Goal: Submit feedback/report problem: Provide input to the site owners about the experience or issues

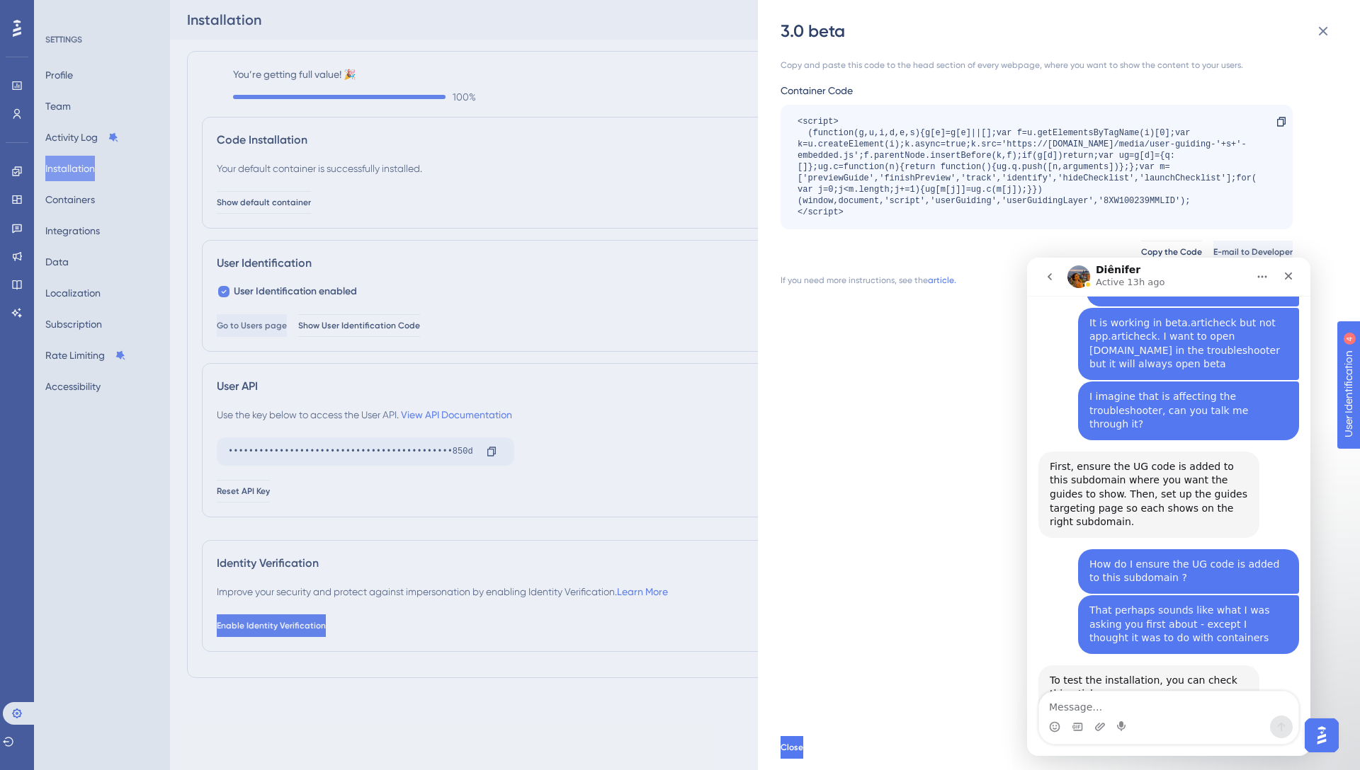
scroll to position [1180, 0]
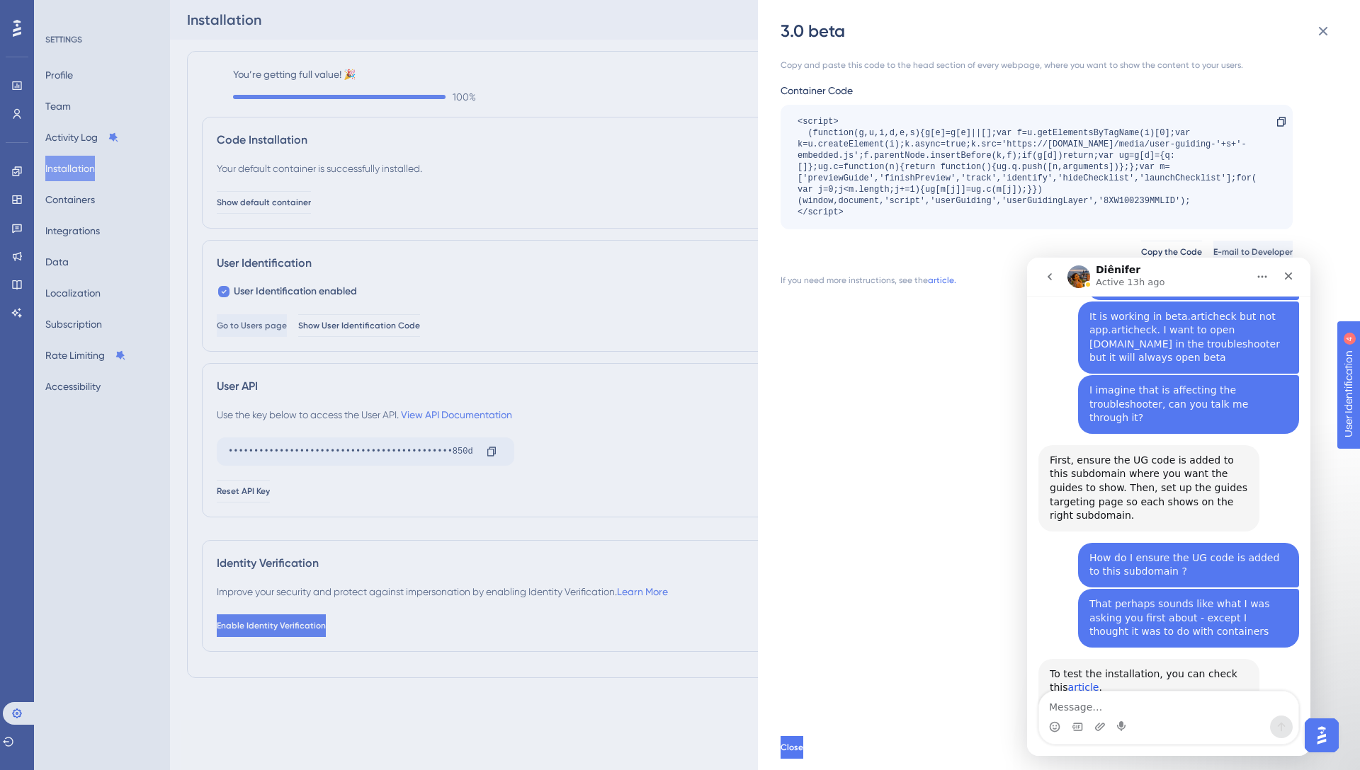
click at [1068, 682] on link "article" at bounding box center [1083, 687] width 31 height 11
click at [1165, 710] on link "this" at bounding box center [1174, 715] width 18 height 11
click at [1283, 278] on icon "Close" at bounding box center [1287, 275] width 11 height 11
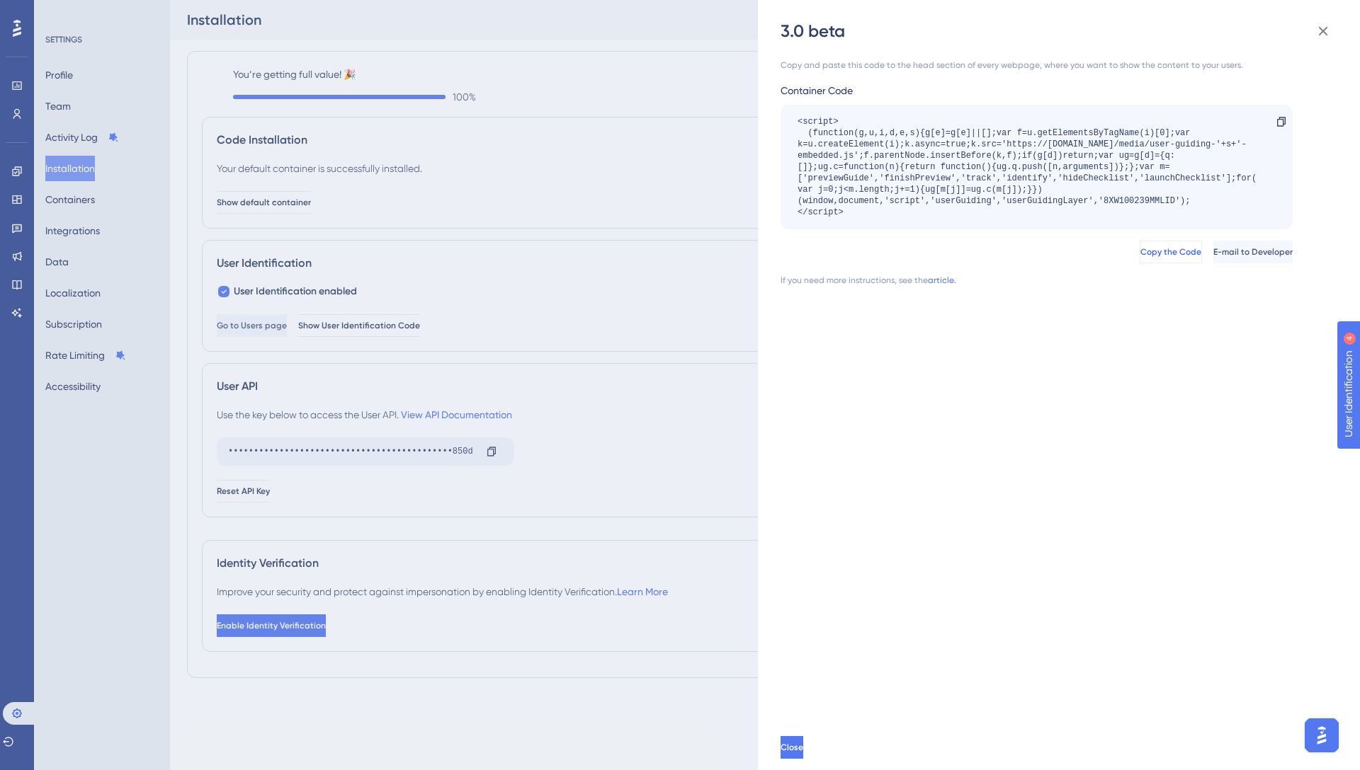
click at [1140, 257] on span "Copy the Code" at bounding box center [1170, 251] width 61 height 11
click at [1326, 28] on icon at bounding box center [1322, 31] width 9 height 9
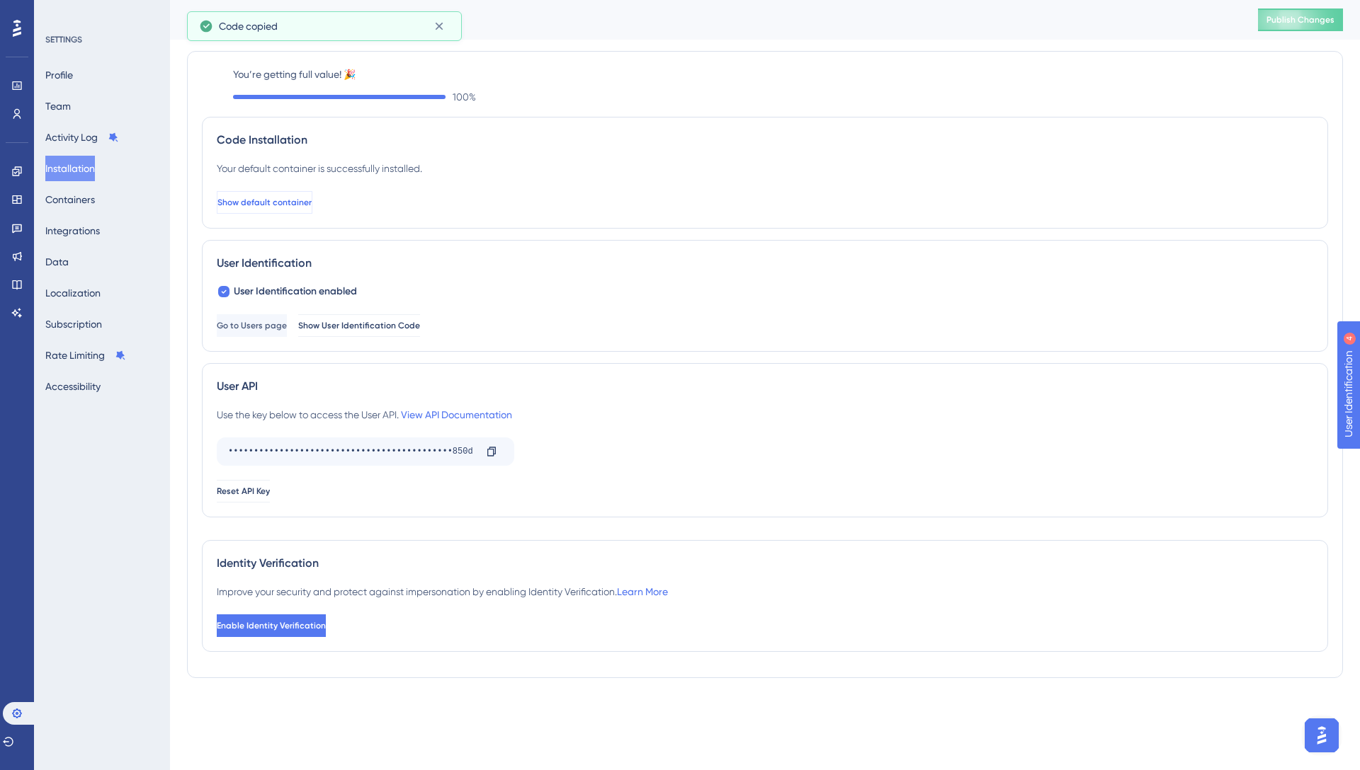
click at [302, 203] on span "Show default container" at bounding box center [264, 202] width 94 height 11
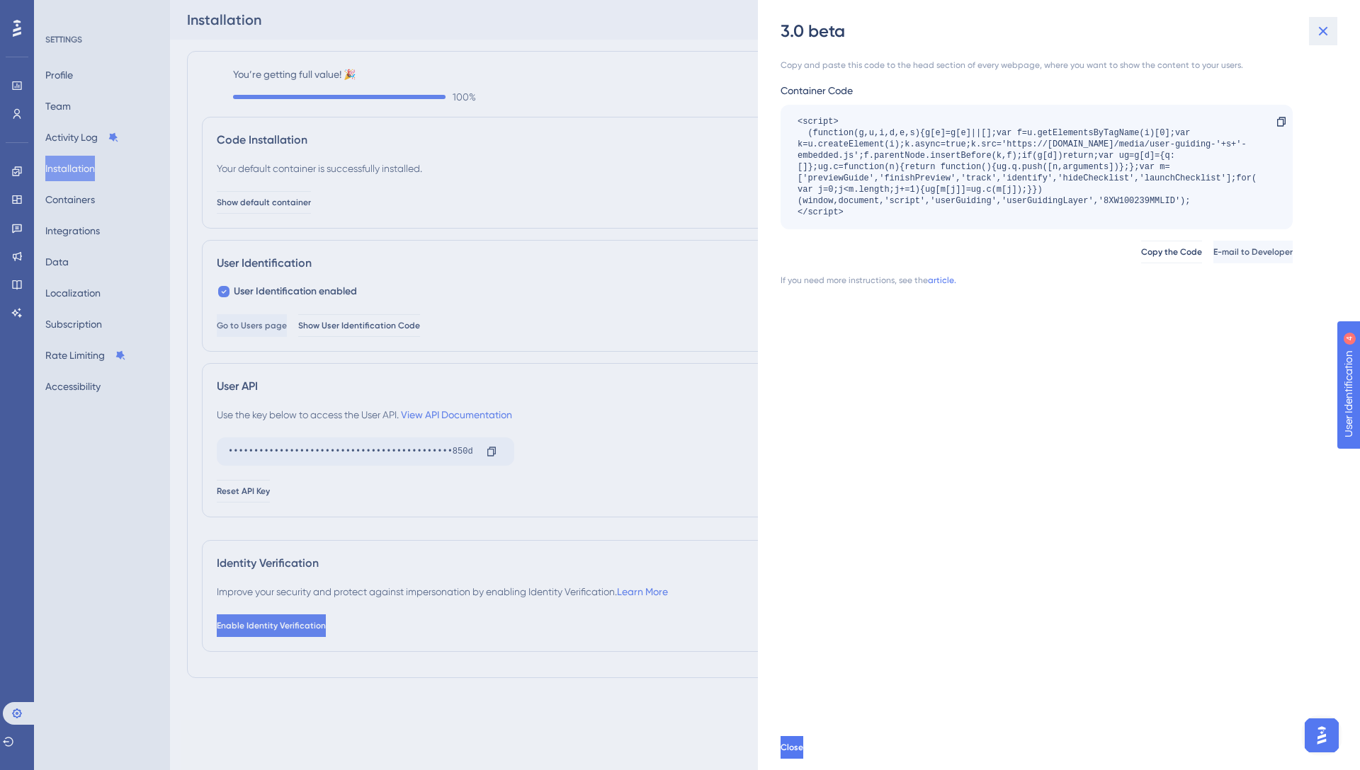
click at [1323, 30] on icon at bounding box center [1322, 31] width 9 height 9
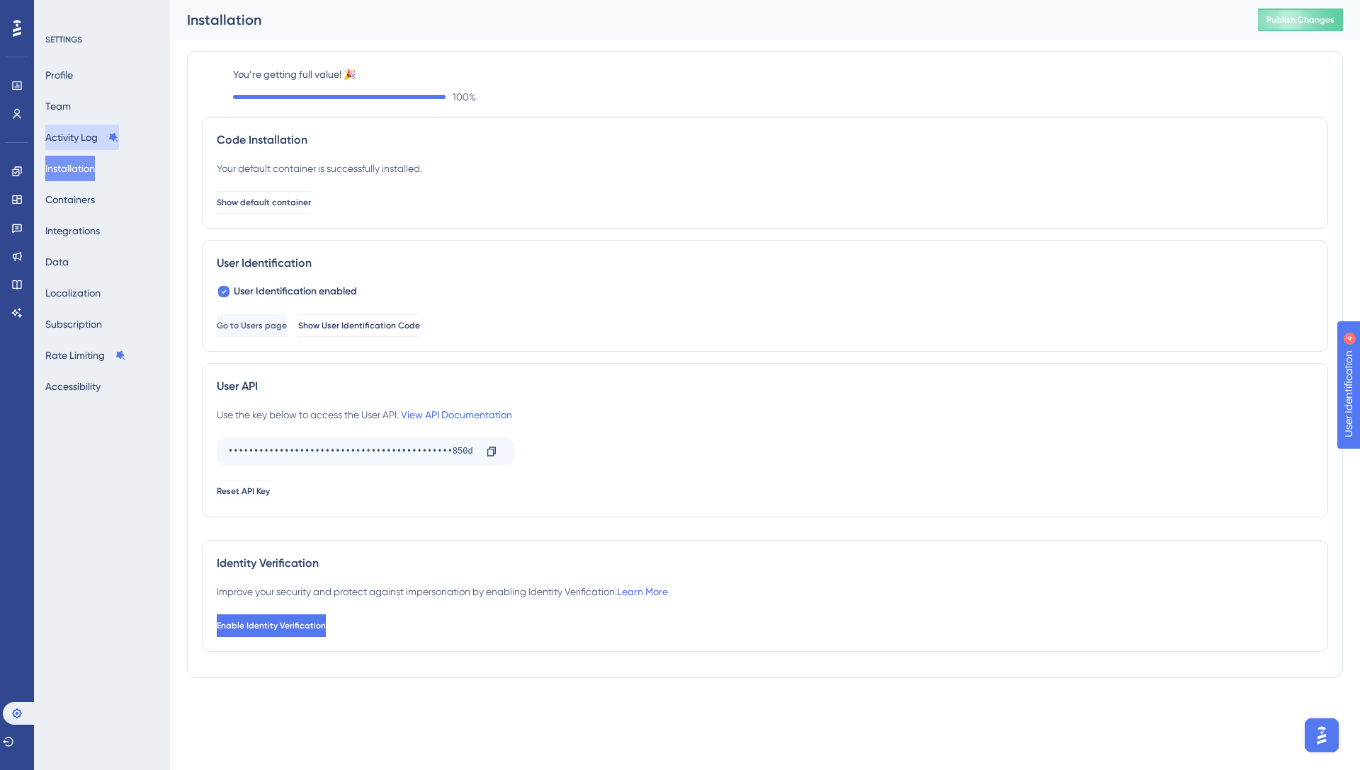
click at [82, 135] on button "Activity Log" at bounding box center [82, 137] width 74 height 25
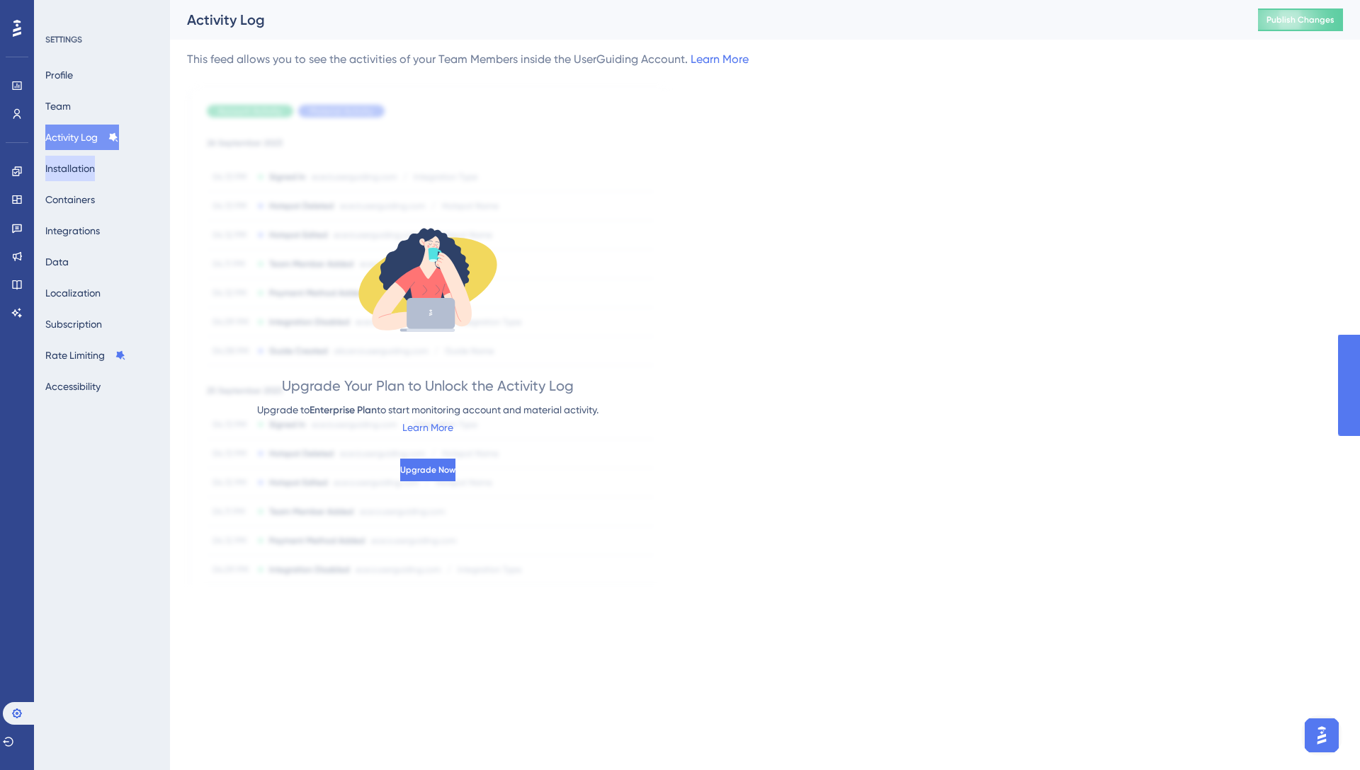
click at [84, 167] on button "Installation" at bounding box center [70, 168] width 50 height 25
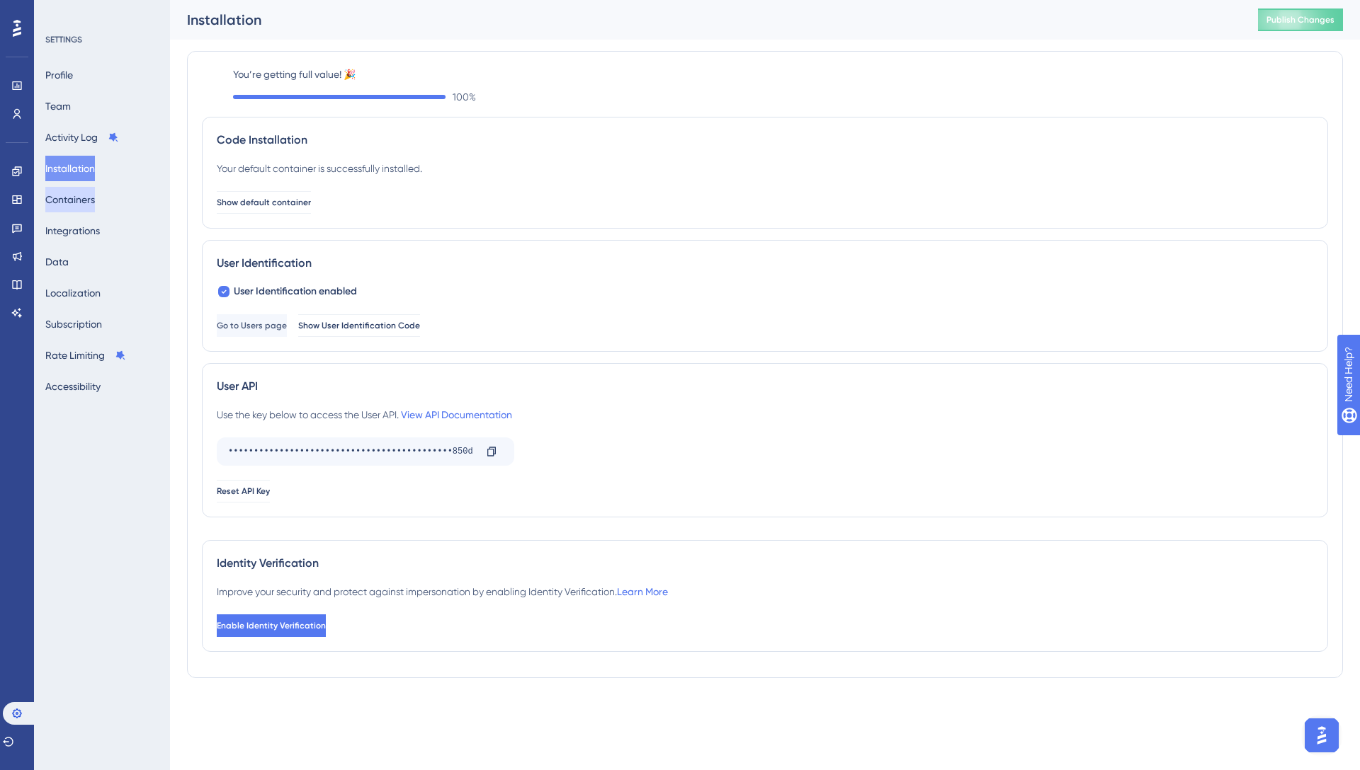
click at [83, 197] on button "Containers" at bounding box center [70, 199] width 50 height 25
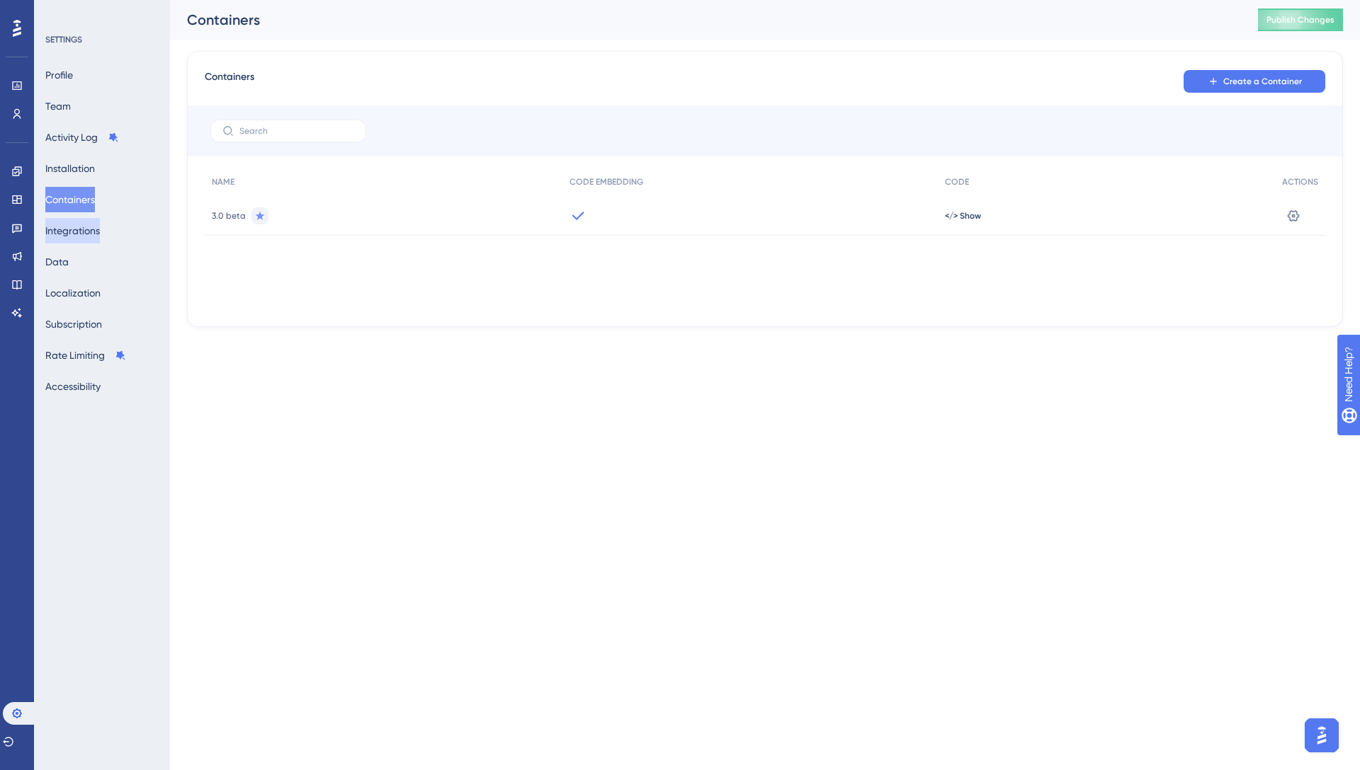
click at [67, 228] on button "Integrations" at bounding box center [72, 230] width 55 height 25
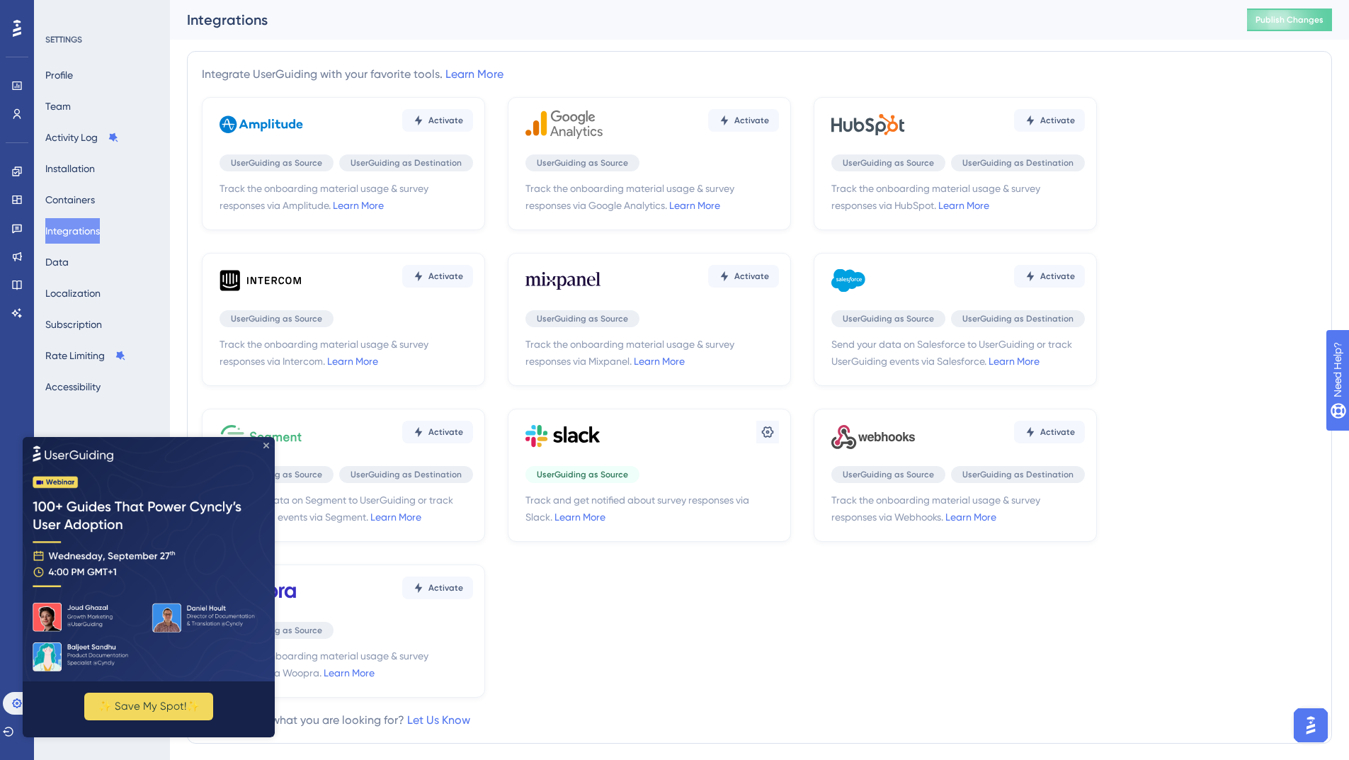
click at [266, 447] on icon "Close Preview" at bounding box center [266, 445] width 6 height 6
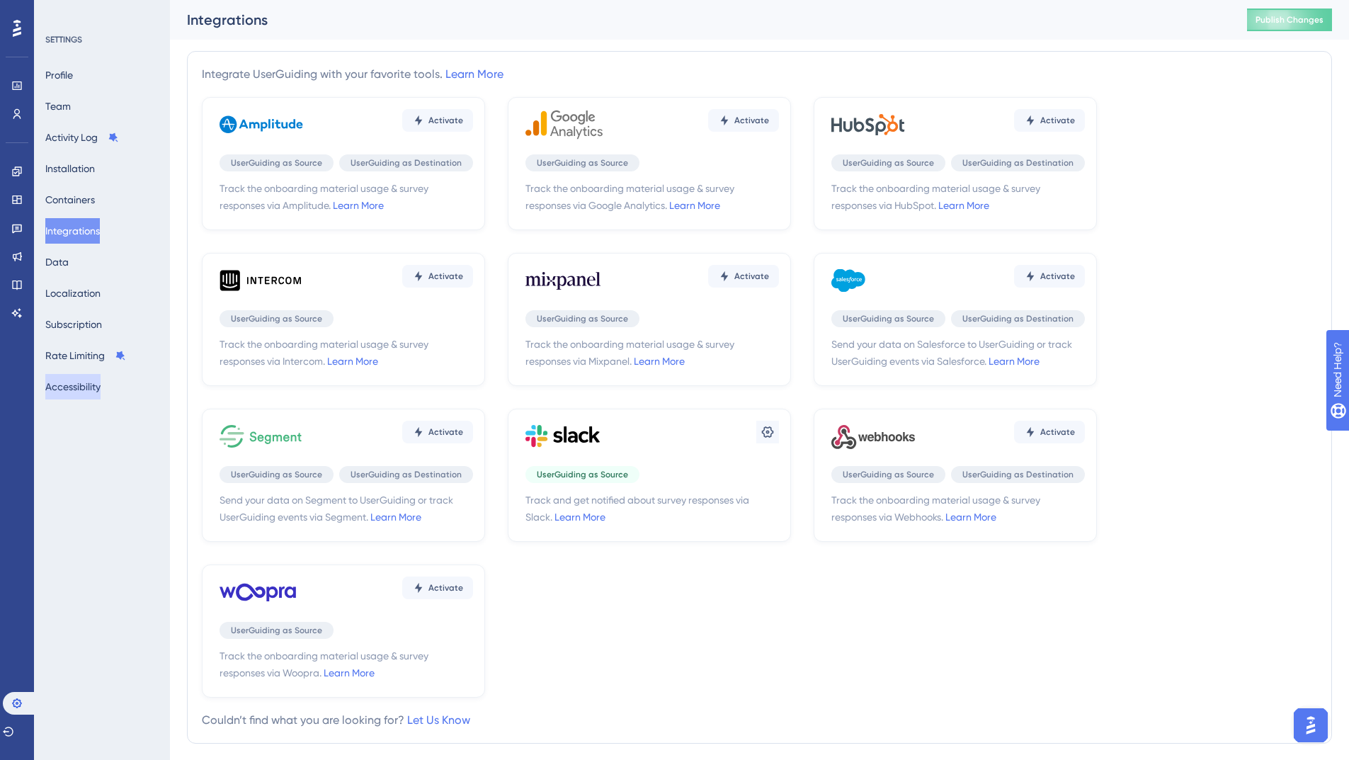
click at [70, 390] on button "Accessibility" at bounding box center [72, 386] width 55 height 25
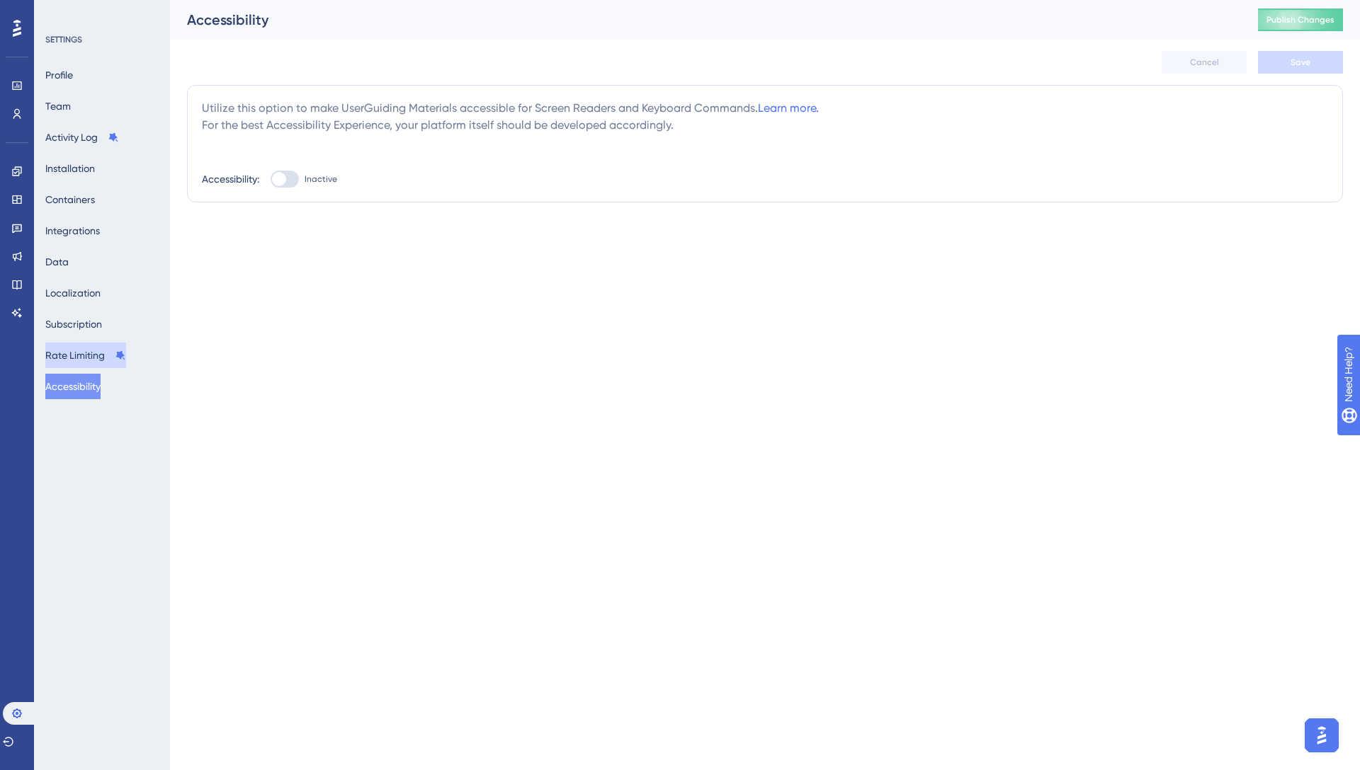
click at [83, 358] on button "Rate Limiting" at bounding box center [85, 355] width 81 height 25
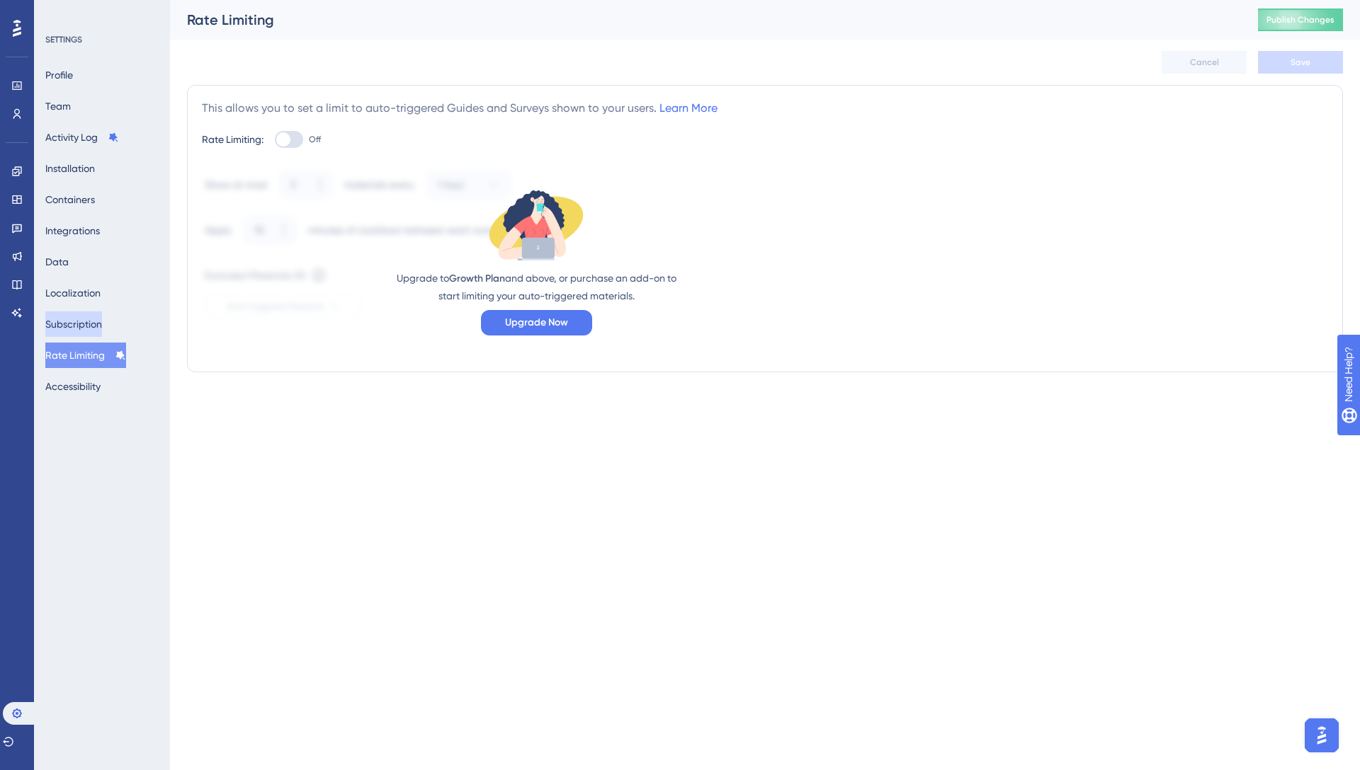
click at [90, 326] on button "Subscription" at bounding box center [73, 324] width 57 height 25
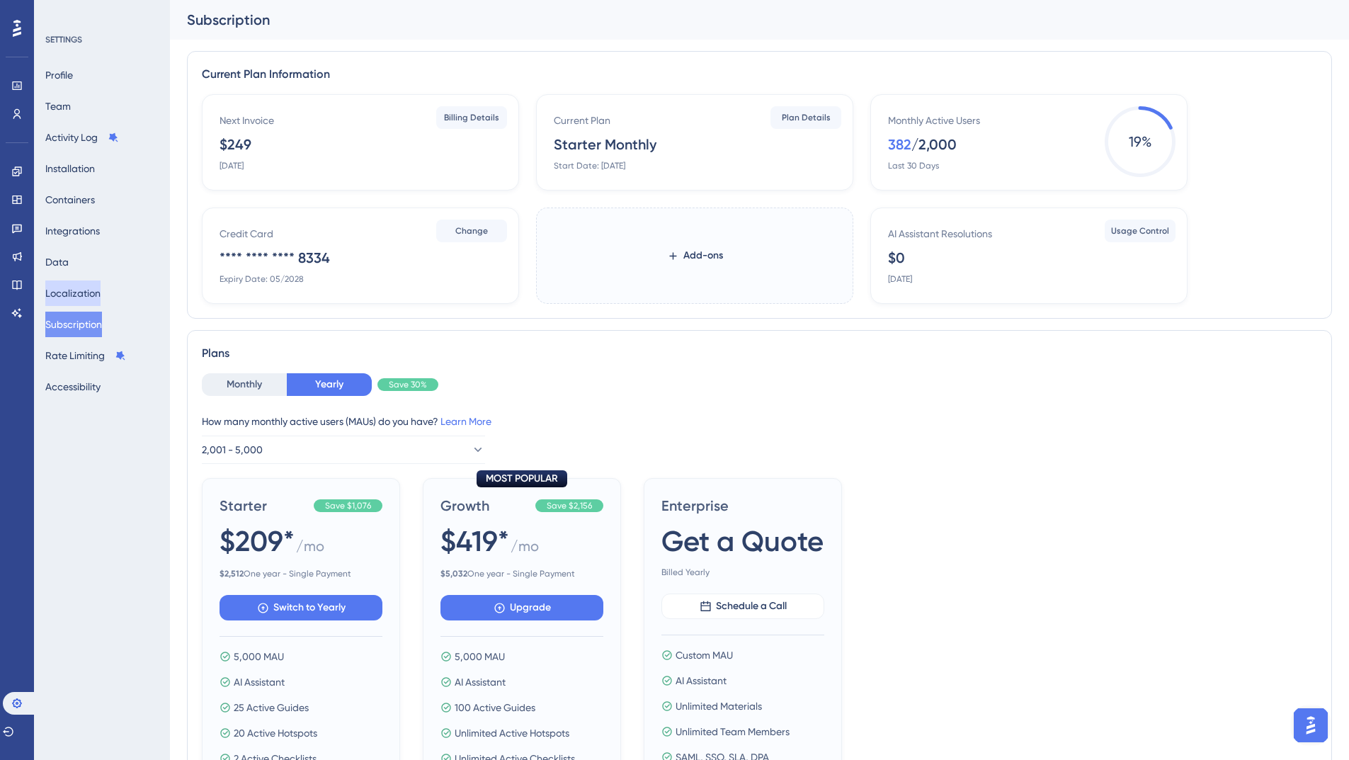
click at [76, 290] on button "Localization" at bounding box center [72, 292] width 55 height 25
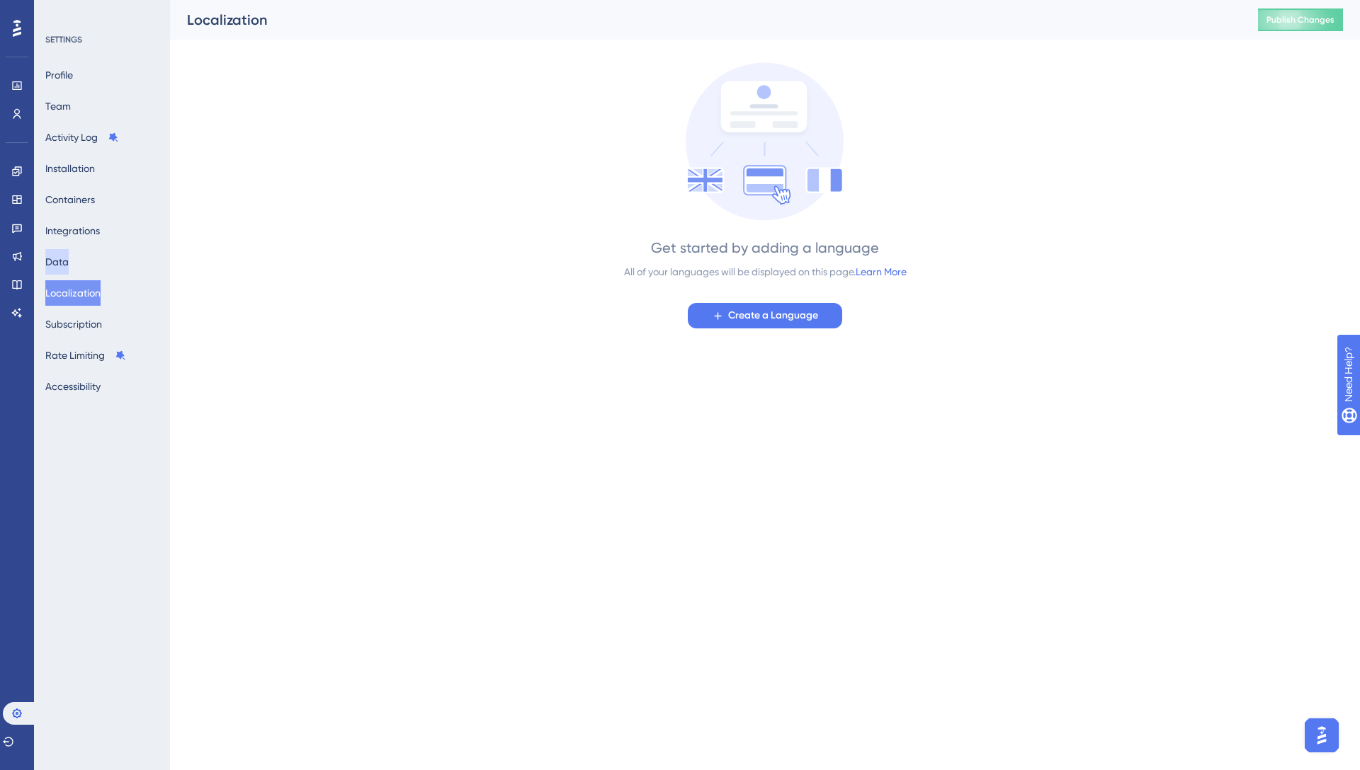
click at [61, 263] on button "Data" at bounding box center [56, 261] width 23 height 25
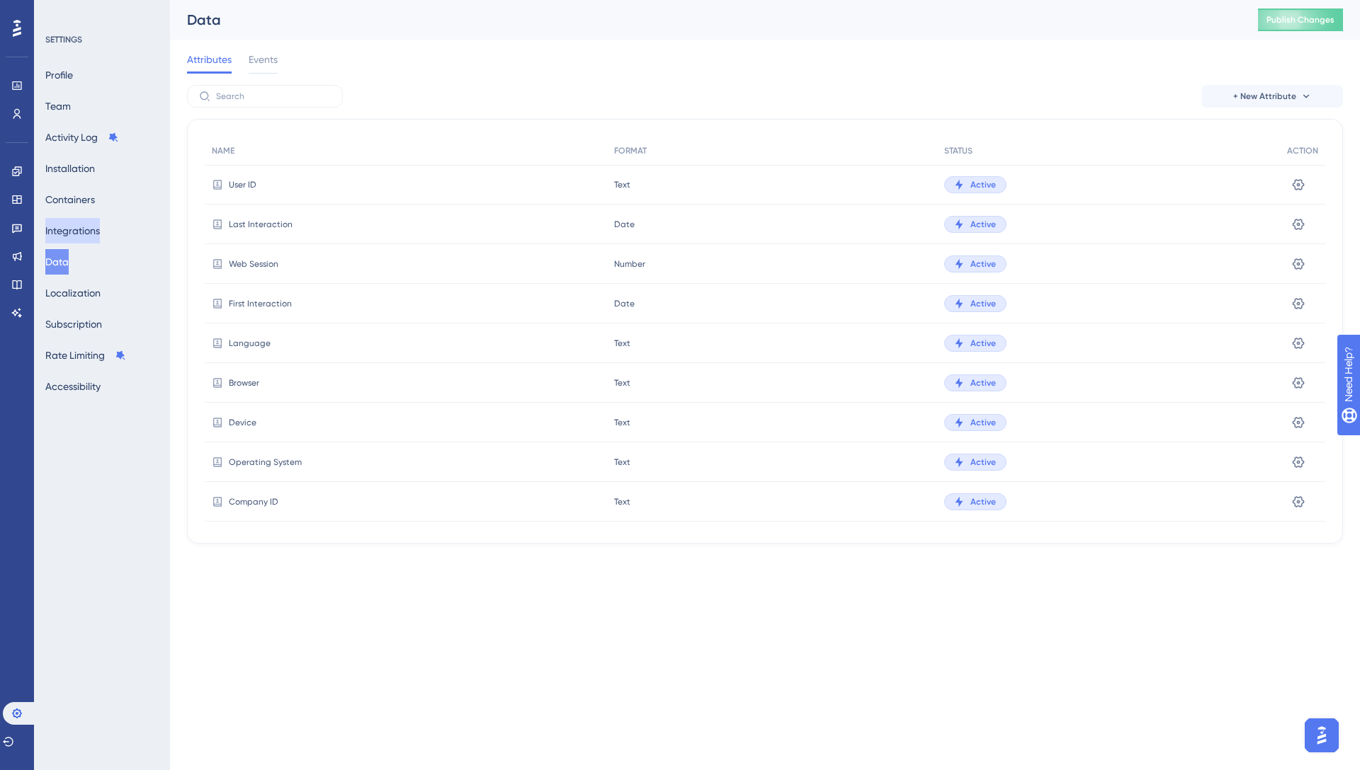
click at [77, 229] on button "Integrations" at bounding box center [72, 230] width 55 height 25
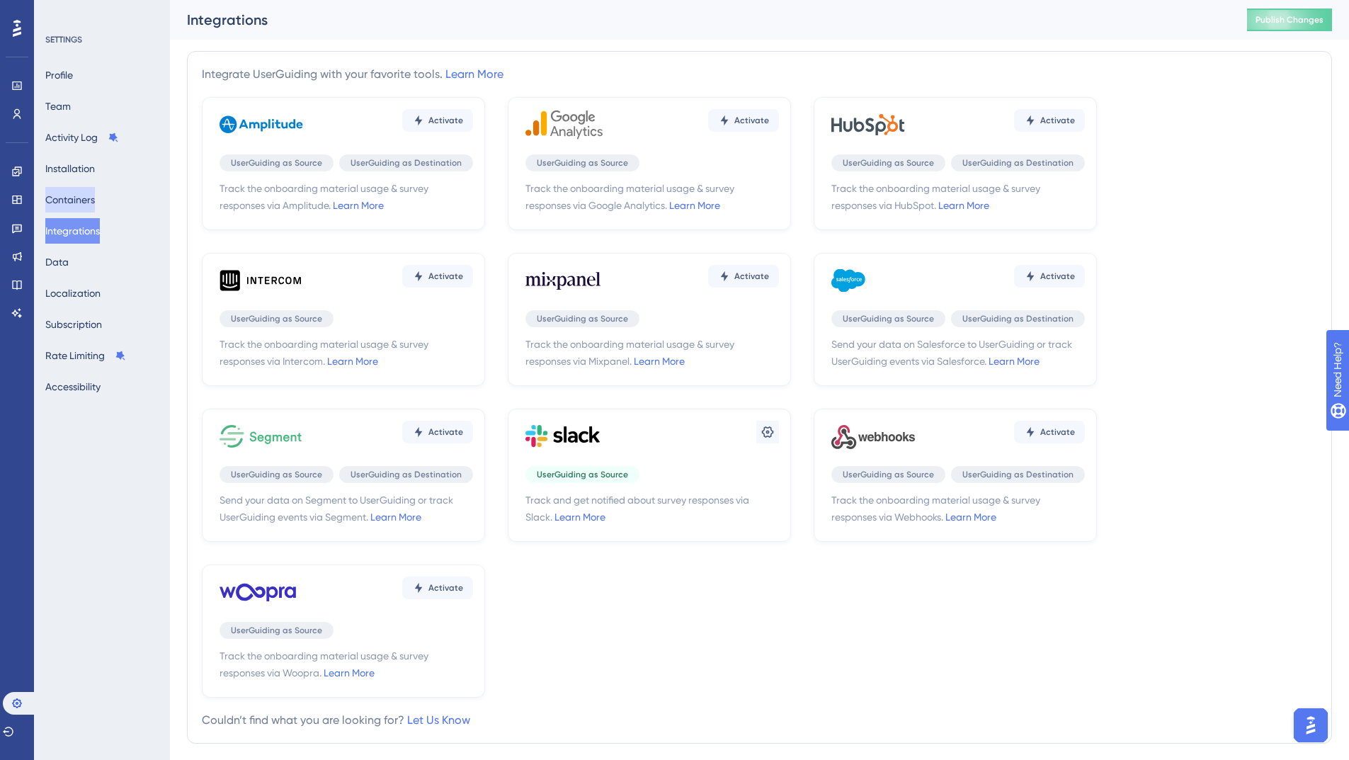
click at [83, 200] on button "Containers" at bounding box center [70, 199] width 50 height 25
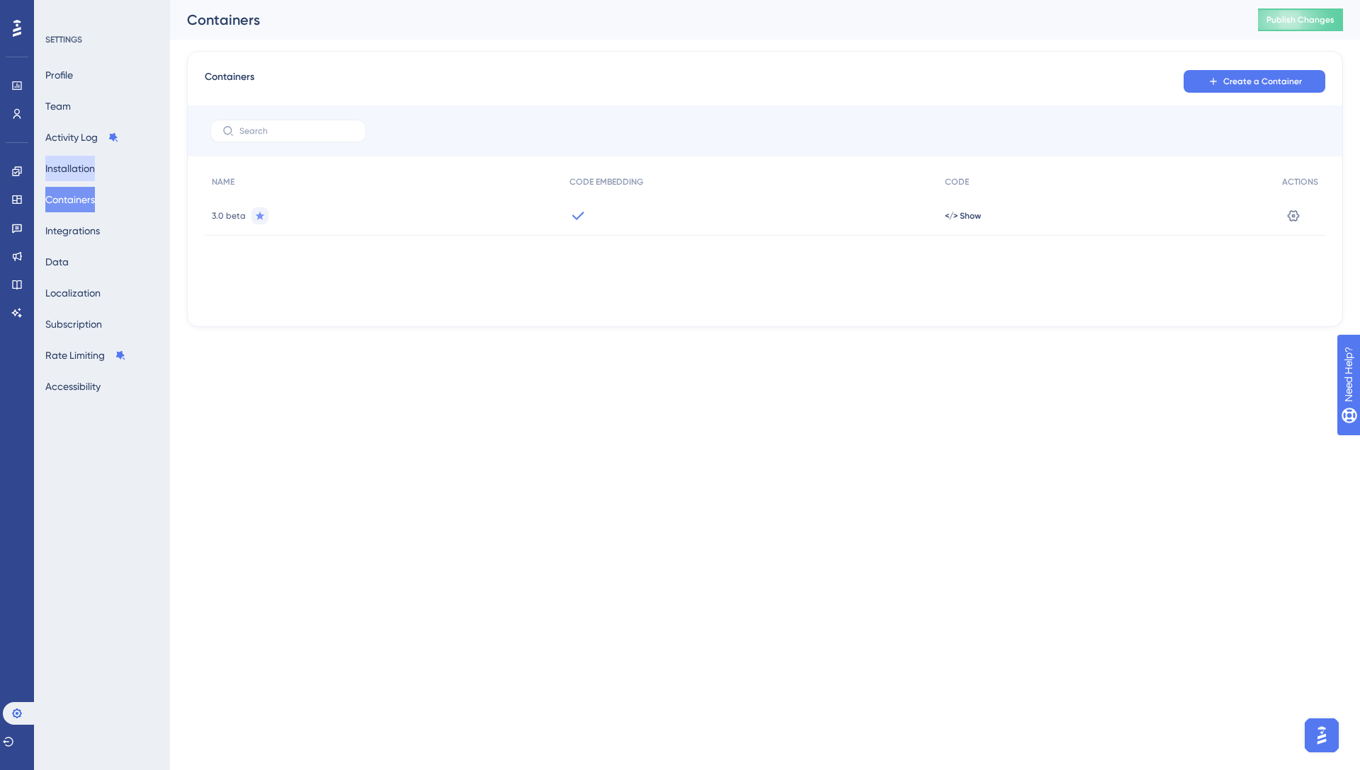
click at [84, 173] on button "Installation" at bounding box center [70, 168] width 50 height 25
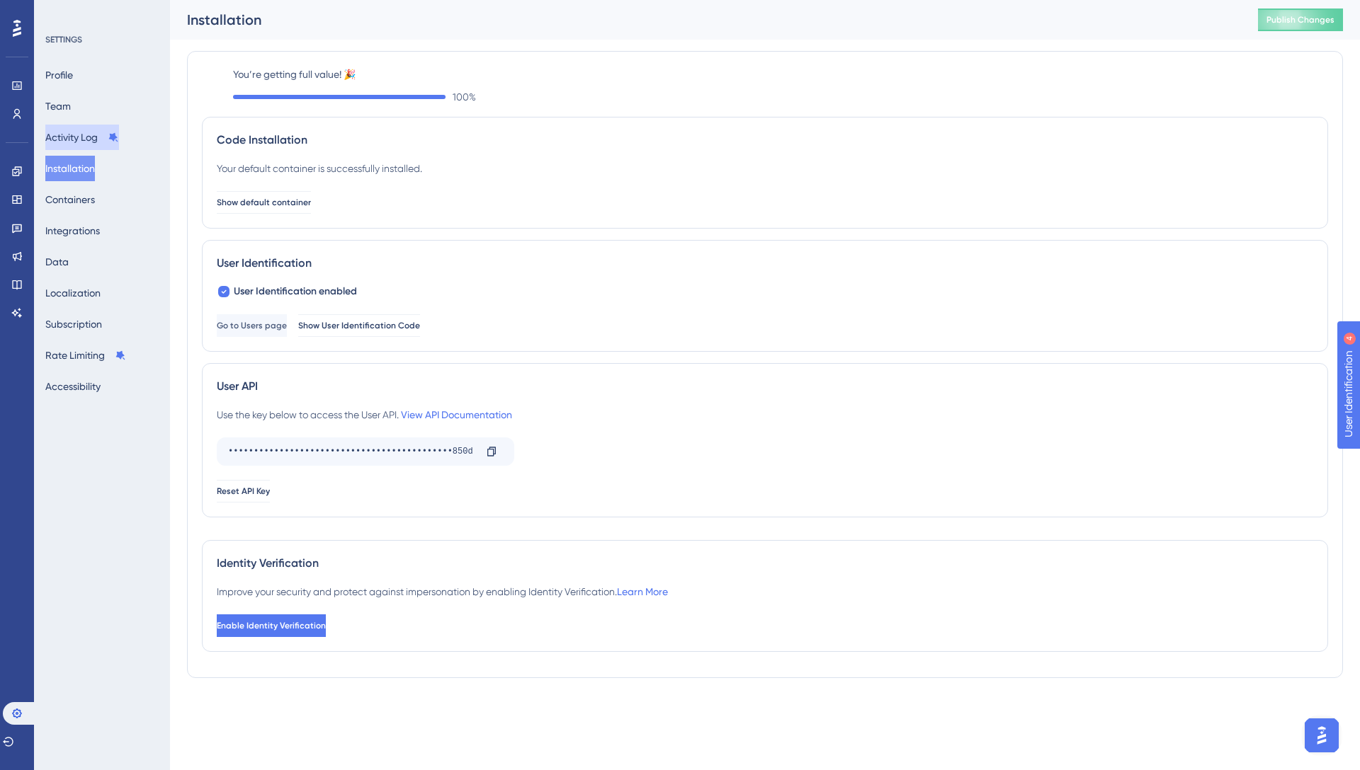
click at [87, 145] on button "Activity Log" at bounding box center [82, 137] width 74 height 25
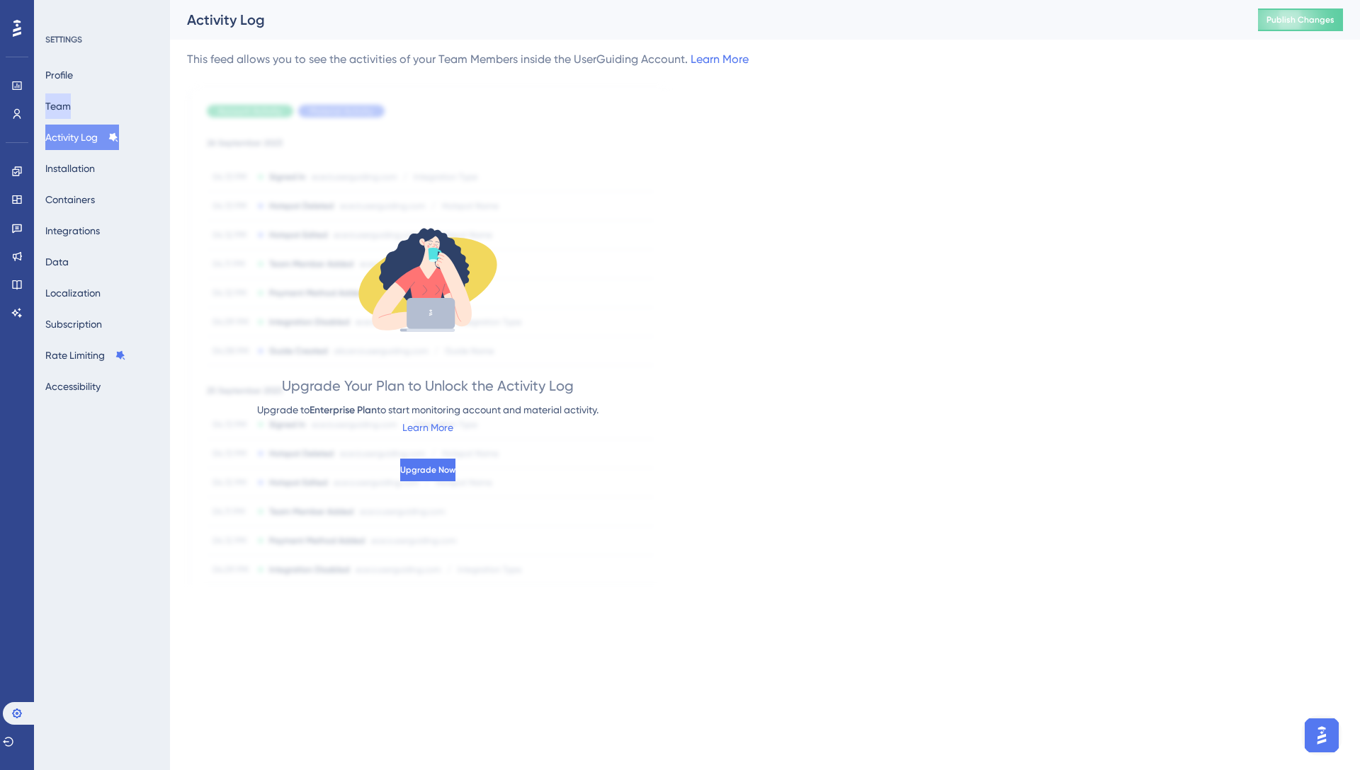
click at [71, 111] on button "Team" at bounding box center [57, 105] width 25 height 25
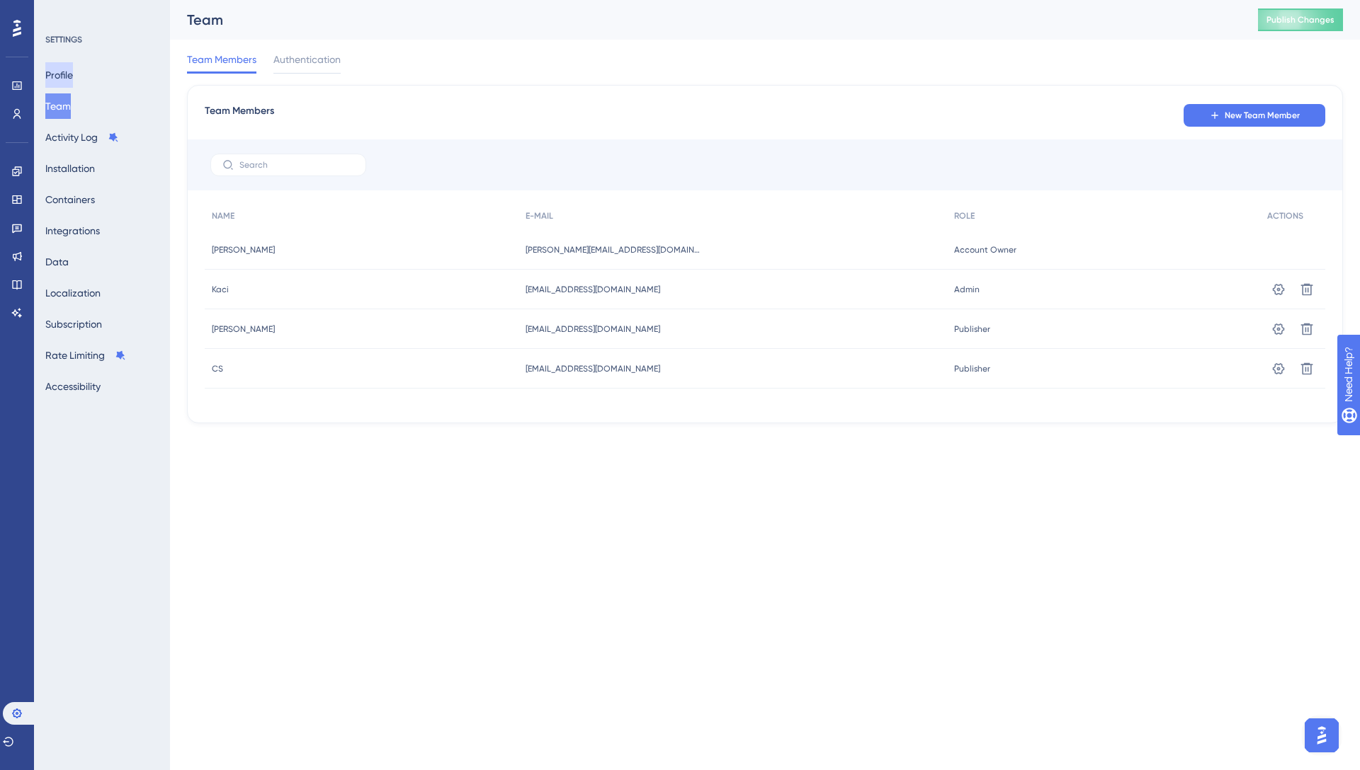
click at [72, 72] on button "Profile" at bounding box center [59, 74] width 28 height 25
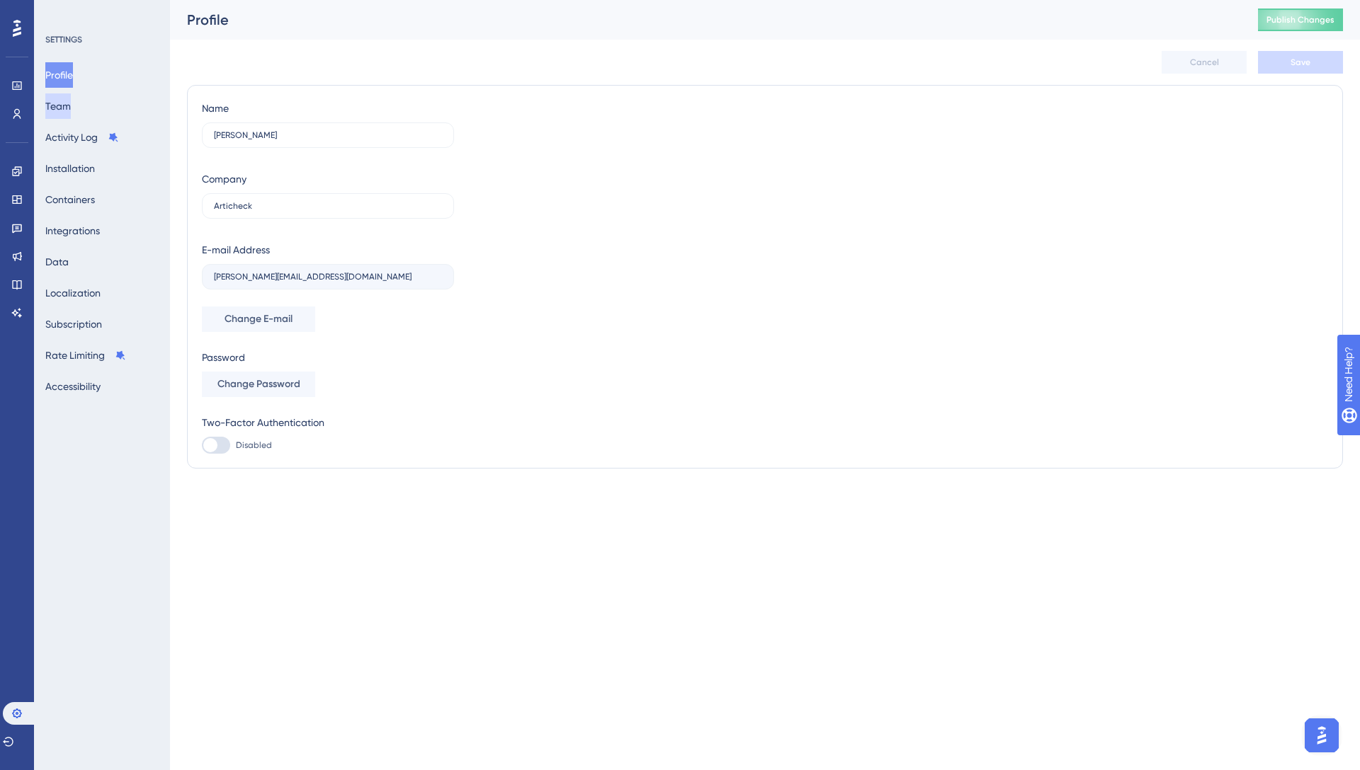
click at [62, 112] on button "Team" at bounding box center [57, 105] width 25 height 25
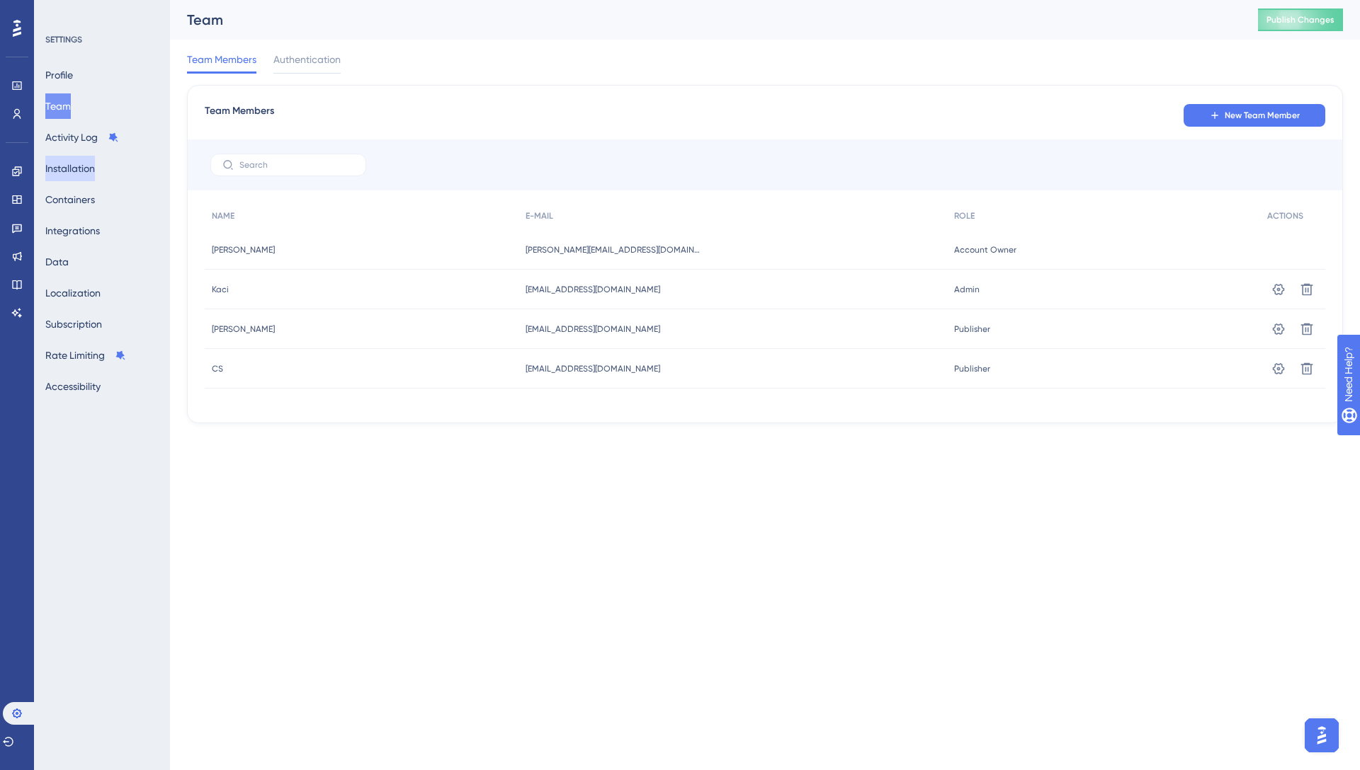
click at [72, 167] on button "Installation" at bounding box center [70, 168] width 50 height 25
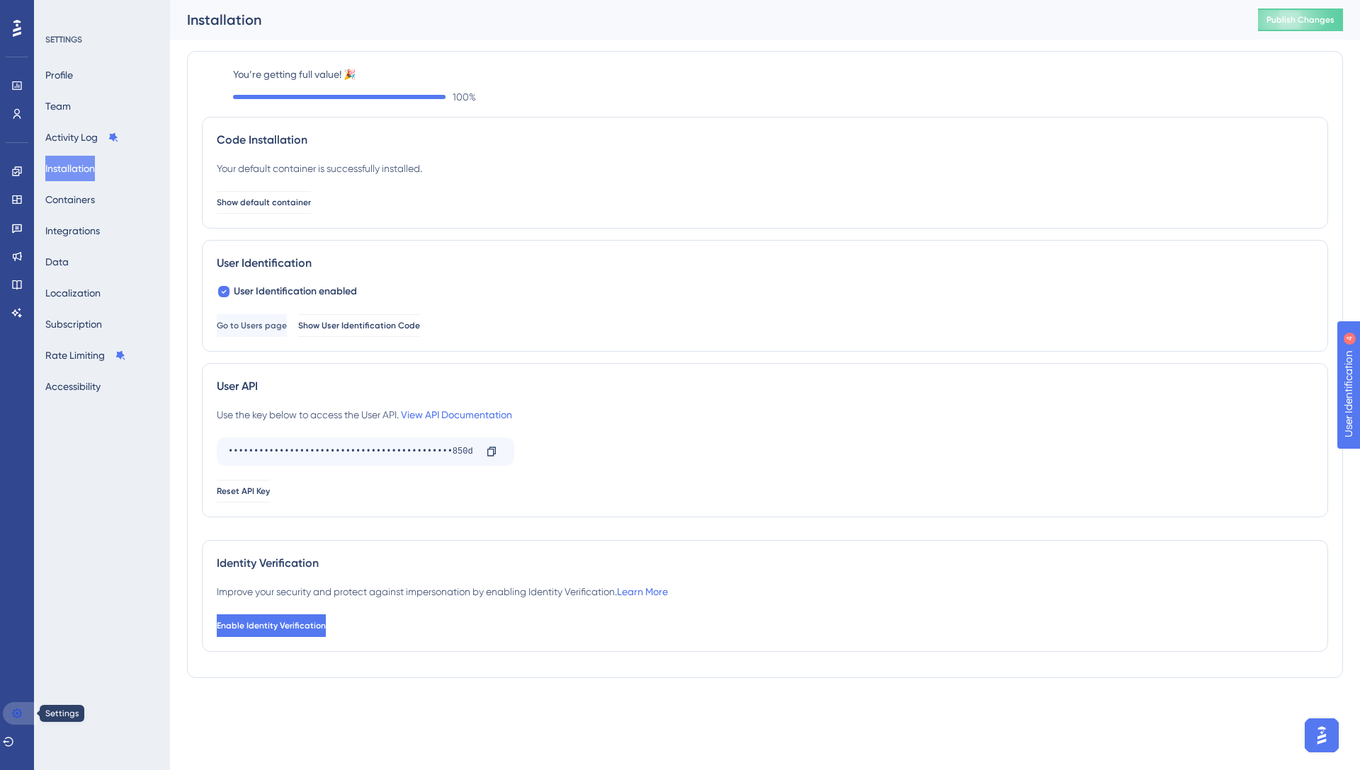
click at [12, 717] on icon at bounding box center [16, 713] width 11 height 11
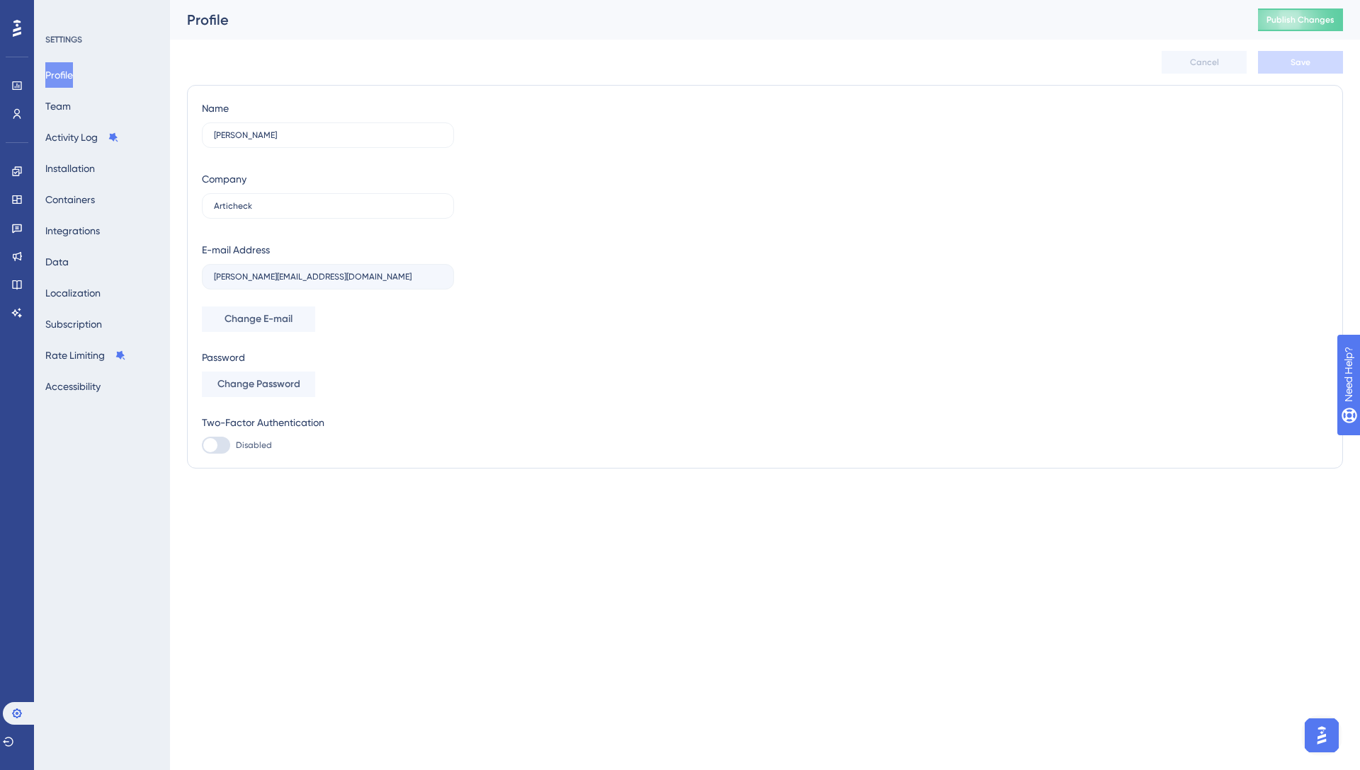
click at [1319, 737] on img "Open AI Assistant Launcher" at bounding box center [1321, 735] width 25 height 25
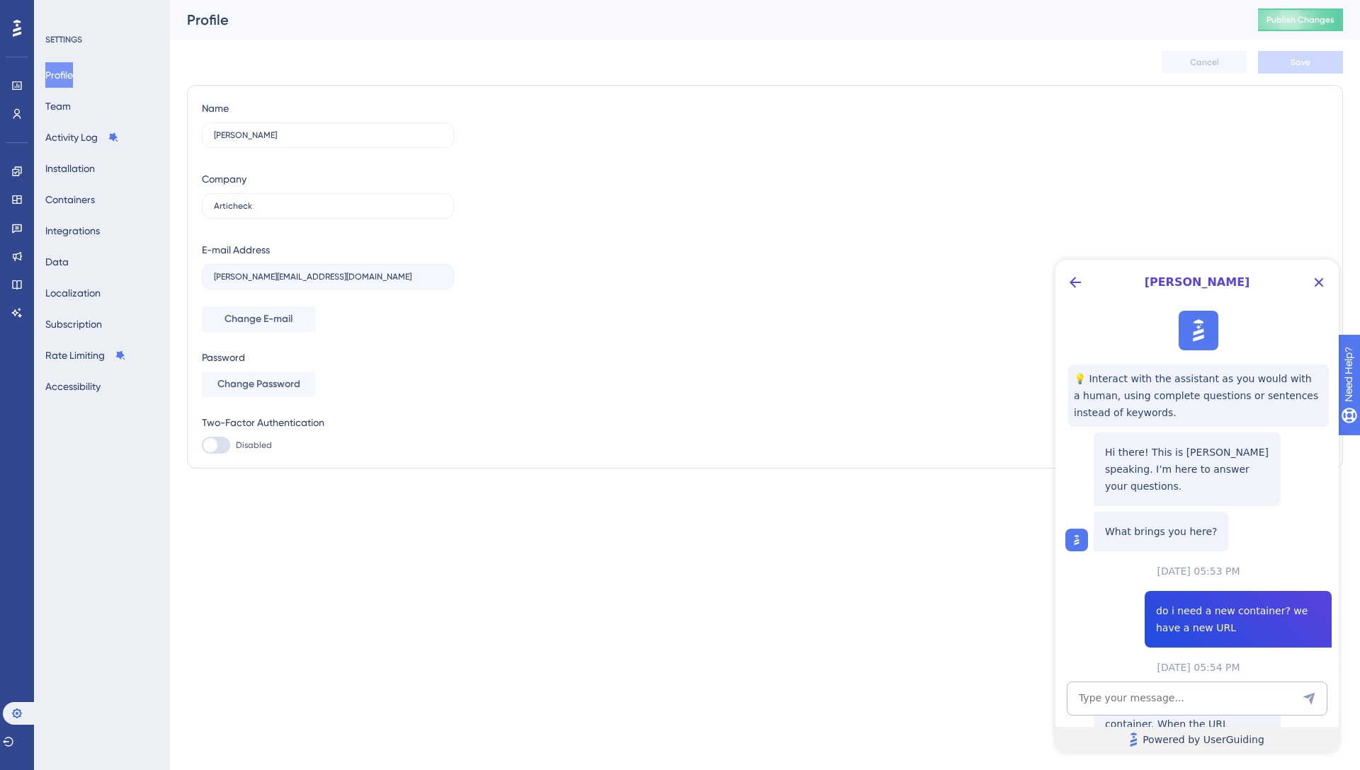
click at [1323, 734] on link "Powered by UserGuiding" at bounding box center [1196, 739] width 283 height 25
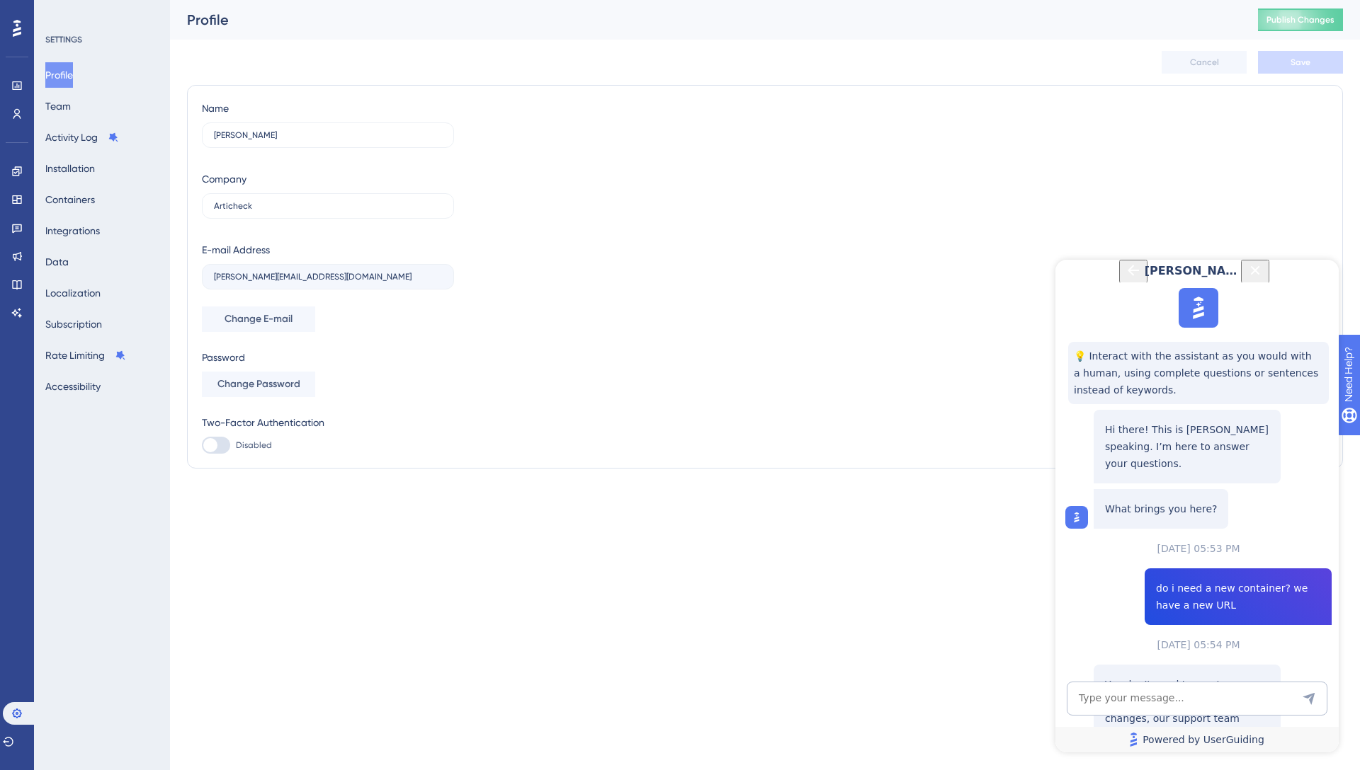
scroll to position [758, 0]
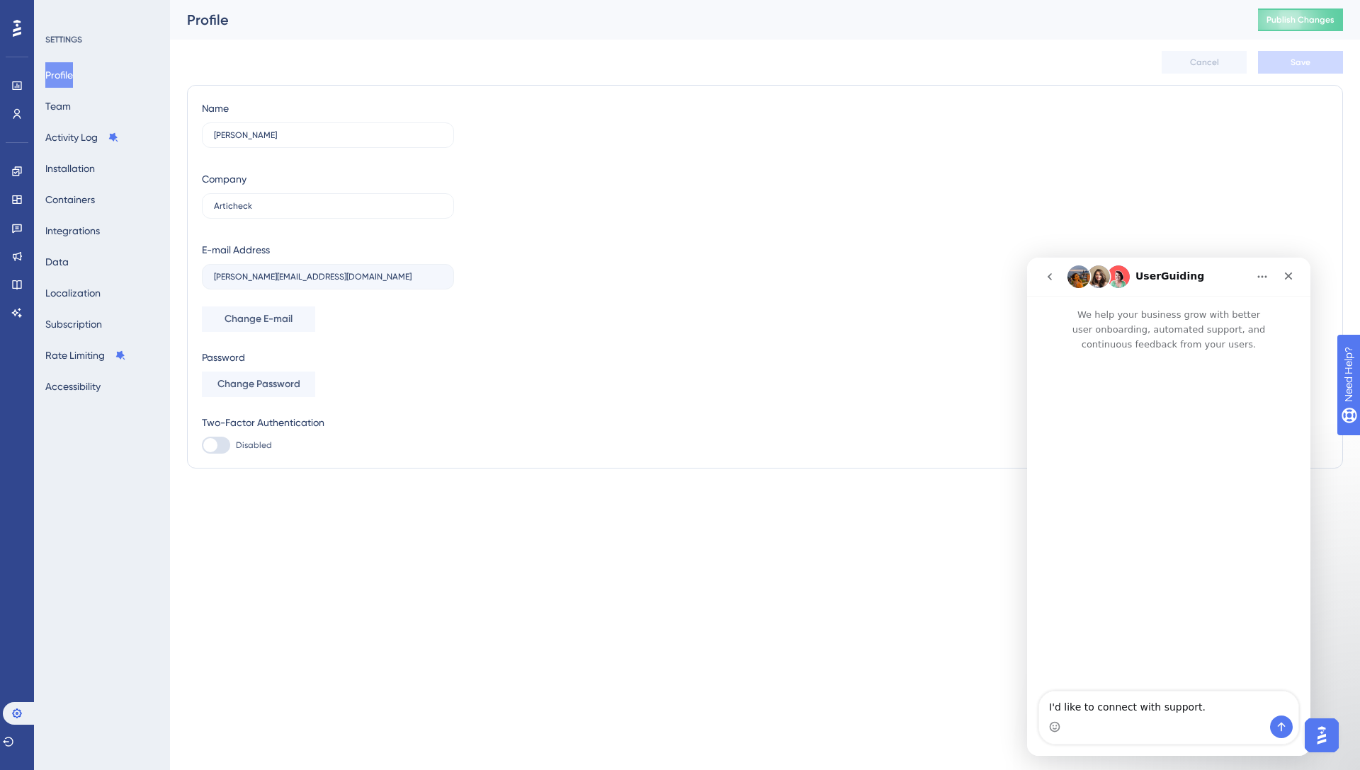
scroll to position [0, 0]
click at [1047, 268] on button "go back" at bounding box center [1049, 276] width 27 height 27
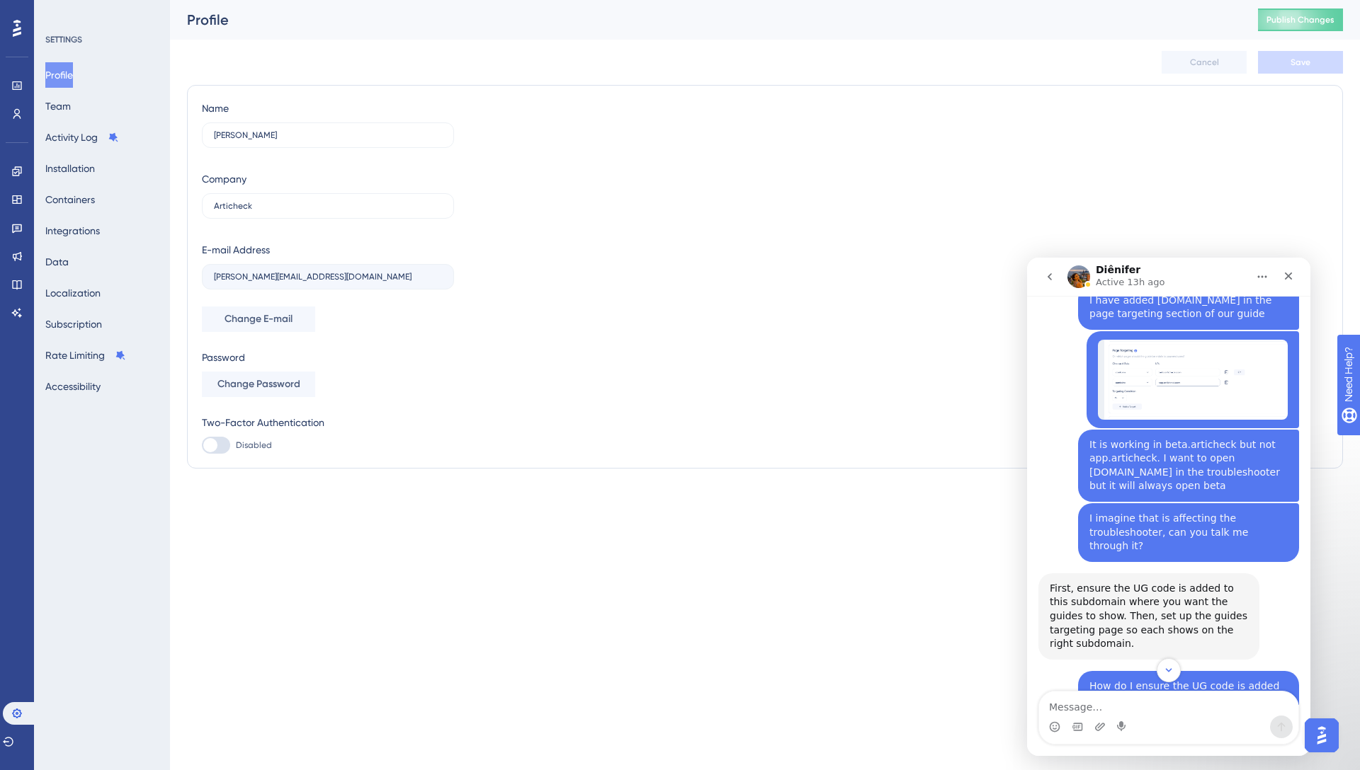
scroll to position [1124, 0]
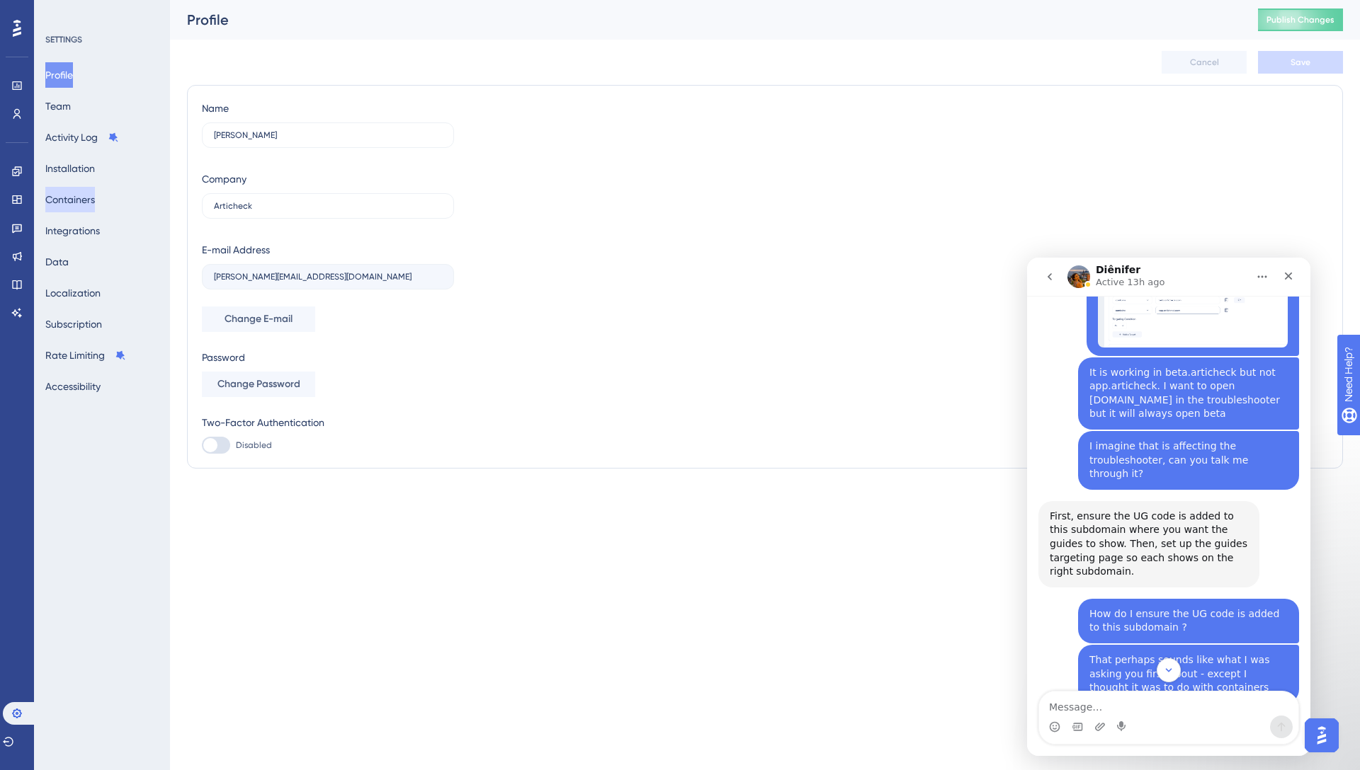
click at [95, 204] on button "Containers" at bounding box center [70, 199] width 50 height 25
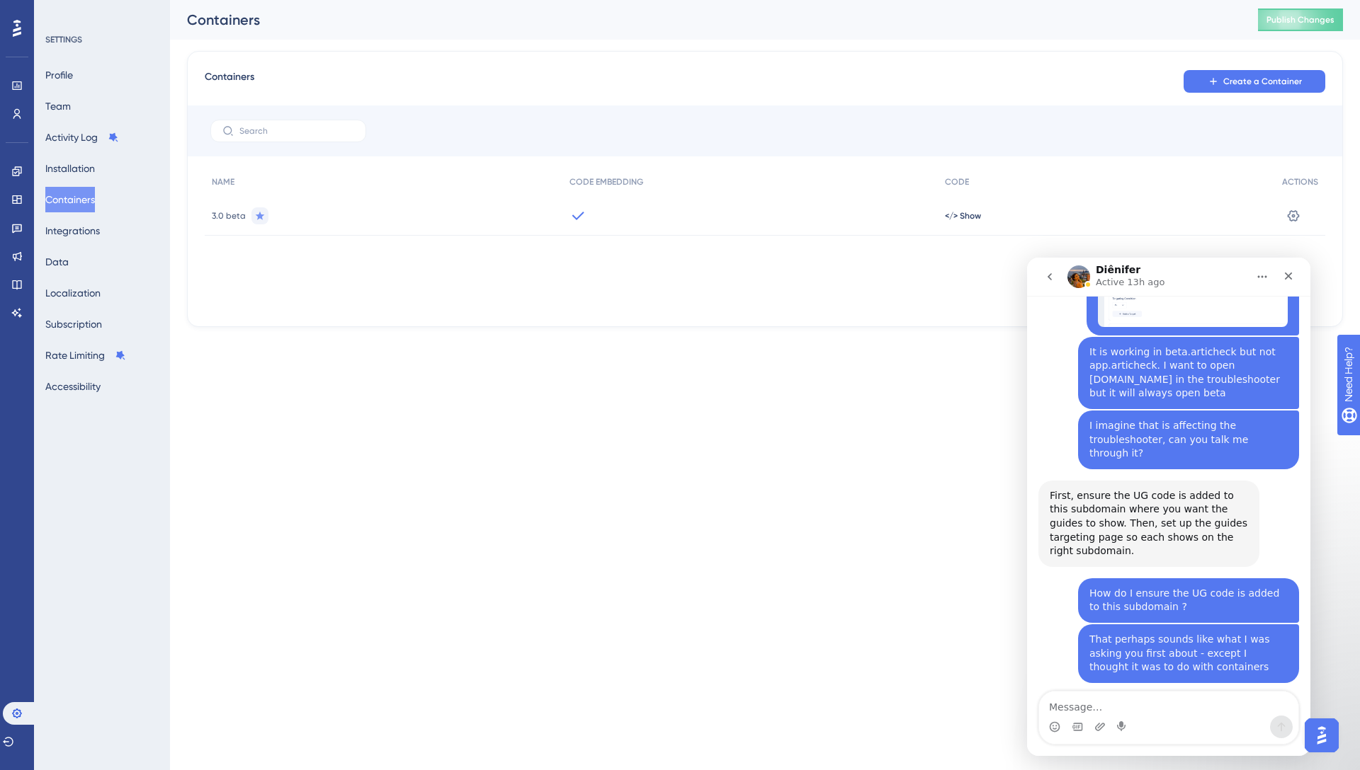
scroll to position [1180, 0]
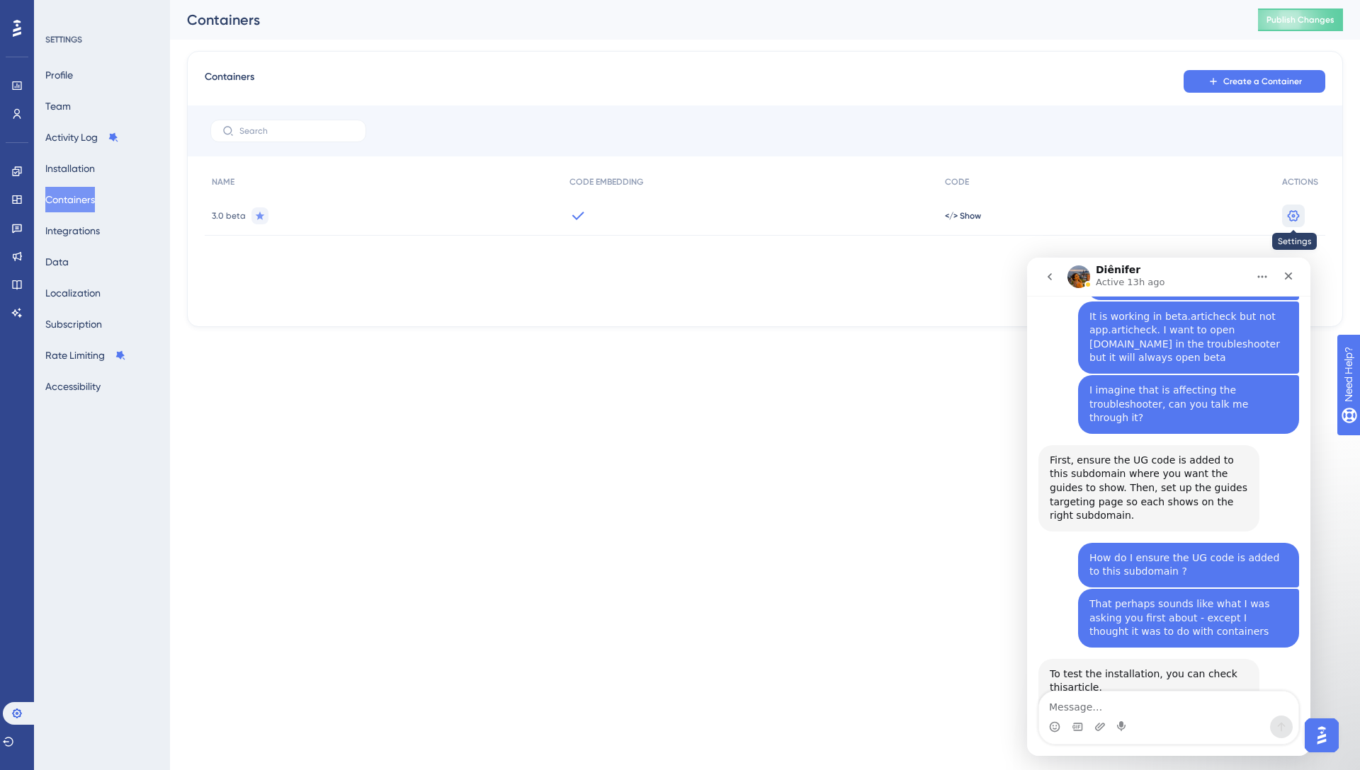
click at [1300, 212] on icon at bounding box center [1293, 216] width 14 height 14
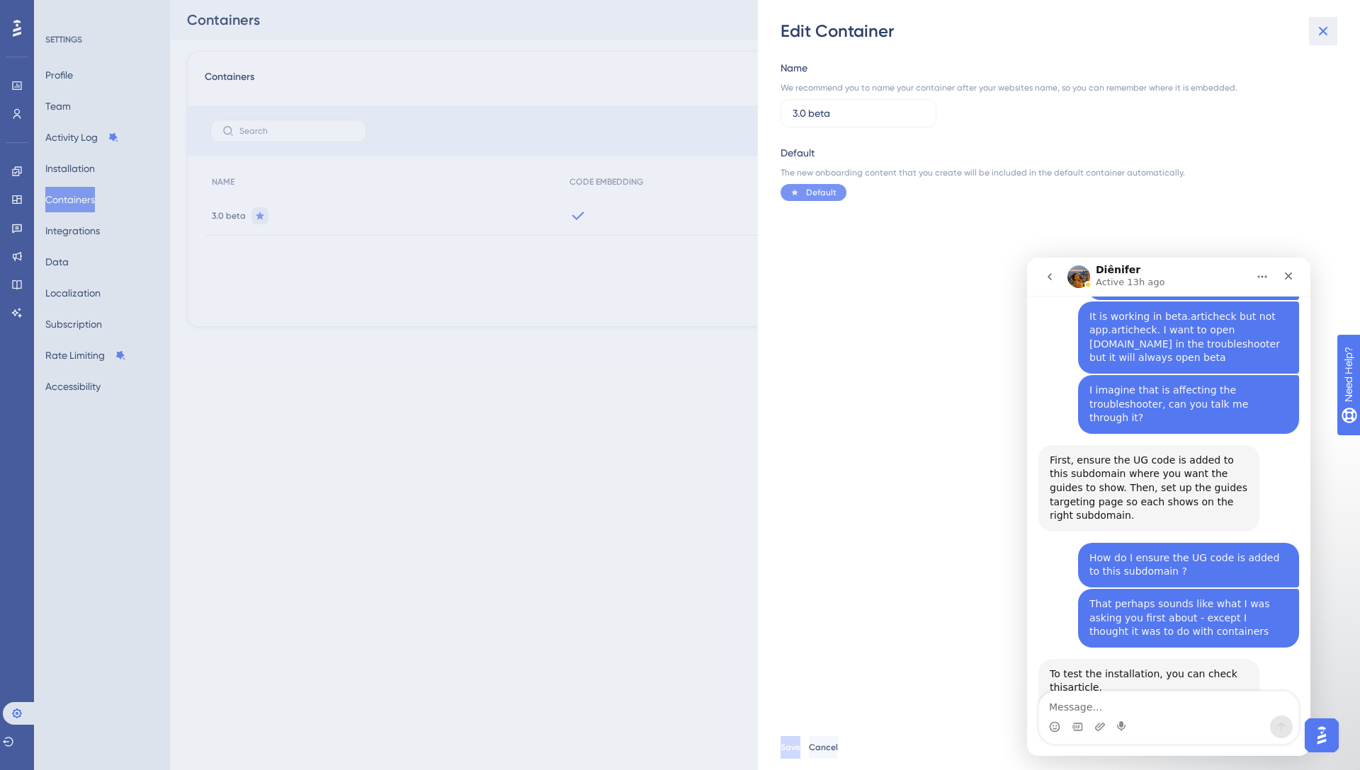
click at [1321, 30] on icon at bounding box center [1322, 31] width 9 height 9
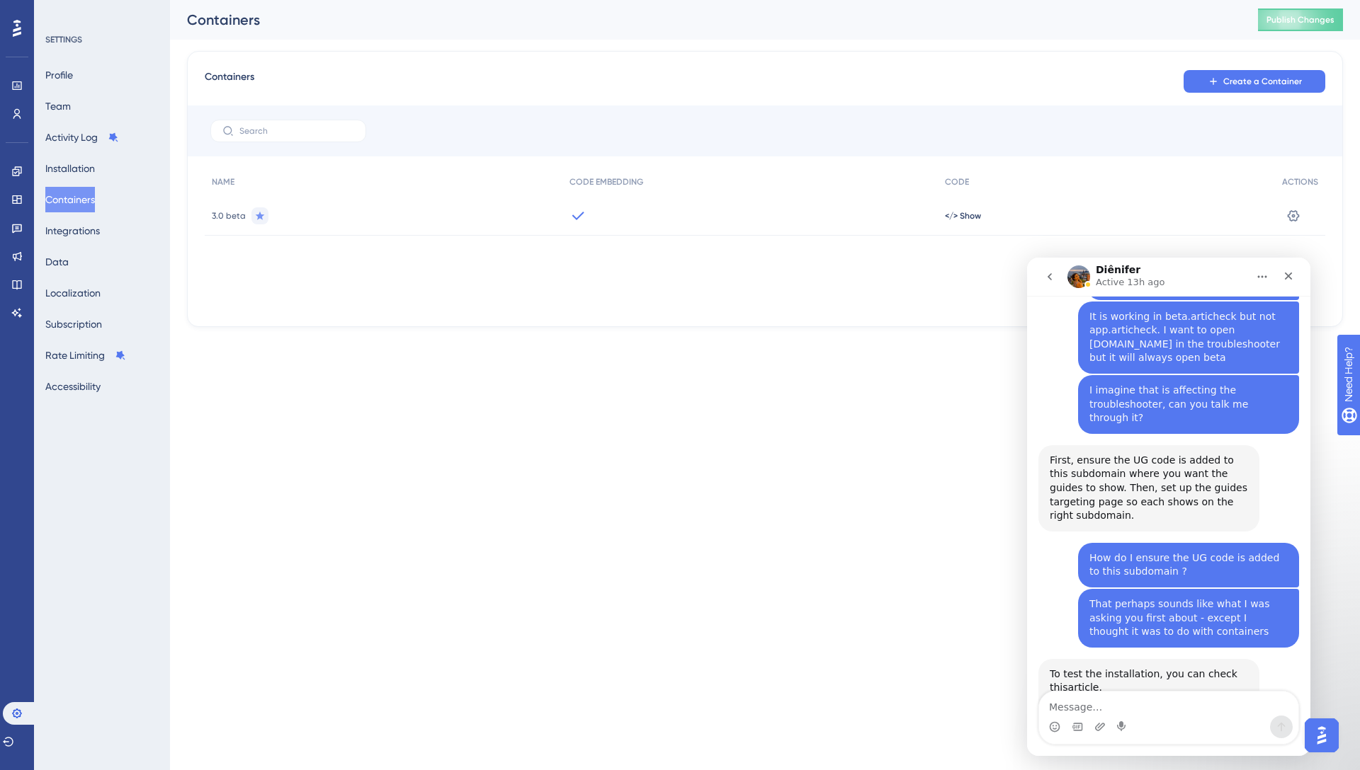
click at [232, 217] on span "3.0 beta" at bounding box center [229, 215] width 34 height 11
click at [93, 173] on button "Installation" at bounding box center [70, 168] width 50 height 25
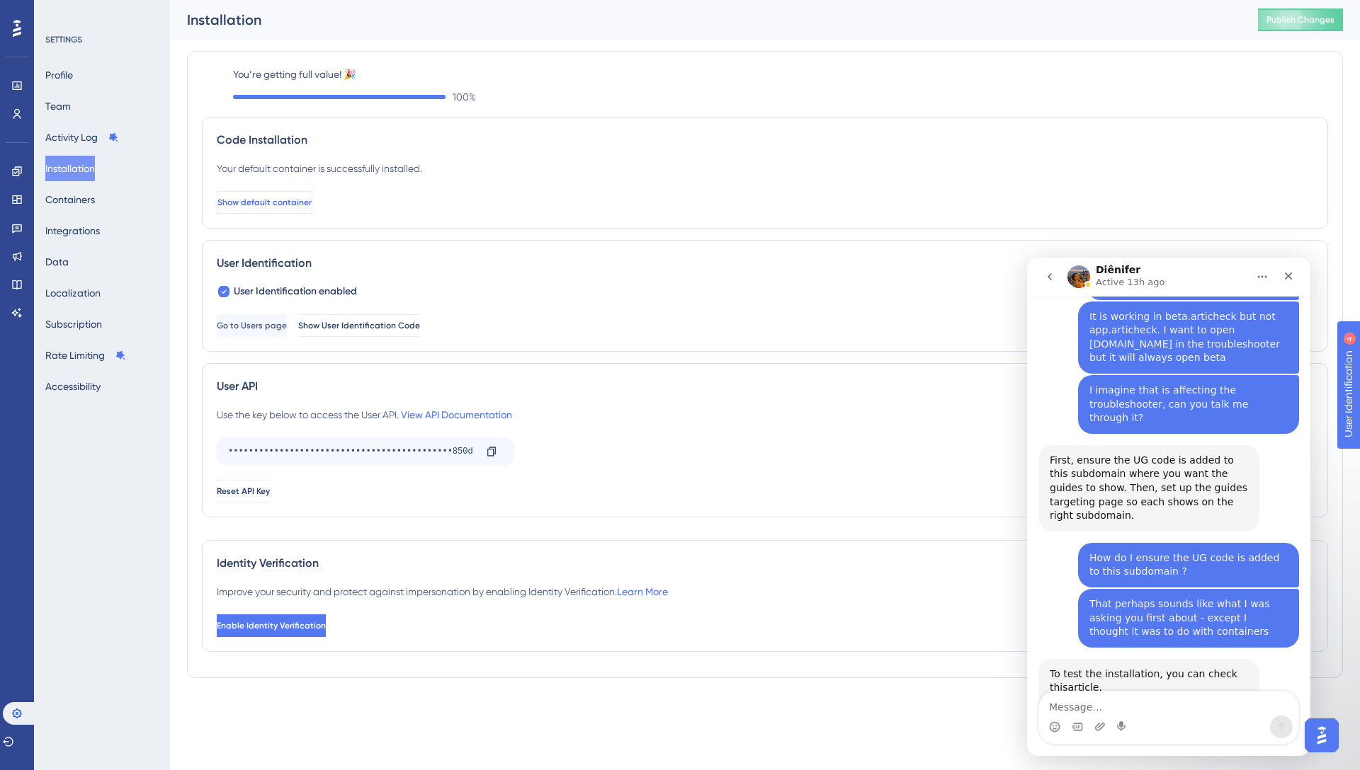
click at [312, 205] on span "Show default container" at bounding box center [264, 202] width 94 height 11
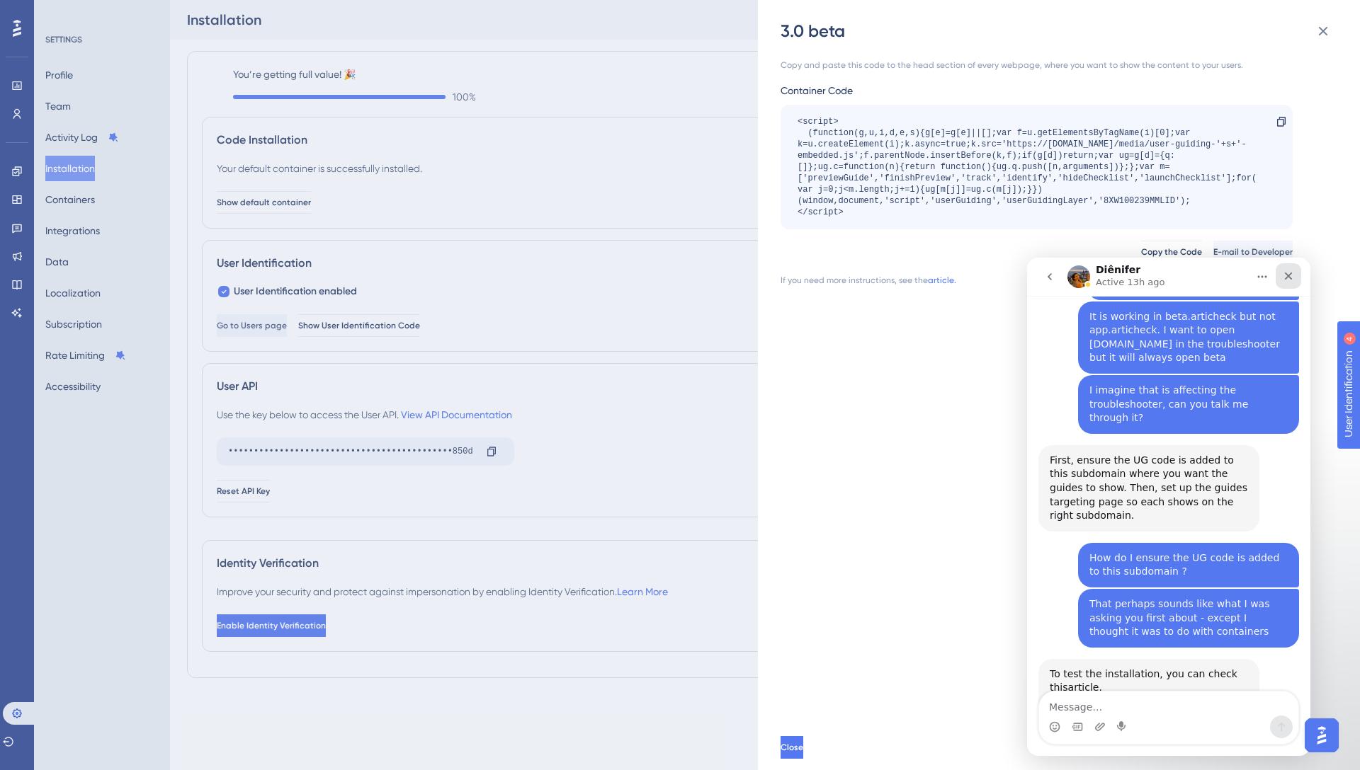
click at [1294, 277] on div "Close" at bounding box center [1287, 275] width 25 height 25
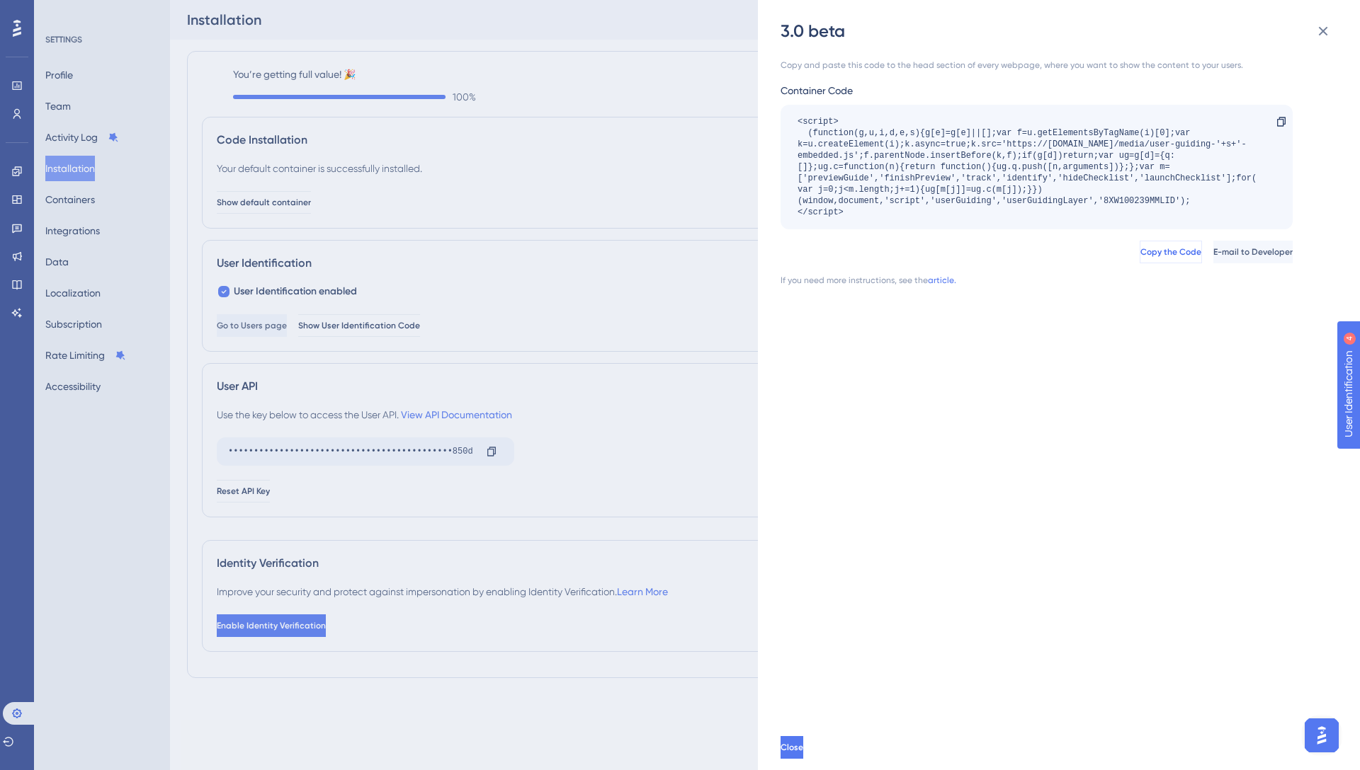
click at [1140, 249] on span "Copy the Code" at bounding box center [1170, 251] width 61 height 11
click at [1227, 254] on span "E-mail to Developer" at bounding box center [1252, 251] width 79 height 11
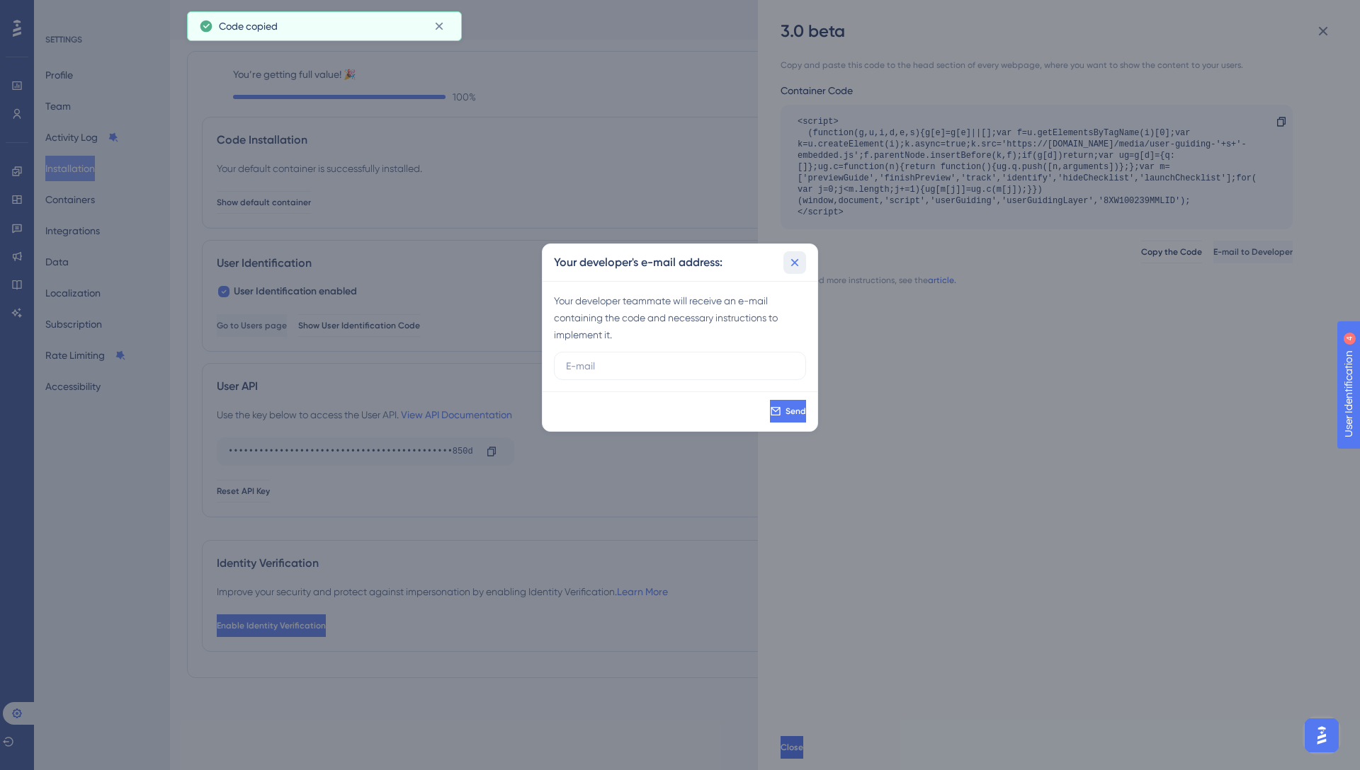
click at [804, 267] on button at bounding box center [794, 262] width 23 height 23
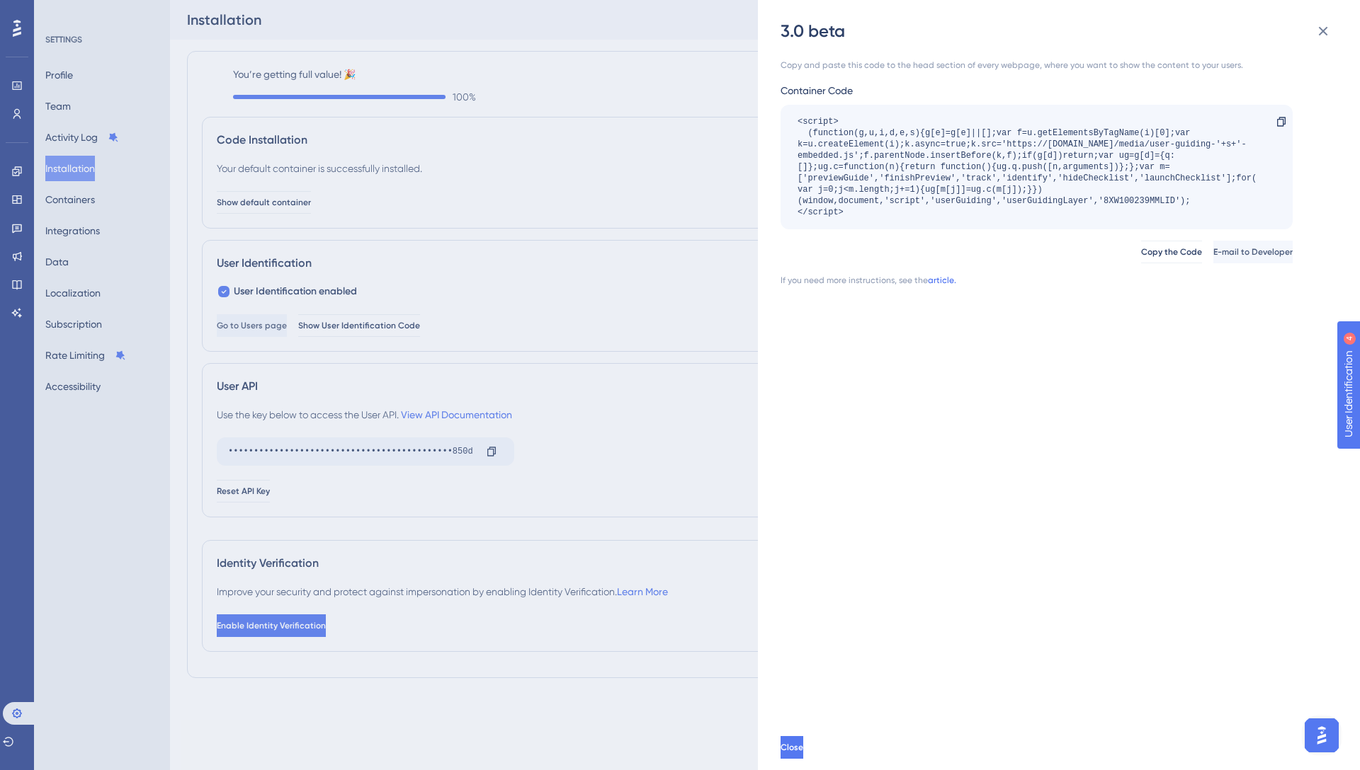
click at [939, 281] on link "article." at bounding box center [942, 280] width 28 height 11
click at [1210, 244] on button "E-mail to Developer" at bounding box center [1251, 252] width 82 height 23
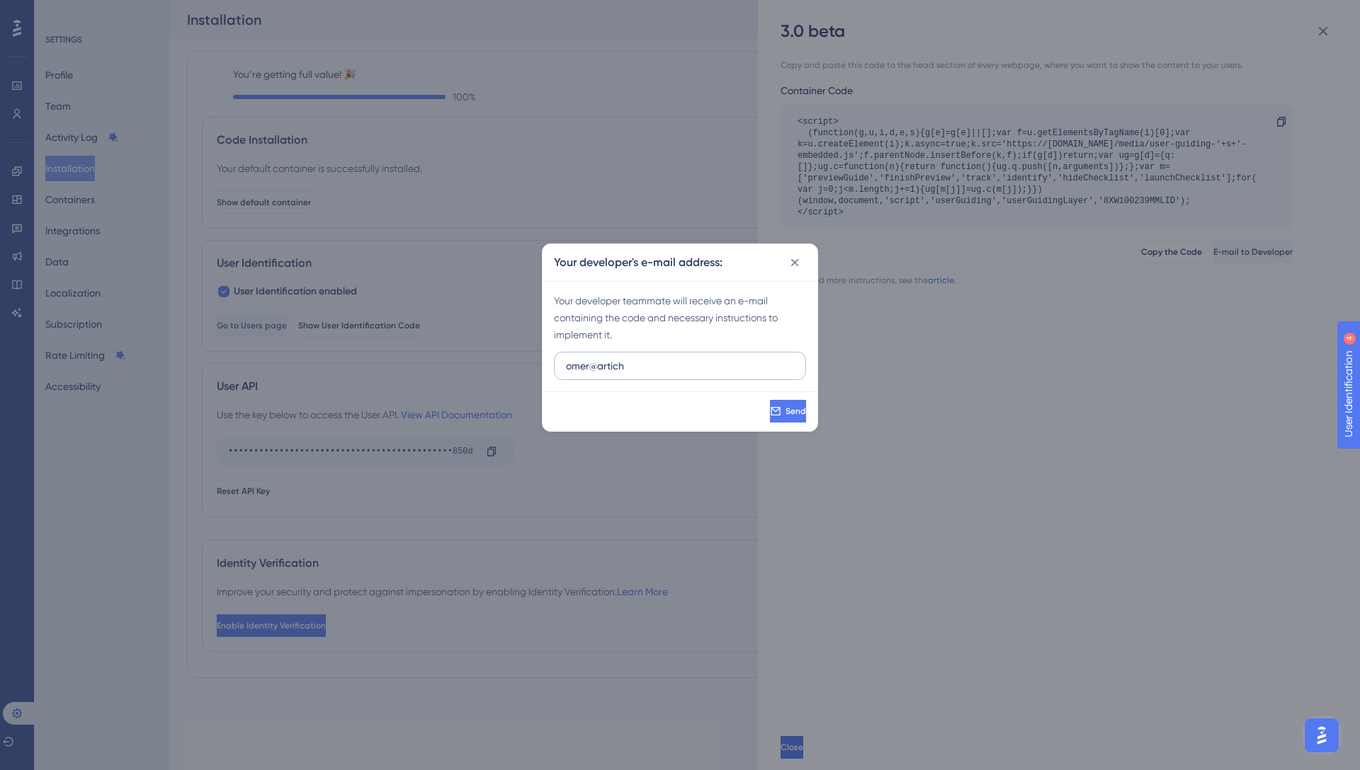
type input "omer@artiche"
click at [795, 262] on icon at bounding box center [794, 263] width 14 height 14
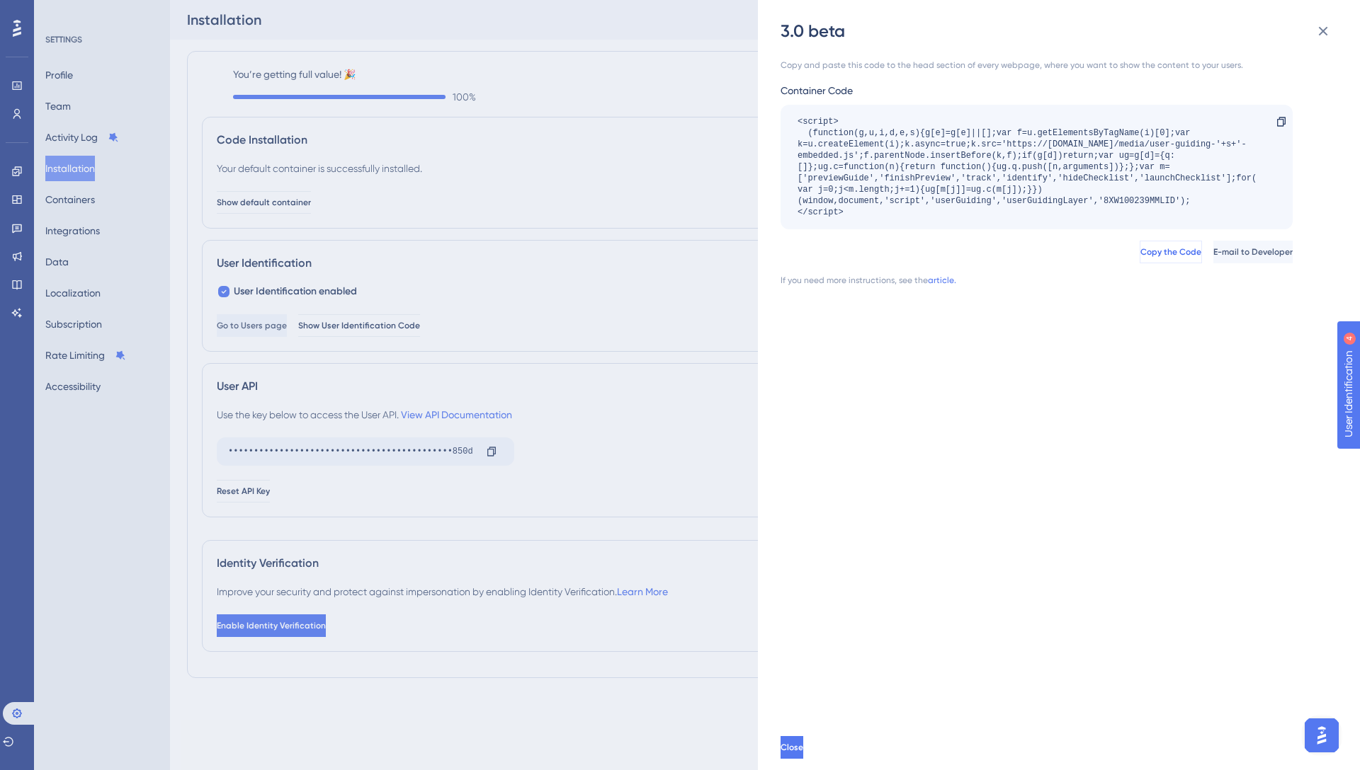
click at [1140, 257] on span "Copy the Code" at bounding box center [1170, 251] width 61 height 11
click at [1318, 27] on icon at bounding box center [1322, 31] width 17 height 17
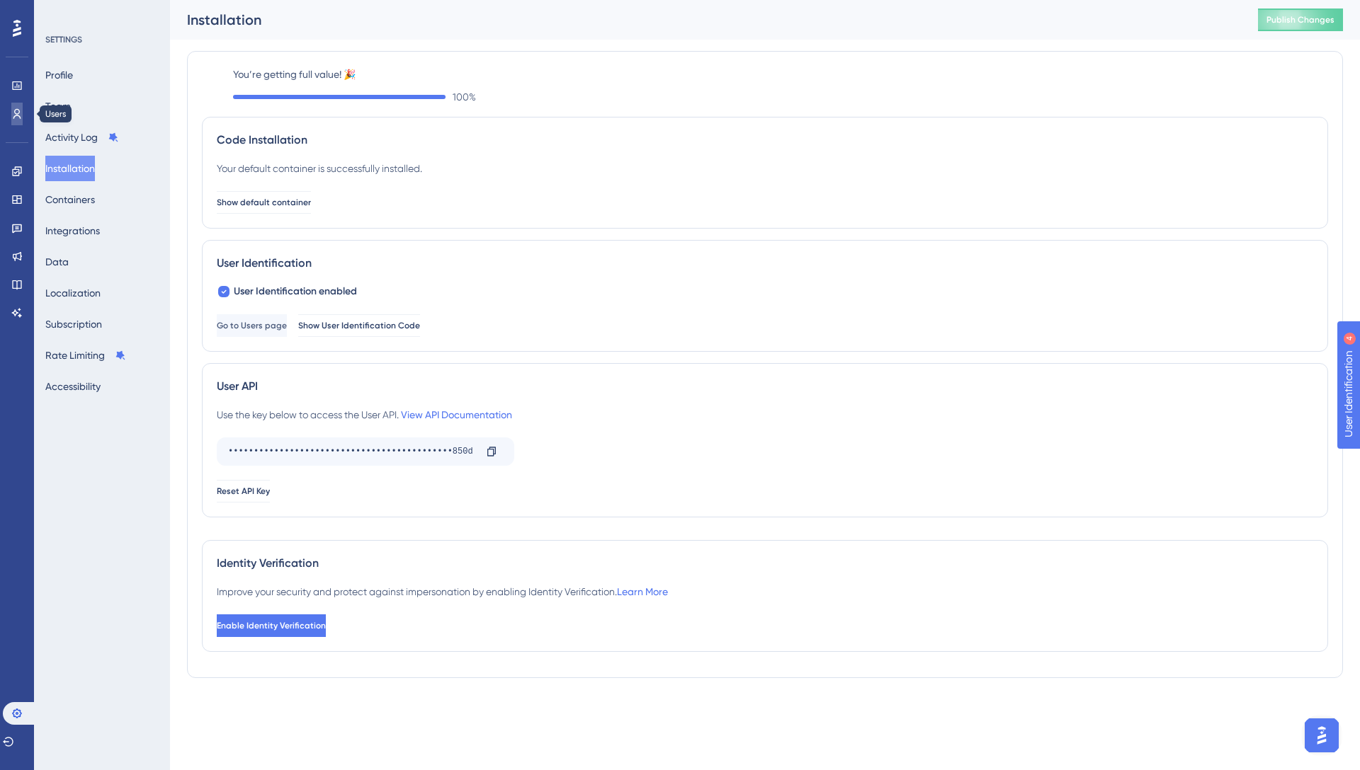
click at [17, 115] on icon at bounding box center [16, 113] width 11 height 11
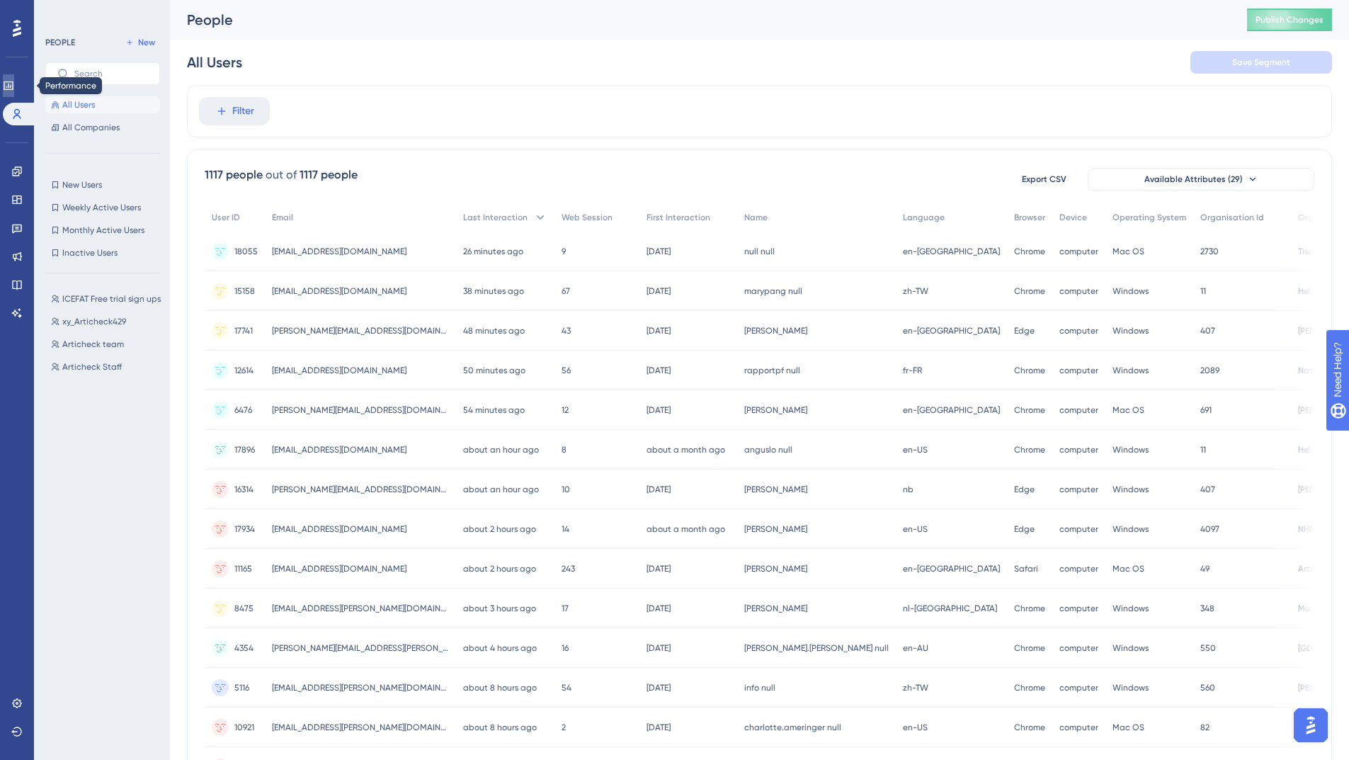
click at [14, 90] on icon at bounding box center [8, 85] width 11 height 11
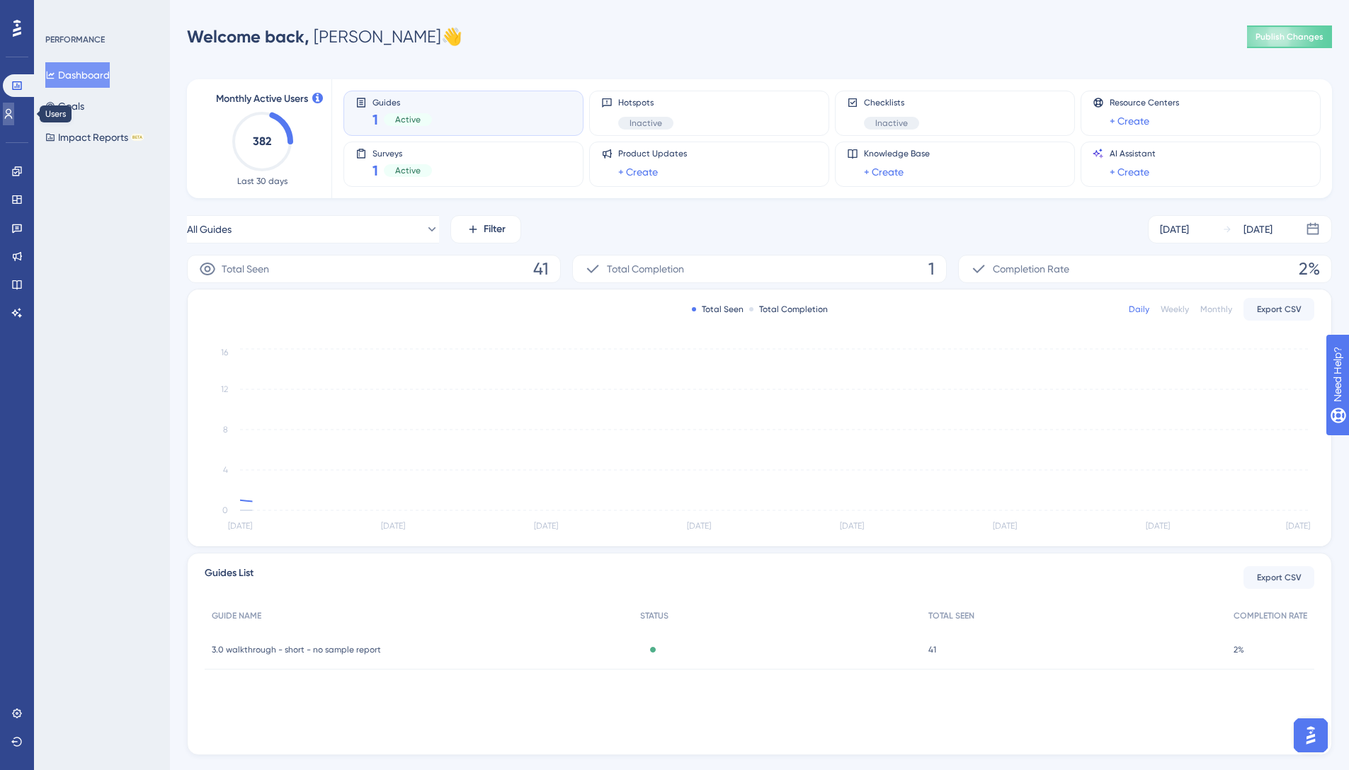
click at [14, 110] on icon at bounding box center [8, 113] width 11 height 11
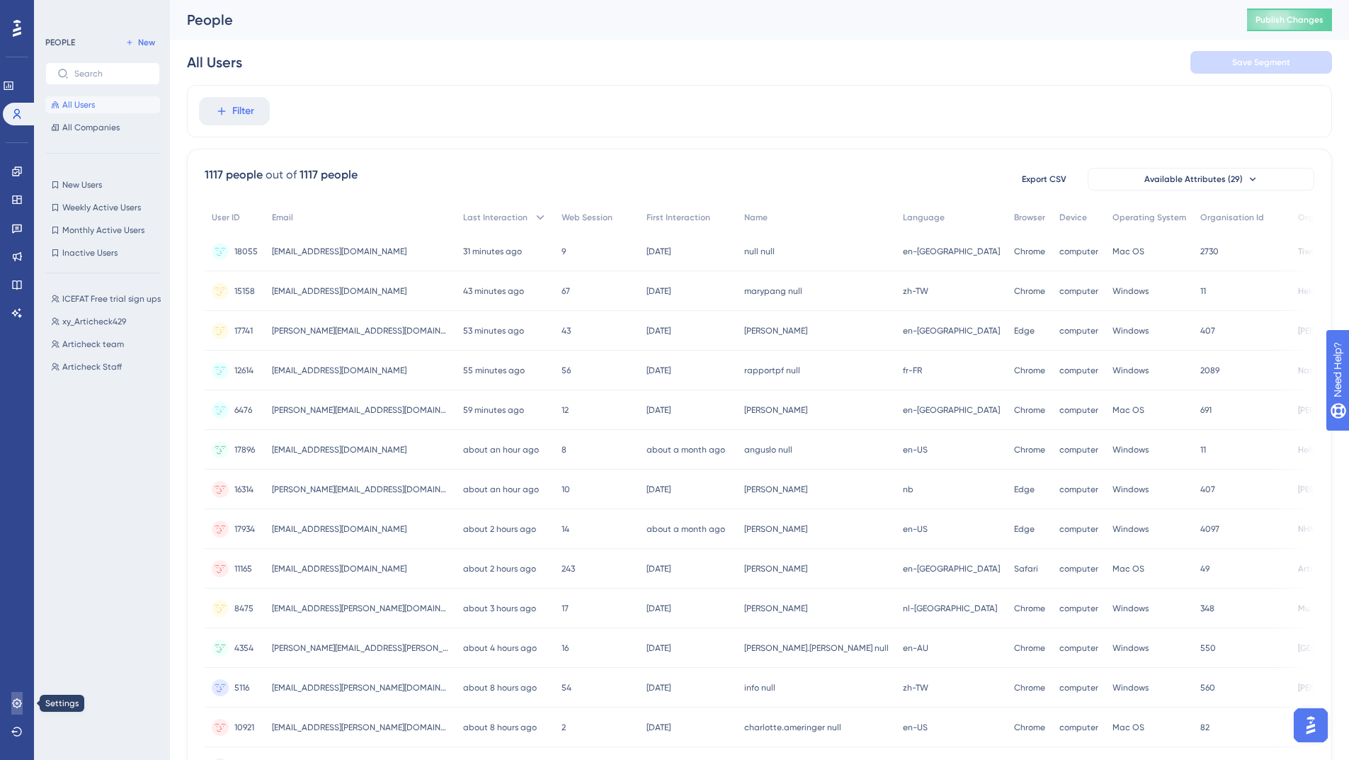
click at [19, 711] on link at bounding box center [16, 703] width 11 height 23
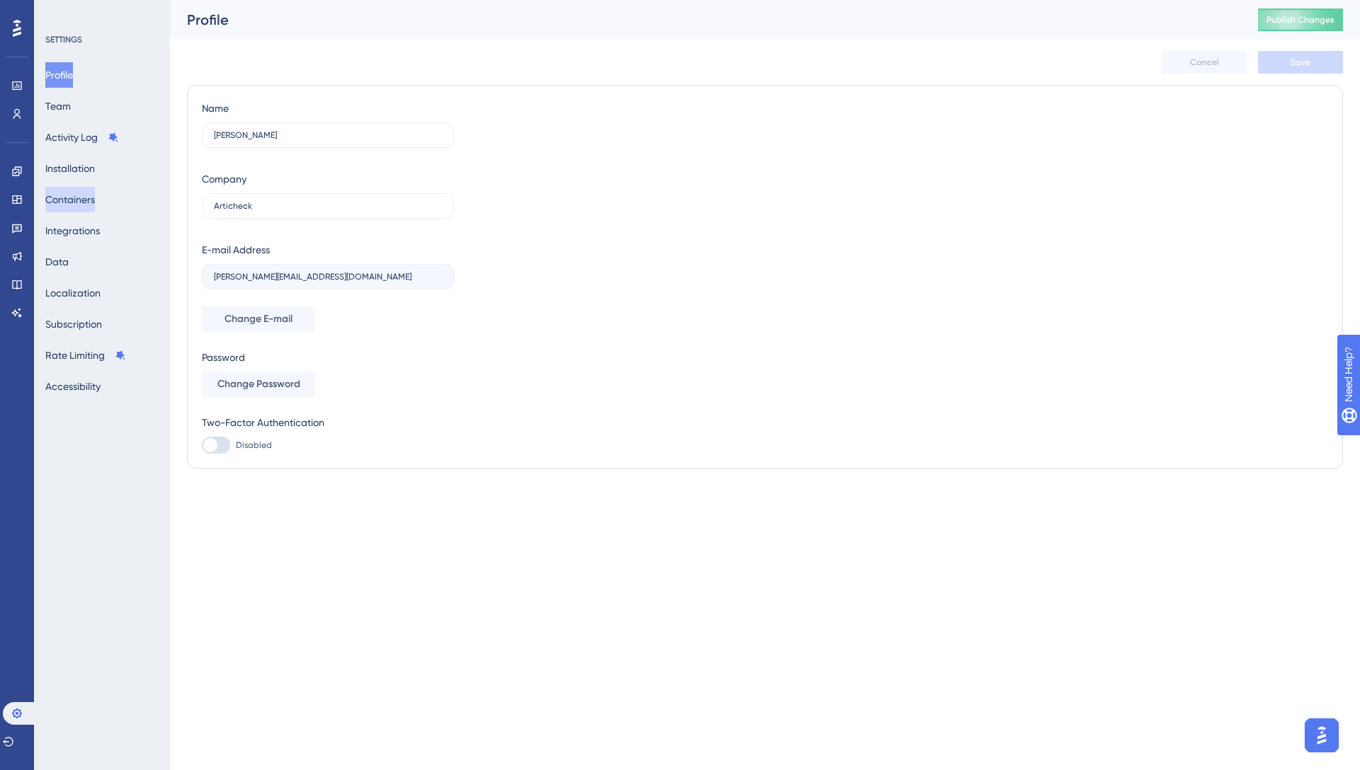
click at [95, 204] on button "Containers" at bounding box center [70, 199] width 50 height 25
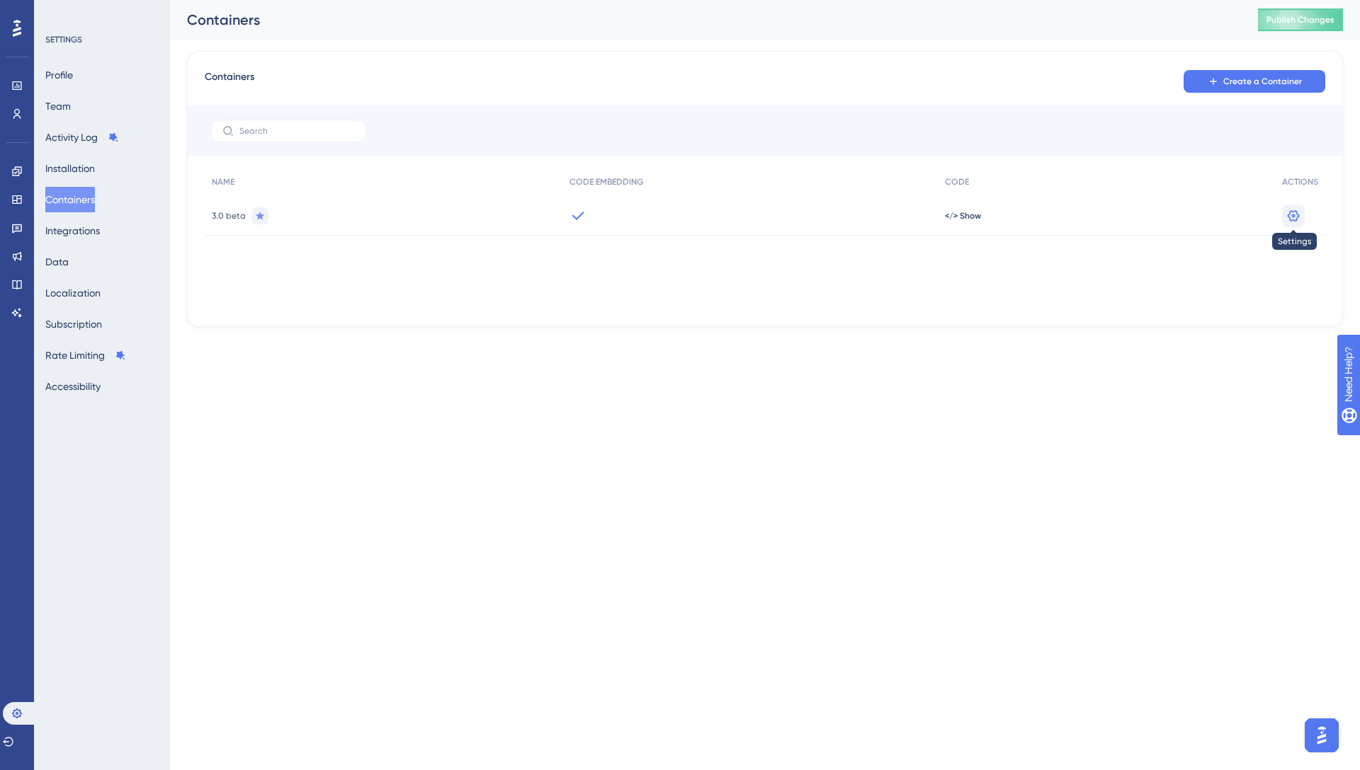
click at [1294, 213] on icon at bounding box center [1293, 216] width 14 height 14
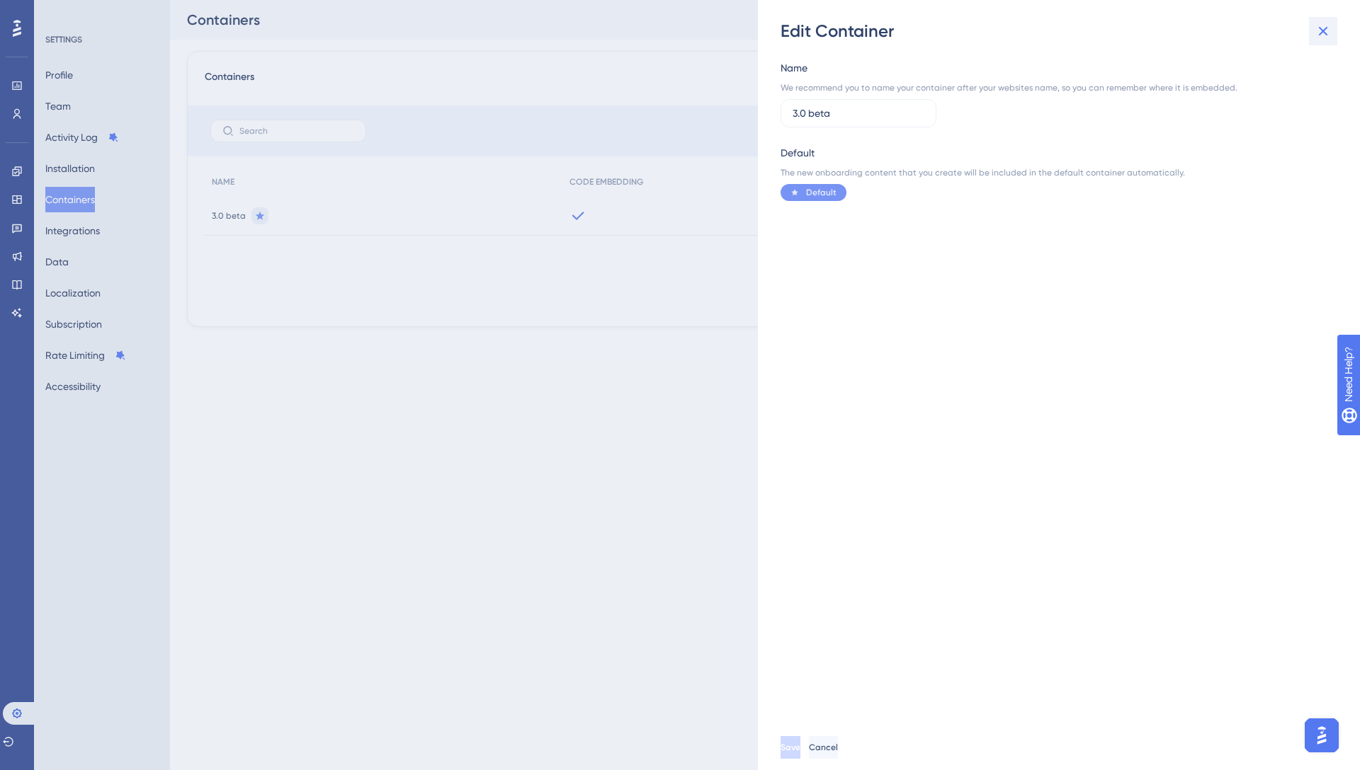
click at [1324, 32] on icon at bounding box center [1322, 31] width 9 height 9
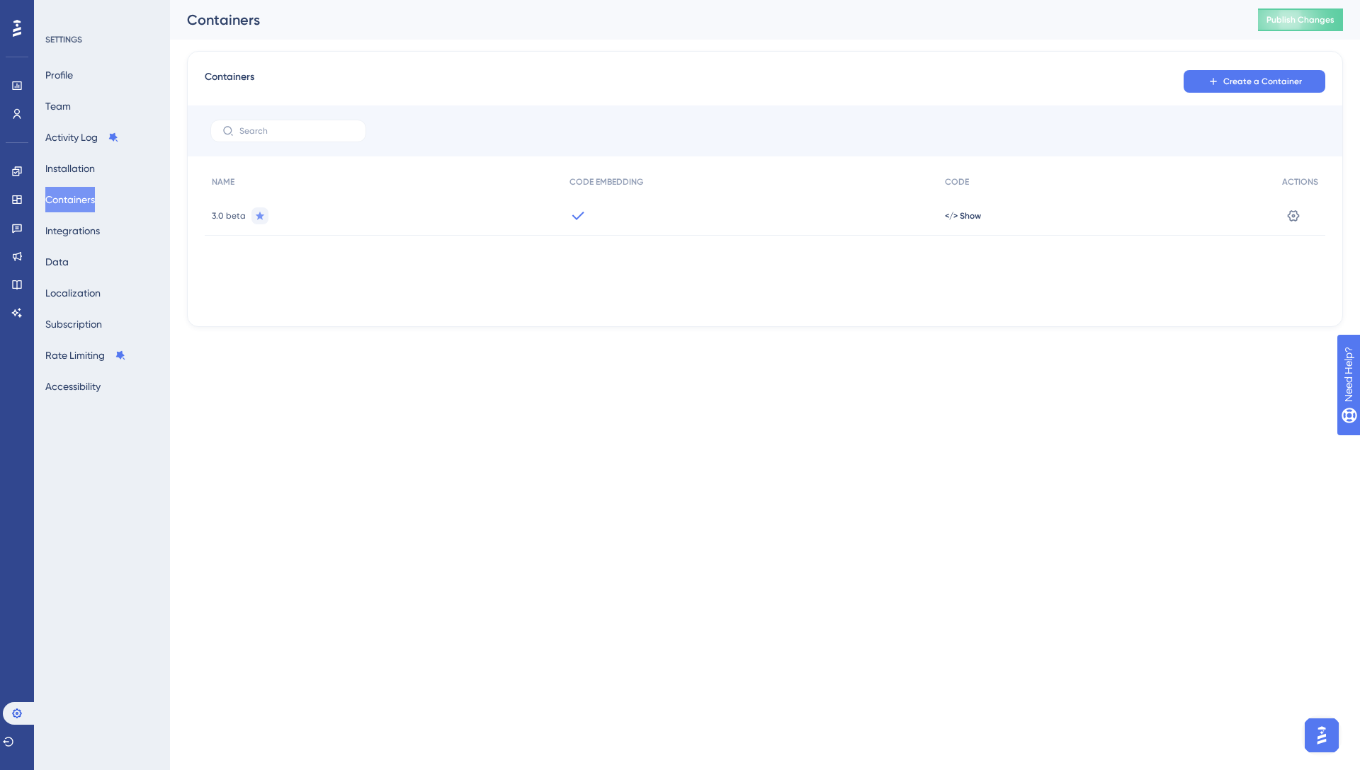
click at [304, 214] on div "3.0 beta" at bounding box center [384, 216] width 358 height 40
click at [100, 233] on button "Integrations" at bounding box center [72, 230] width 55 height 25
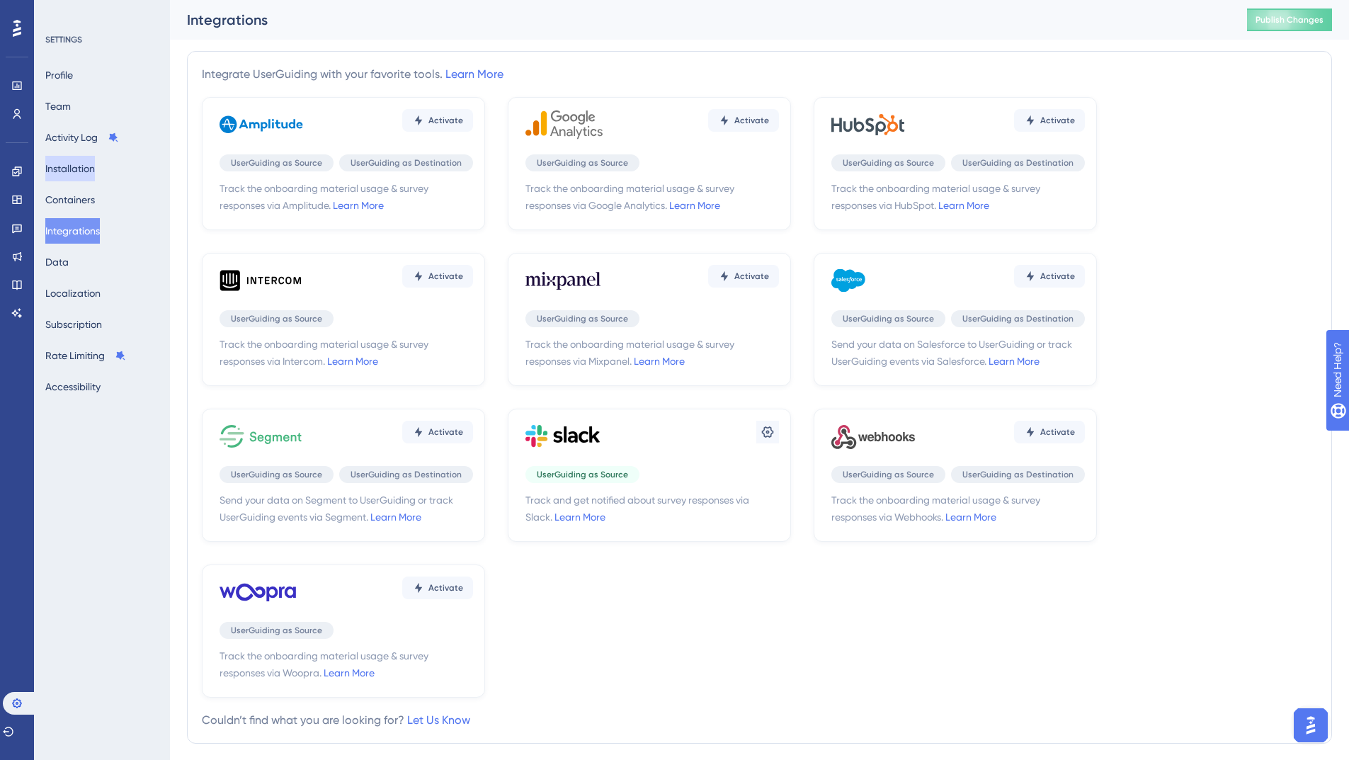
click at [95, 166] on button "Installation" at bounding box center [70, 168] width 50 height 25
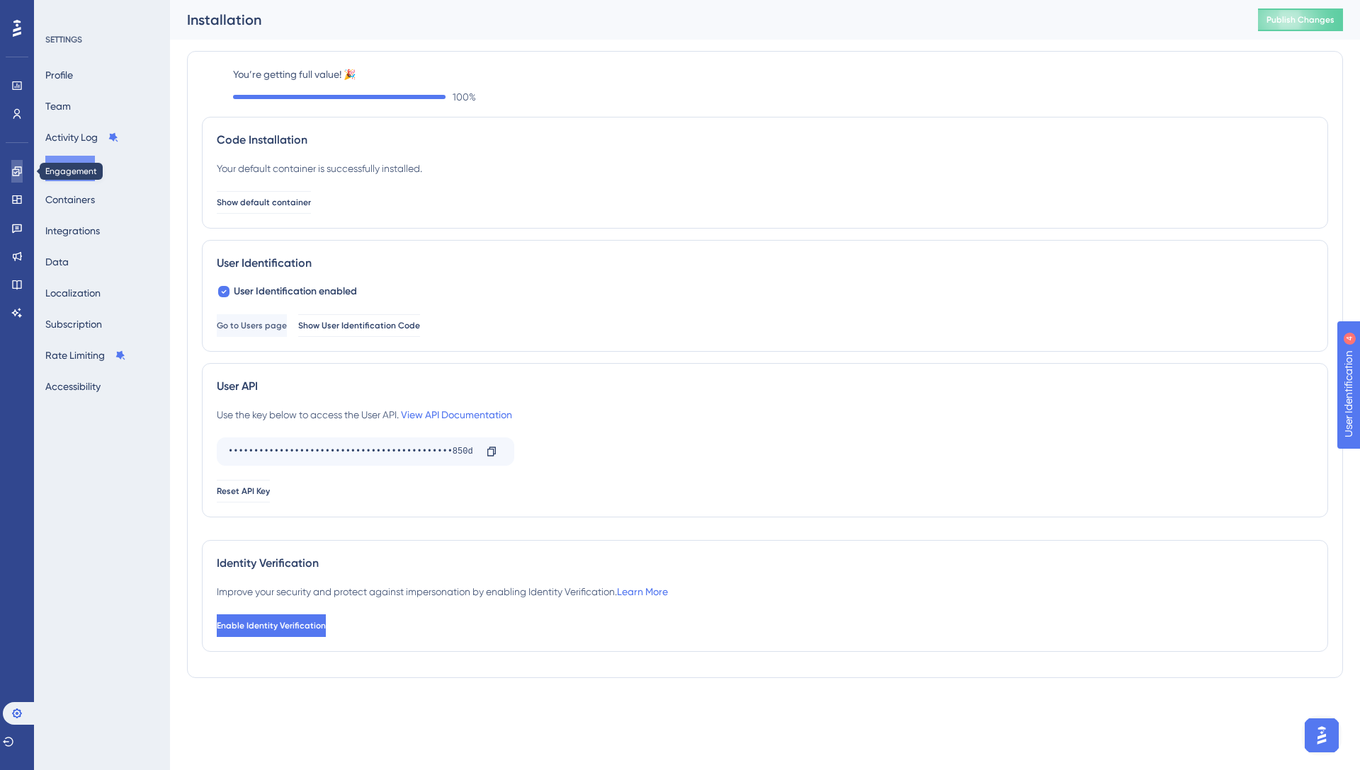
click at [13, 169] on icon at bounding box center [16, 170] width 9 height 9
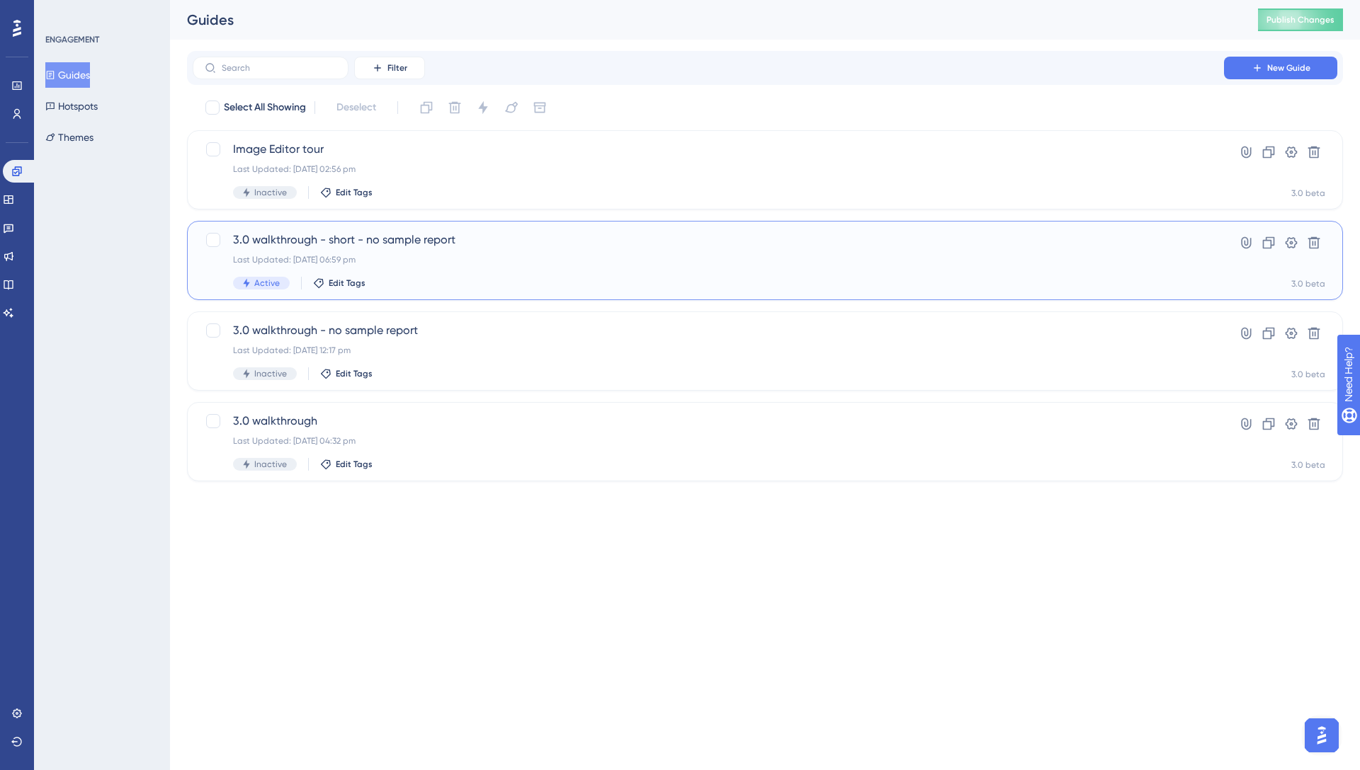
click at [623, 275] on div "3.0 walkthrough - short - no sample report Last Updated: [DATE] 06:59 pm Active…" at bounding box center [708, 261] width 950 height 58
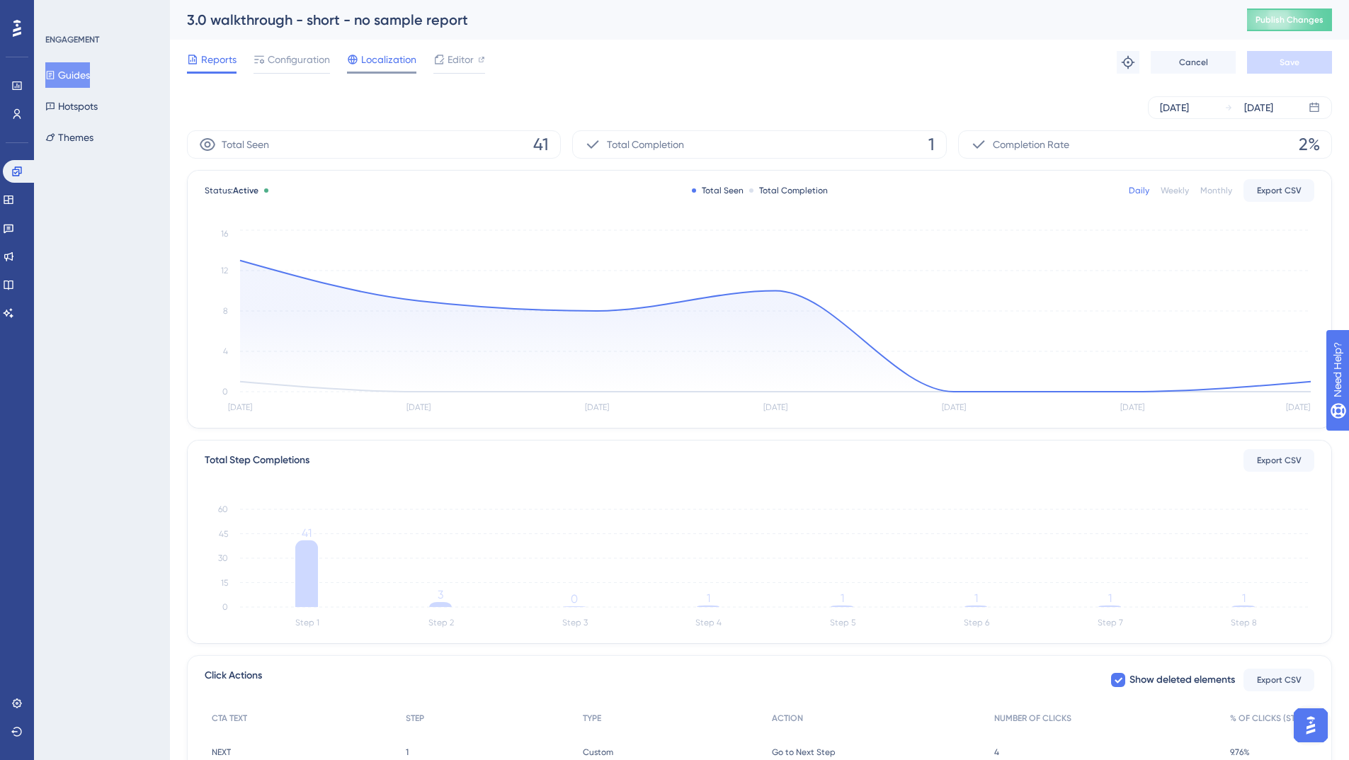
click at [390, 69] on div "Localization" at bounding box center [381, 62] width 69 height 23
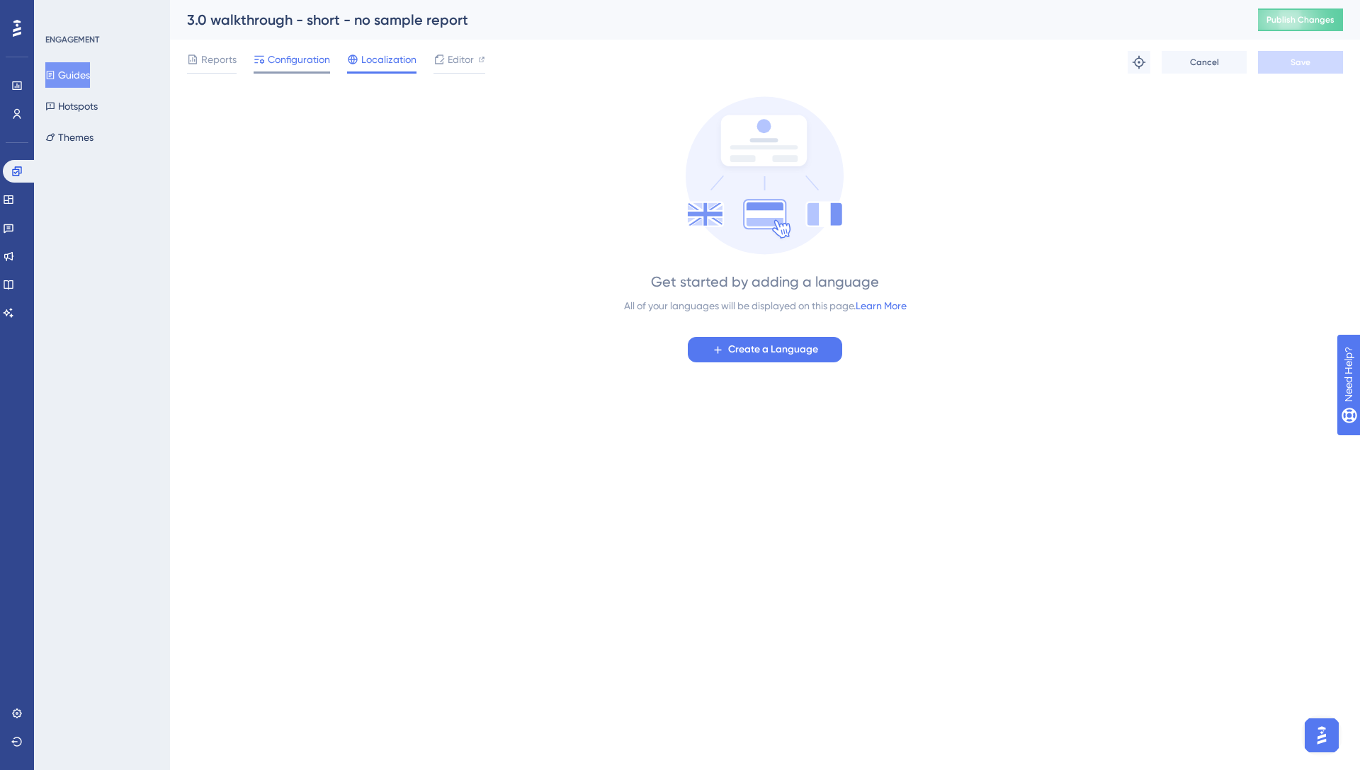
click at [304, 65] on span "Configuration" at bounding box center [299, 59] width 62 height 17
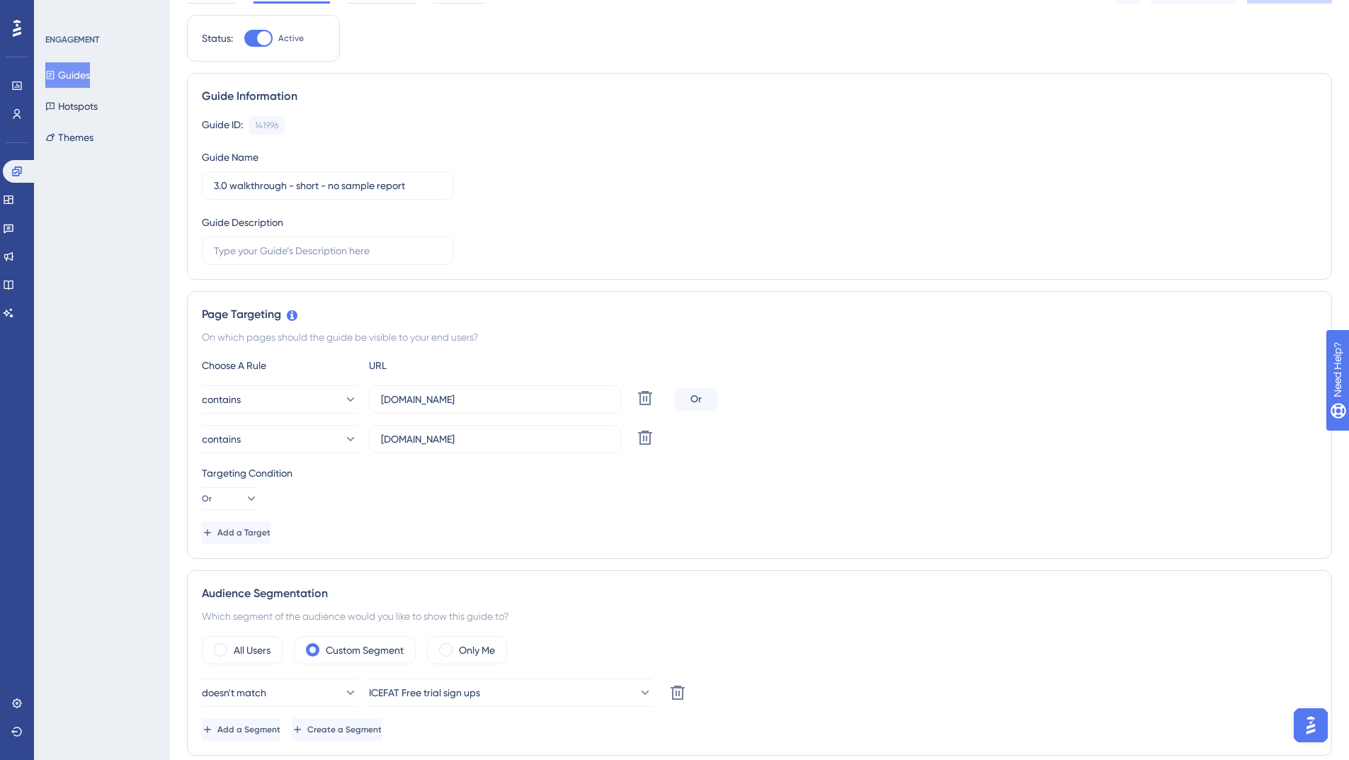
scroll to position [169, 0]
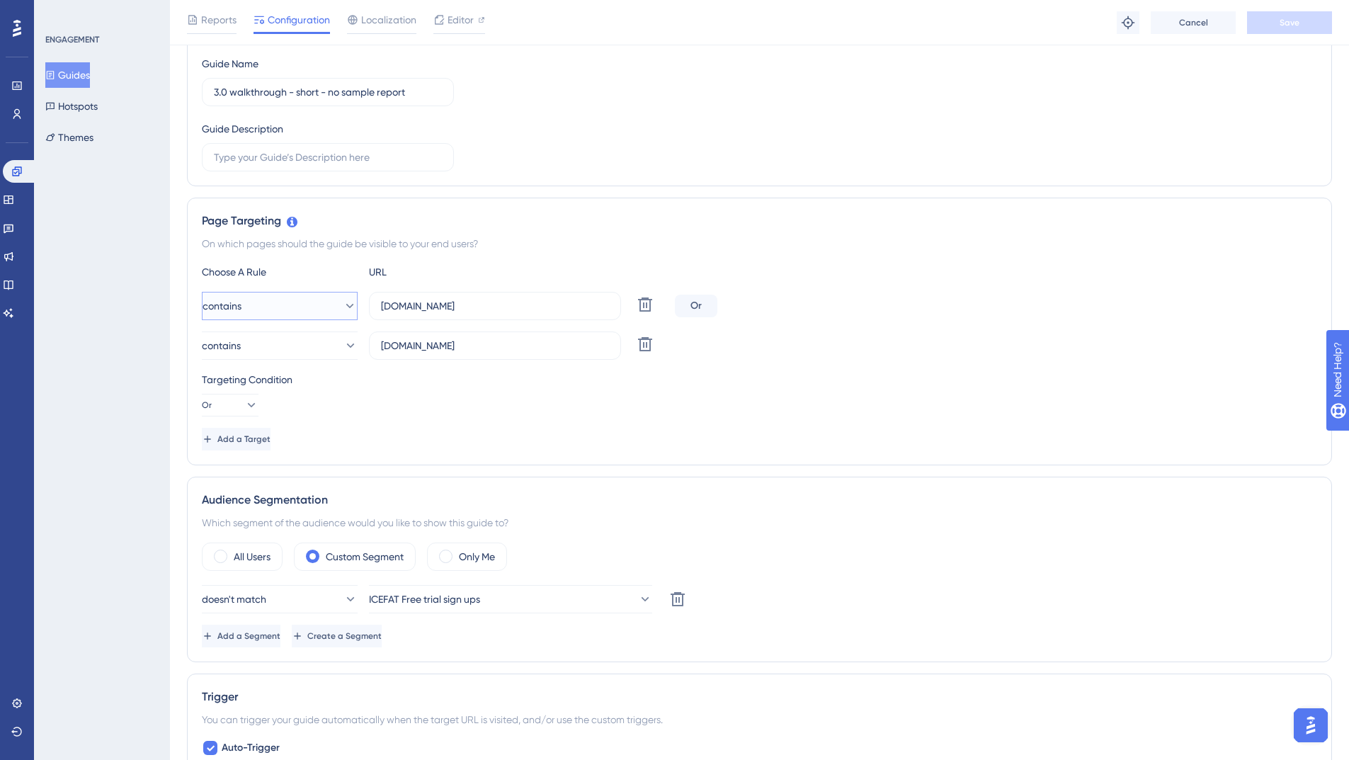
click at [343, 312] on icon at bounding box center [350, 306] width 14 height 14
click at [443, 409] on div "Targeting Condition Or" at bounding box center [759, 393] width 1115 height 45
click at [343, 347] on icon at bounding box center [350, 345] width 14 height 14
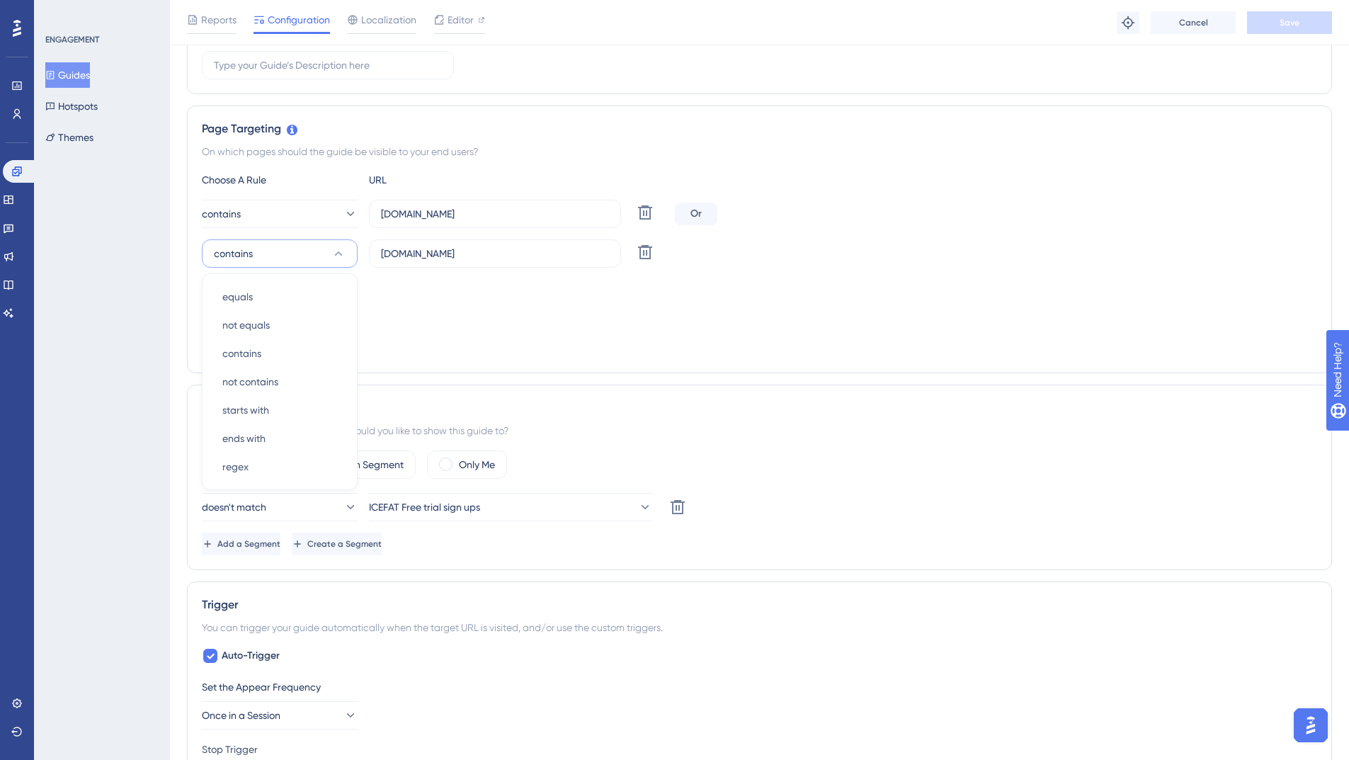
click at [587, 352] on div "Add a Target" at bounding box center [759, 347] width 1115 height 23
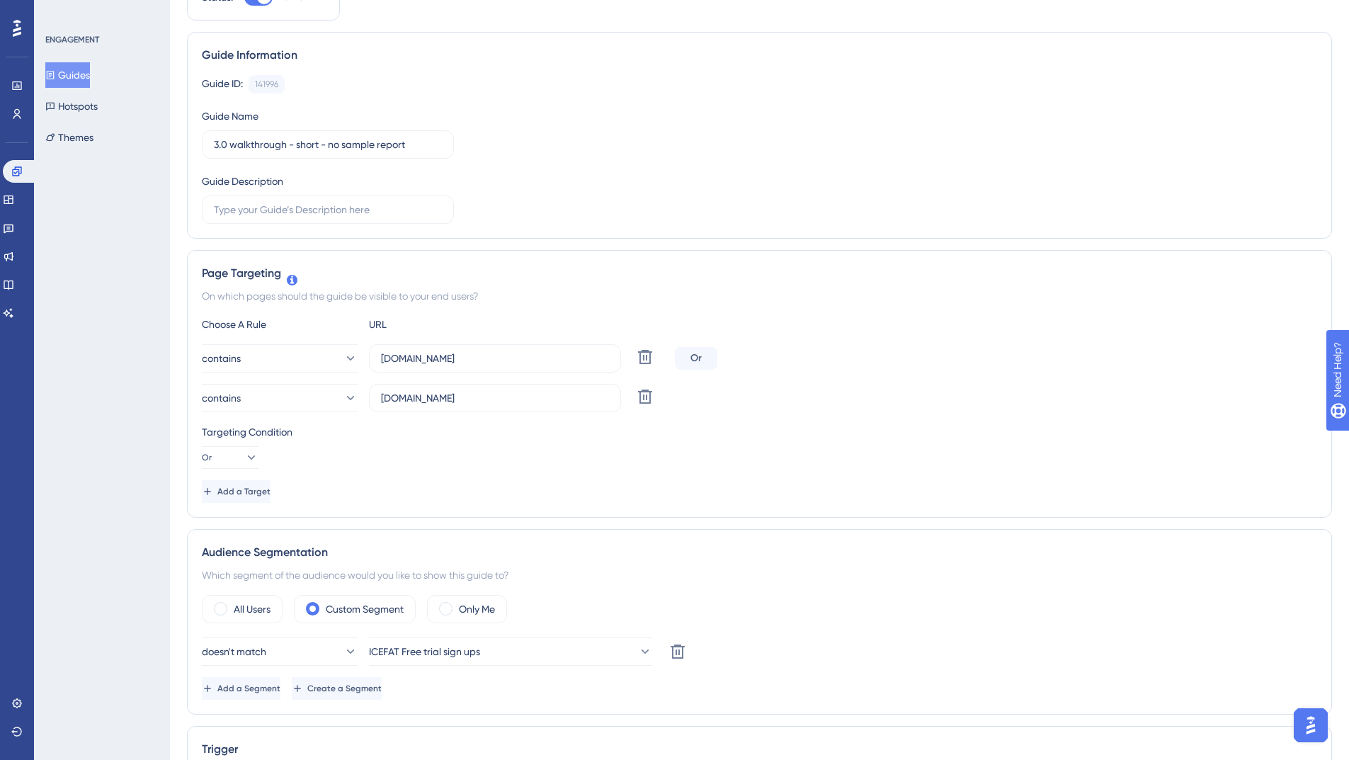
scroll to position [0, 0]
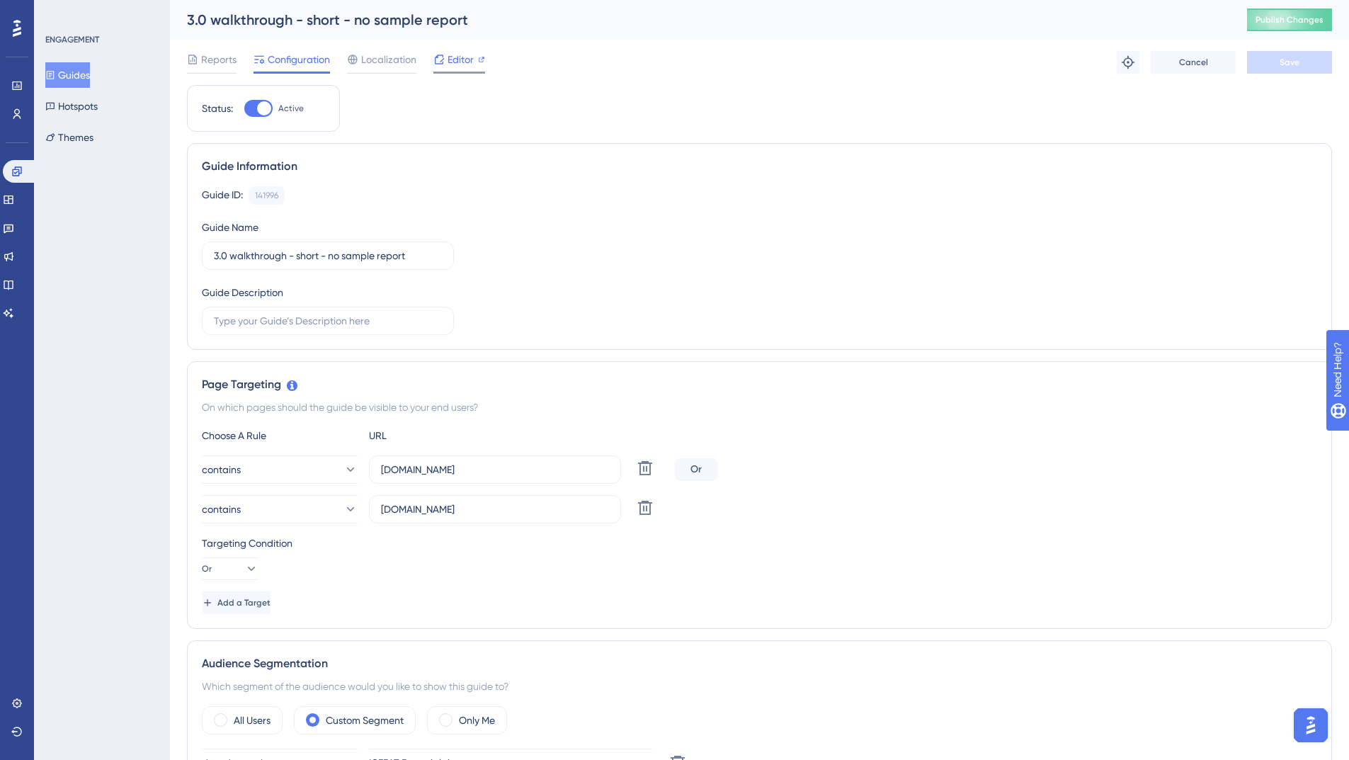
click at [466, 62] on span "Editor" at bounding box center [461, 59] width 26 height 17
click at [17, 120] on link at bounding box center [16, 114] width 11 height 23
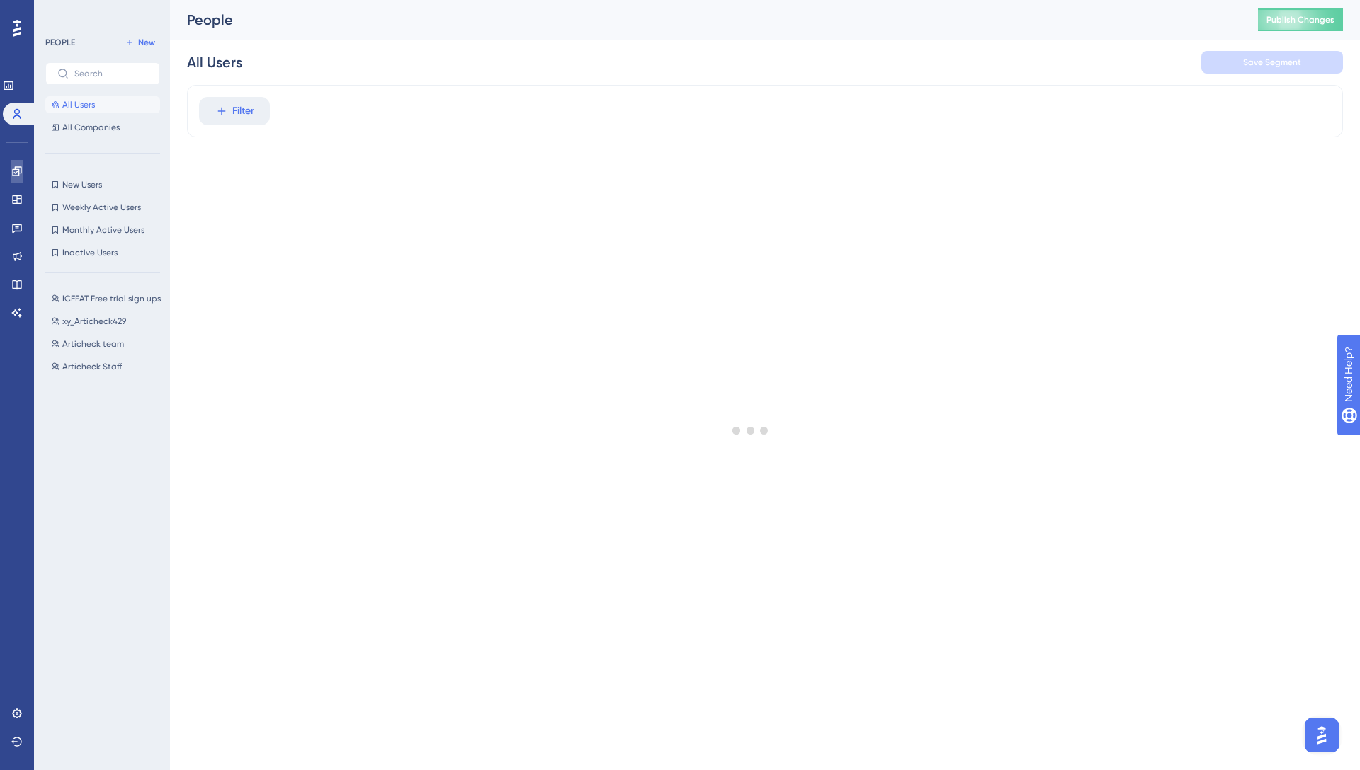
click at [14, 181] on link at bounding box center [16, 171] width 11 height 23
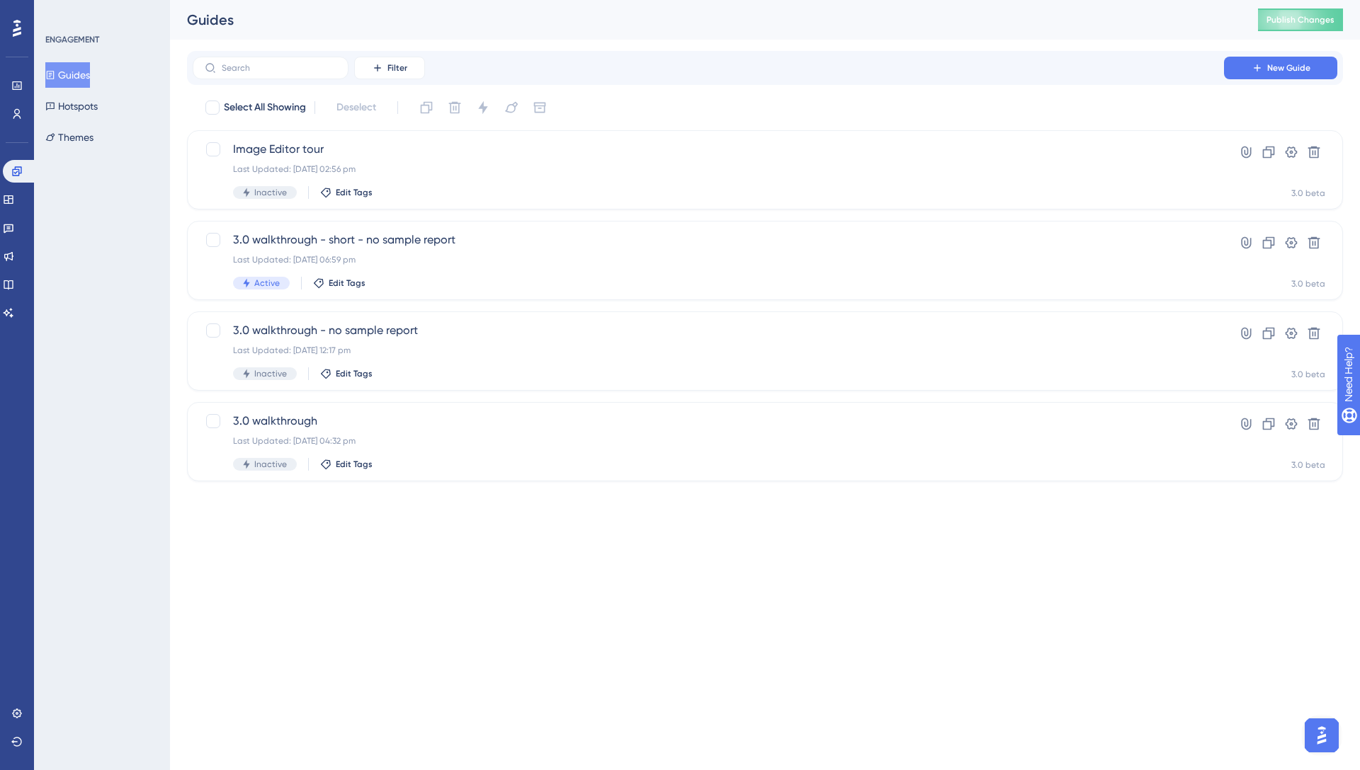
click at [13, 211] on div "Engagement Widgets Feedback Product Updates Knowledge Base AI Assistant" at bounding box center [17, 242] width 28 height 164
click at [14, 207] on link at bounding box center [8, 199] width 11 height 23
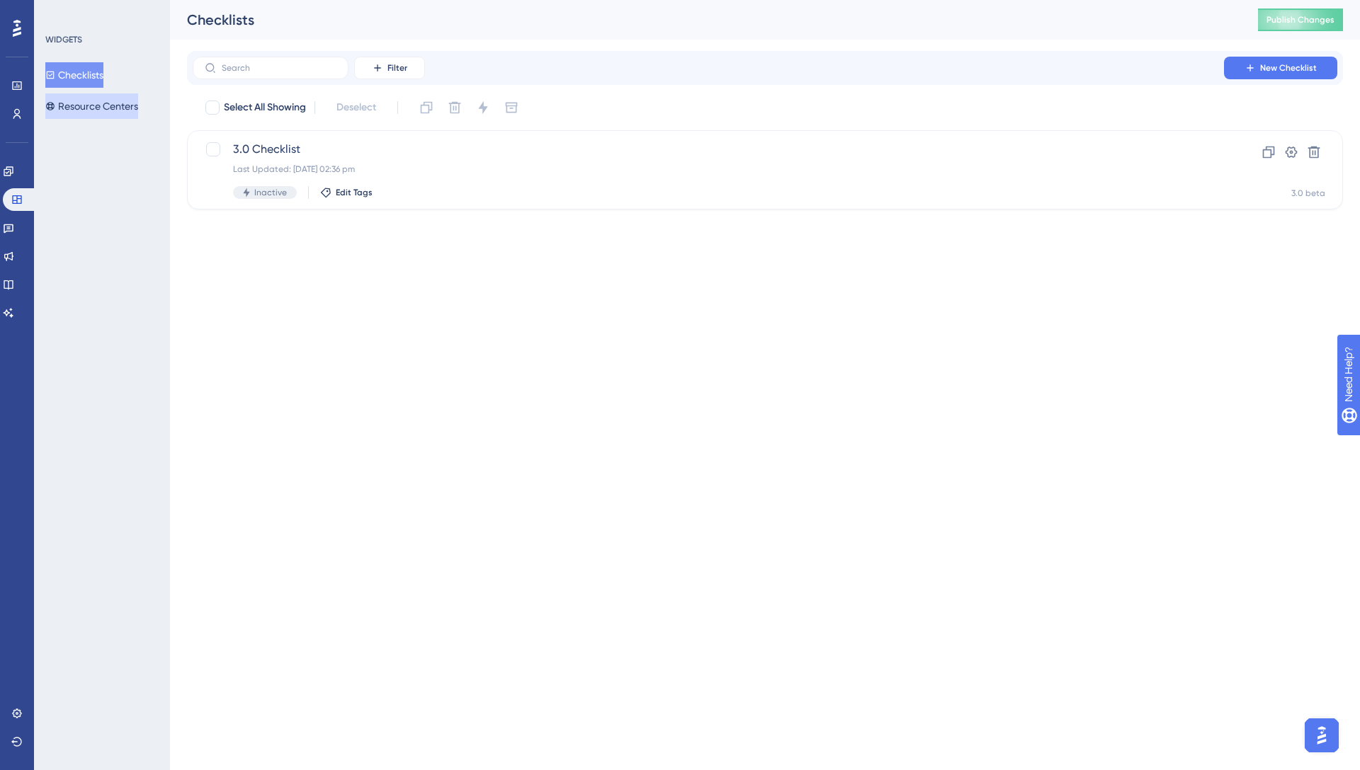
click at [108, 108] on button "Resource Centers" at bounding box center [91, 105] width 93 height 25
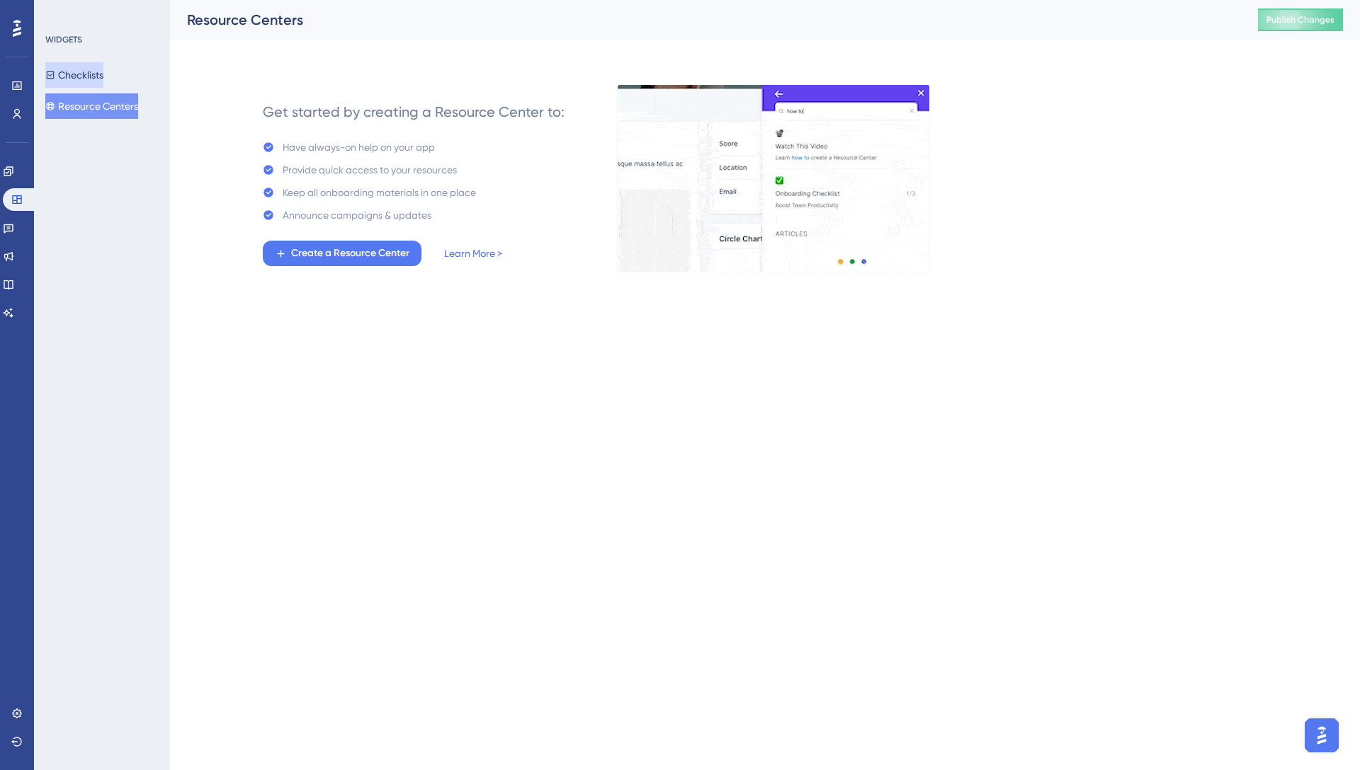
click at [74, 75] on button "Checklists" at bounding box center [74, 74] width 58 height 25
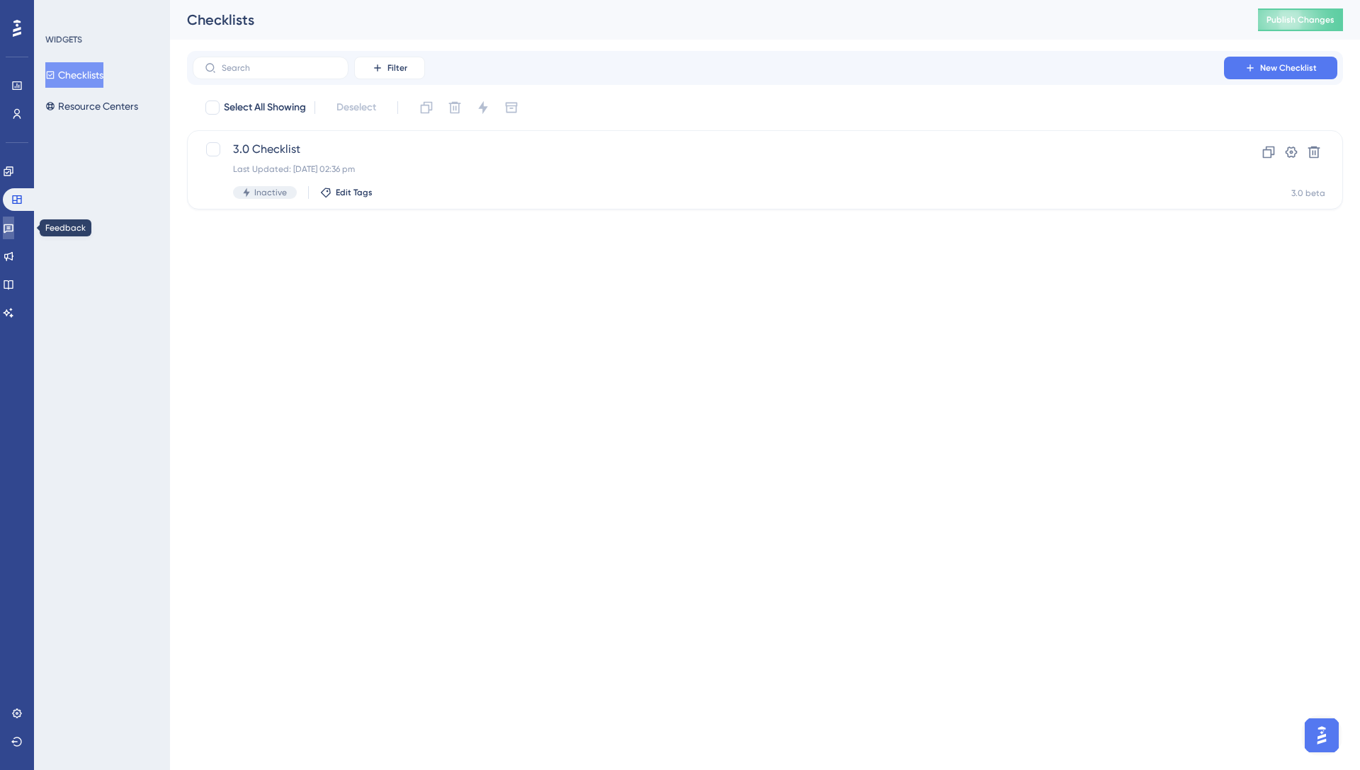
click at [13, 230] on icon at bounding box center [9, 228] width 10 height 9
click at [546, 178] on div "3.0 Survey Last Updated: [DATE] 03:09 pm Active Edit Tags" at bounding box center [708, 170] width 950 height 58
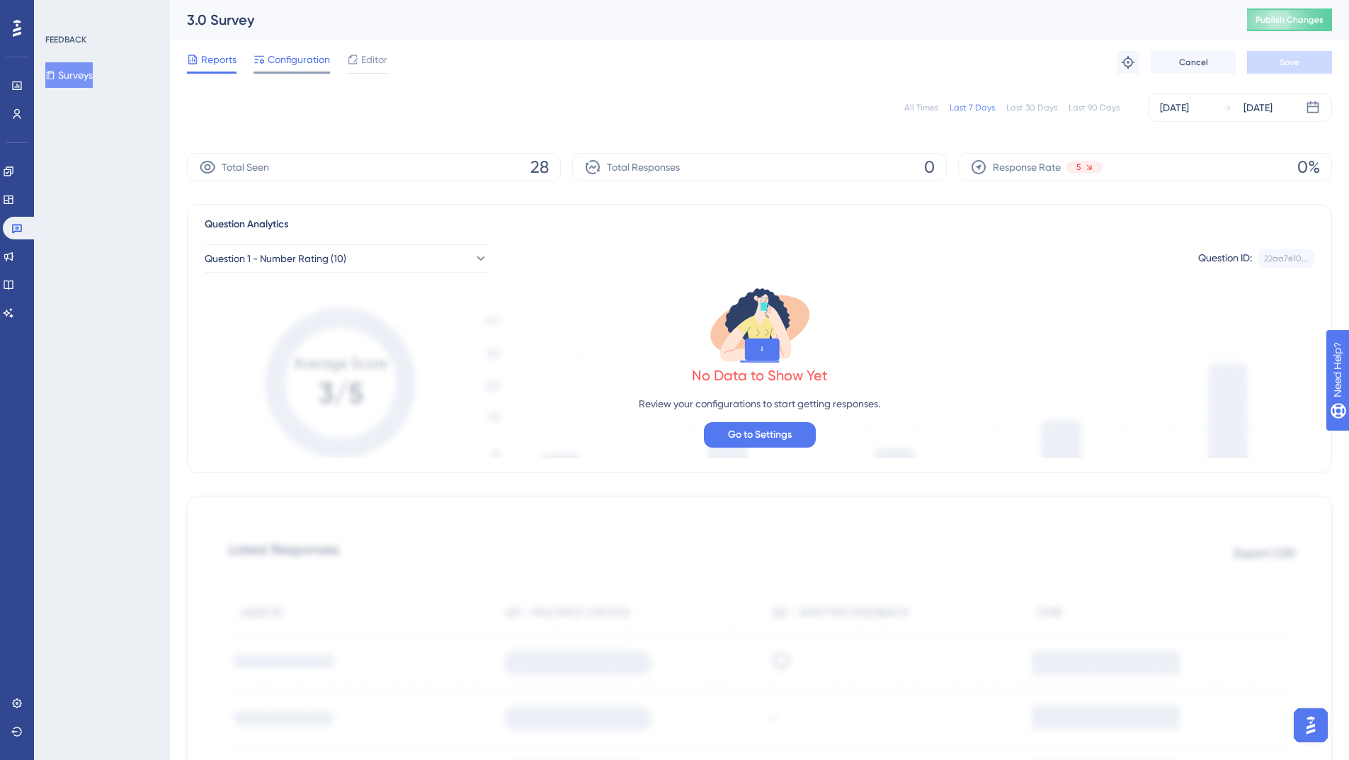
click at [299, 63] on span "Configuration" at bounding box center [299, 59] width 62 height 17
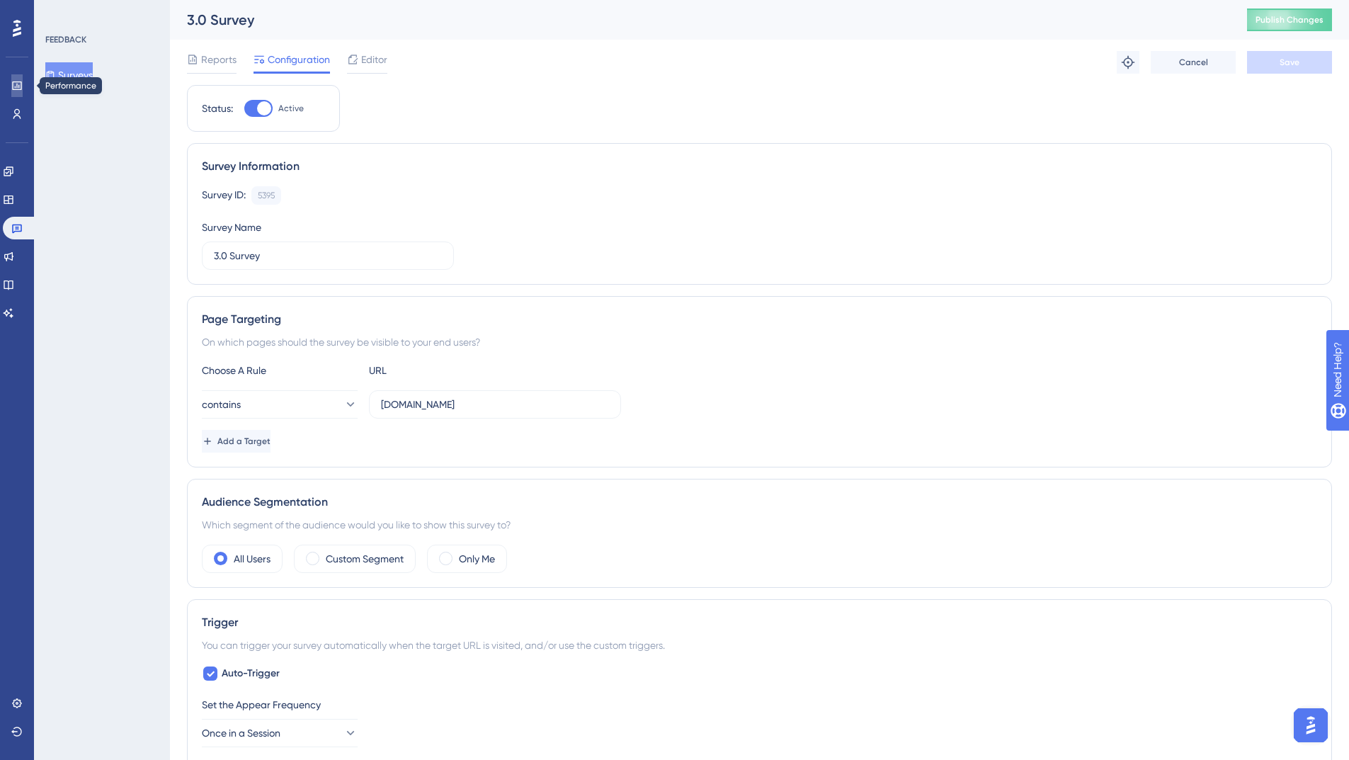
click at [11, 89] on icon at bounding box center [16, 85] width 11 height 11
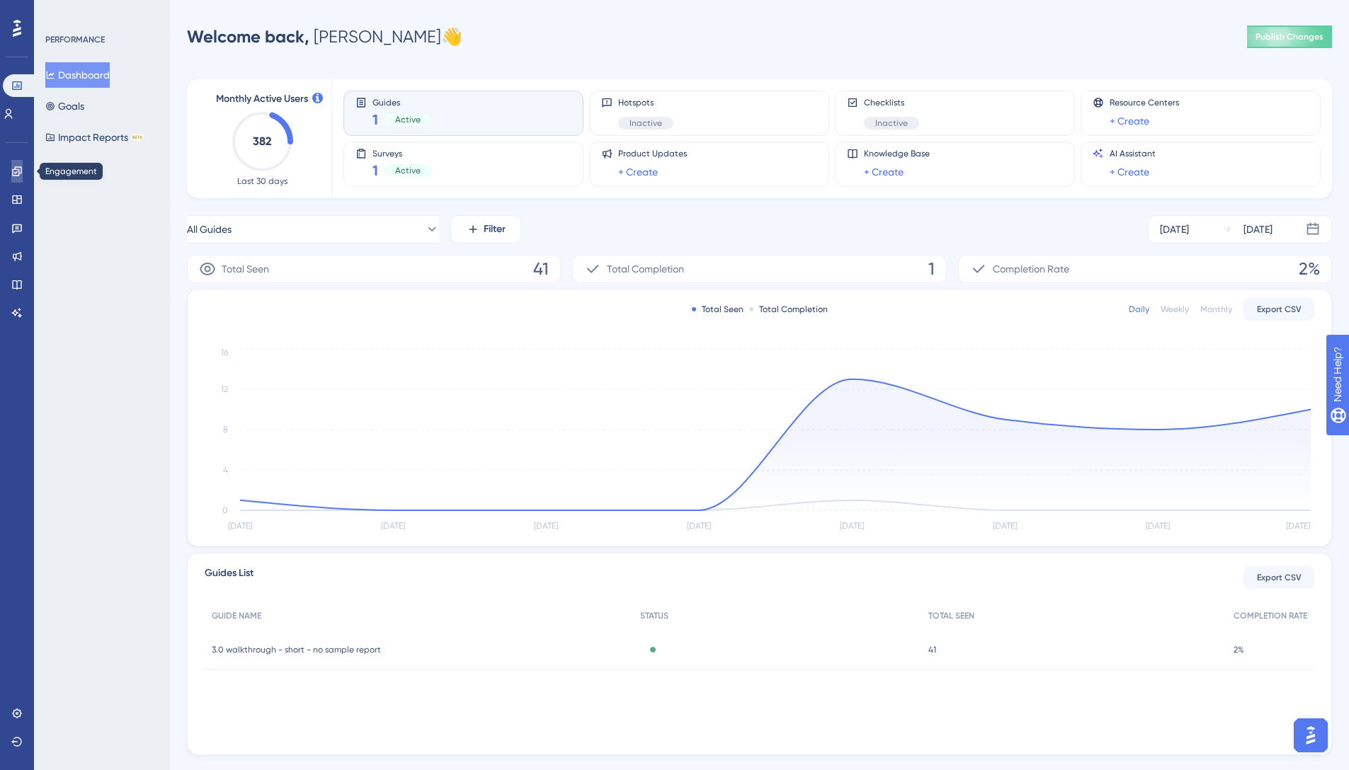
click at [18, 176] on icon at bounding box center [16, 171] width 11 height 11
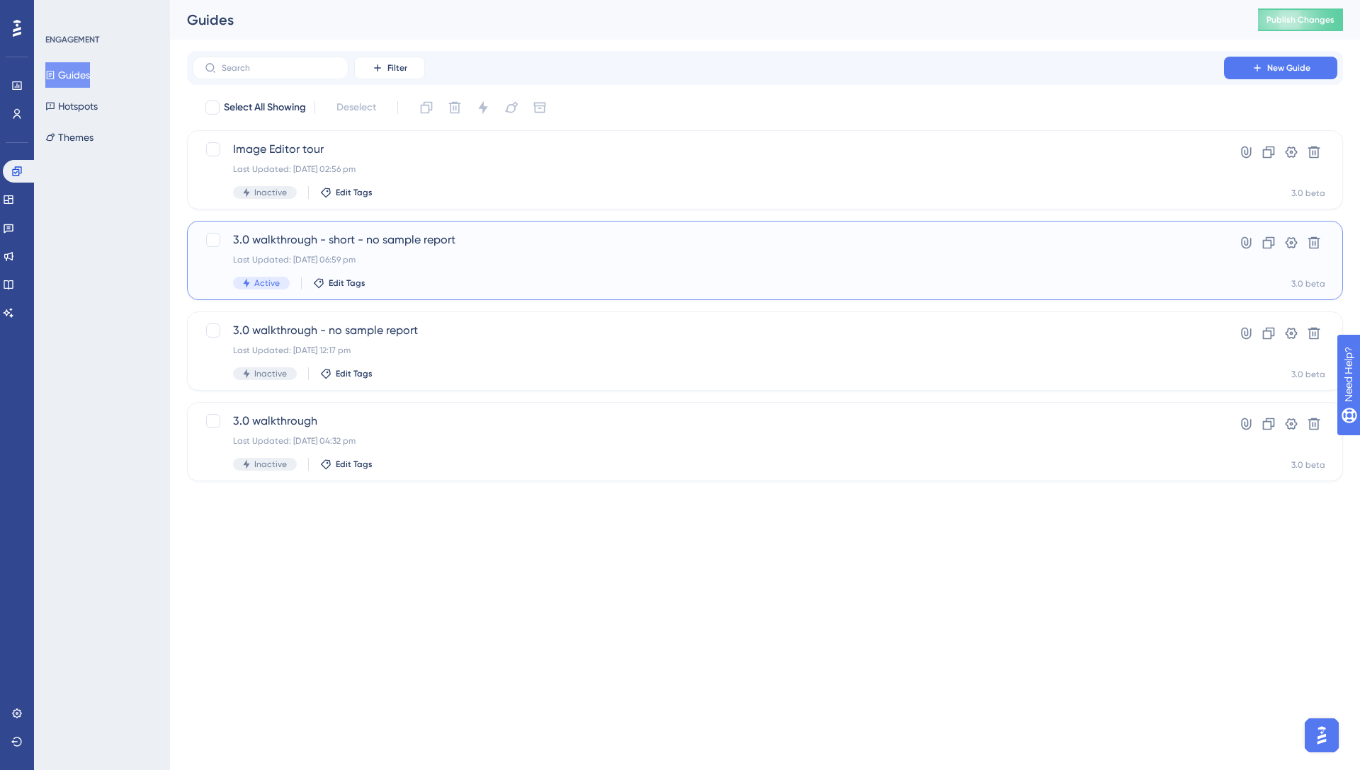
click at [587, 266] on div "3.0 walkthrough - short - no sample report Last Updated: [DATE] 06:59 pm Active…" at bounding box center [708, 261] width 950 height 58
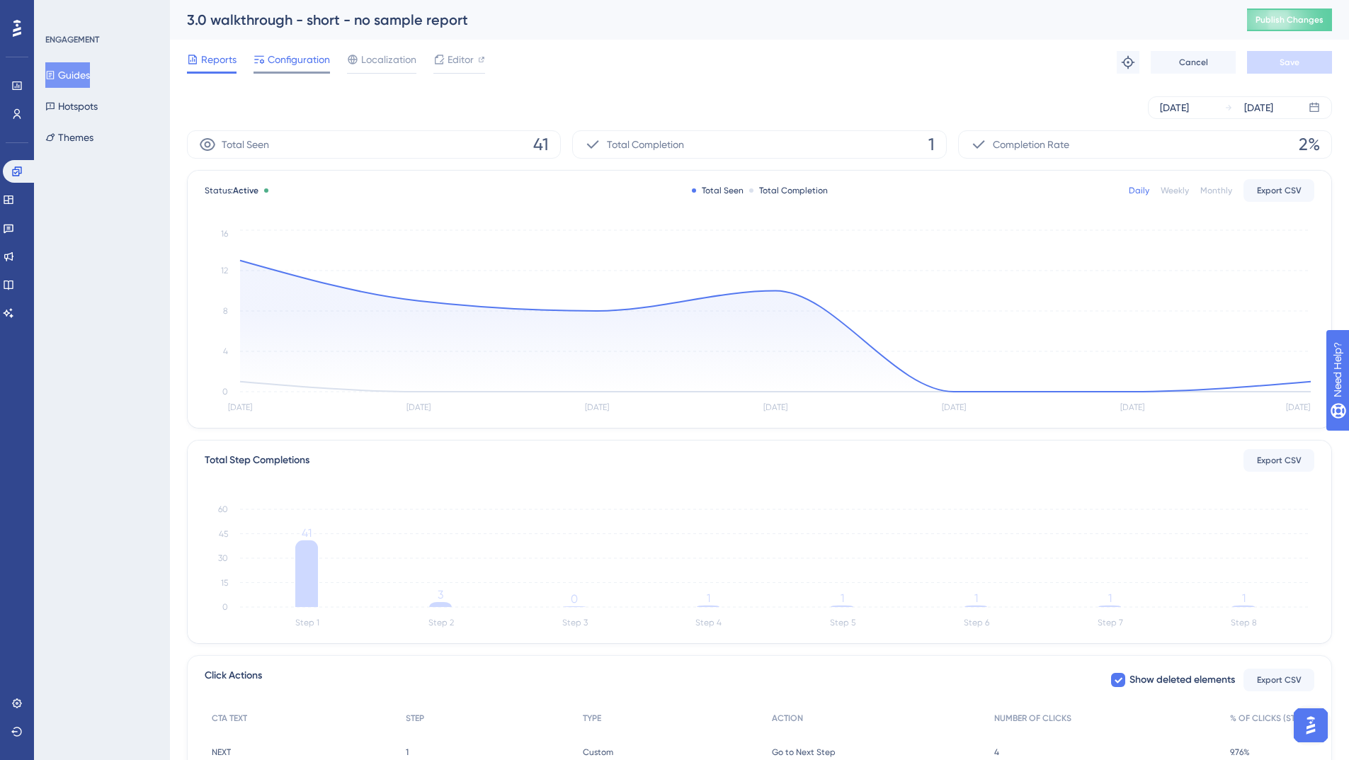
click at [308, 69] on div "Configuration" at bounding box center [292, 62] width 76 height 23
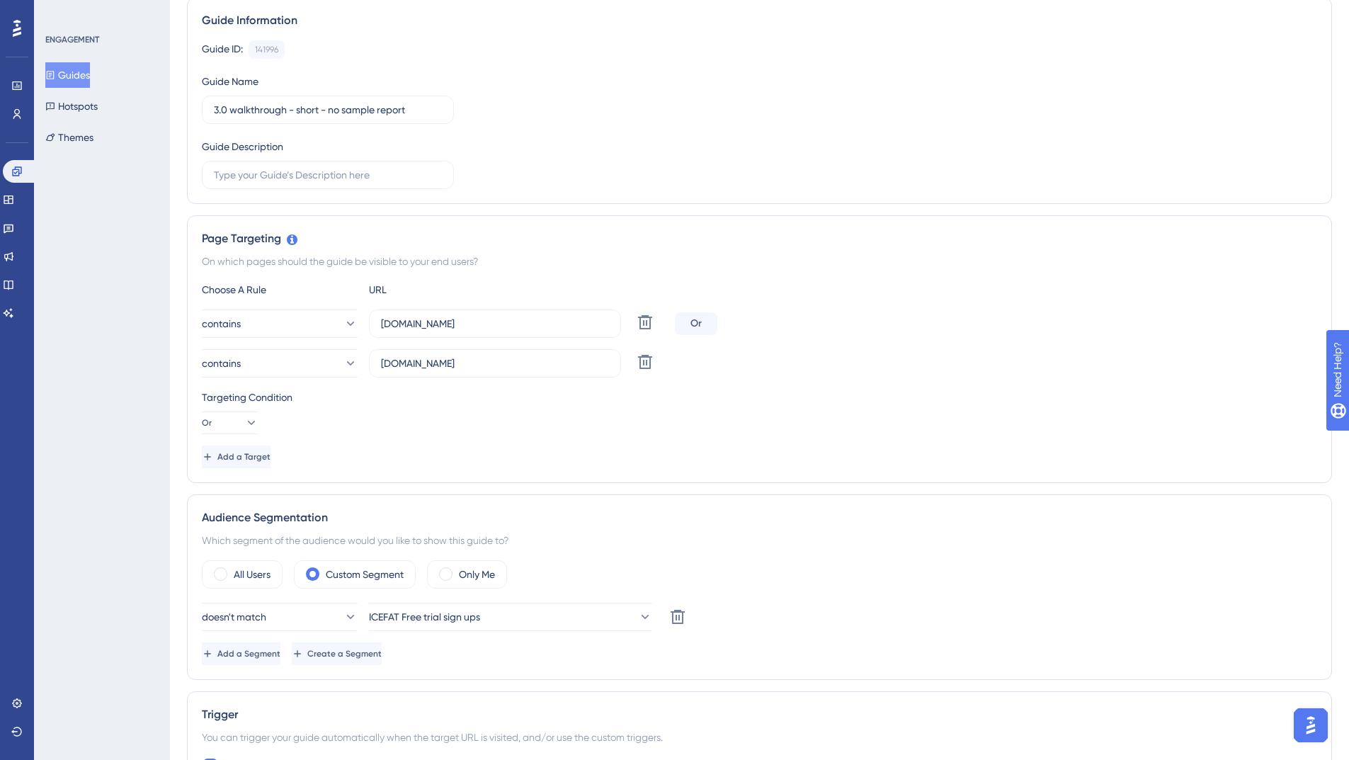
scroll to position [227, 0]
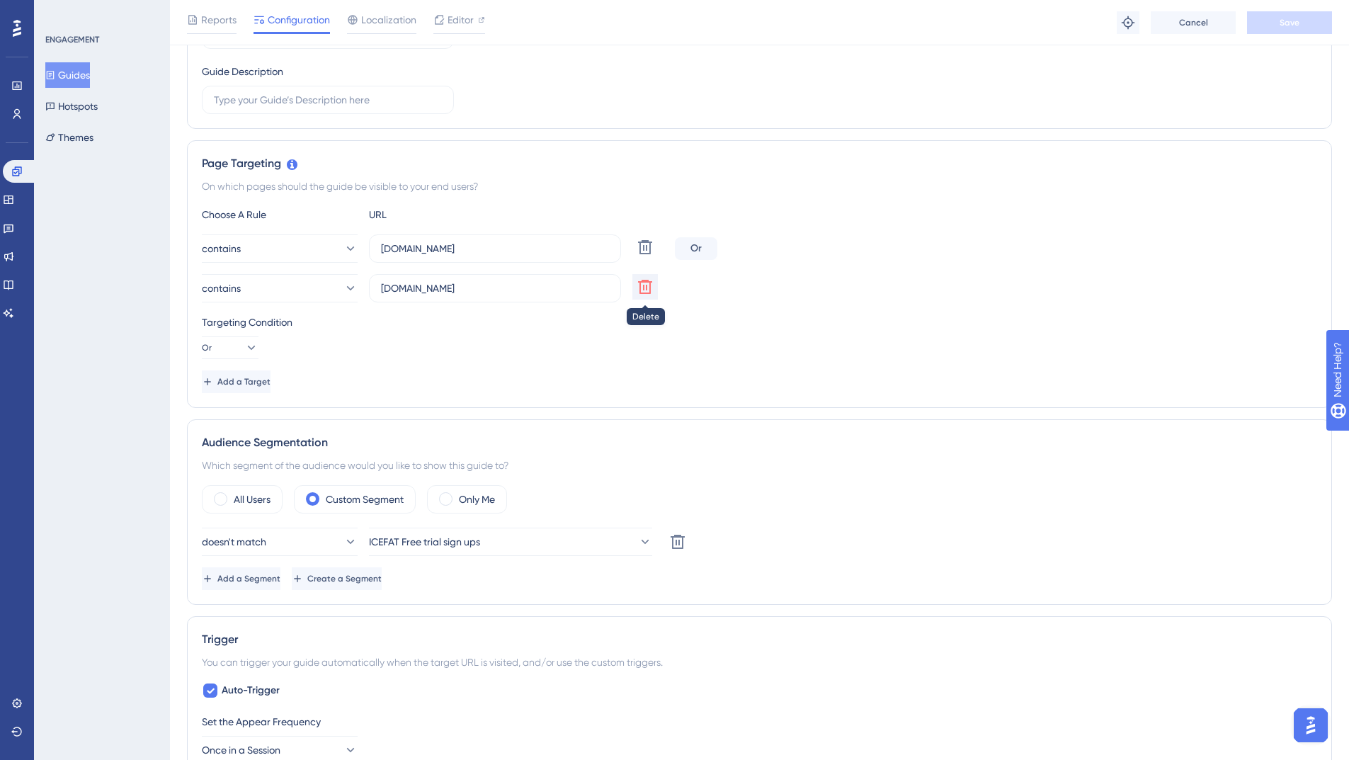
click at [639, 287] on icon at bounding box center [645, 286] width 17 height 17
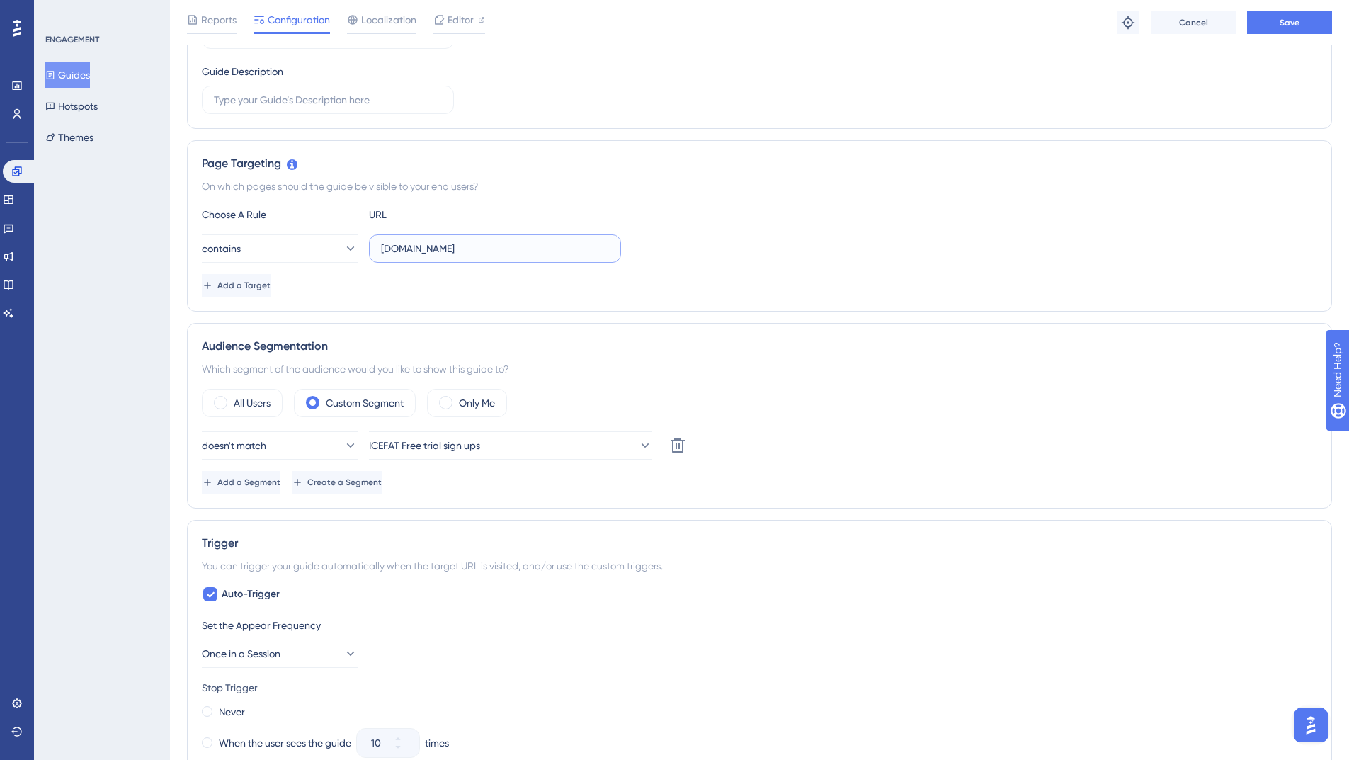
drag, startPoint x: 404, startPoint y: 251, endPoint x: 360, endPoint y: 252, distance: 43.2
click at [360, 252] on div "contains [DOMAIN_NAME]" at bounding box center [411, 248] width 419 height 28
type input "[DOMAIN_NAME]"
click at [592, 287] on div "Add a Target" at bounding box center [759, 285] width 1115 height 23
click at [1285, 24] on span "Save" at bounding box center [1290, 22] width 20 height 11
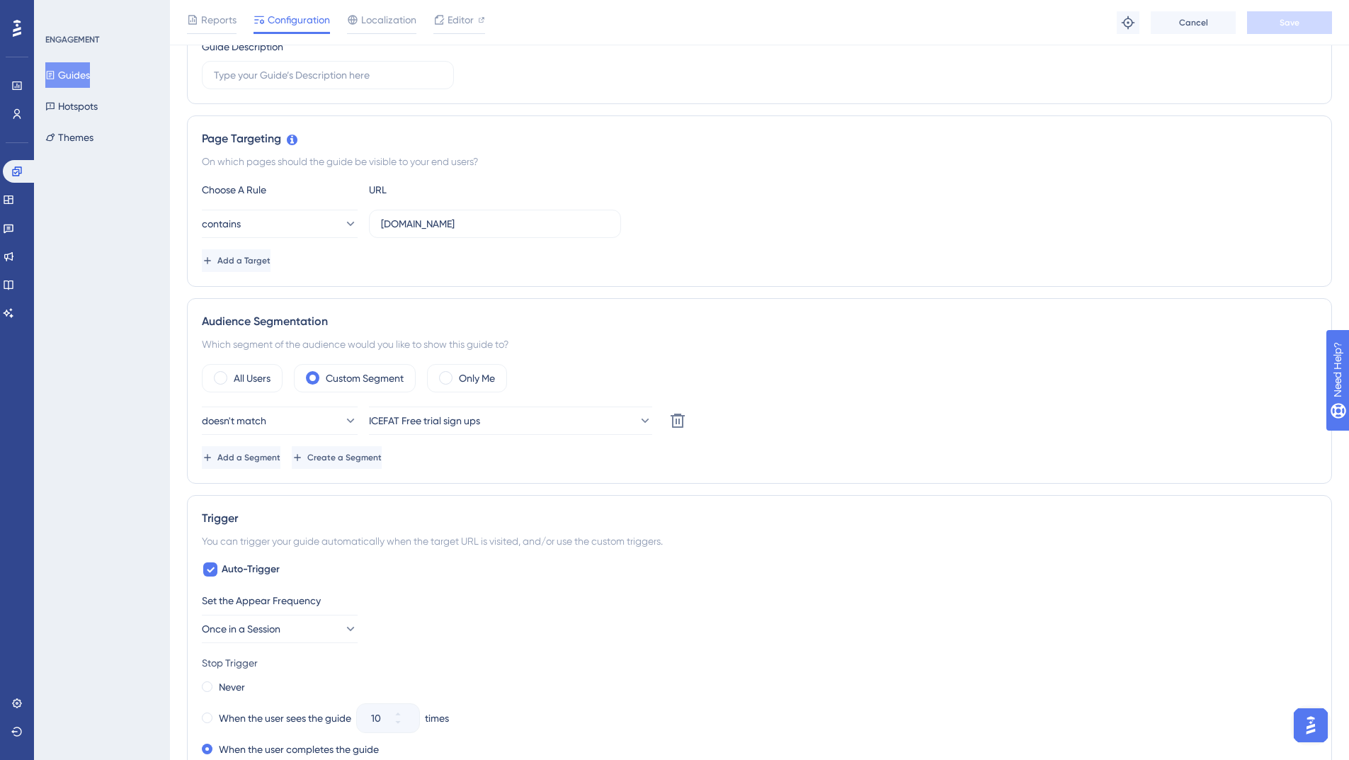
scroll to position [0, 0]
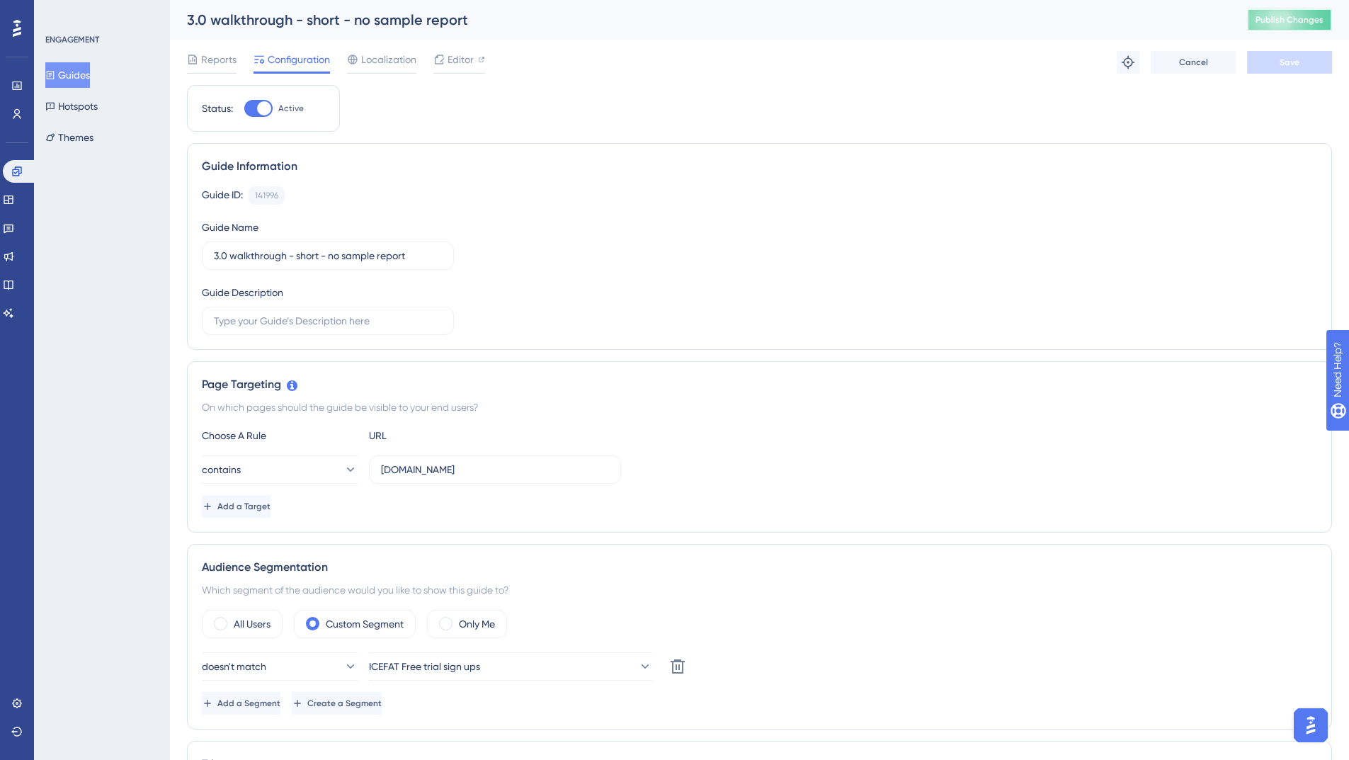
click at [1332, 10] on button "Publish Changes" at bounding box center [1289, 19] width 85 height 23
click at [19, 113] on icon at bounding box center [16, 113] width 11 height 11
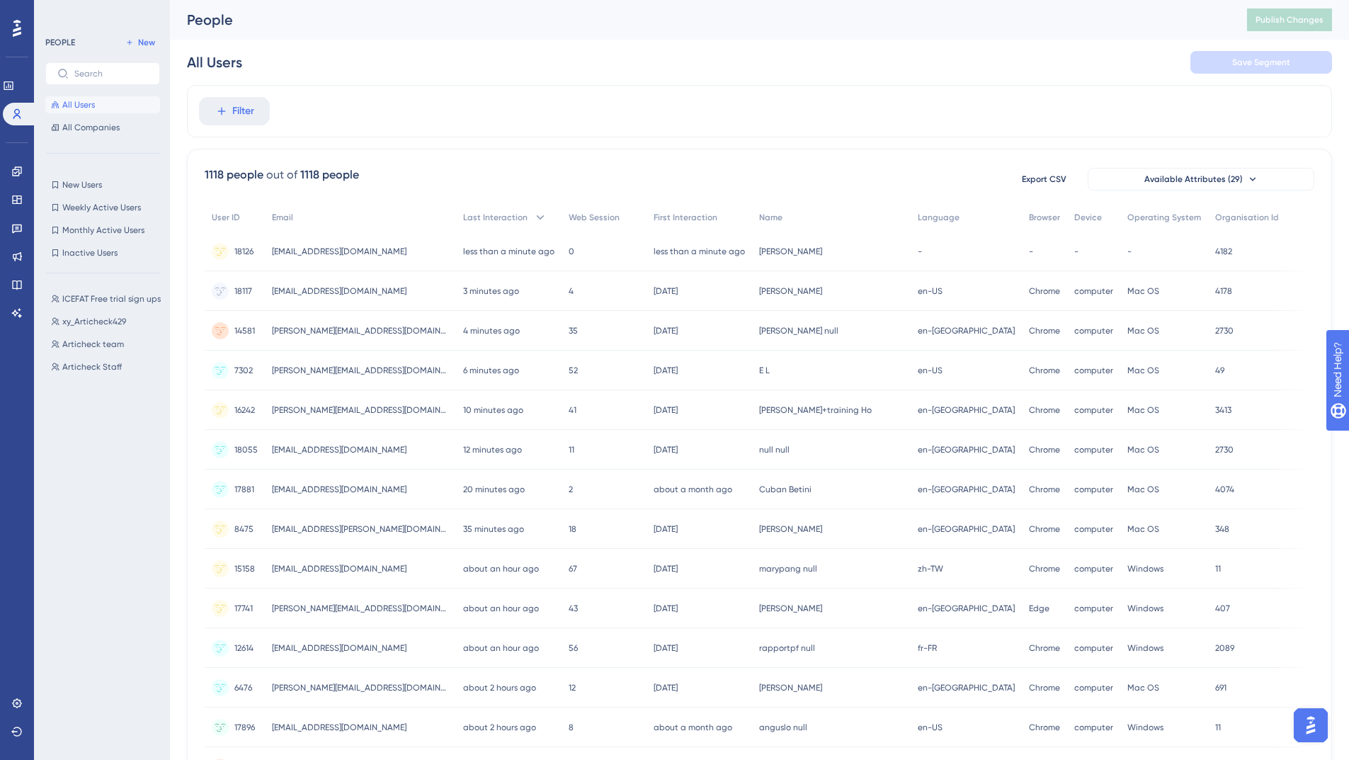
drag, startPoint x: 254, startPoint y: 251, endPoint x: 234, endPoint y: 256, distance: 19.8
click at [234, 256] on div "18126 18126" at bounding box center [235, 252] width 60 height 40
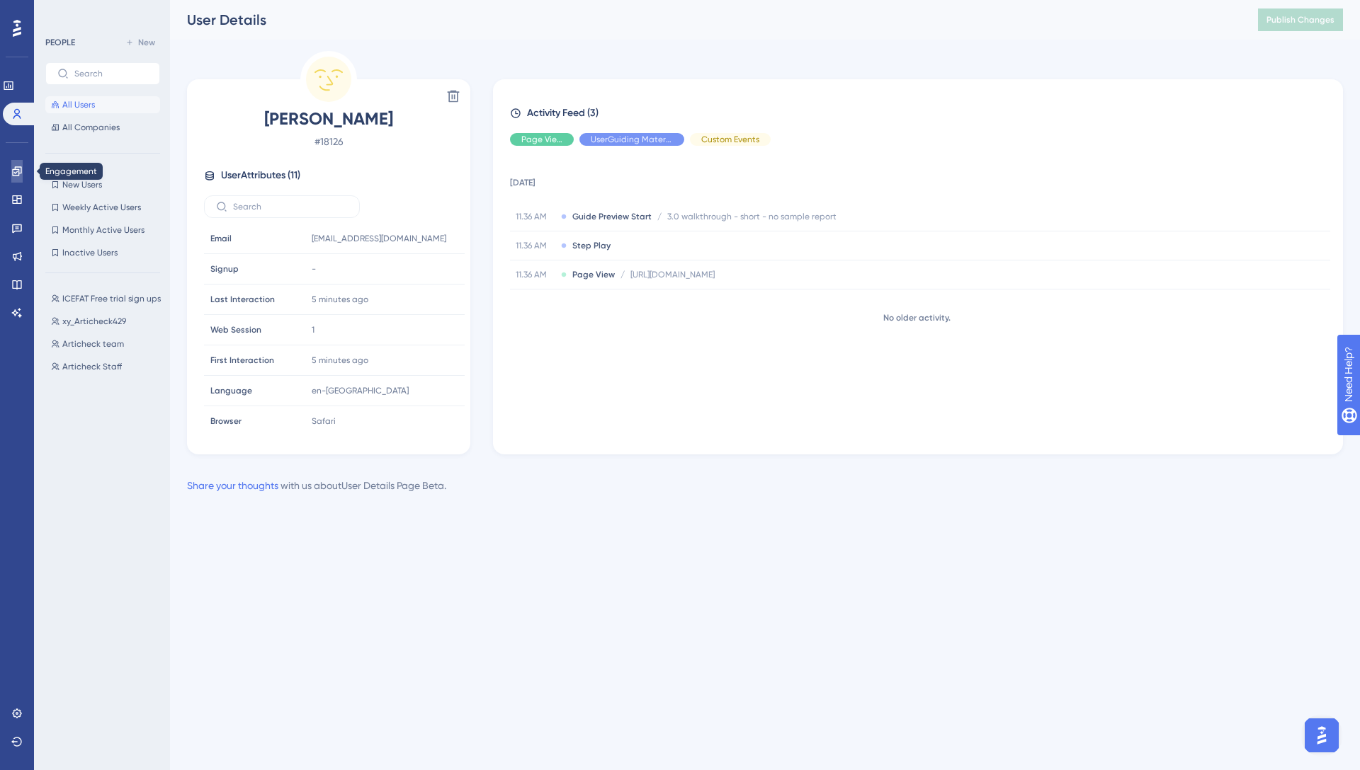
click at [21, 179] on link at bounding box center [16, 171] width 11 height 23
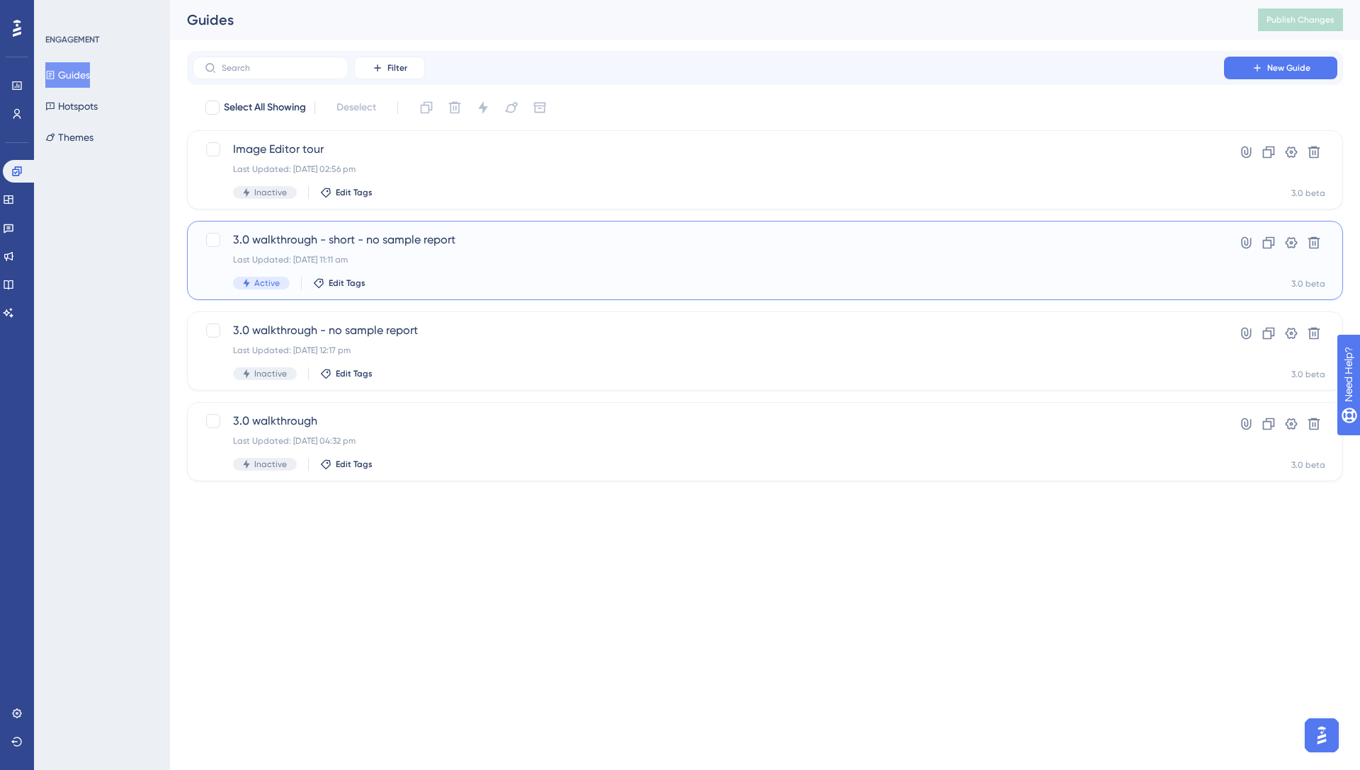
click at [630, 265] on div "Last Updated: [DATE] 11:11 am" at bounding box center [708, 259] width 950 height 11
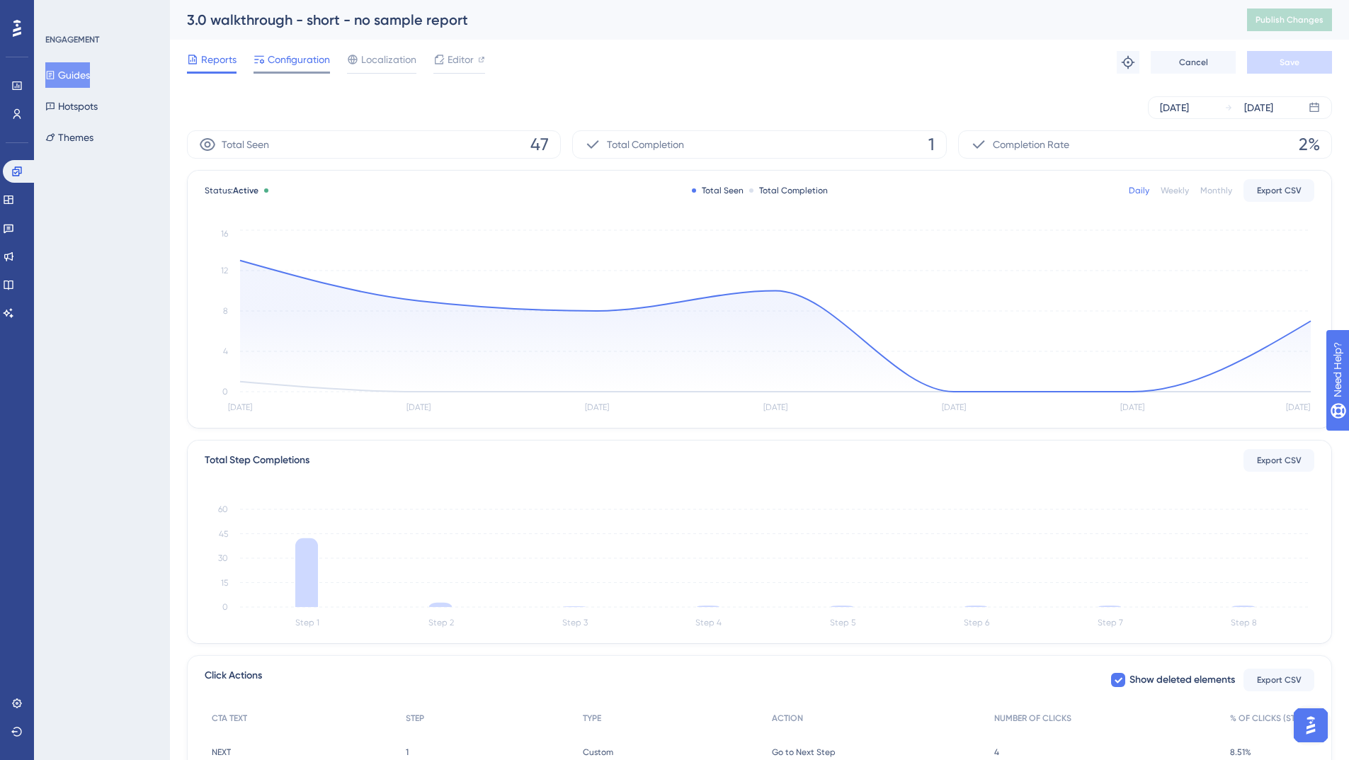
click at [321, 64] on span "Configuration" at bounding box center [299, 59] width 62 height 17
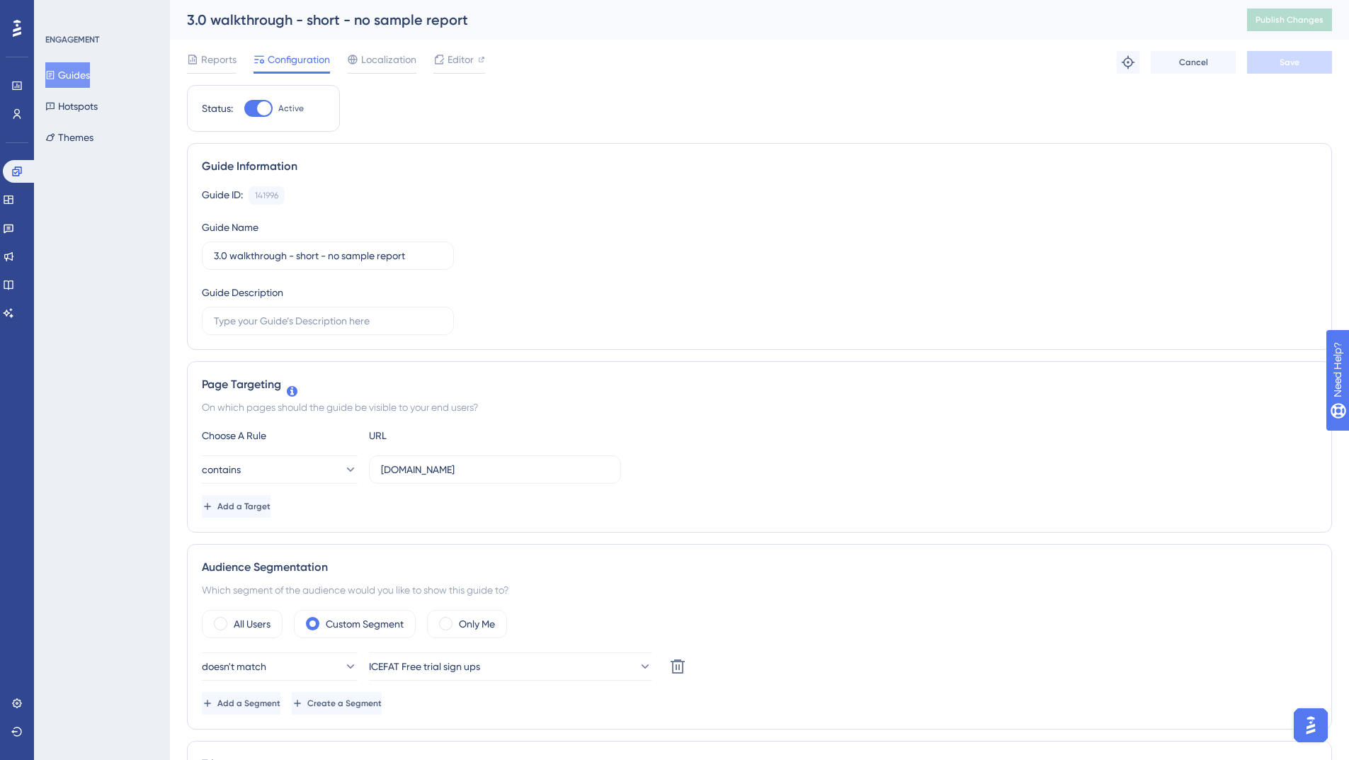
click at [16, 101] on div "Performance Users" at bounding box center [16, 99] width 11 height 51
click at [18, 119] on icon at bounding box center [16, 113] width 11 height 11
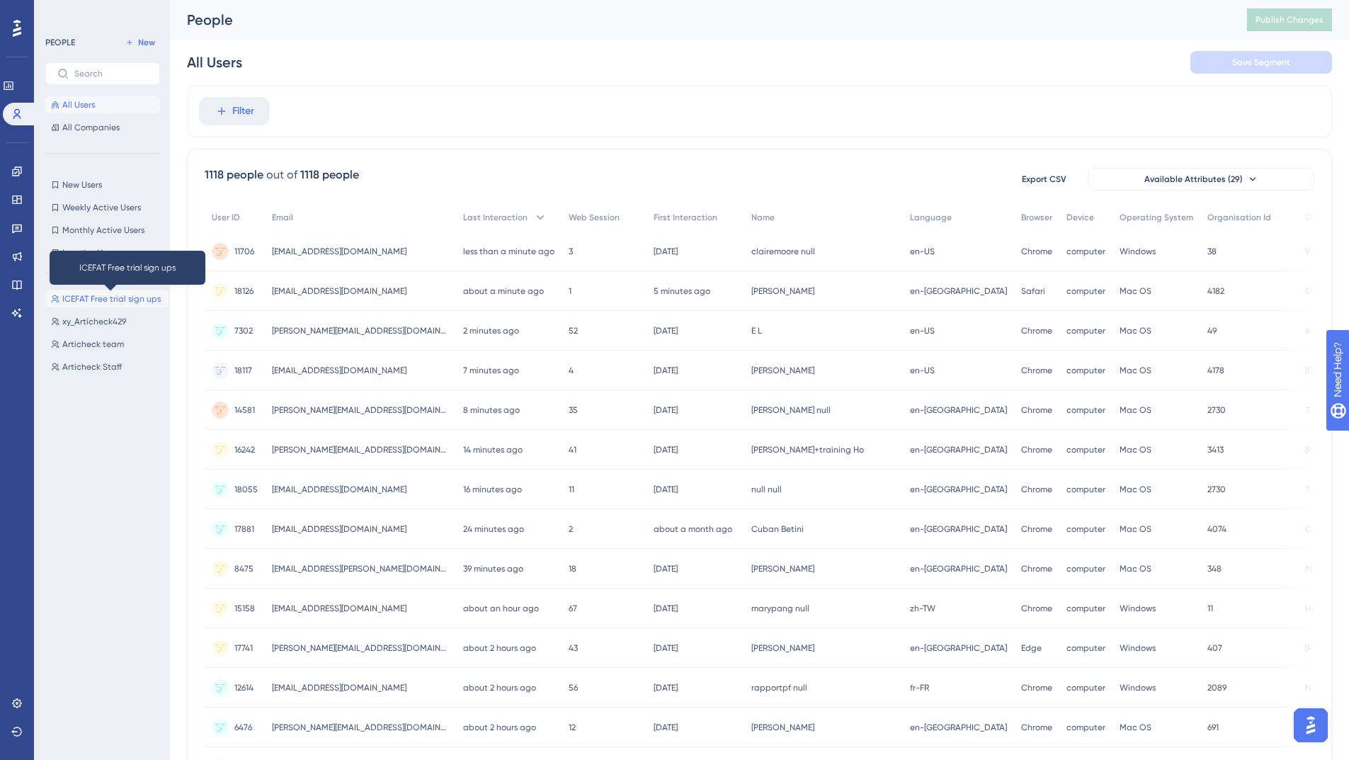
click at [108, 301] on span "ICEFAT Free trial sign ups" at bounding box center [111, 298] width 98 height 11
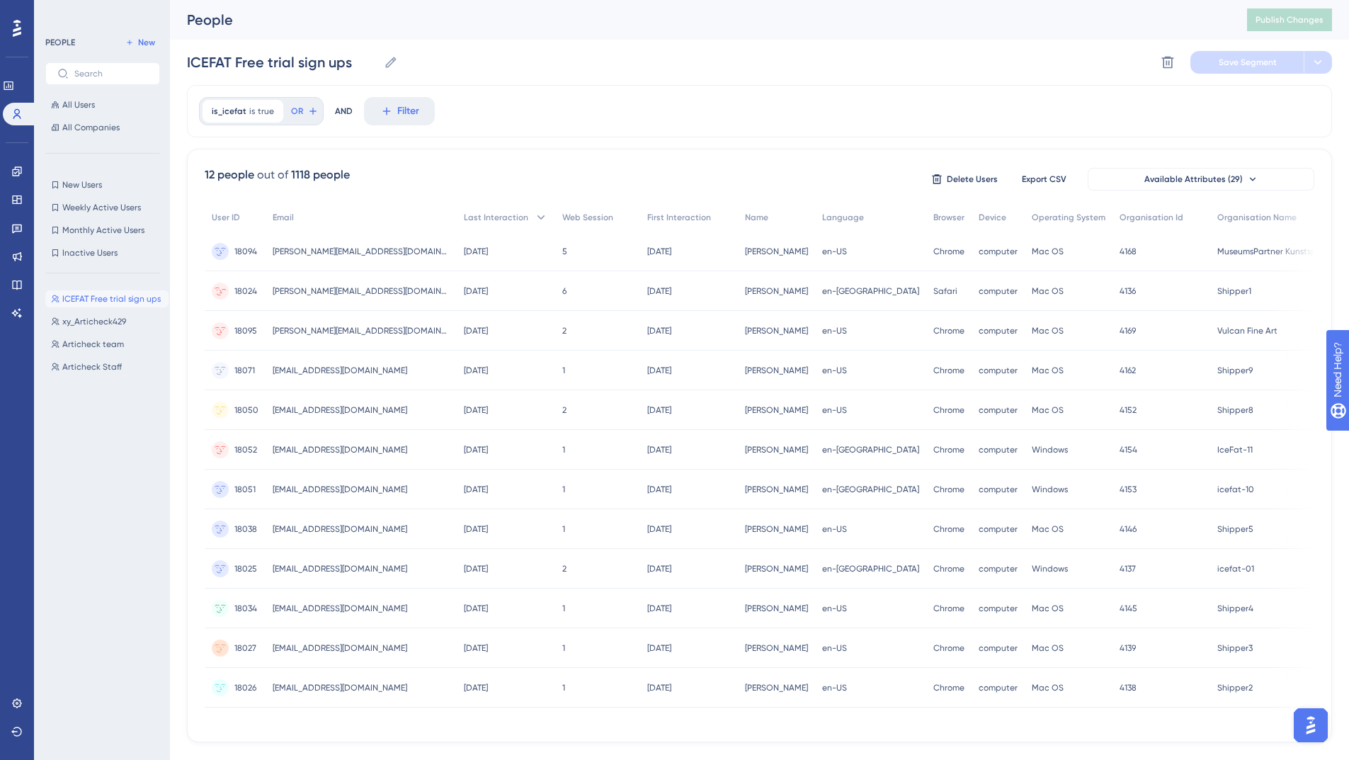
click at [294, 287] on span "[PERSON_NAME][EMAIL_ADDRESS][DOMAIN_NAME]" at bounding box center [361, 290] width 177 height 11
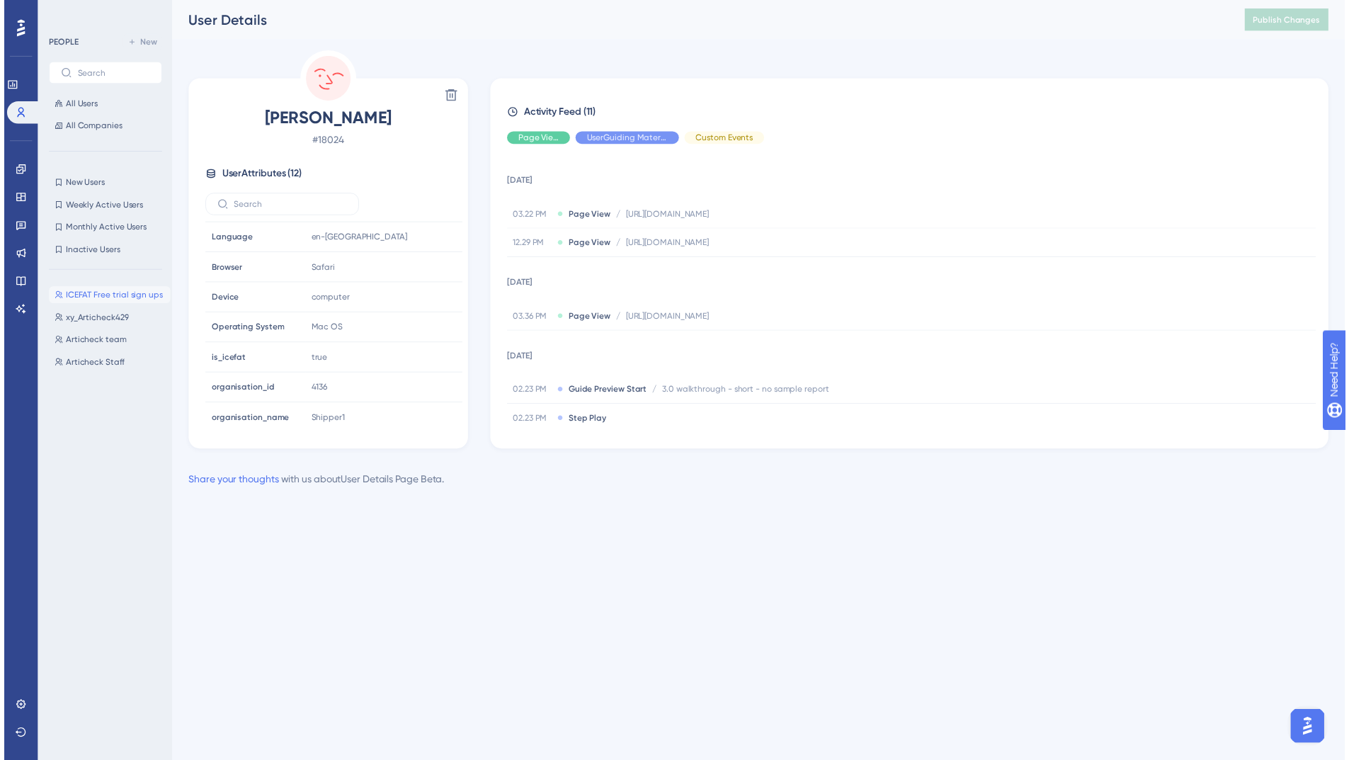
scroll to position [157, 0]
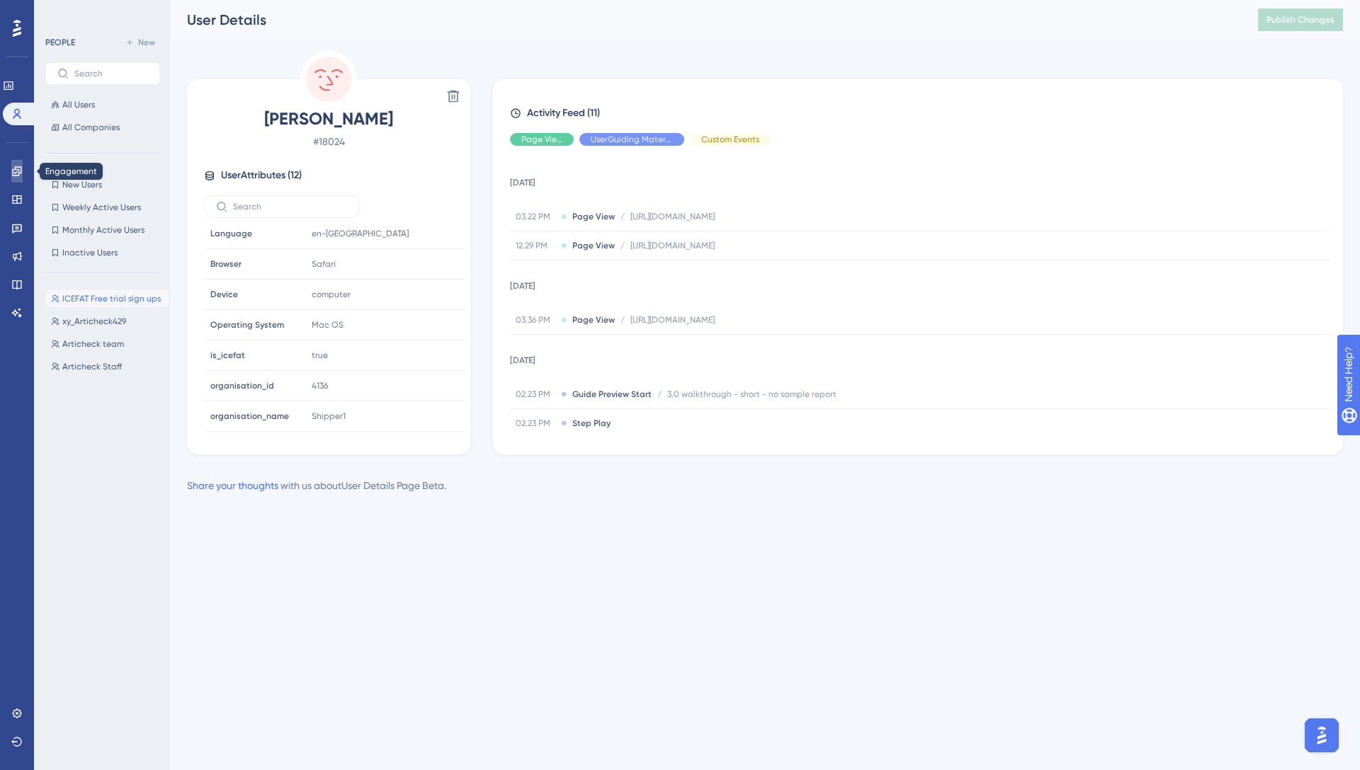
click at [21, 173] on icon at bounding box center [16, 171] width 11 height 11
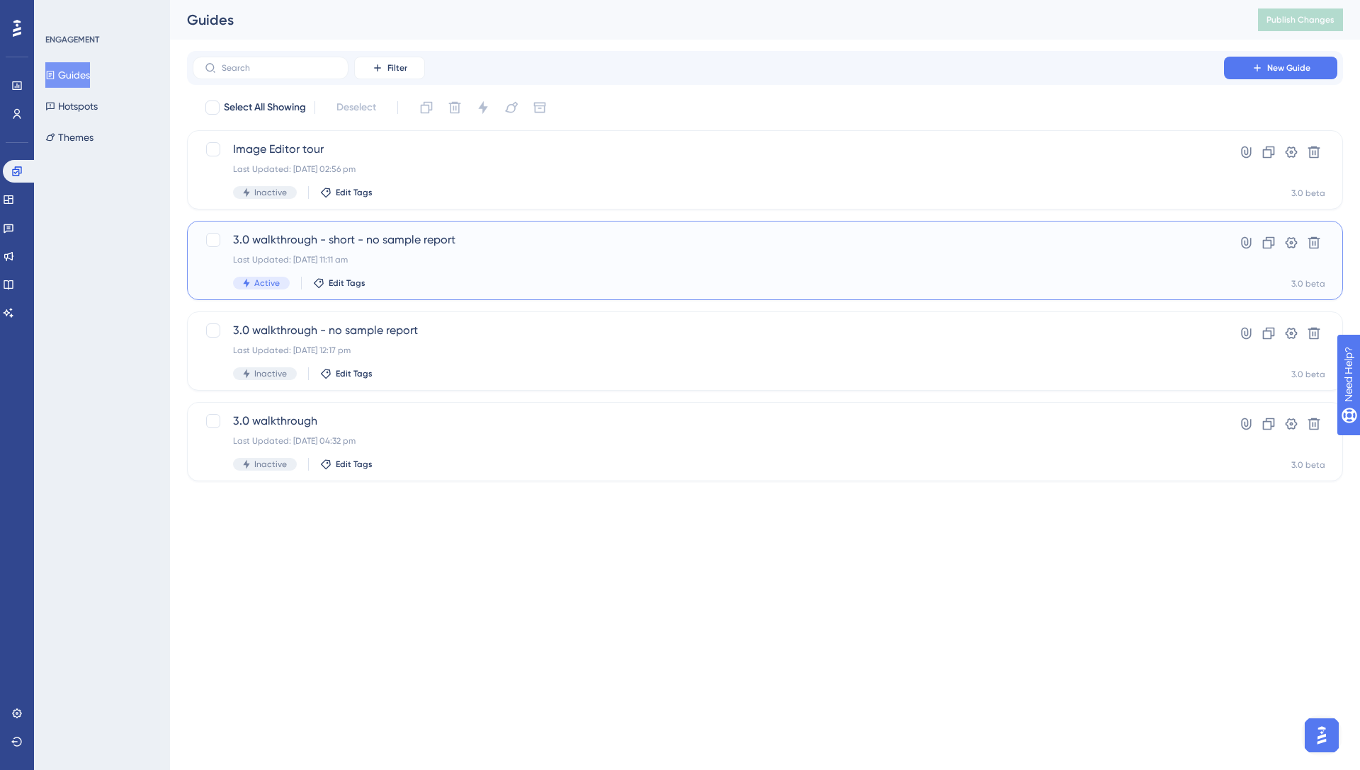
click at [508, 252] on div "3.0 walkthrough - short - no sample report Last Updated: [DATE] 11:11 am Active…" at bounding box center [708, 261] width 950 height 58
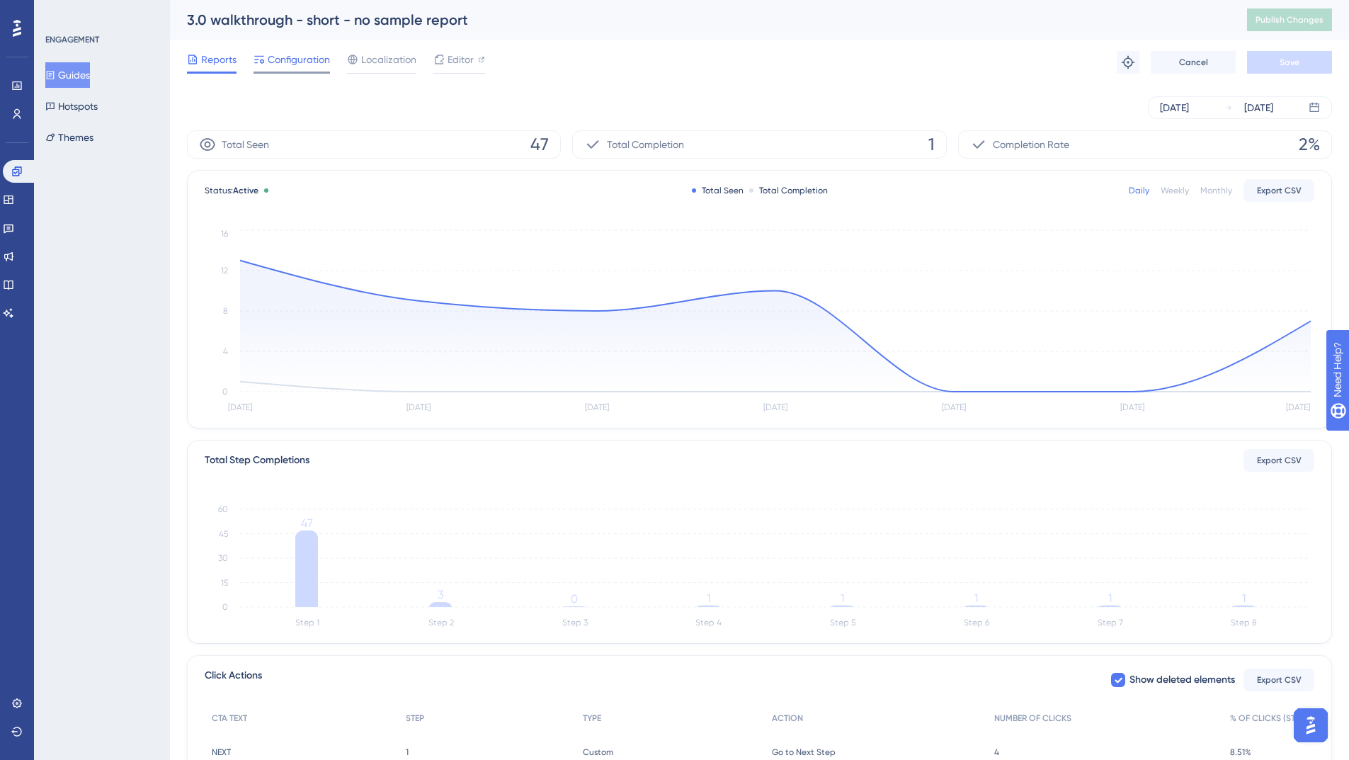
click at [302, 63] on span "Configuration" at bounding box center [299, 59] width 62 height 17
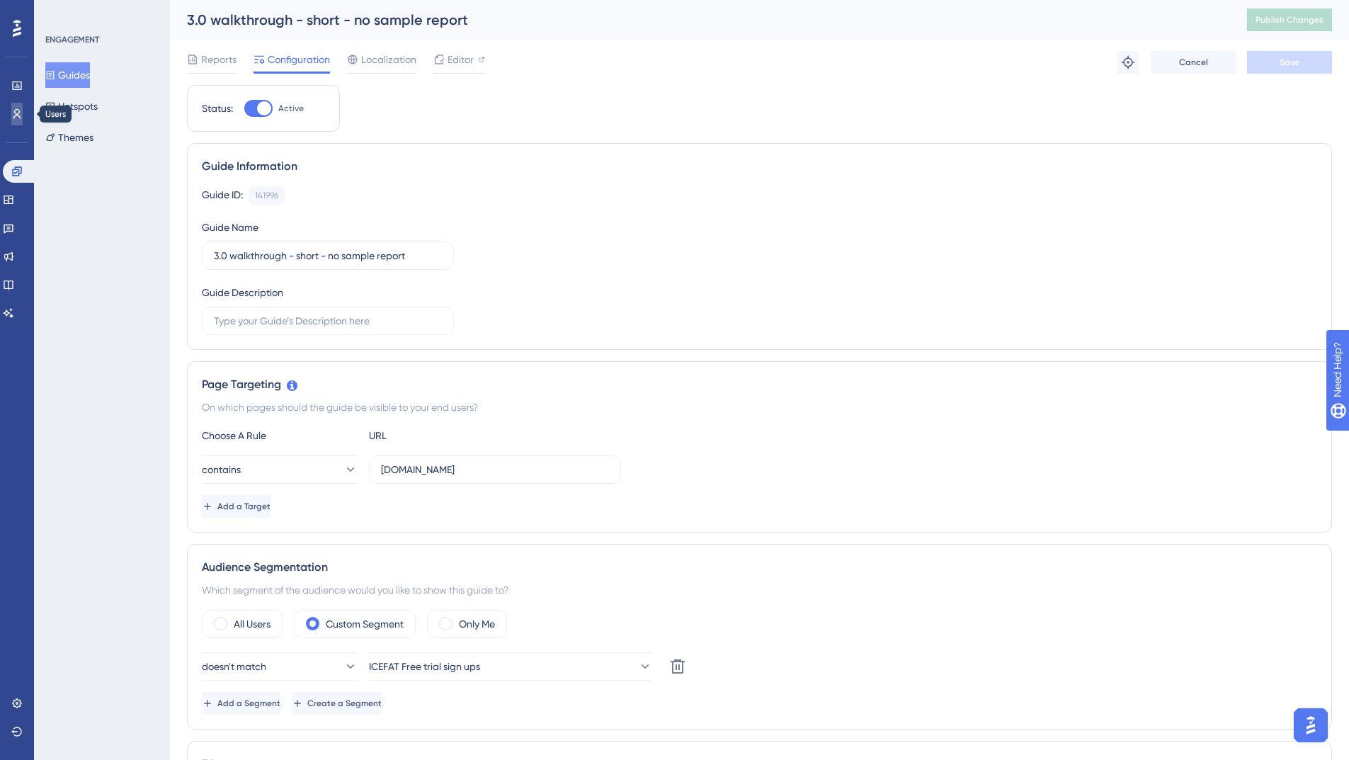
click at [23, 111] on link at bounding box center [16, 114] width 11 height 23
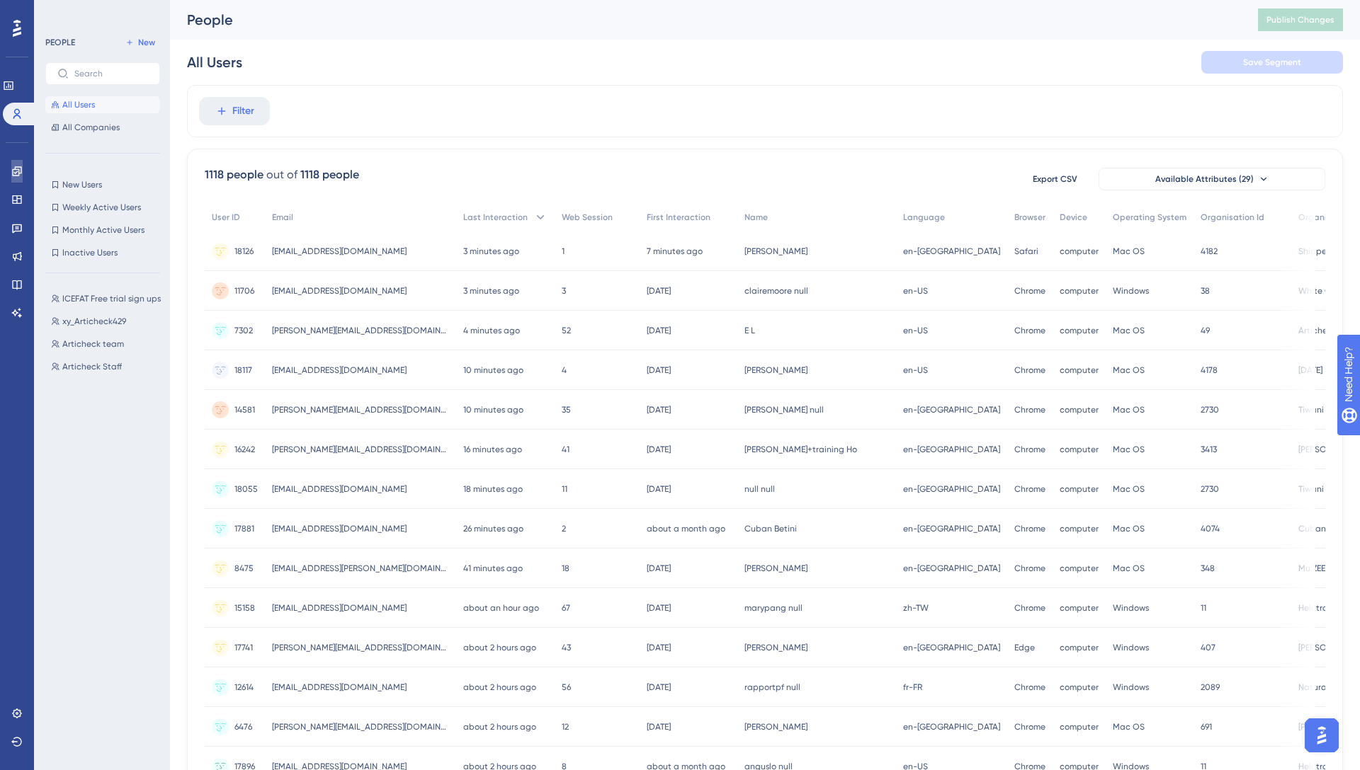
click at [16, 169] on icon at bounding box center [16, 171] width 11 height 11
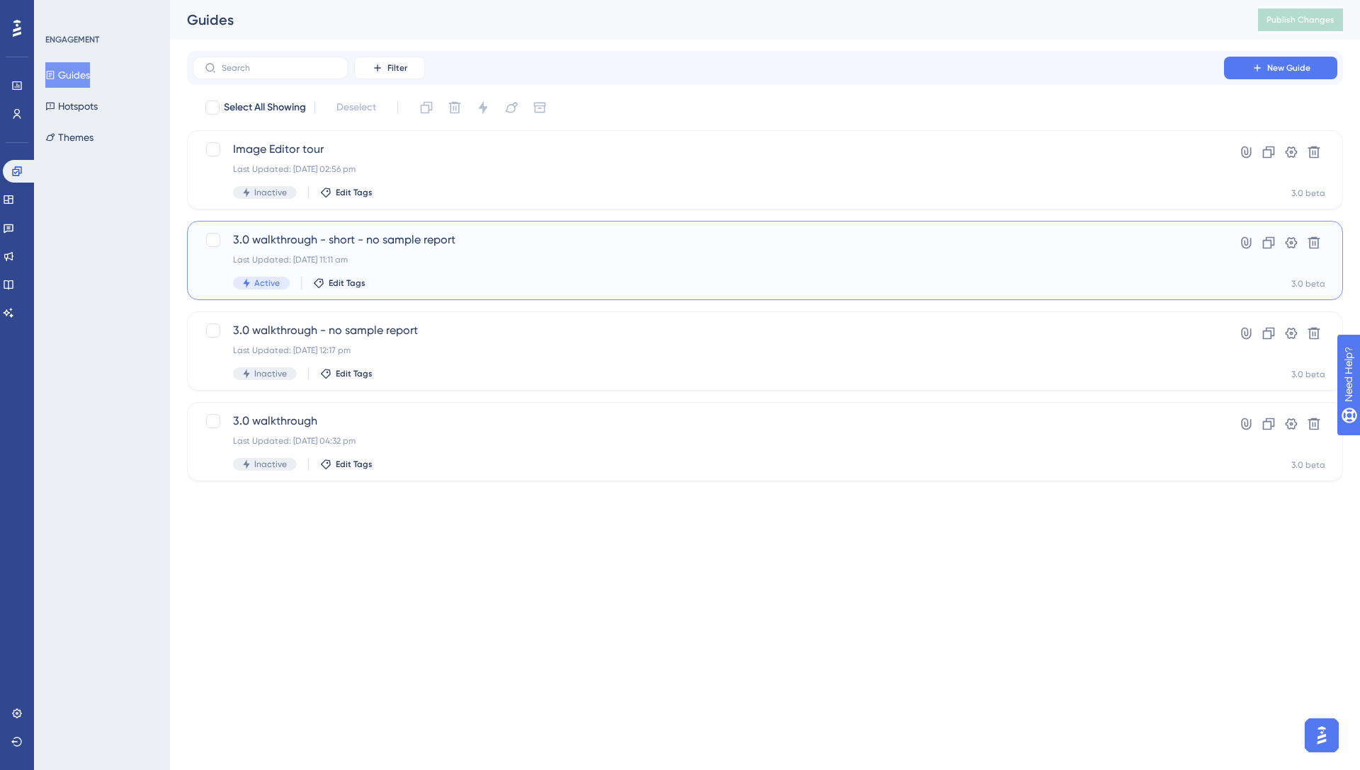
click at [671, 250] on div "3.0 walkthrough - short - no sample report Last Updated: [DATE] 11:11 am Active…" at bounding box center [708, 261] width 950 height 58
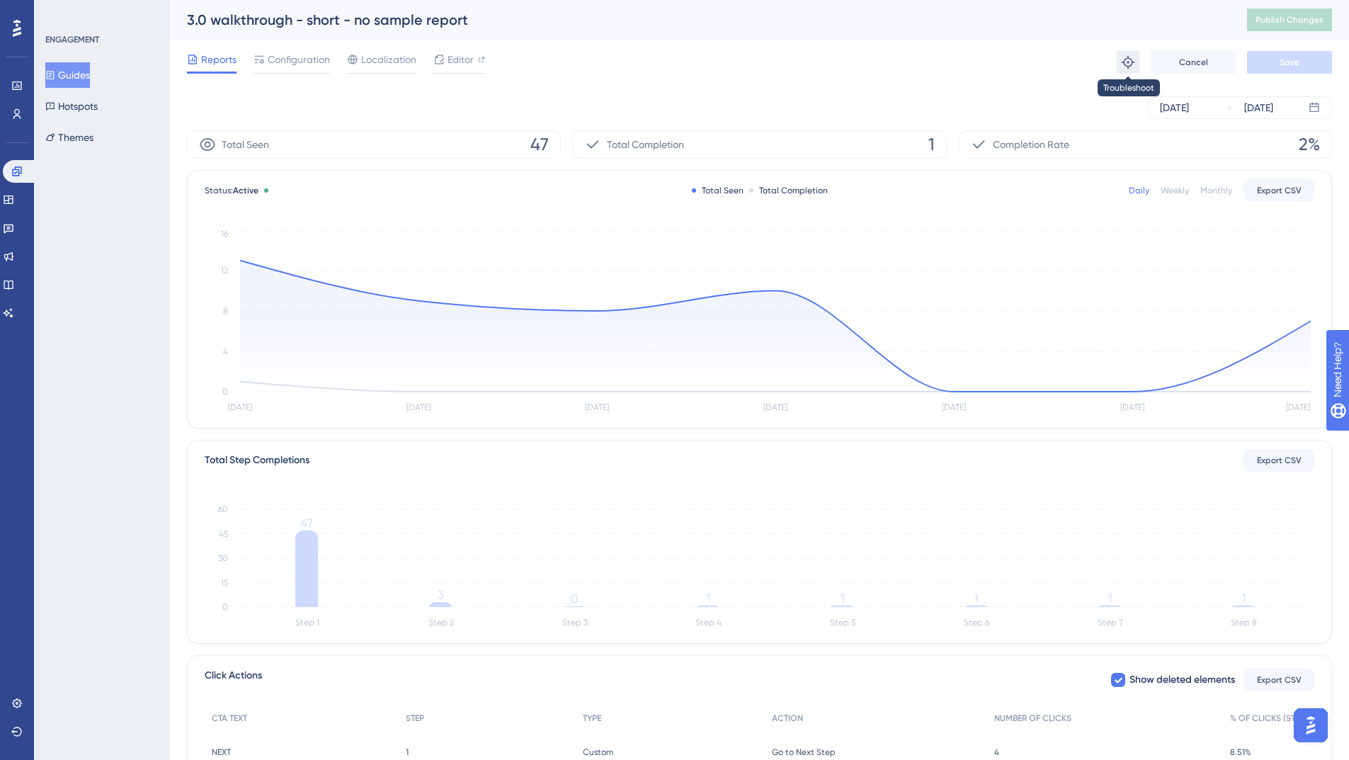
click at [1122, 59] on icon at bounding box center [1128, 62] width 14 height 14
click at [320, 68] on div "Configuration" at bounding box center [292, 62] width 76 height 23
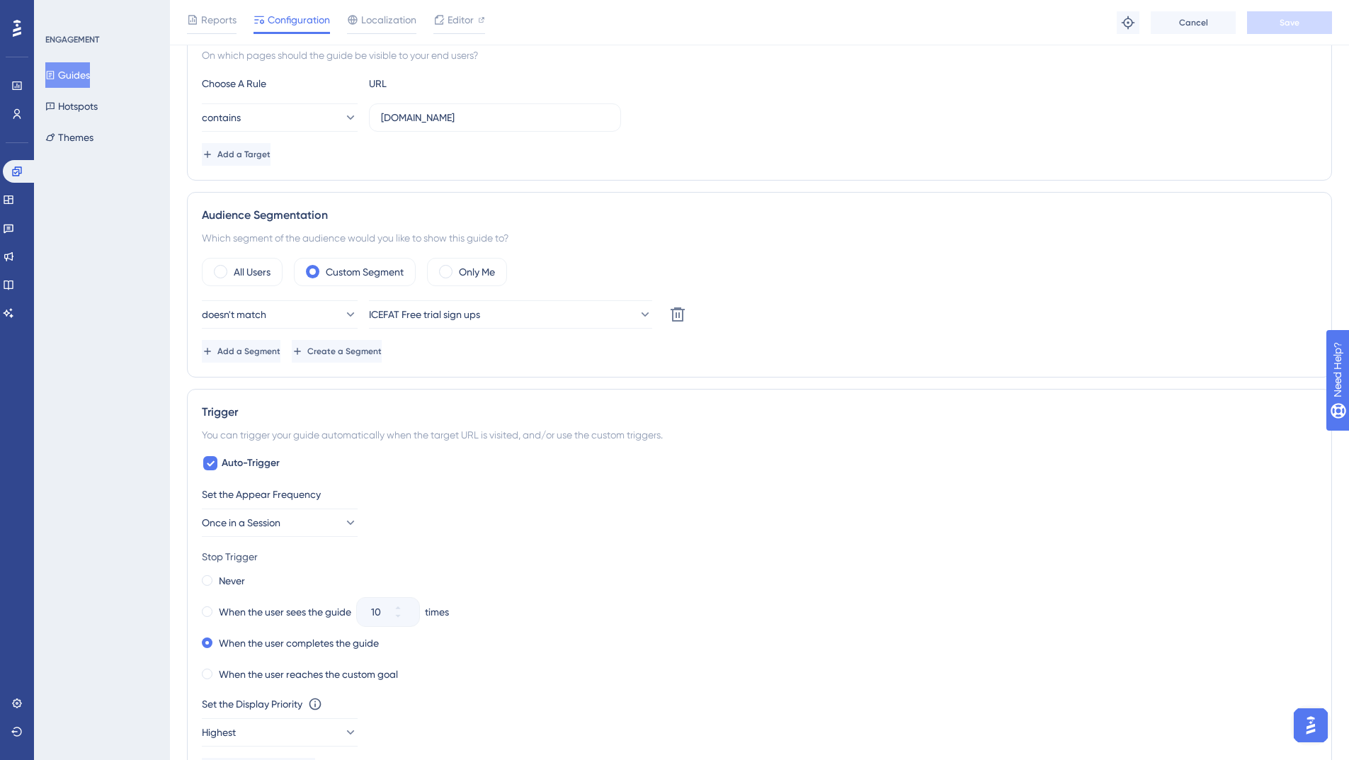
scroll to position [410, 0]
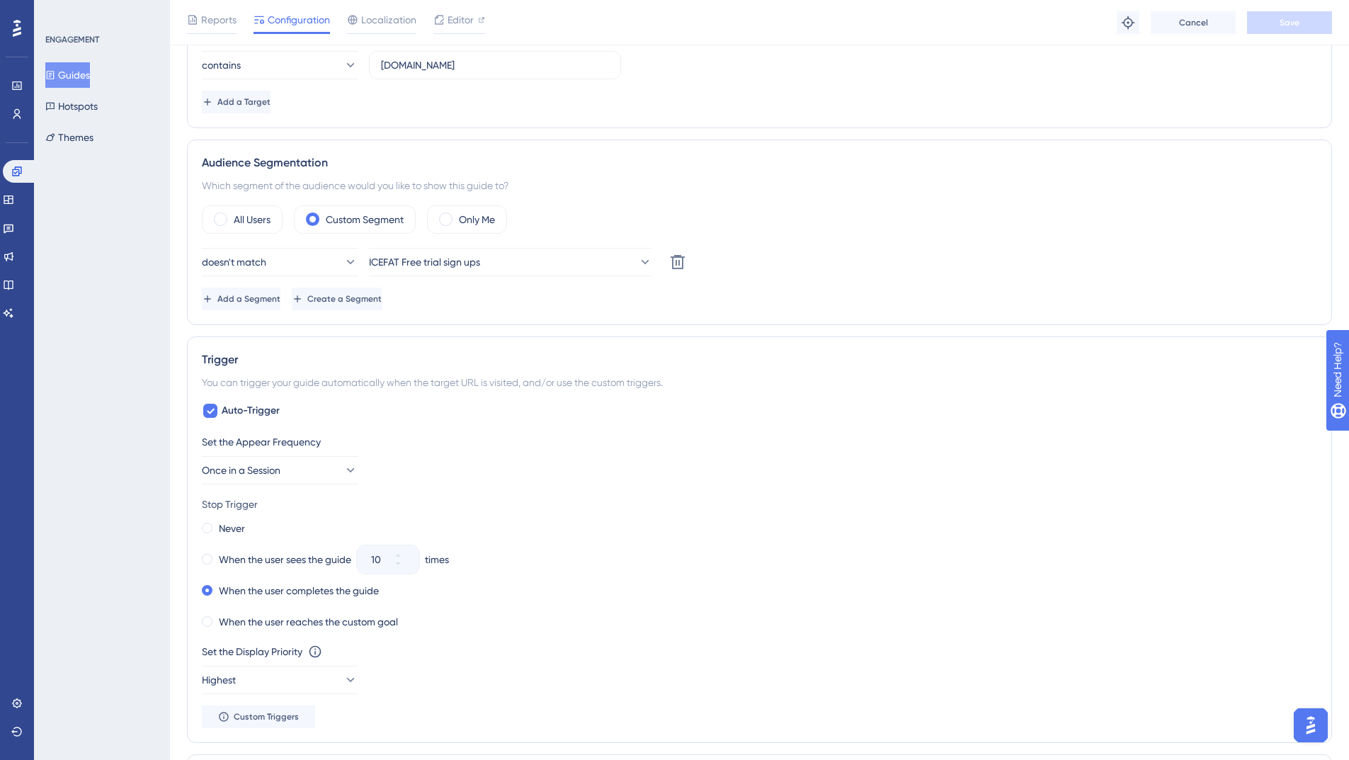
click at [1324, 727] on button "Open AI Assistant Launcher" at bounding box center [1311, 725] width 34 height 34
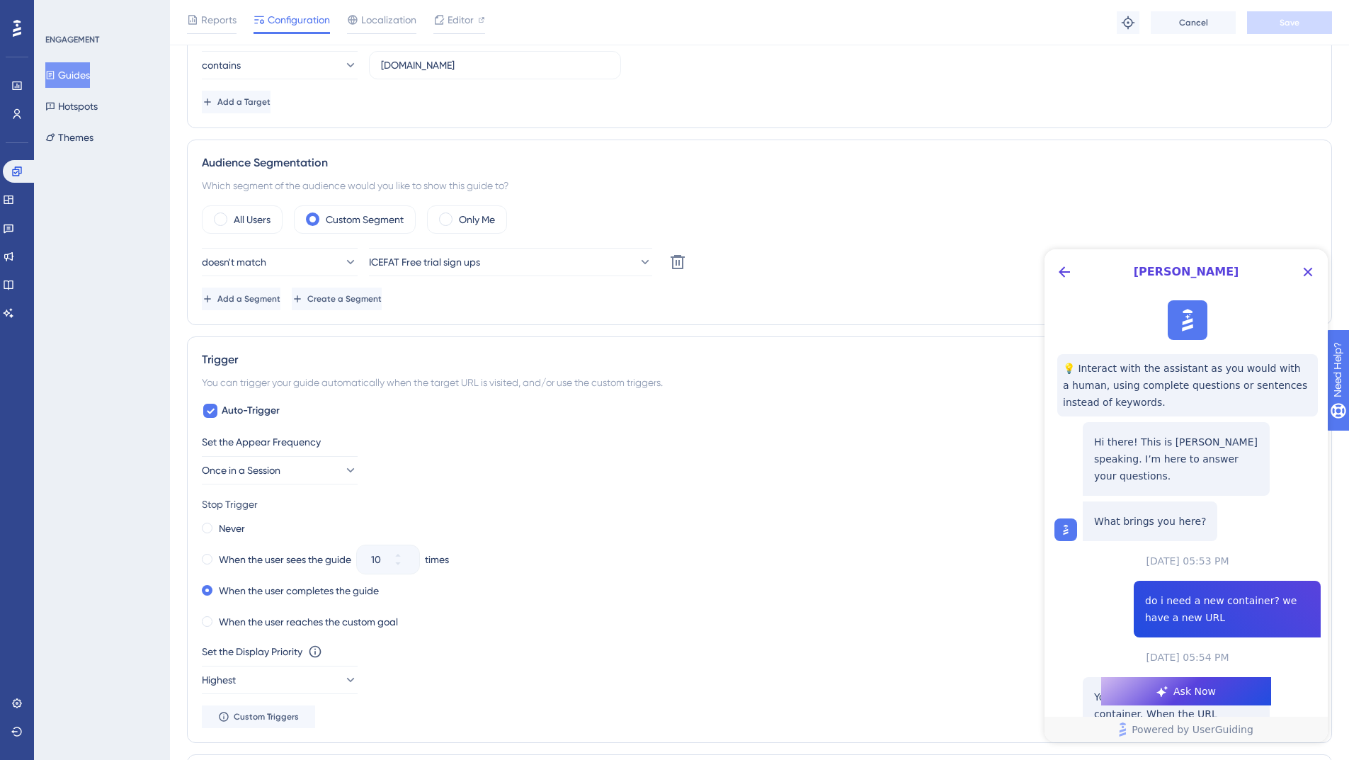
scroll to position [0, 0]
click at [1064, 269] on icon "Back Button" at bounding box center [1064, 271] width 17 height 17
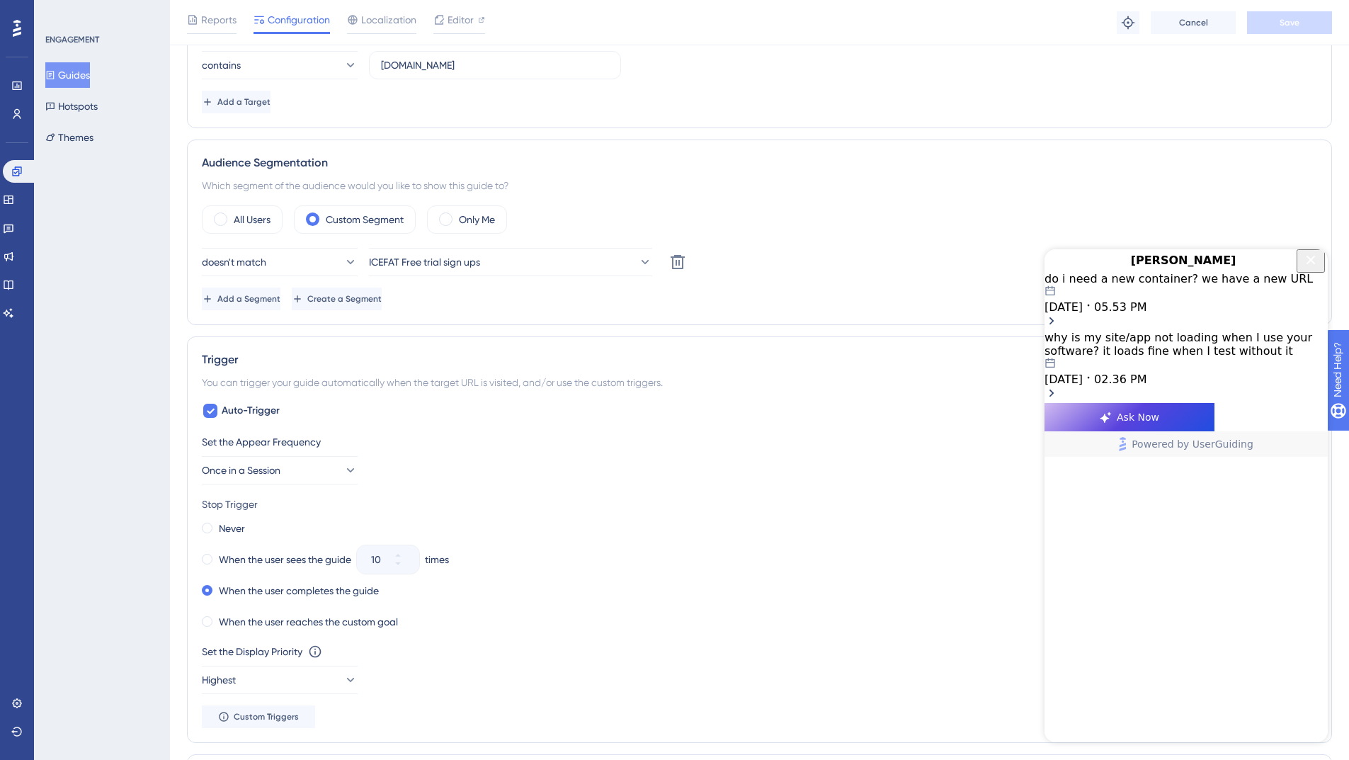
click at [1159, 426] on span "Ask Now" at bounding box center [1138, 417] width 42 height 17
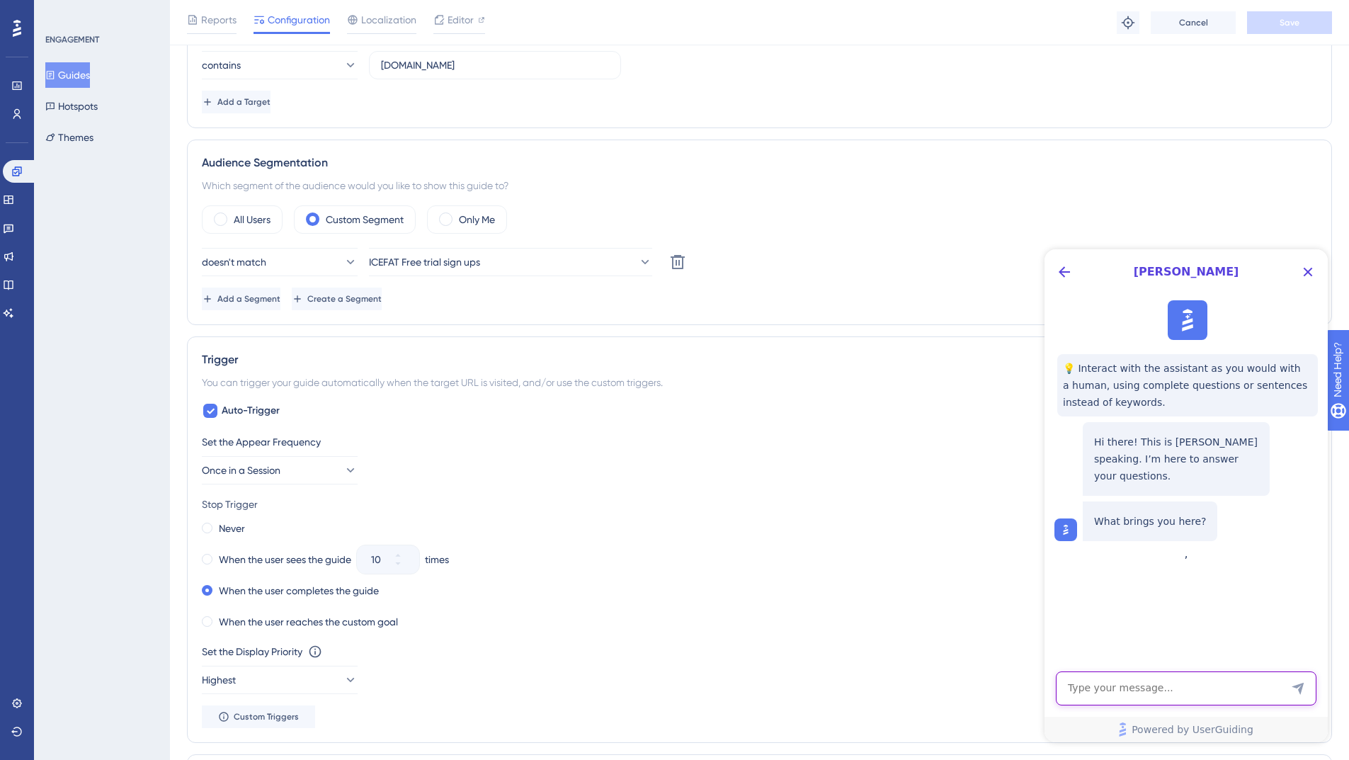
click at [1163, 688] on textarea "AI Assistant Text Input" at bounding box center [1186, 688] width 261 height 34
type textarea "guide is showing to audience segment that it shouldn't"
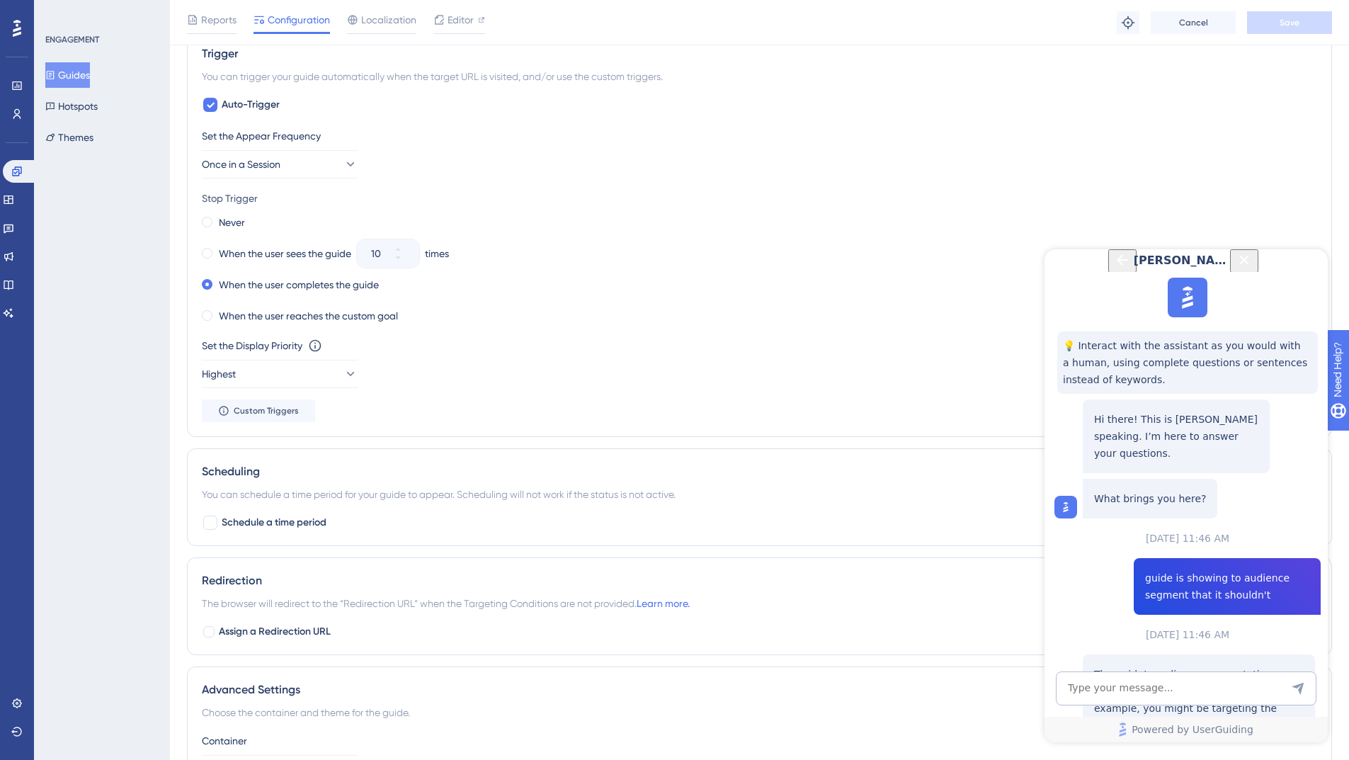
scroll to position [876, 0]
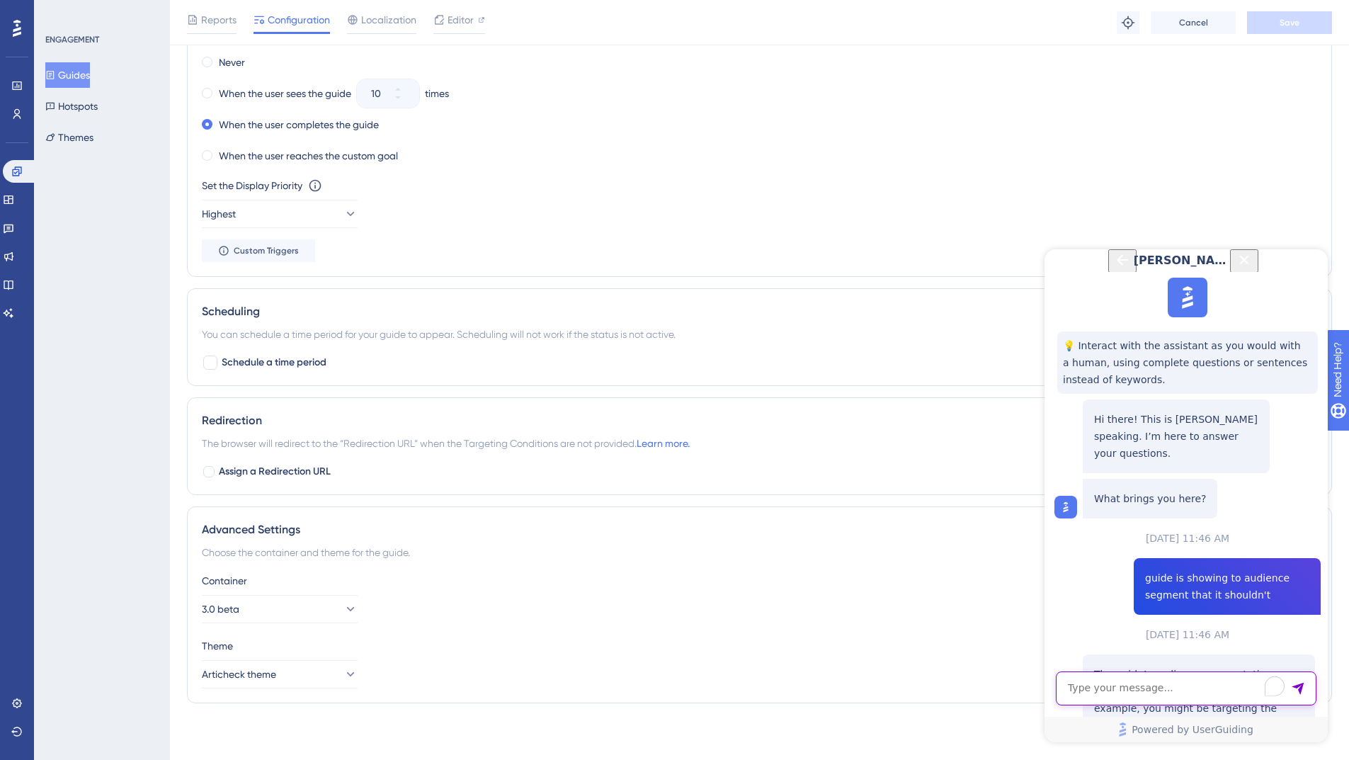
click at [1140, 688] on textarea "To enrich screen reader interactions, please activate Accessibility in Grammarl…" at bounding box center [1186, 688] width 261 height 34
type textarea "speak to a person"
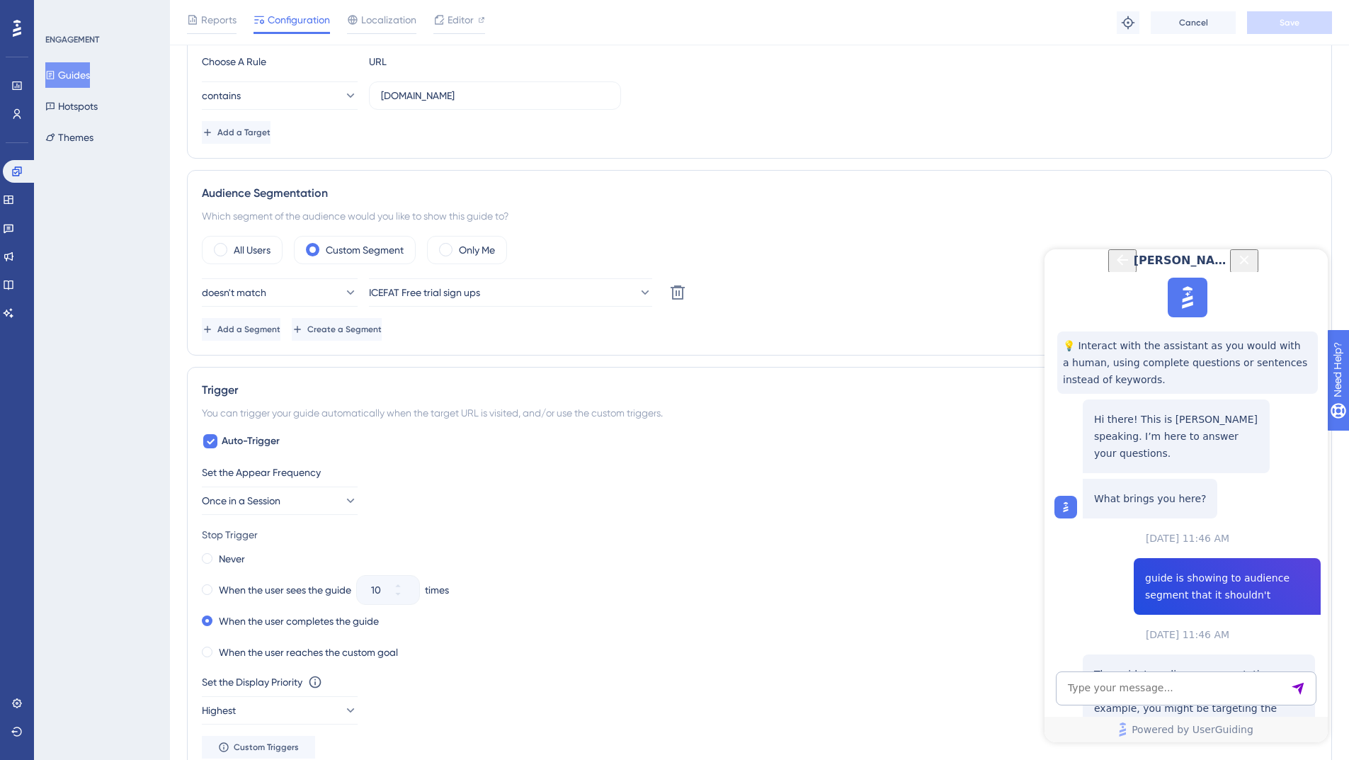
scroll to position [404, 0]
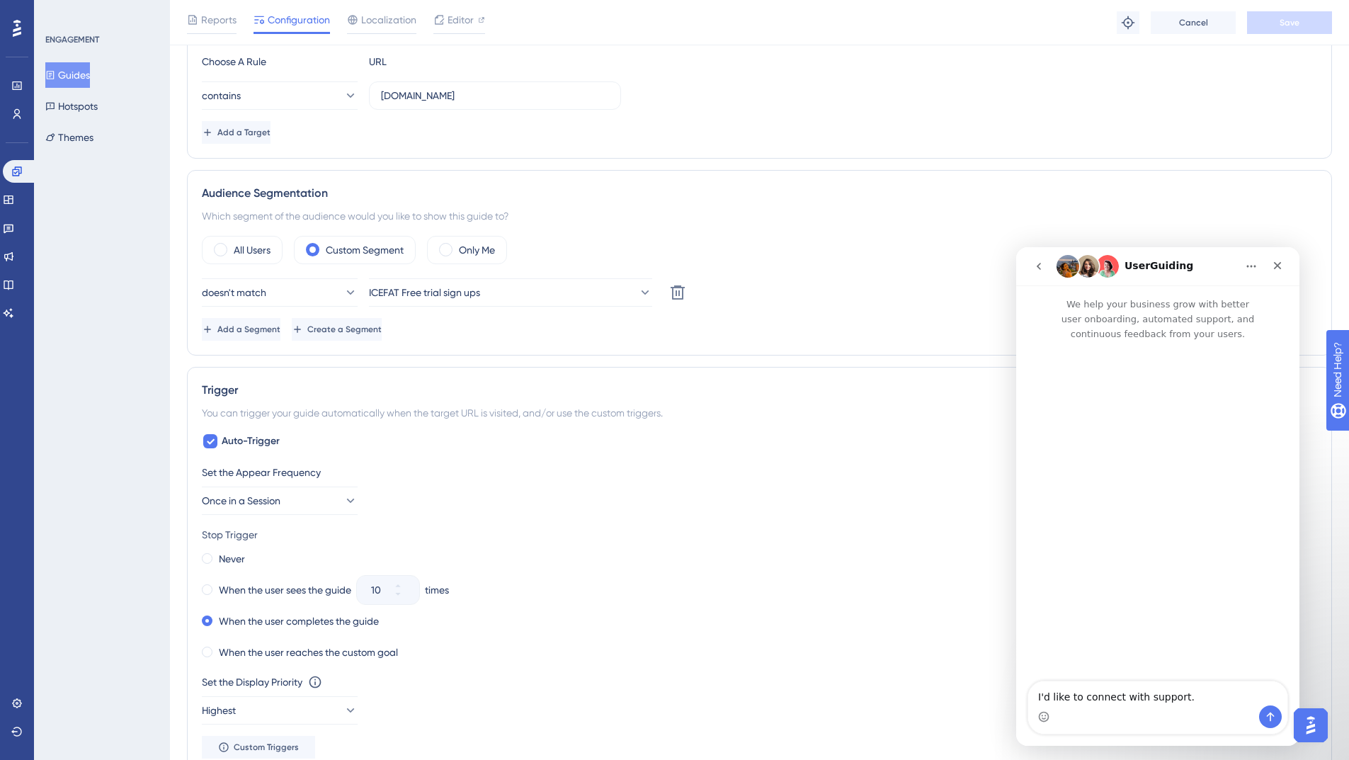
scroll to position [0, 0]
type textarea "I"
type textarea "T"
type textarea "I am testing our current live guide (and will need to test the survey after)"
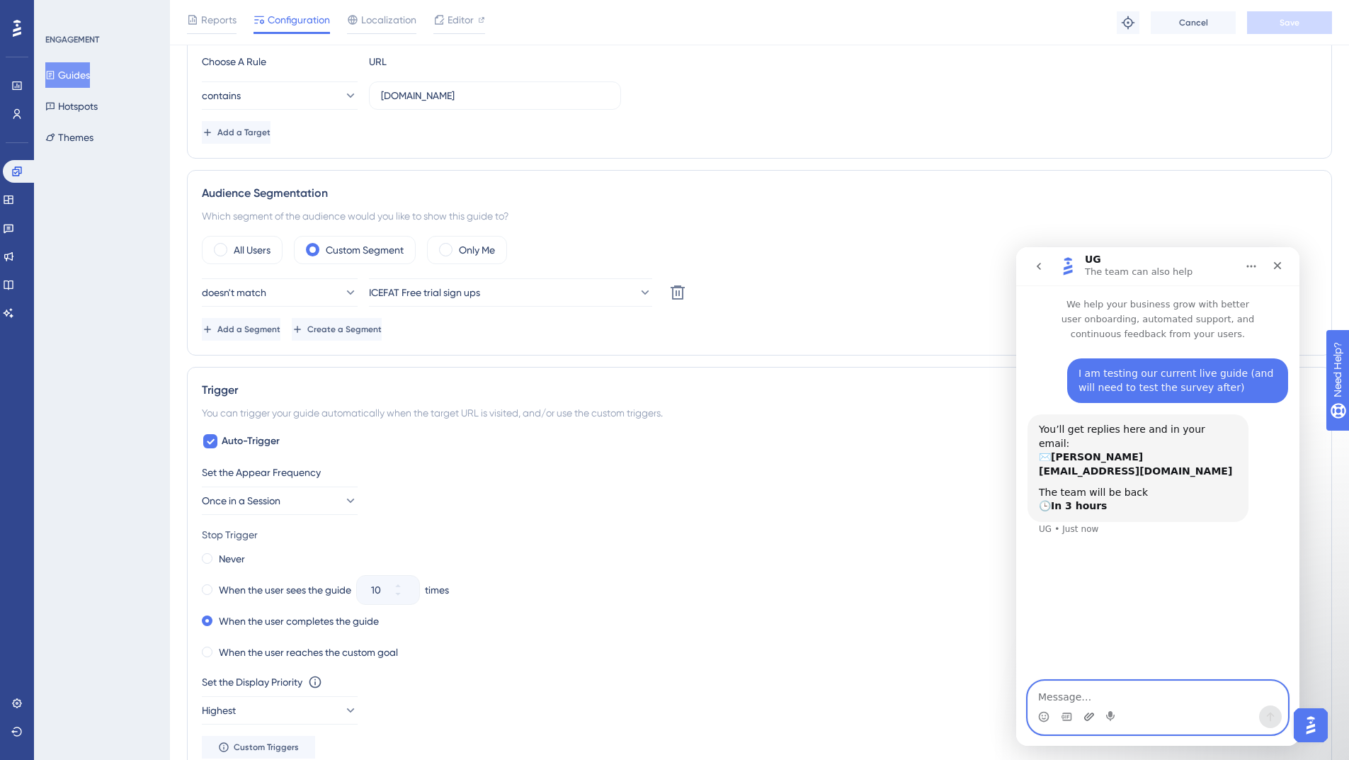
click at [1092, 717] on icon "Upload attachment" at bounding box center [1088, 716] width 11 height 11
type textarea "It should not show when the user has the criteria is_ICEFAT"
click at [11, 111] on link at bounding box center [16, 114] width 11 height 23
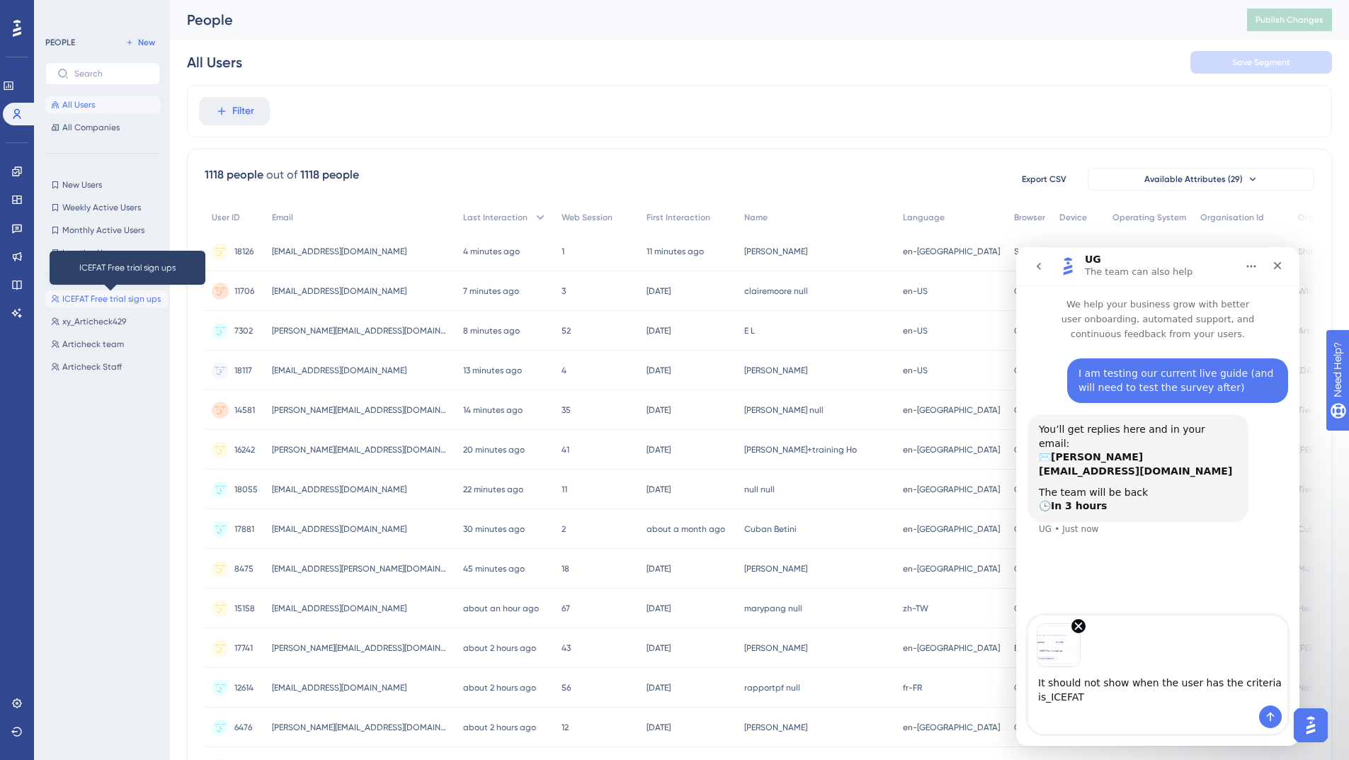
click at [116, 300] on span "ICEFAT Free trial sign ups" at bounding box center [111, 298] width 98 height 11
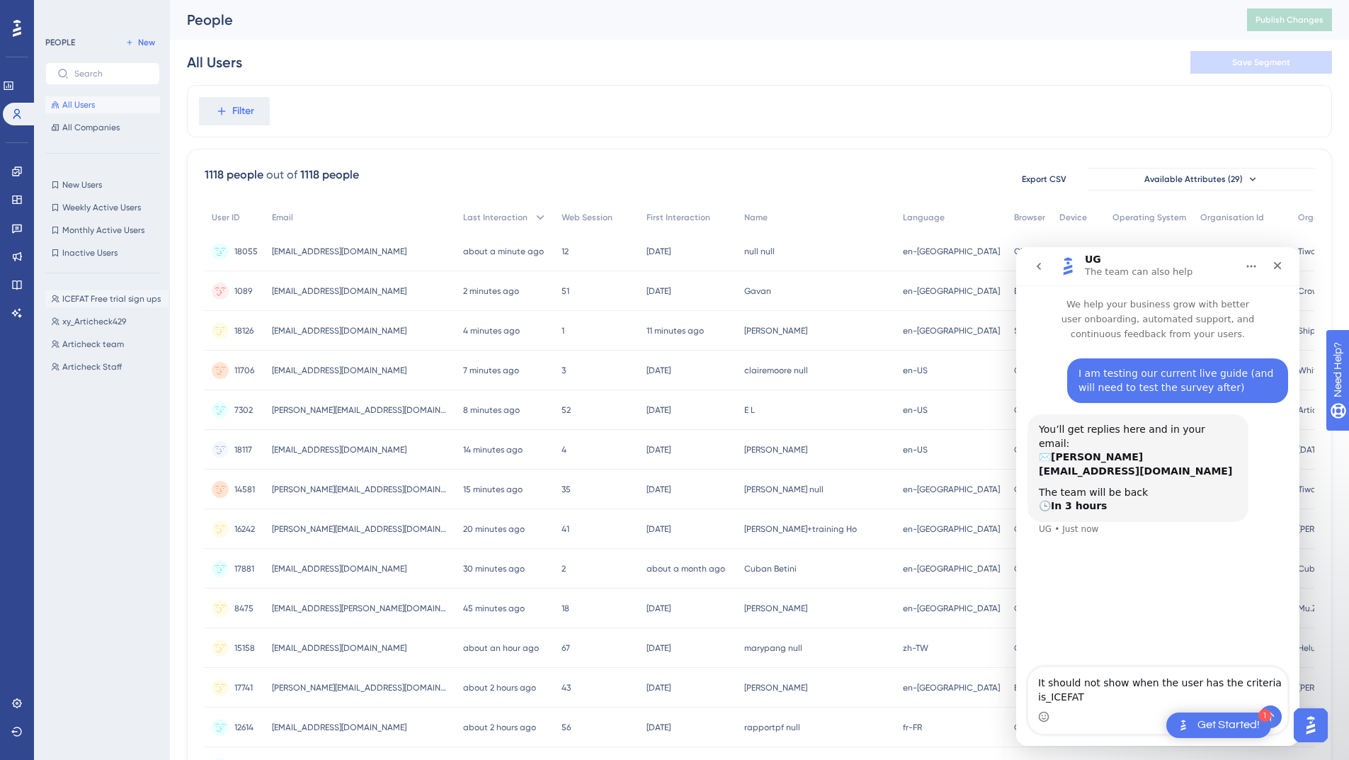
click at [110, 296] on span "ICEFAT Free trial sign ups" at bounding box center [111, 298] width 98 height 11
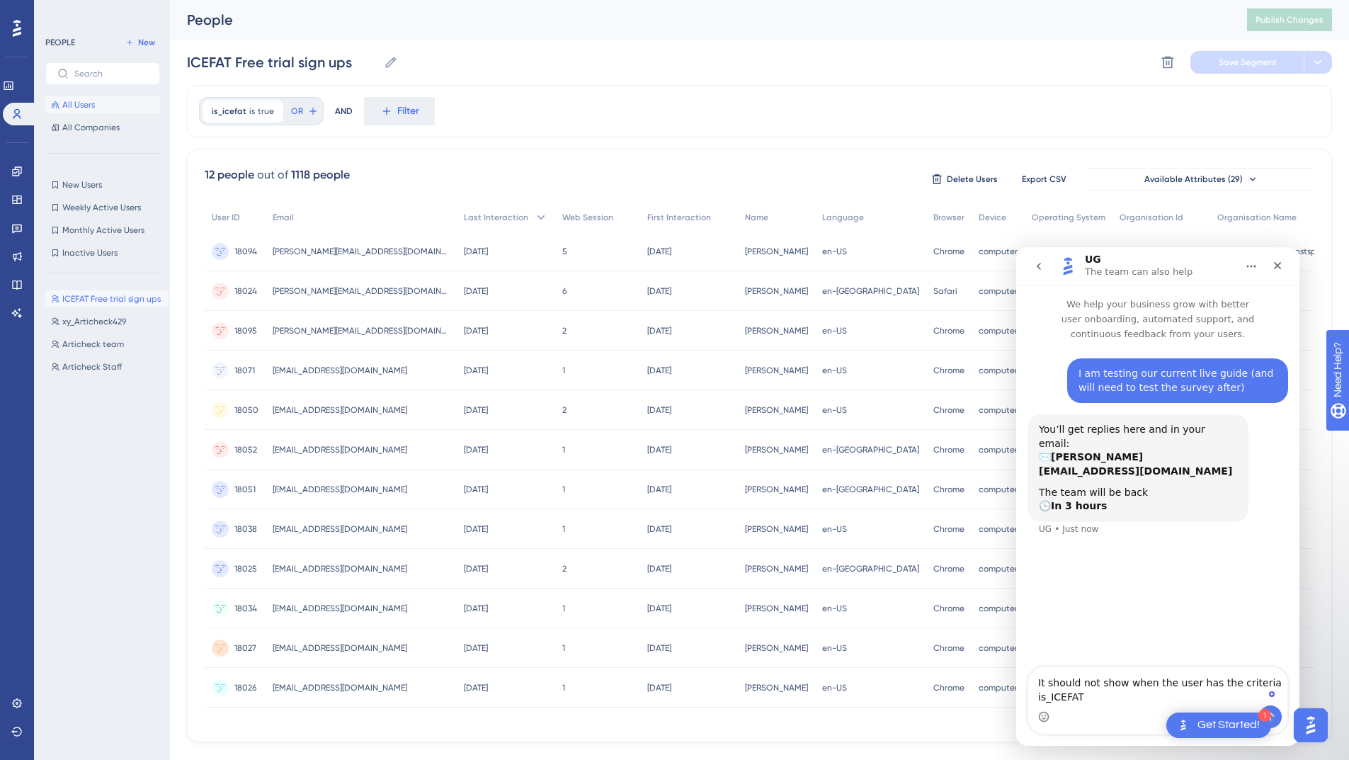
click at [86, 107] on span "All Users" at bounding box center [78, 104] width 33 height 11
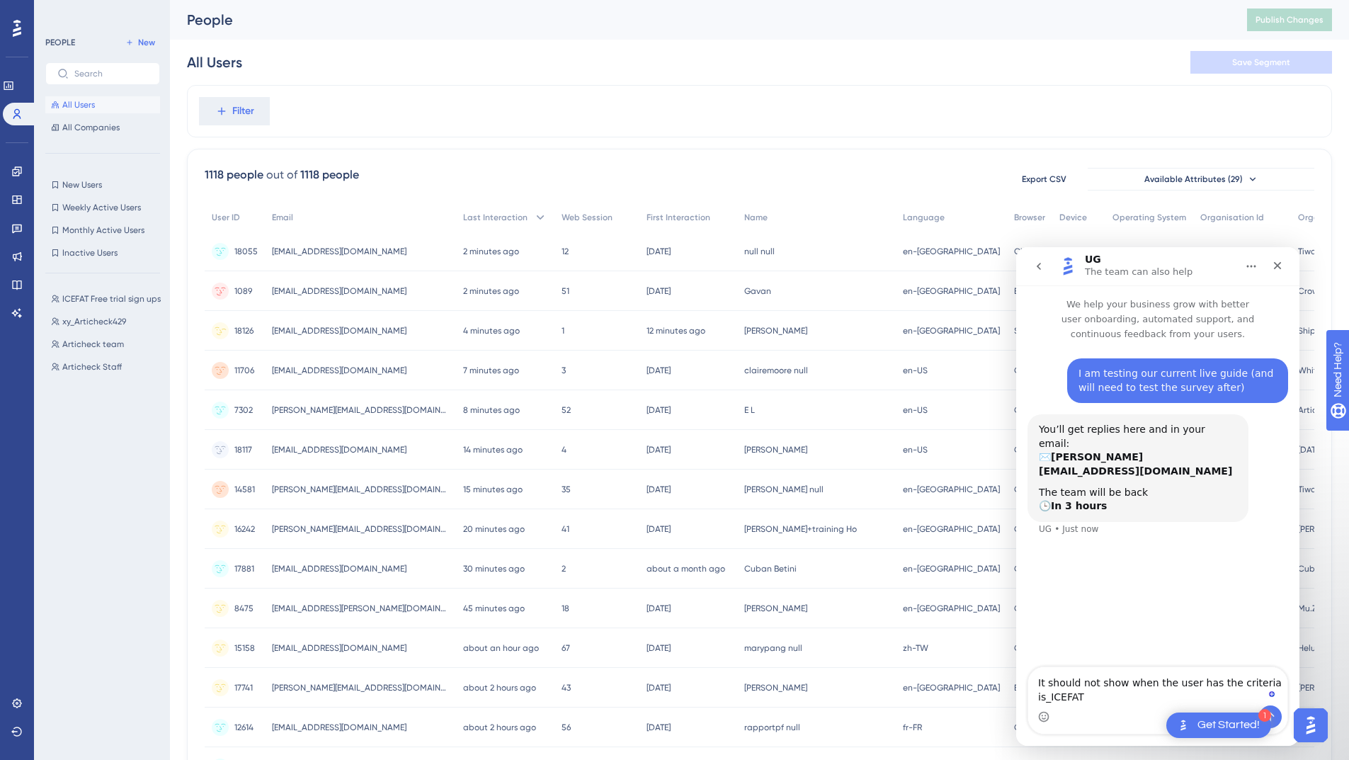
click at [342, 330] on span "[EMAIL_ADDRESS][DOMAIN_NAME]" at bounding box center [339, 330] width 135 height 11
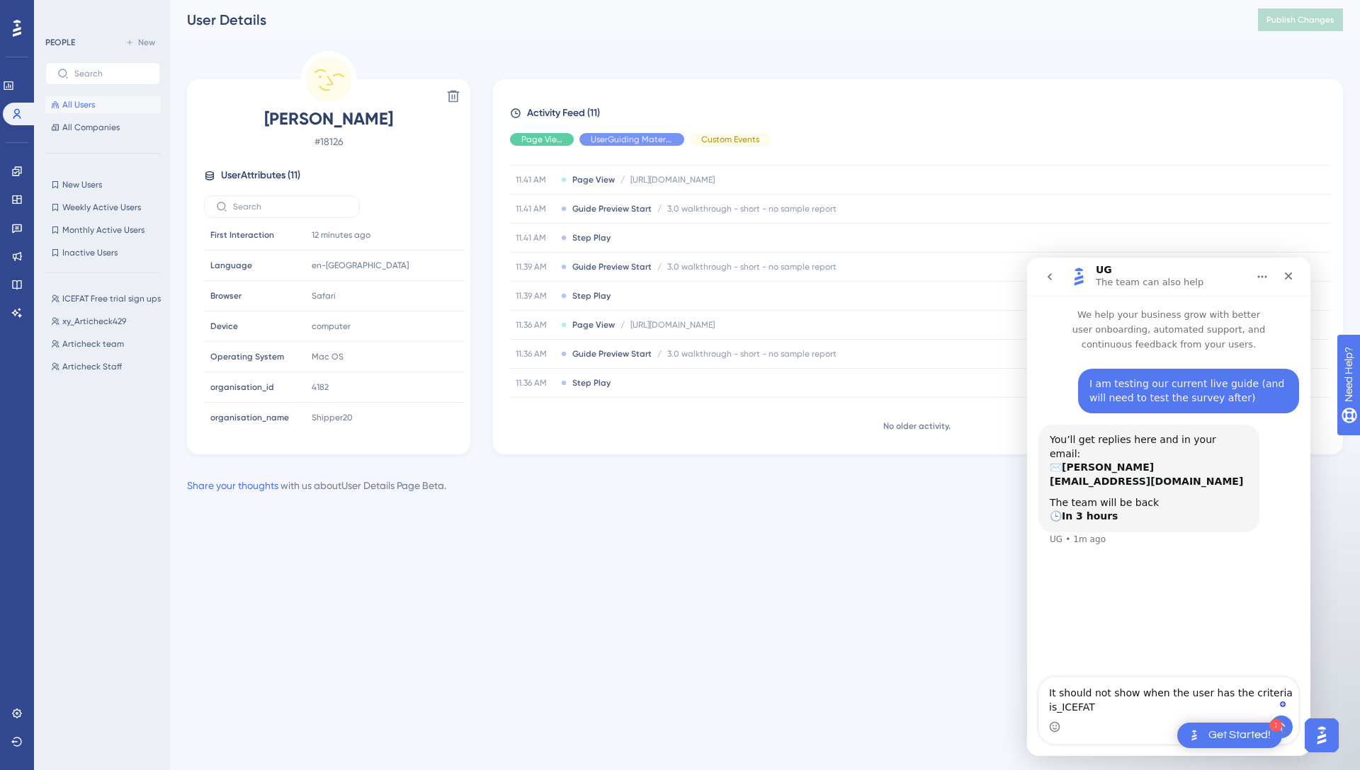
scroll to position [127, 0]
click at [83, 106] on span "All Users" at bounding box center [78, 104] width 33 height 11
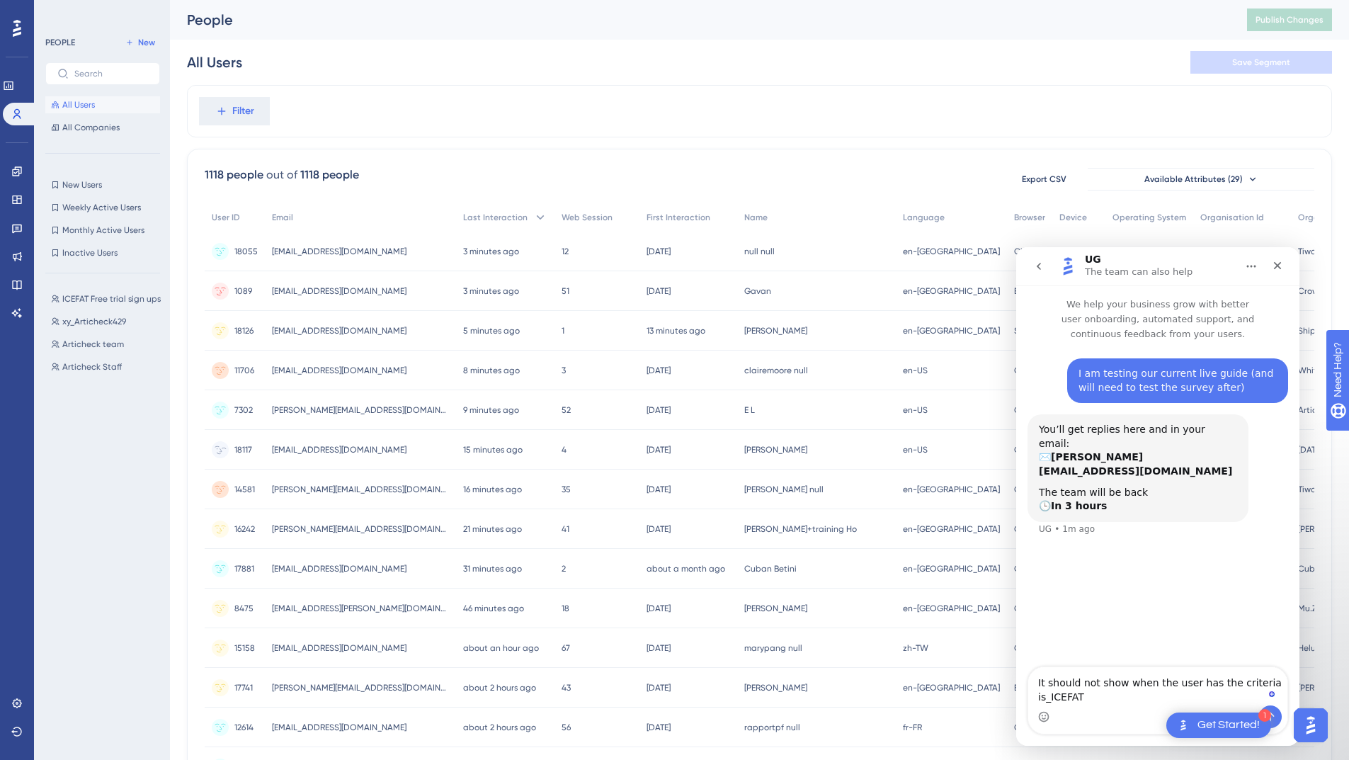
click at [327, 448] on span "[EMAIL_ADDRESS][DOMAIN_NAME]" at bounding box center [339, 449] width 135 height 11
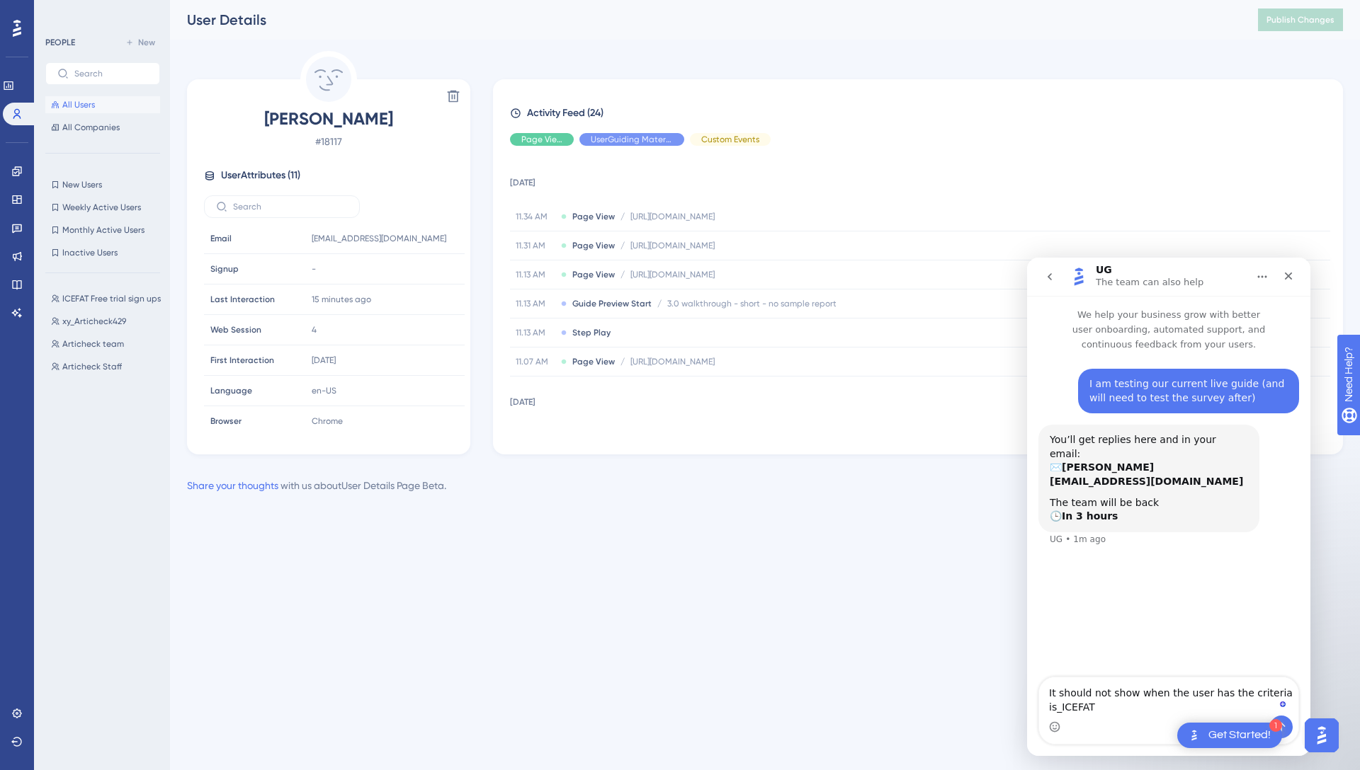
click at [76, 104] on span "All Users" at bounding box center [78, 104] width 33 height 11
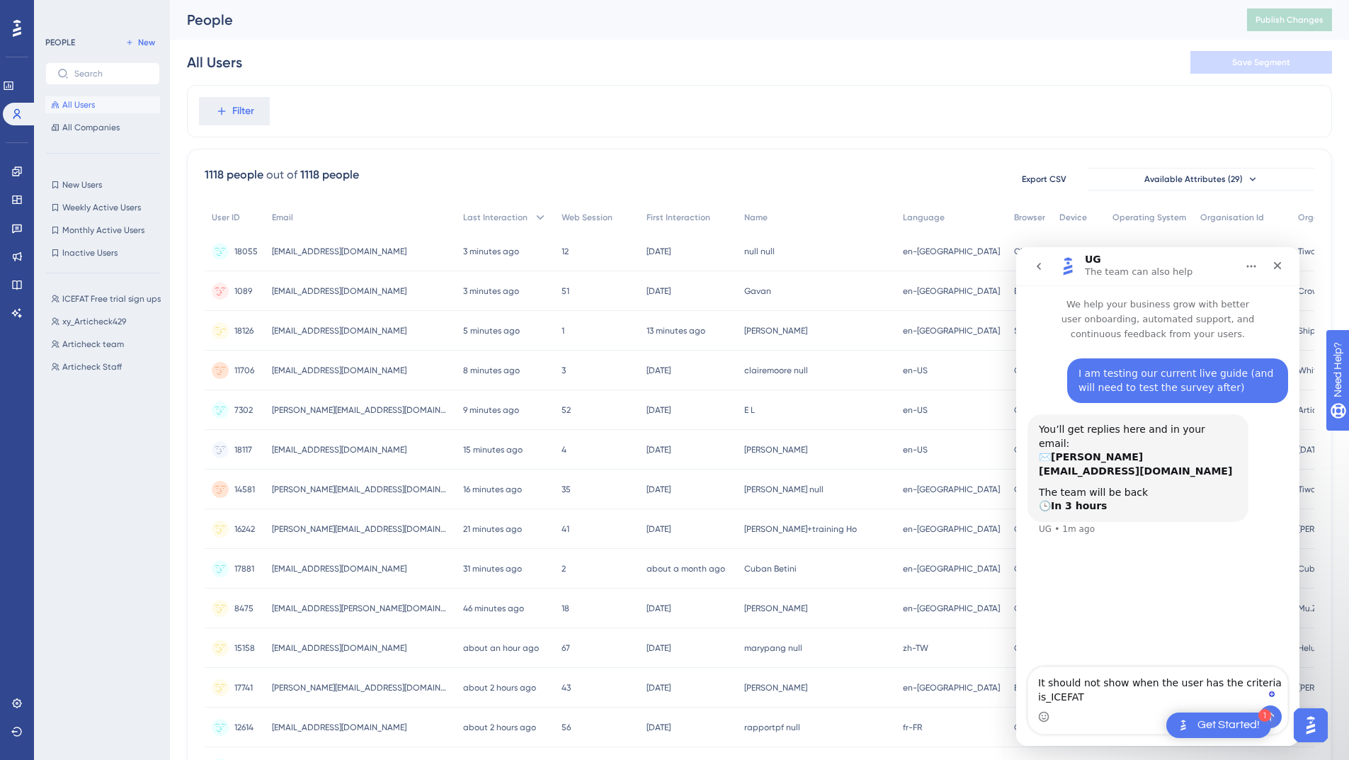
click at [321, 327] on span "[EMAIL_ADDRESS][DOMAIN_NAME]" at bounding box center [339, 330] width 135 height 11
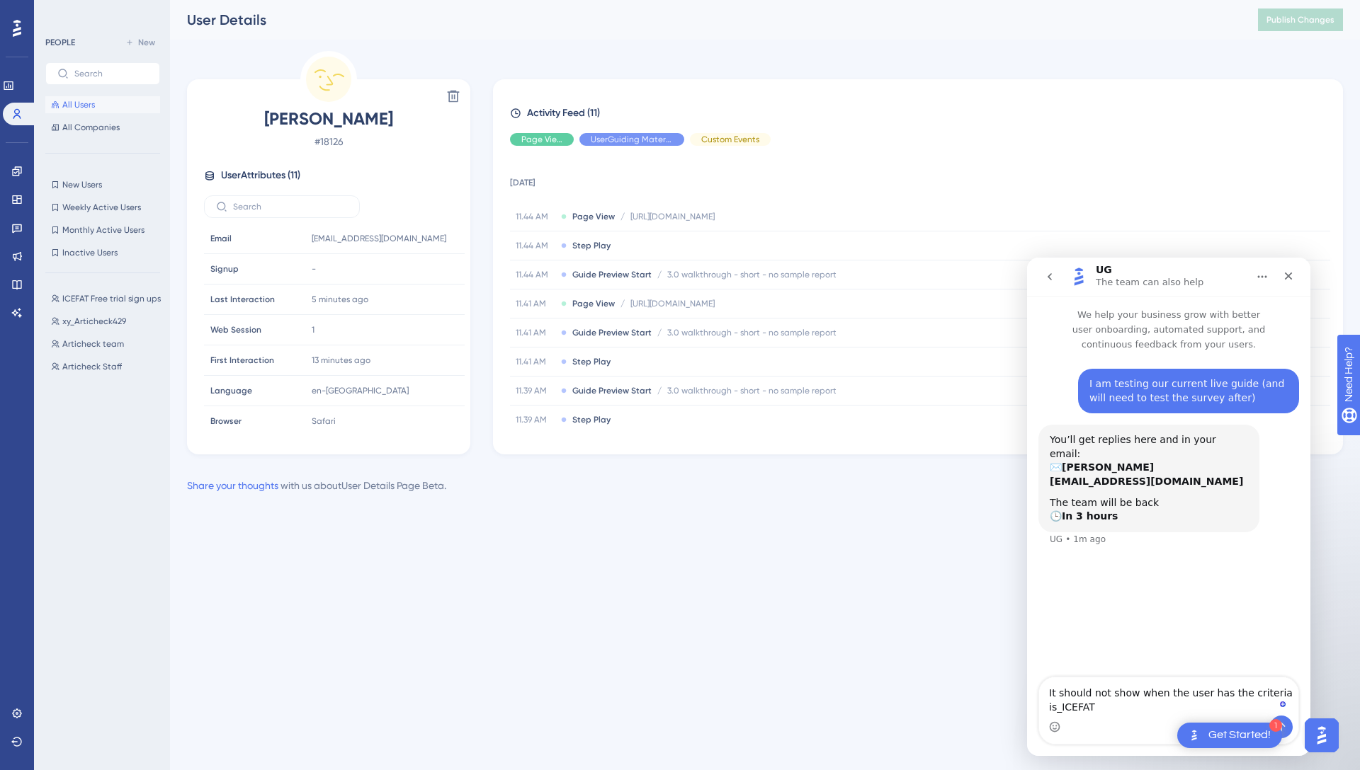
click at [346, 115] on span "[PERSON_NAME]" at bounding box center [328, 119] width 249 height 23
click at [270, 203] on input "text" at bounding box center [290, 207] width 115 height 10
type input "icefat"
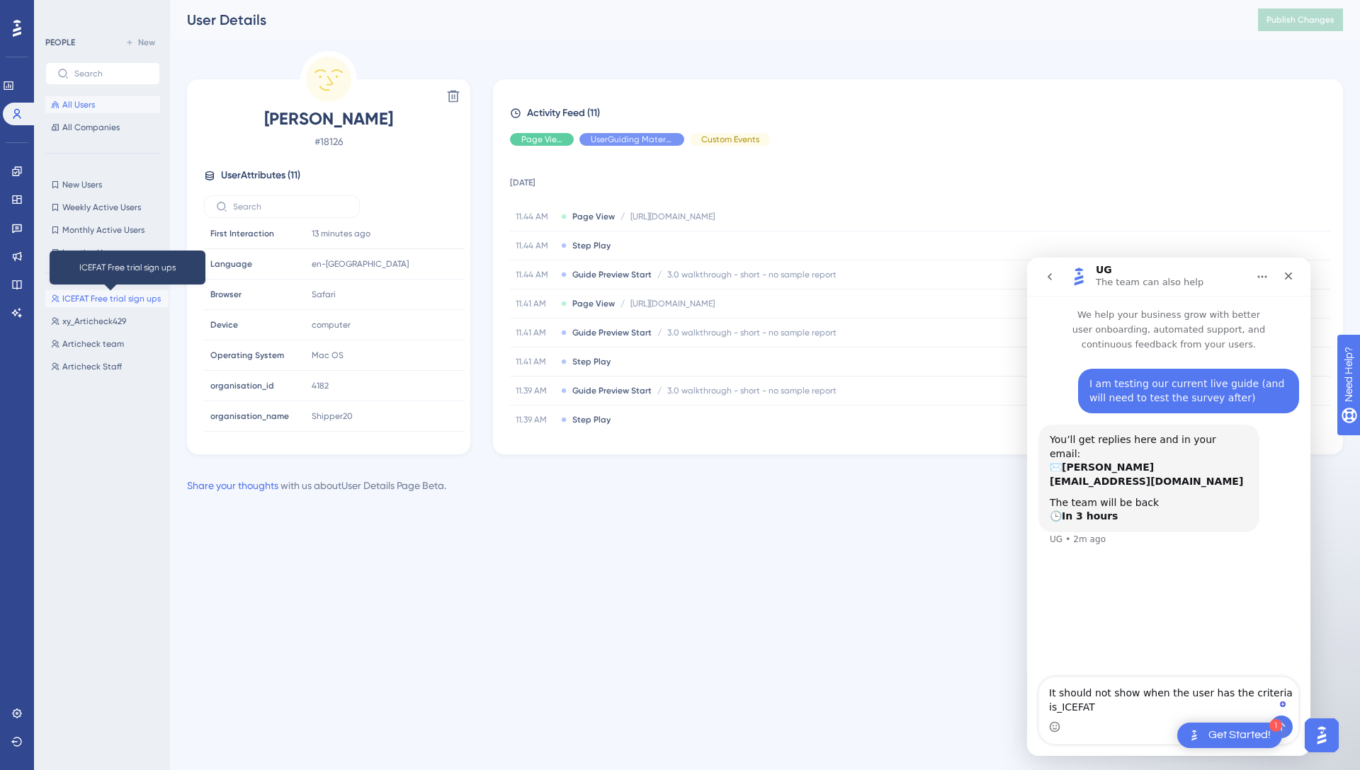
click at [107, 297] on span "ICEFAT Free trial sign ups" at bounding box center [111, 298] width 98 height 11
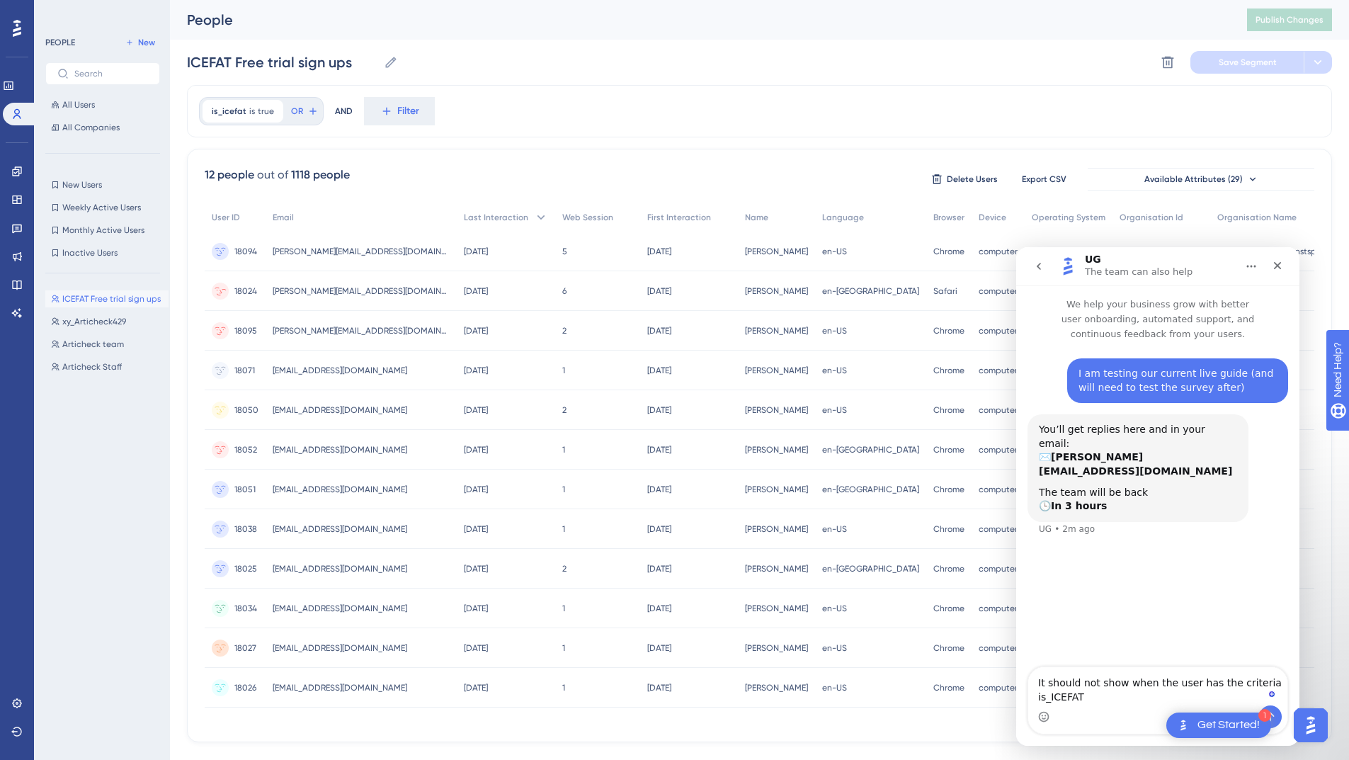
click at [324, 288] on span "[PERSON_NAME][EMAIL_ADDRESS][DOMAIN_NAME]" at bounding box center [361, 290] width 177 height 11
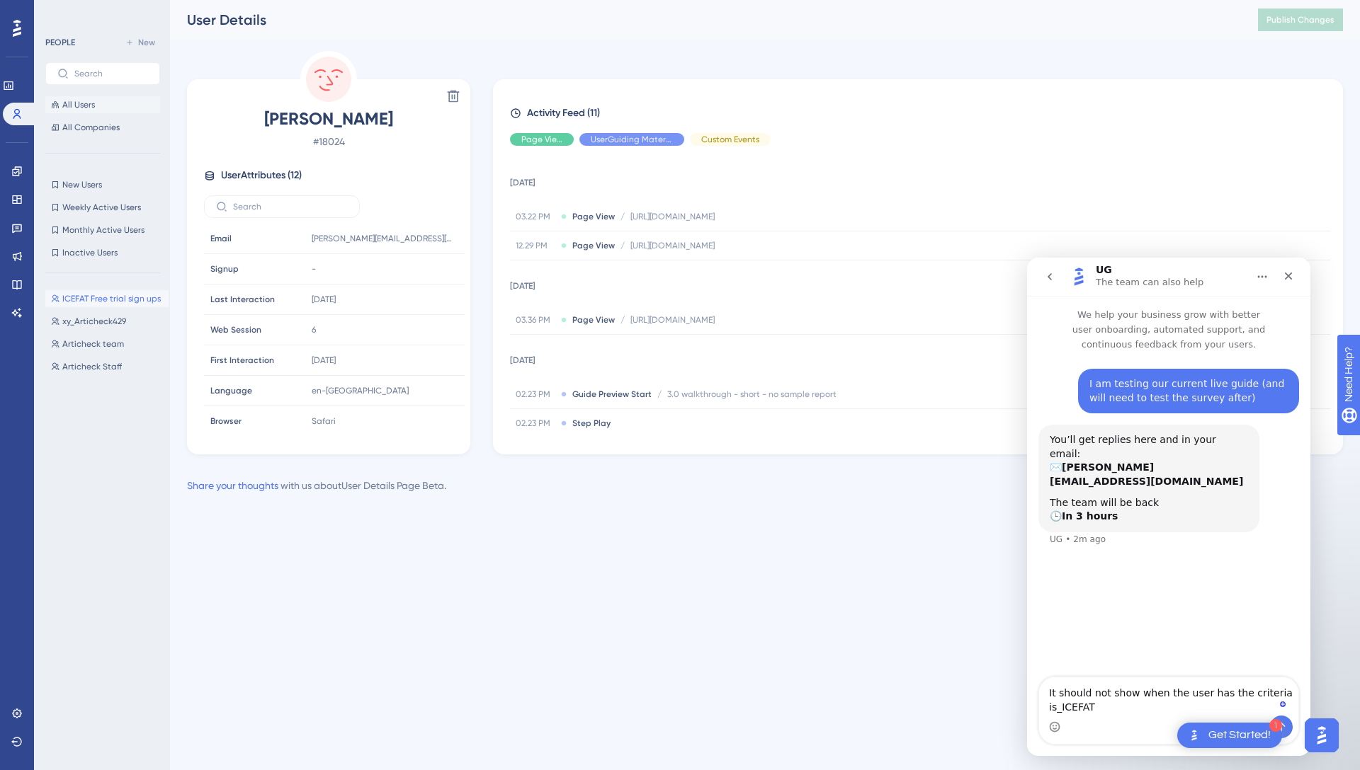
click at [85, 103] on span "All Users" at bounding box center [78, 104] width 33 height 11
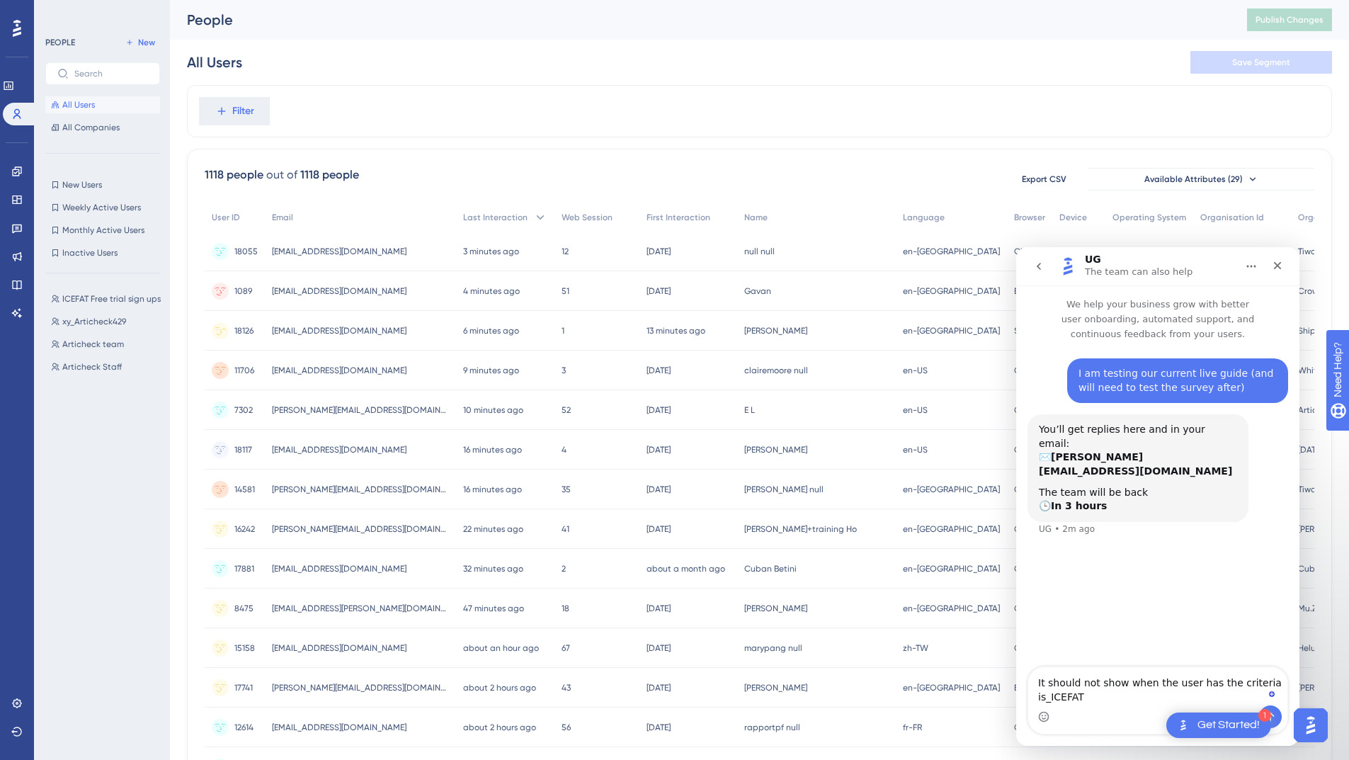
click at [350, 331] on span "[EMAIL_ADDRESS][DOMAIN_NAME]" at bounding box center [339, 330] width 135 height 11
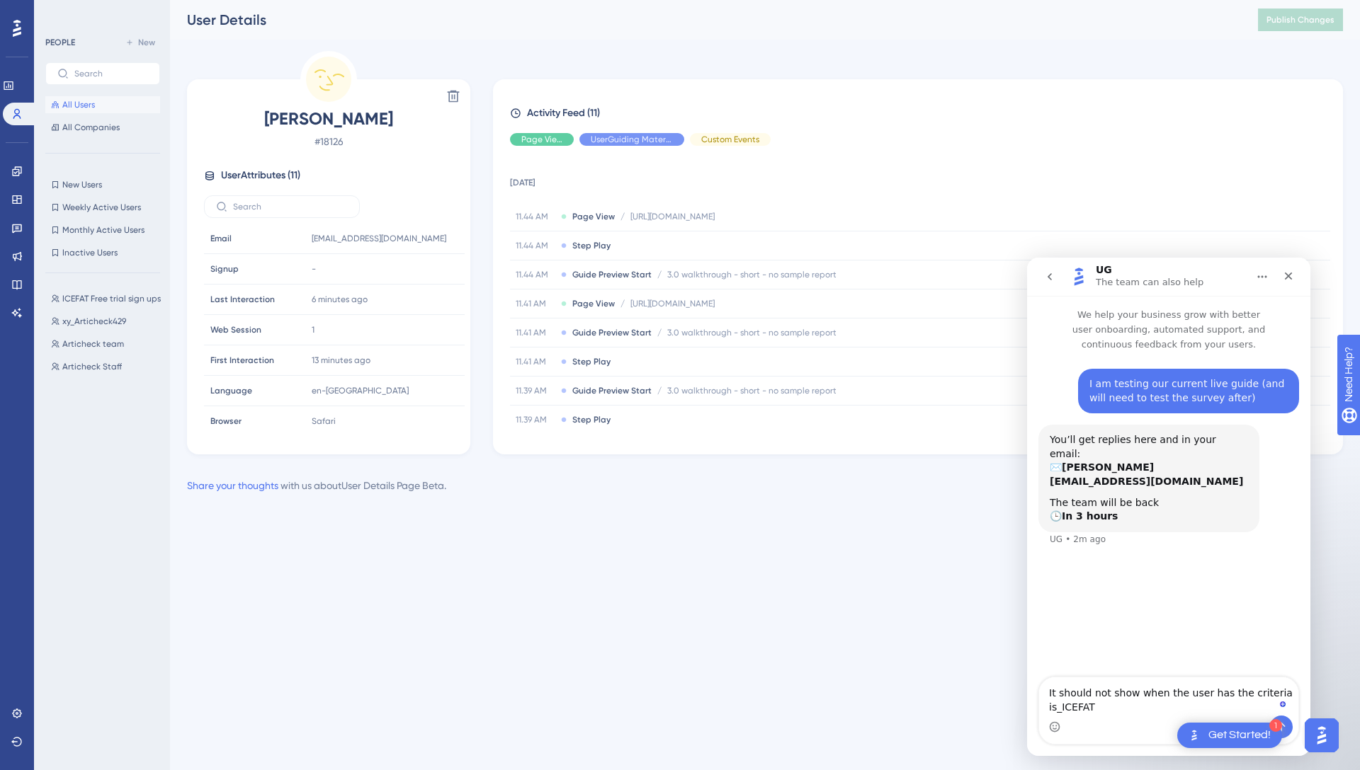
scroll to position [127, 0]
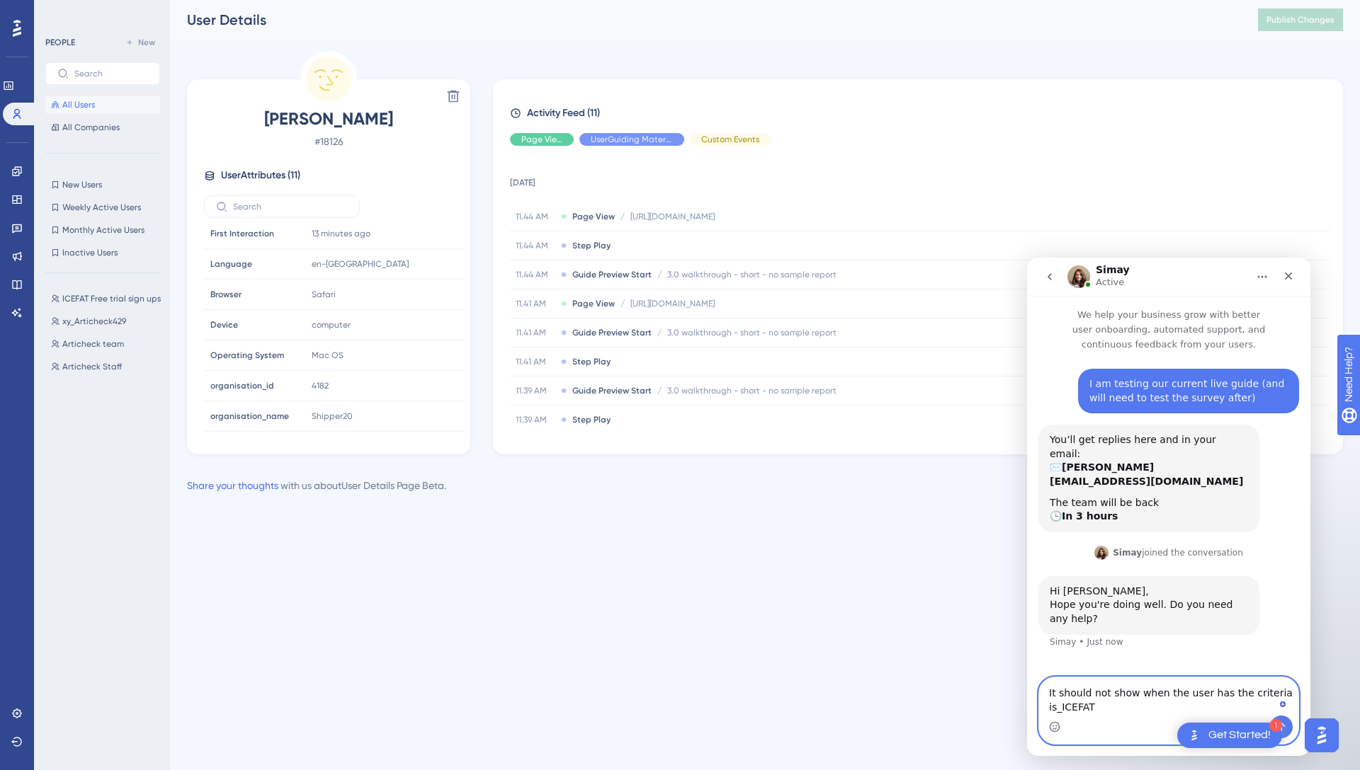
click at [1127, 705] on textarea "It should not show when the user has the criteria is_ICEFAT" at bounding box center [1168, 697] width 259 height 38
type textarea "Hi Simay :)"
type textarea "I"
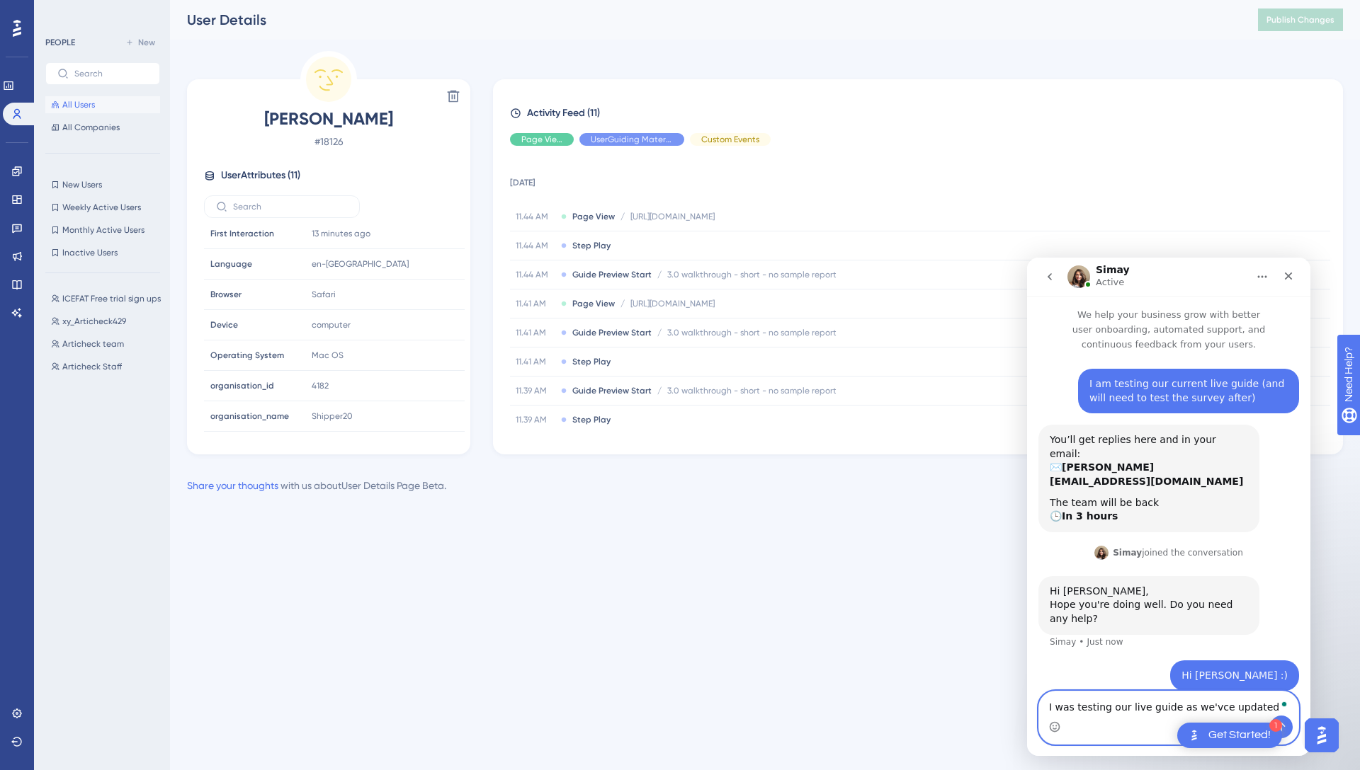
click at [1210, 709] on textarea "I was testing our live guide as we'vce updated" at bounding box center [1168, 704] width 259 height 24
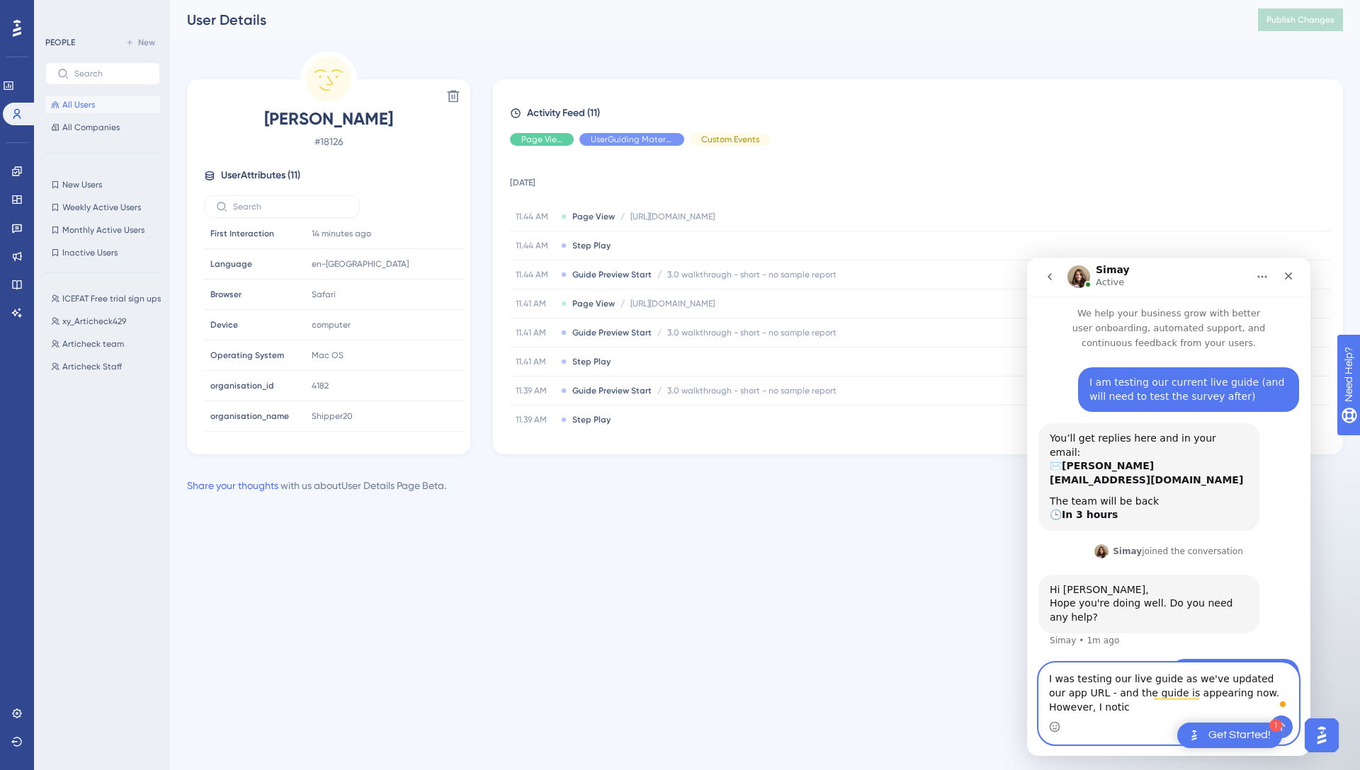
scroll to position [16, 0]
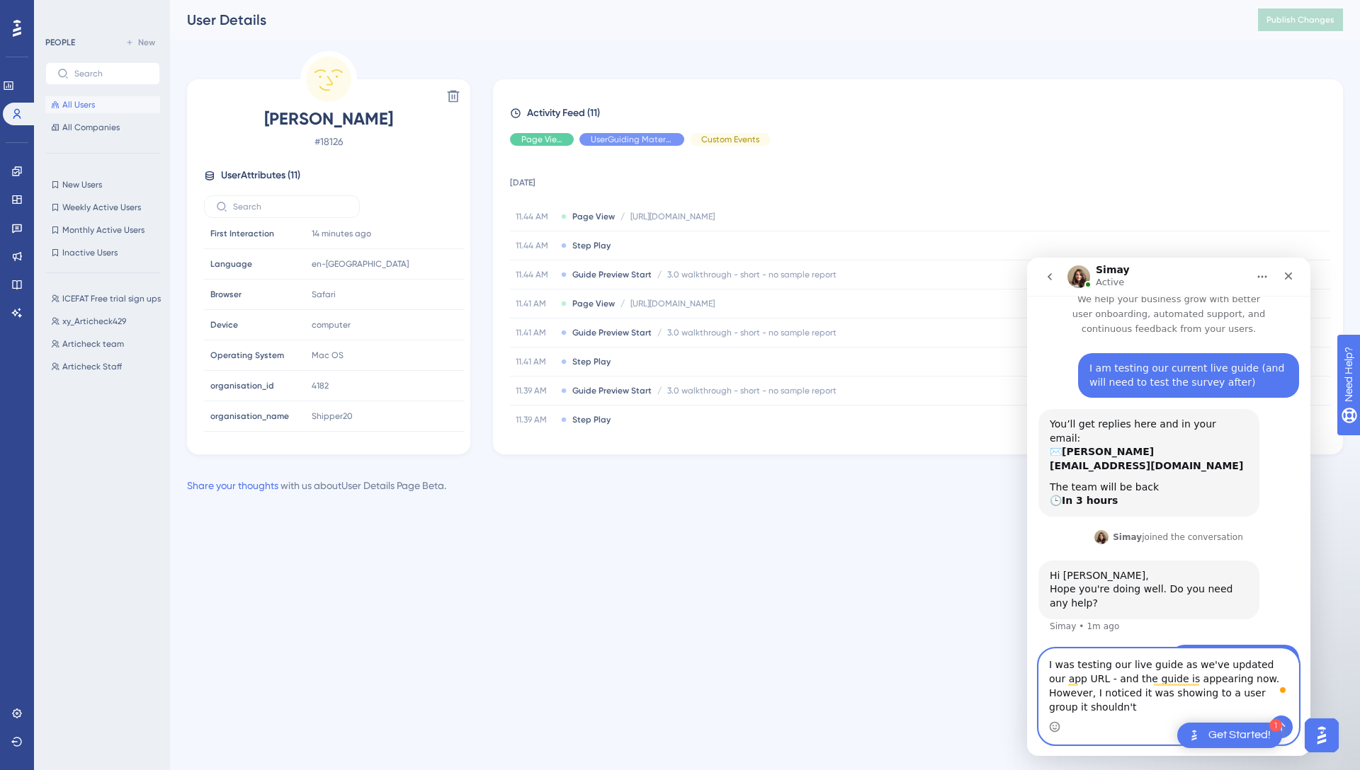
drag, startPoint x: 1229, startPoint y: 711, endPoint x: 1322, endPoint y: 712, distance: 93.5
click at [1310, 712] on html "Simay Active We help your business grow with better user onboarding, automated …" at bounding box center [1168, 507] width 283 height 499
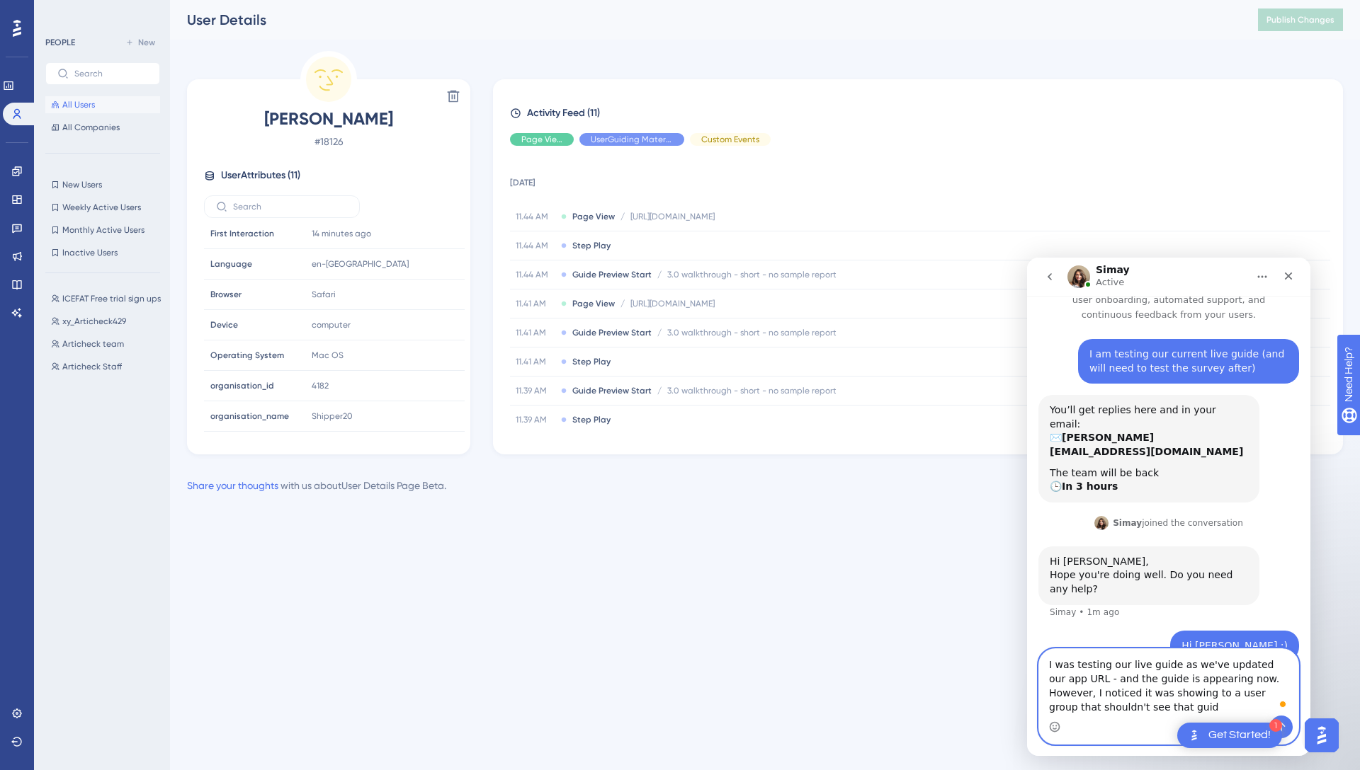
type textarea "I was testing our live guide as we've updated our app URL - and the guide is ap…"
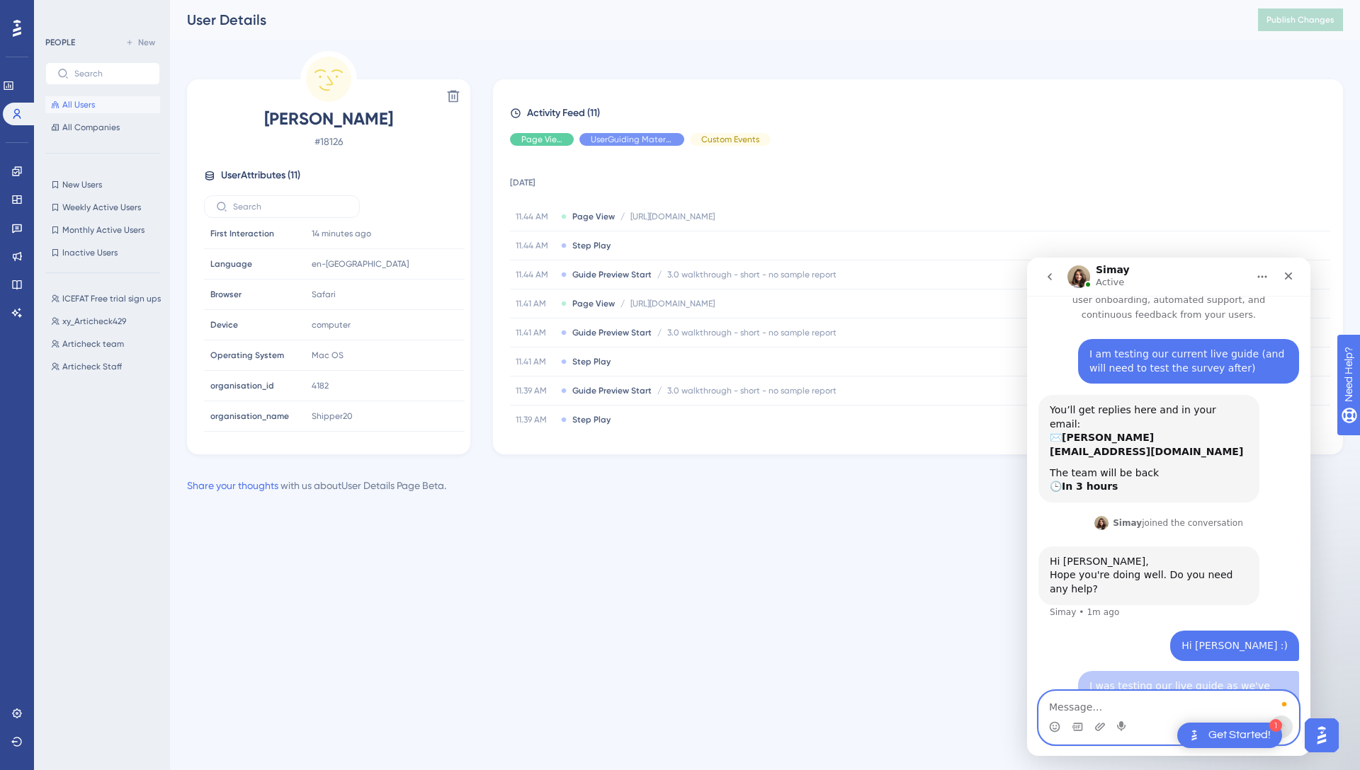
scroll to position [75, 0]
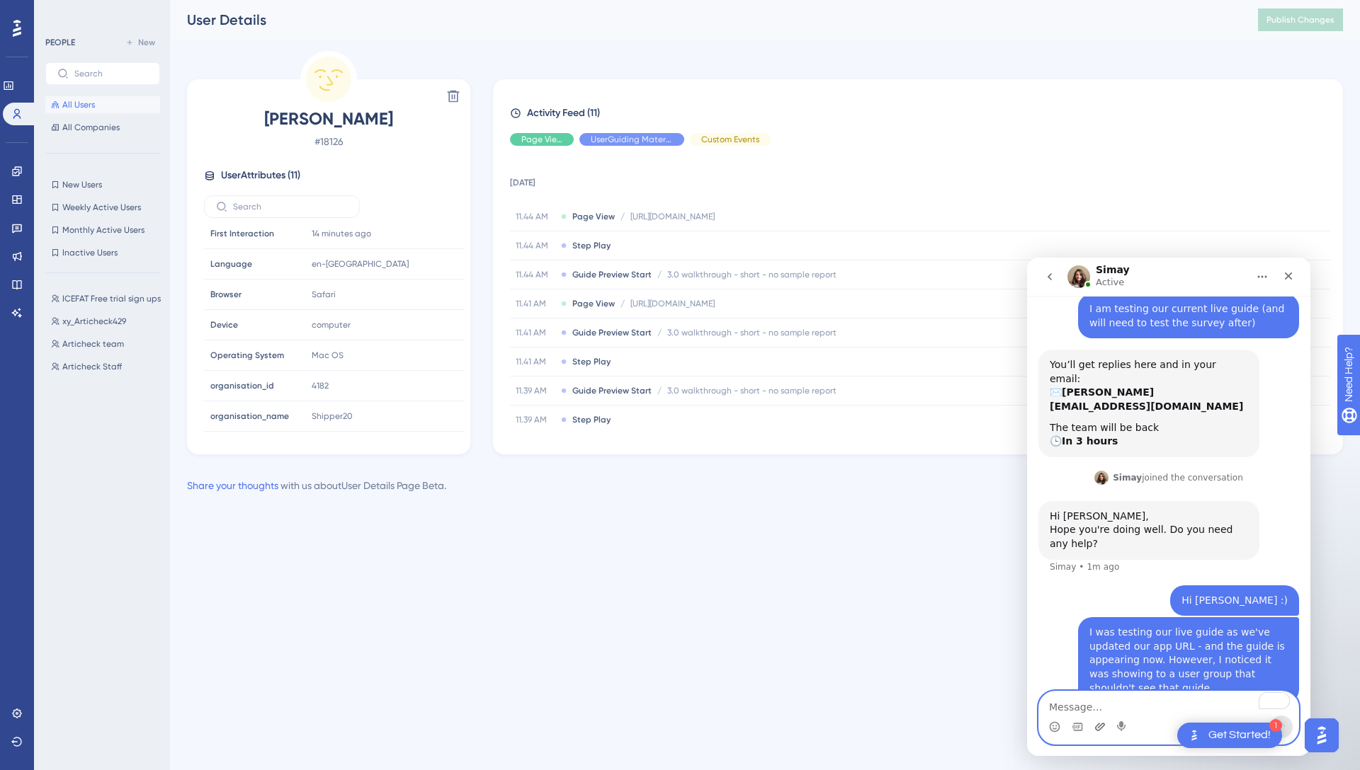
click at [1094, 730] on icon "Upload attachment" at bounding box center [1099, 727] width 11 height 11
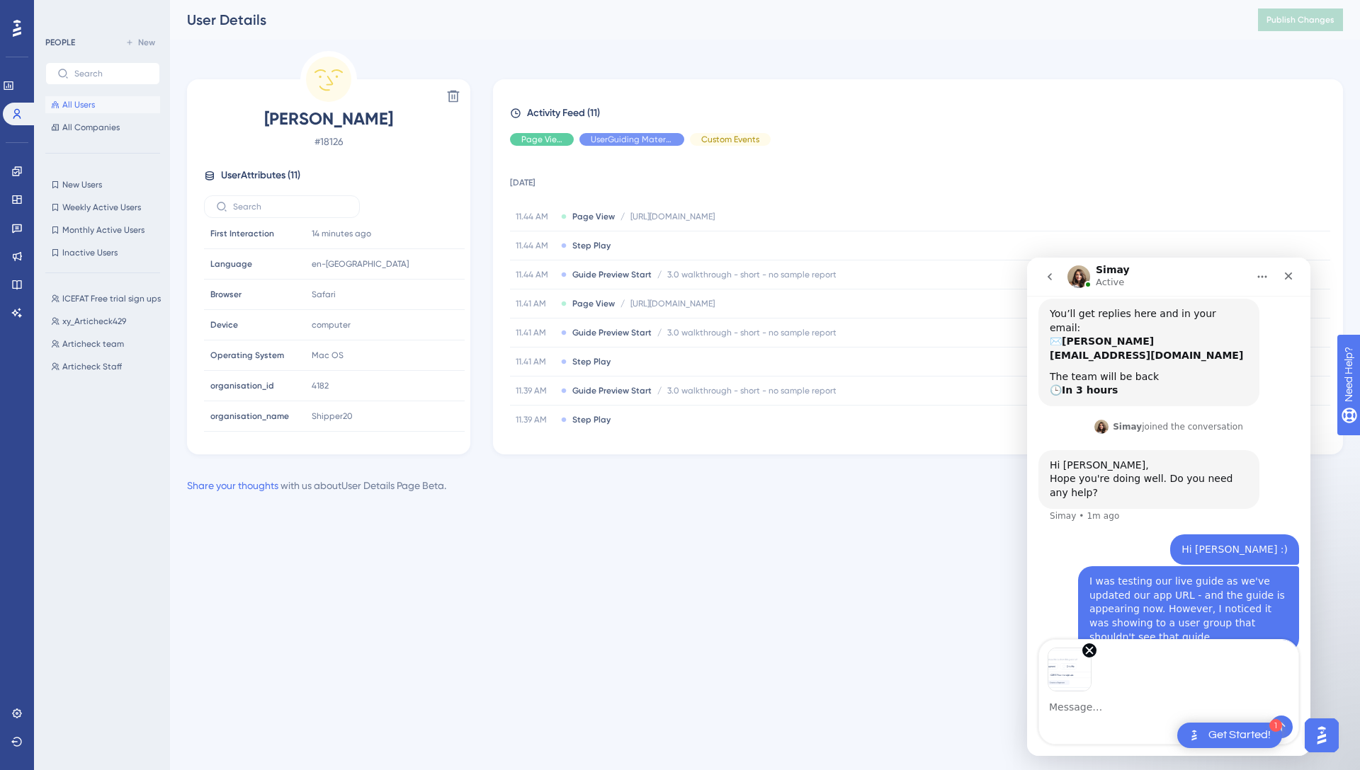
scroll to position [127, 0]
click at [1288, 724] on button "Send a message…" at bounding box center [1281, 727] width 23 height 23
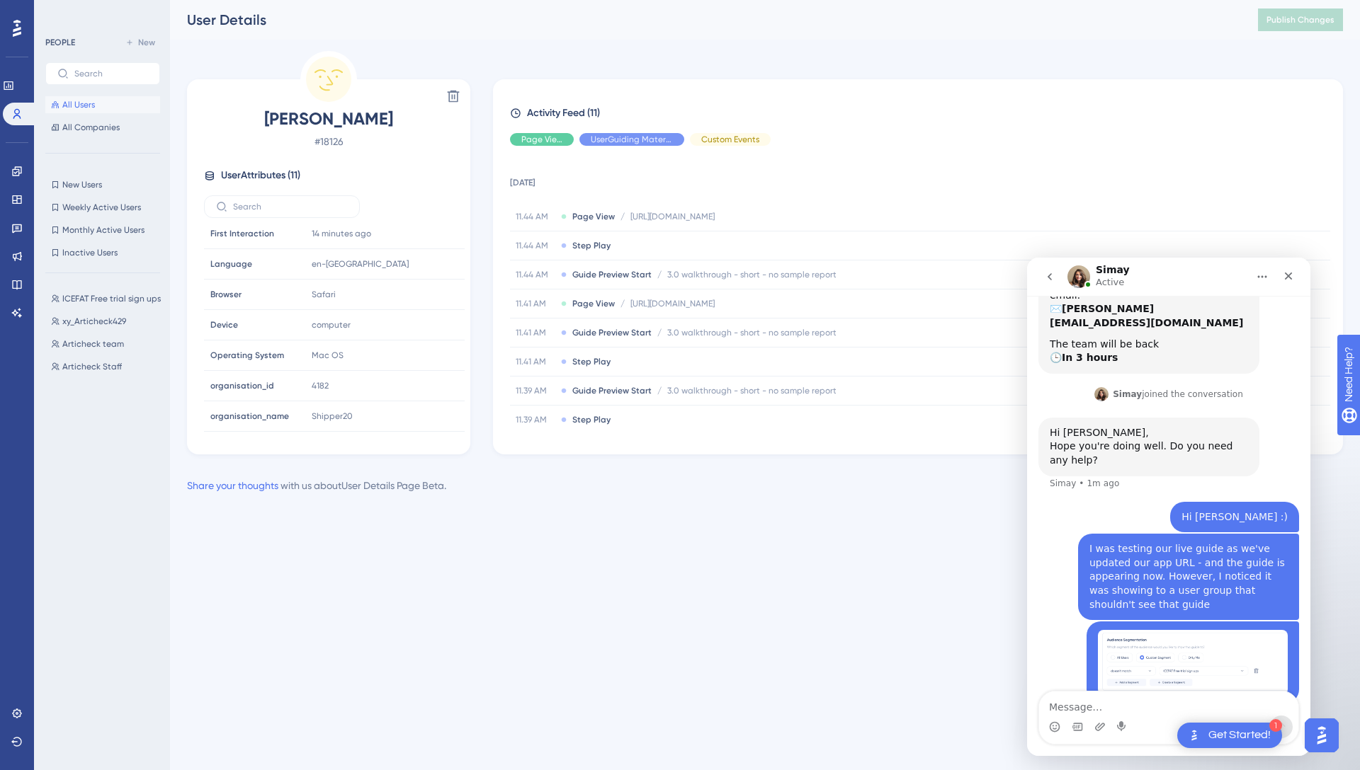
click at [1103, 707] on textarea "Message…" at bounding box center [1168, 704] width 259 height 24
drag, startPoint x: 1190, startPoint y: 706, endPoint x: 1265, endPoint y: 704, distance: 74.4
click at [1265, 704] on textarea "the criteria is 'is_icefat=true' and I had seen" at bounding box center [1168, 704] width 259 height 24
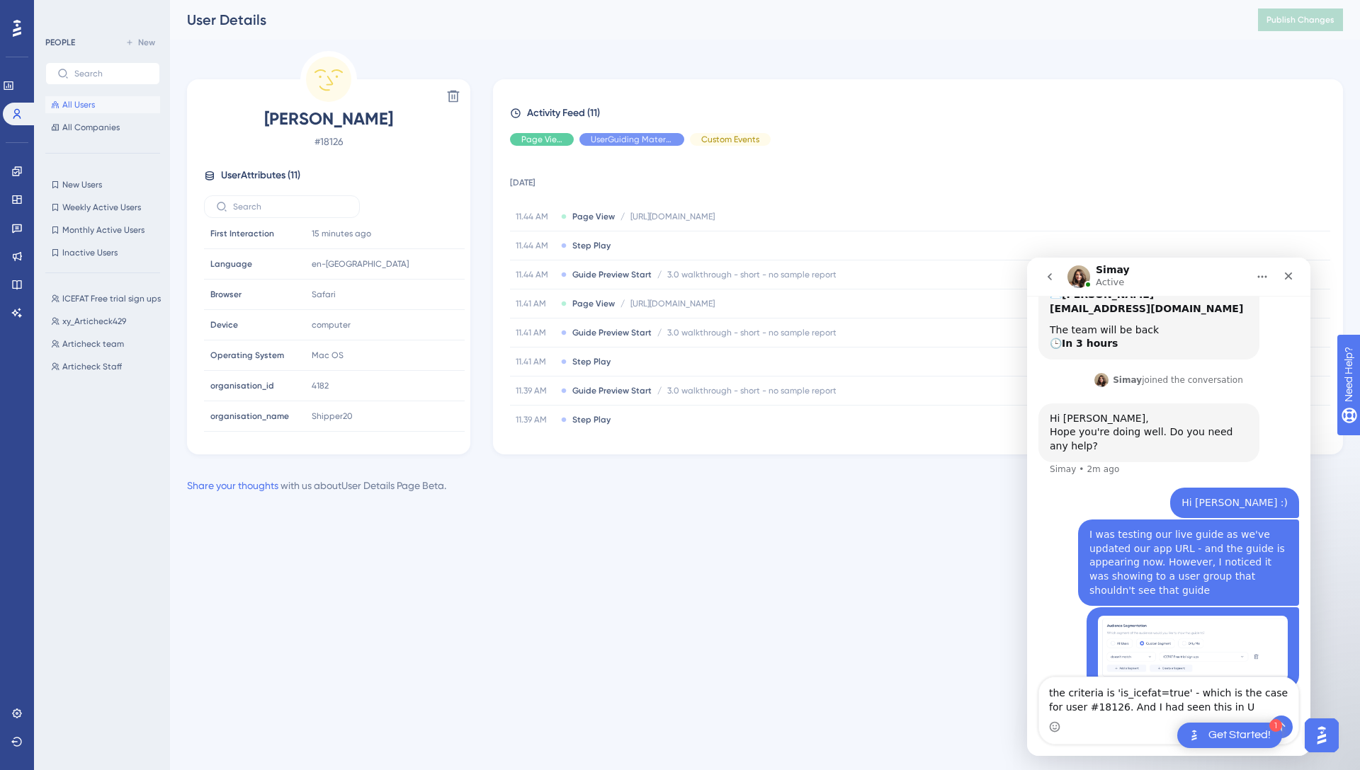
type textarea "the criteria is 'is_icefat=true' - which is the case for user #18126. And I had…"
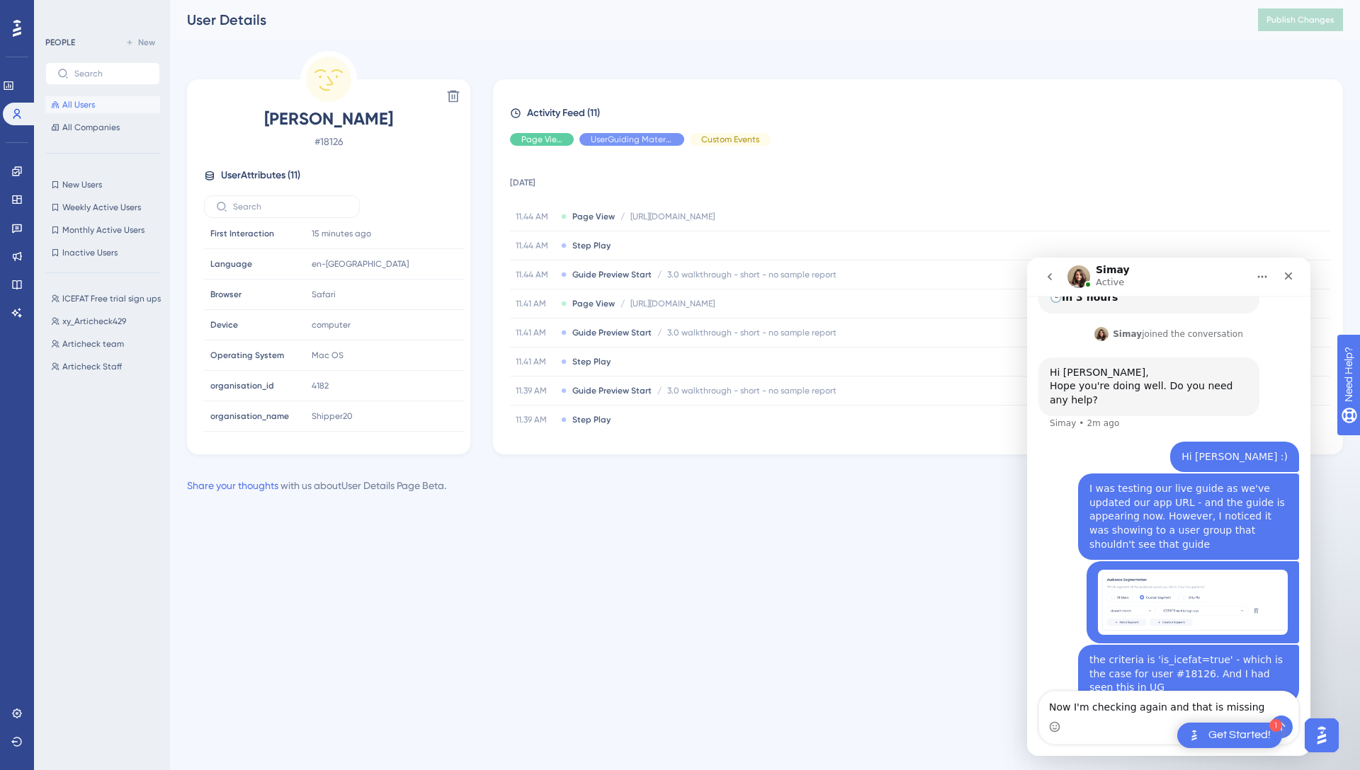
drag, startPoint x: 1182, startPoint y: 707, endPoint x: 1270, endPoint y: 705, distance: 87.8
click at [1270, 705] on textarea "Now I'm checking again and that is missing" at bounding box center [1168, 704] width 259 height 24
type textarea "Now I'm checking again and is_icefat is missing"
click at [1269, 707] on textarea "Now I'm checking again and is_icefat is missing" at bounding box center [1168, 704] width 259 height 24
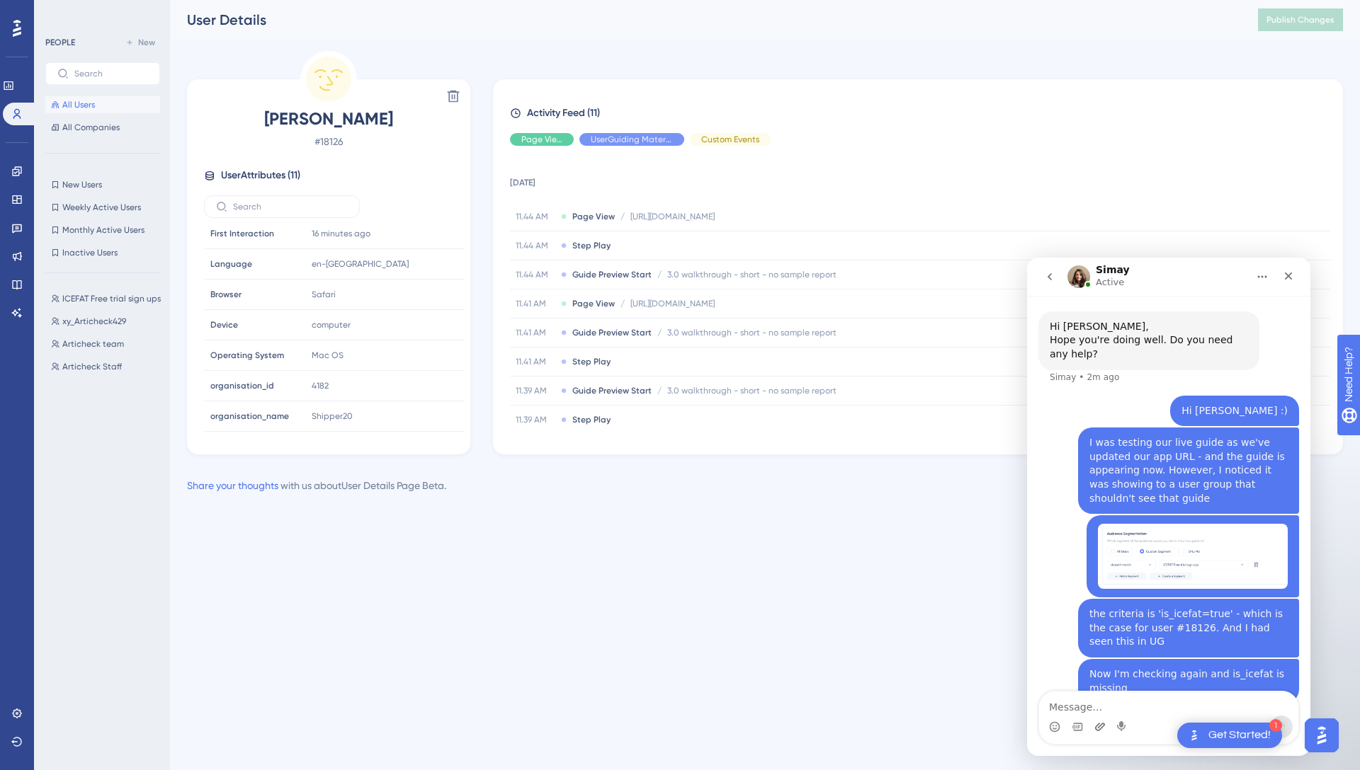
click at [1105, 725] on div "Intercom messenger" at bounding box center [1168, 727] width 259 height 23
click at [1098, 727] on icon "Upload attachment" at bounding box center [1100, 727] width 10 height 8
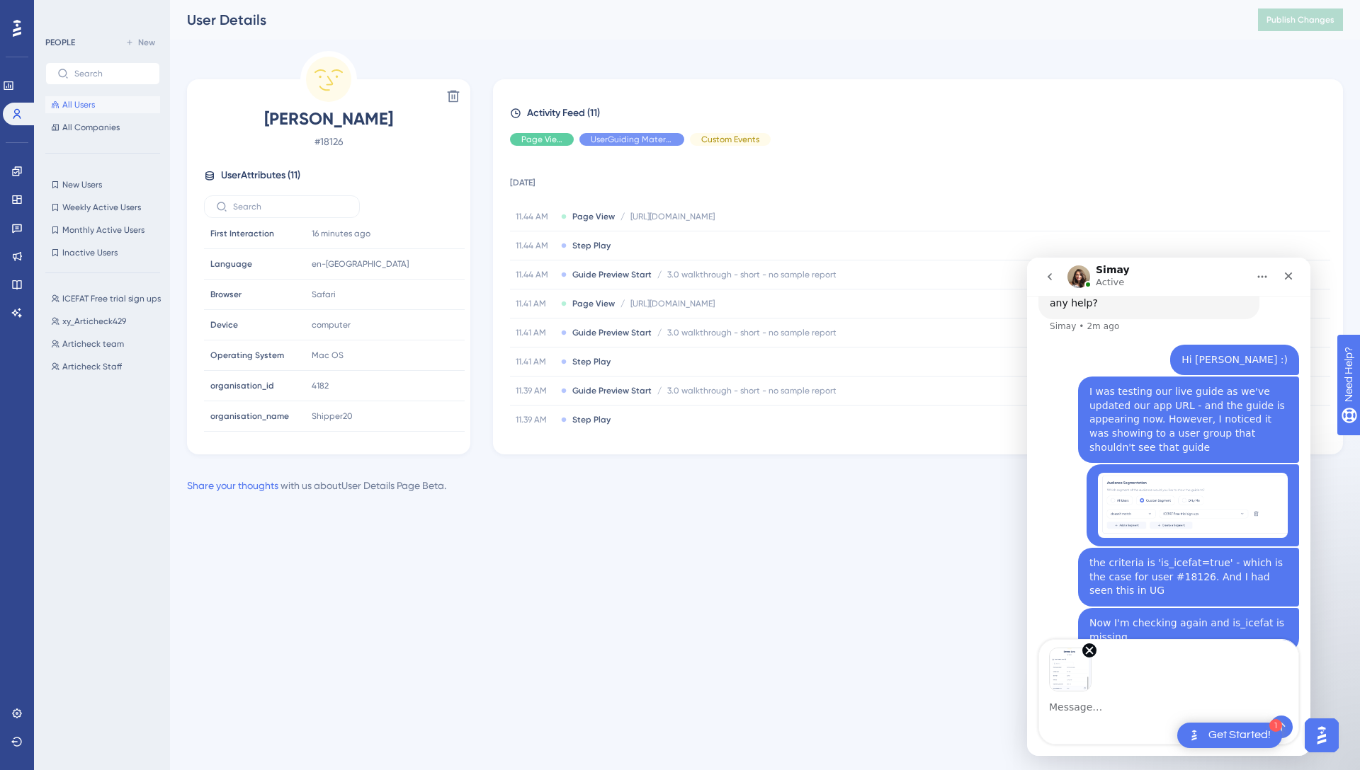
scroll to position [317, 0]
click at [1288, 724] on button "Send a message…" at bounding box center [1281, 727] width 23 height 23
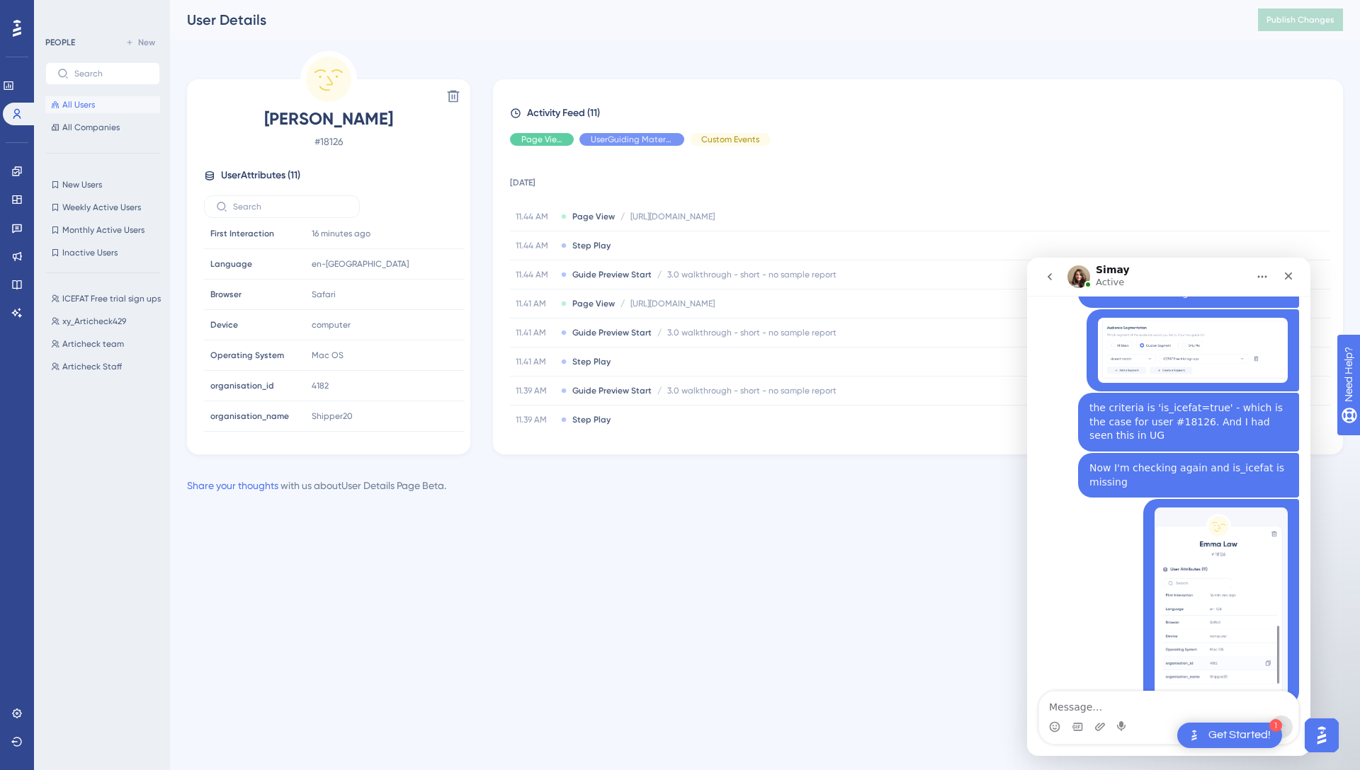
scroll to position [473, 0]
click at [1090, 701] on textarea "Message…" at bounding box center [1168, 704] width 259 height 24
click at [1073, 707] on textarea "Message…" at bounding box center [1168, 704] width 259 height 24
type textarea "S"
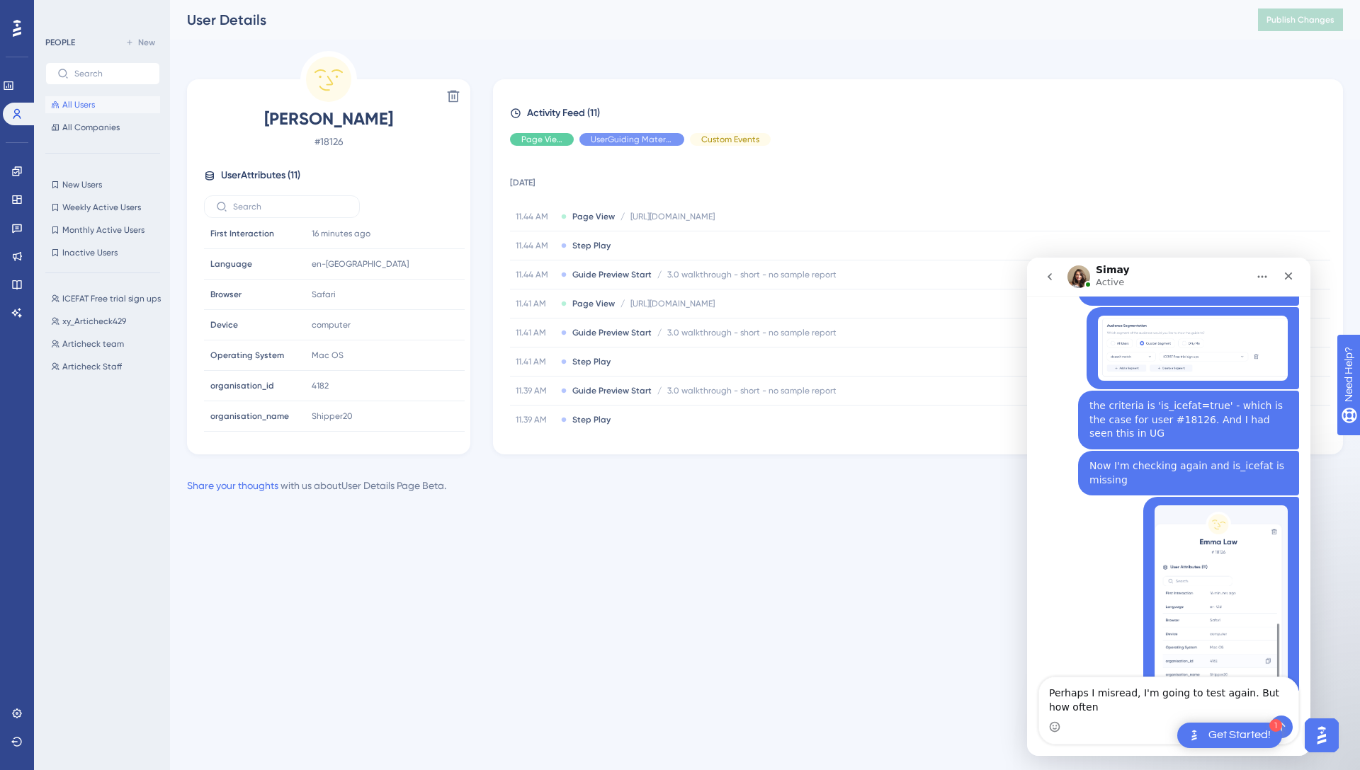
scroll to position [487, 0]
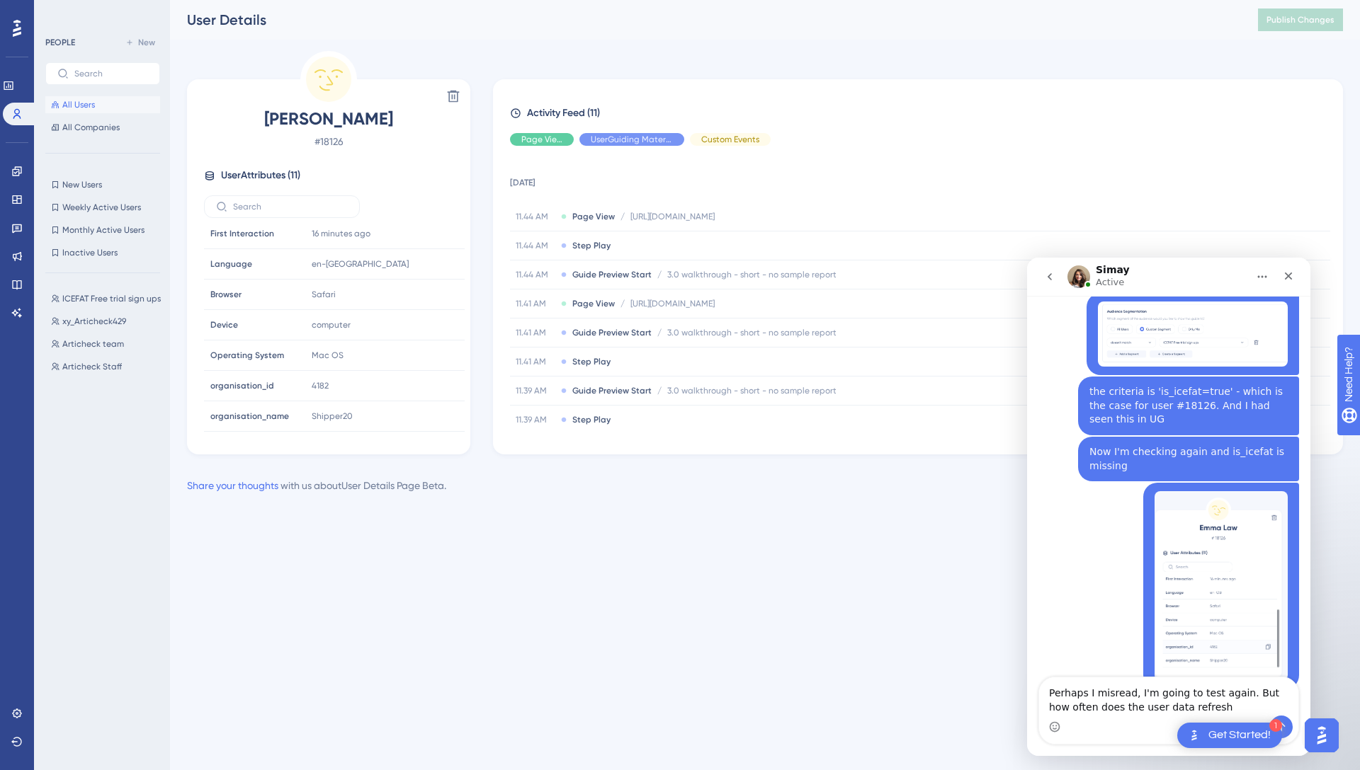
type textarea "Perhaps I misread, I'm going to test again. But how often does the user data re…"
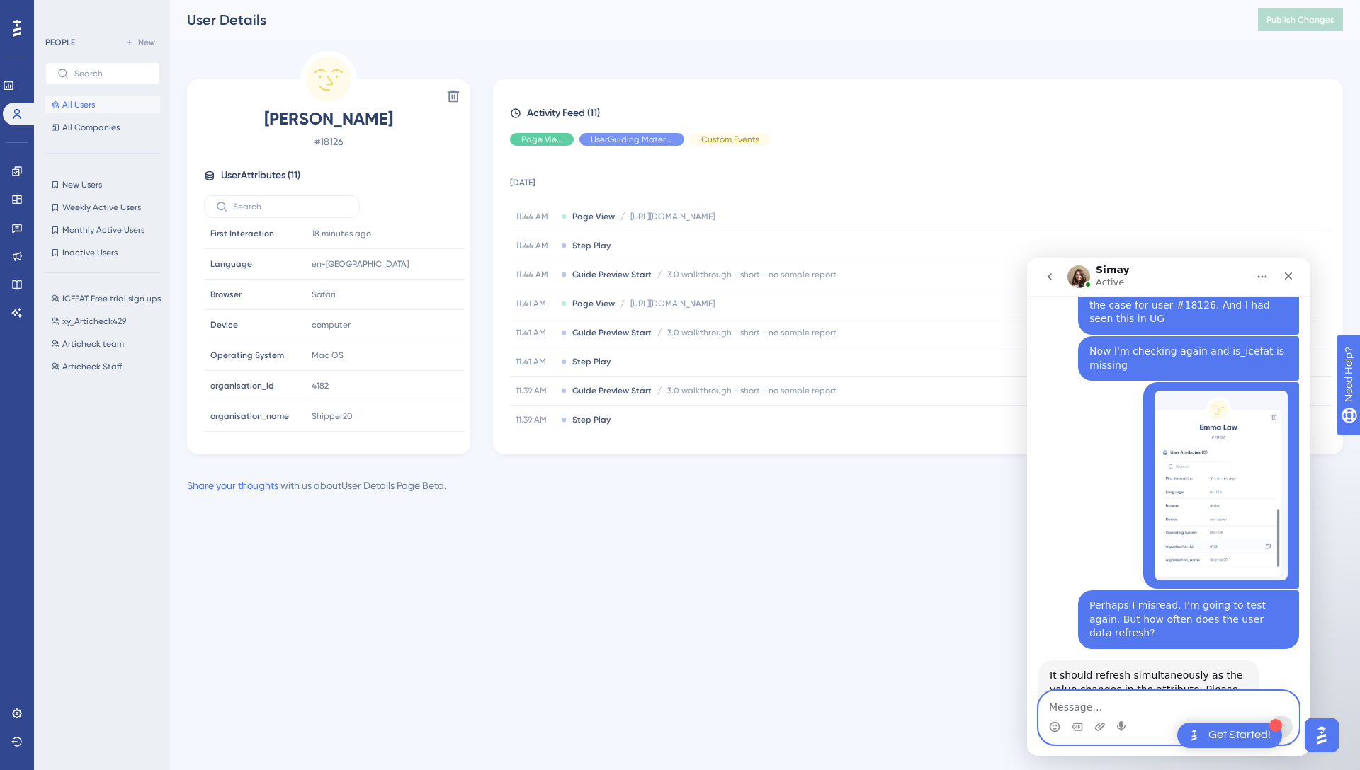
scroll to position [617, 0]
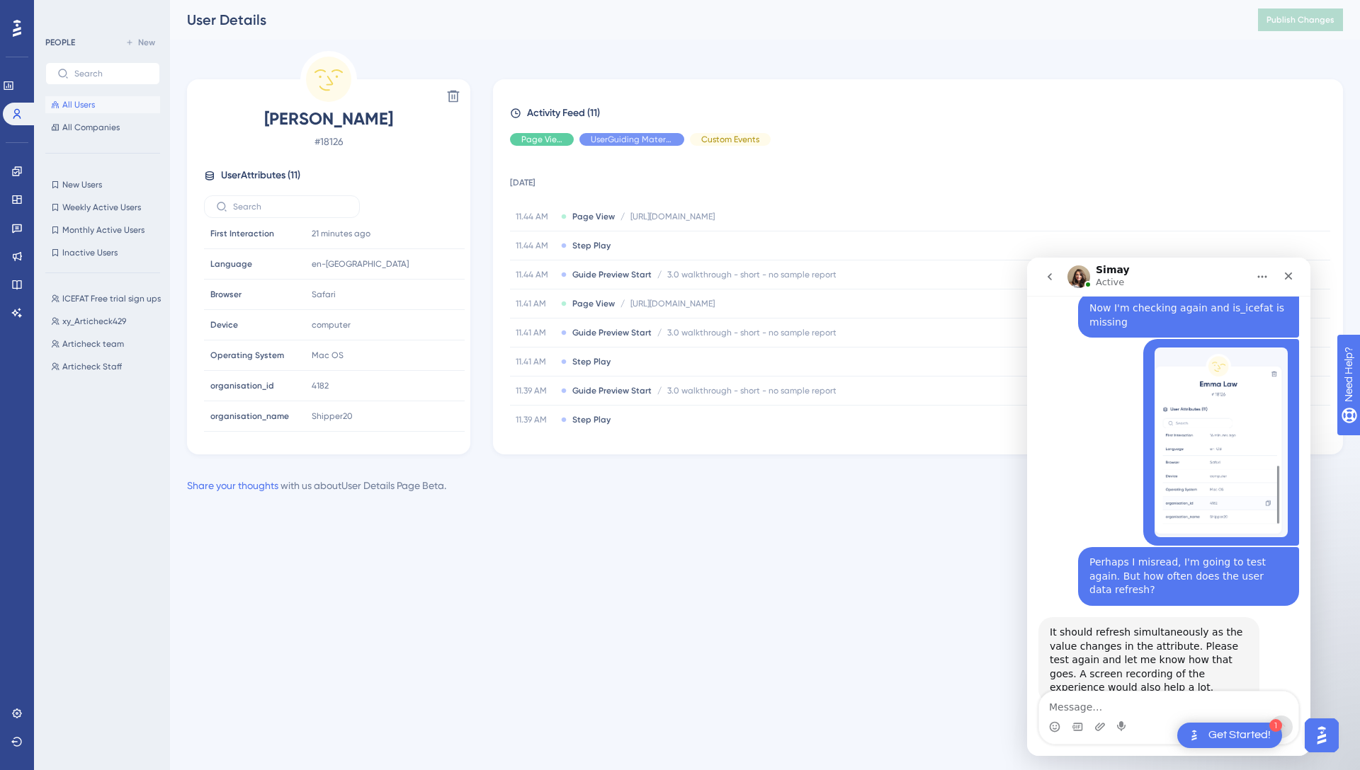
click at [76, 101] on span "All Users" at bounding box center [78, 104] width 33 height 11
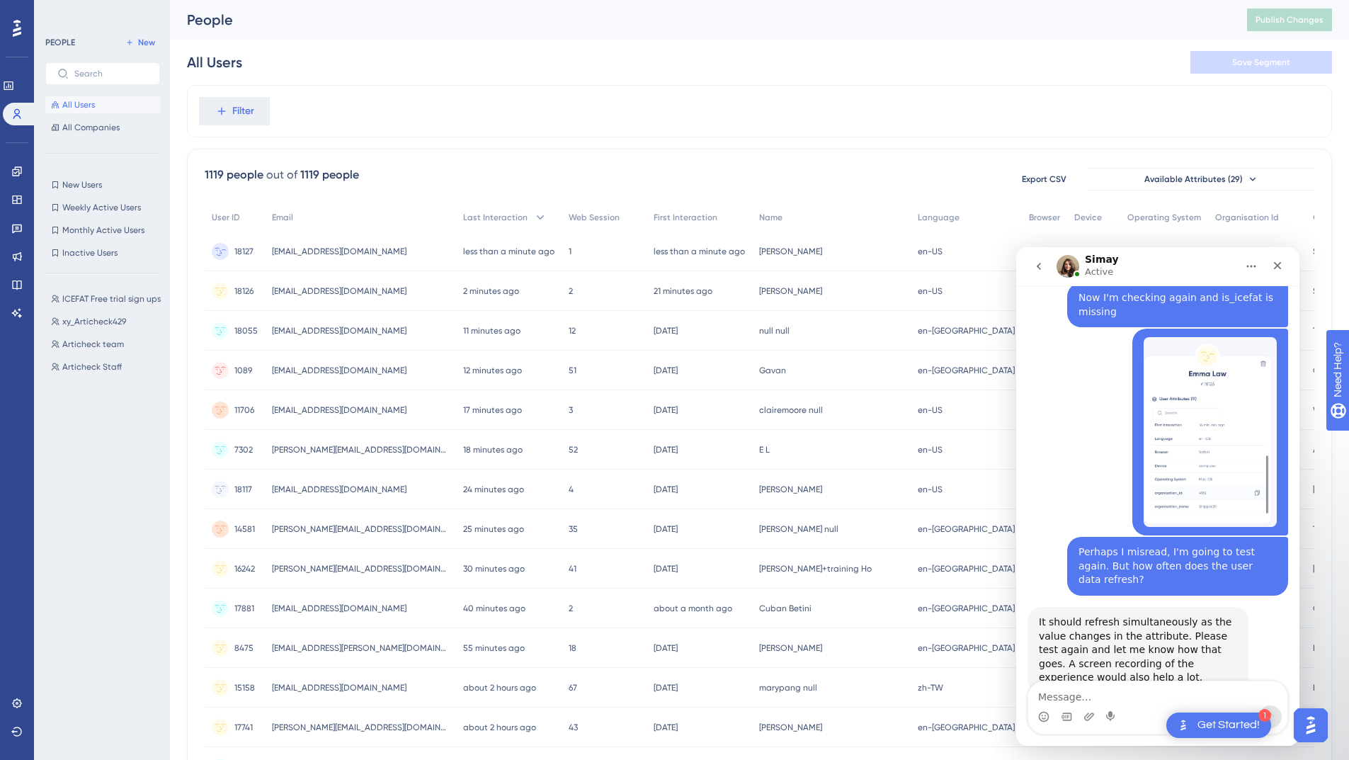
click at [326, 251] on span "emma+icefat21@articheck.com" at bounding box center [339, 251] width 135 height 11
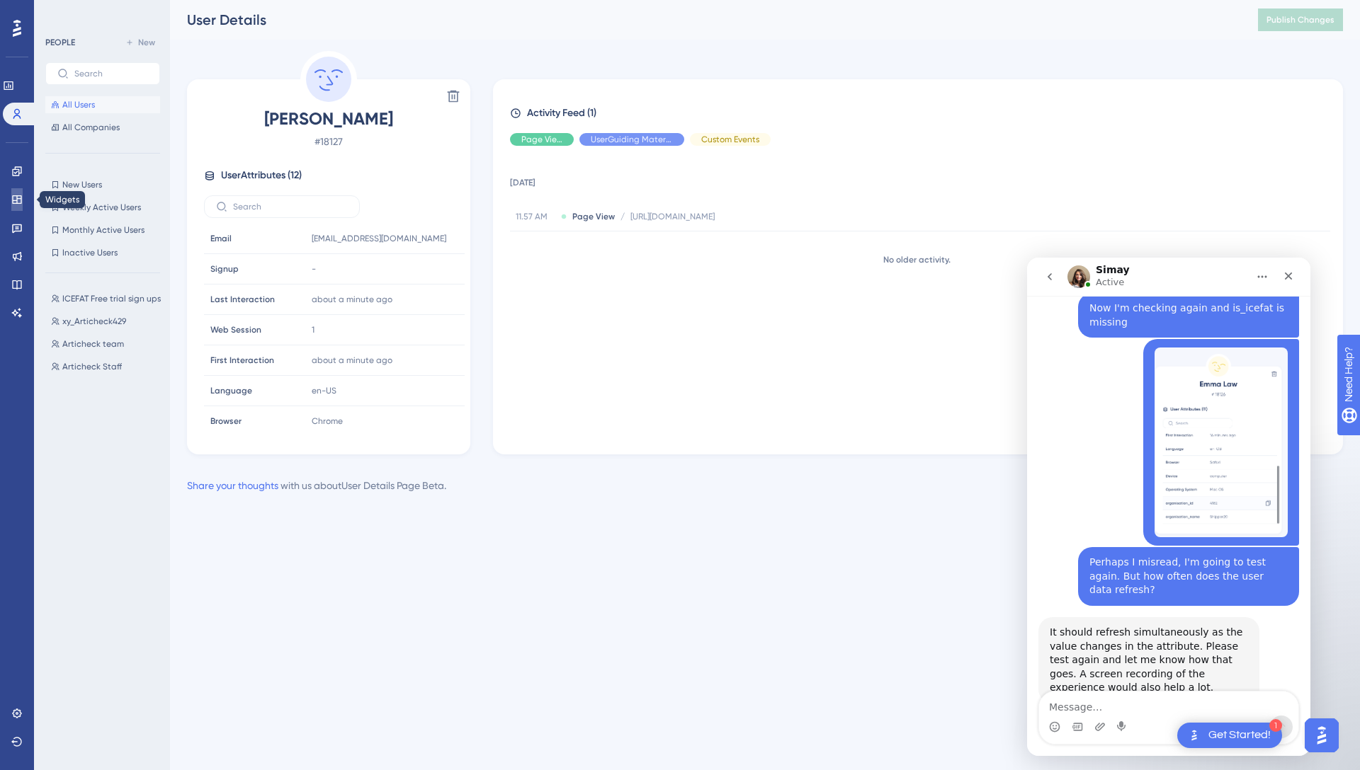
click at [16, 201] on icon at bounding box center [16, 199] width 11 height 11
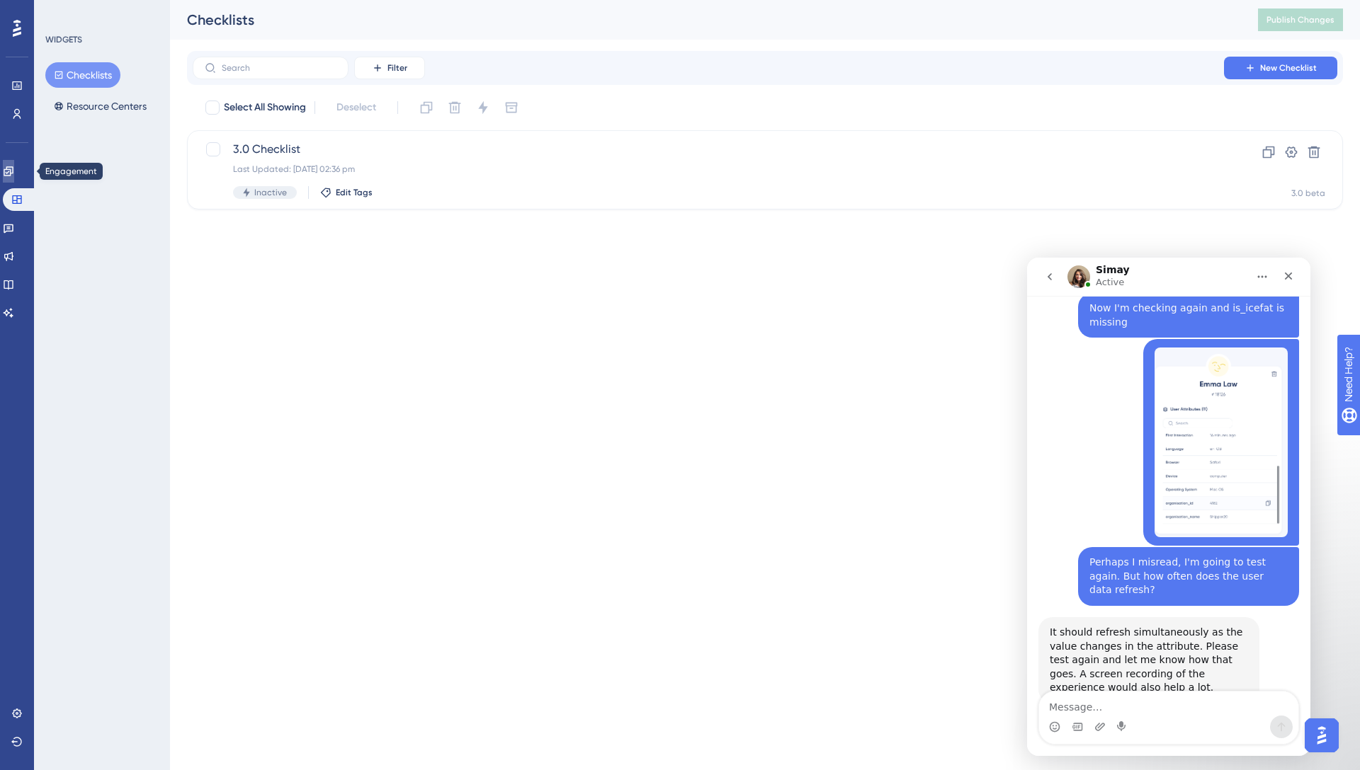
click at [13, 173] on icon at bounding box center [8, 170] width 9 height 9
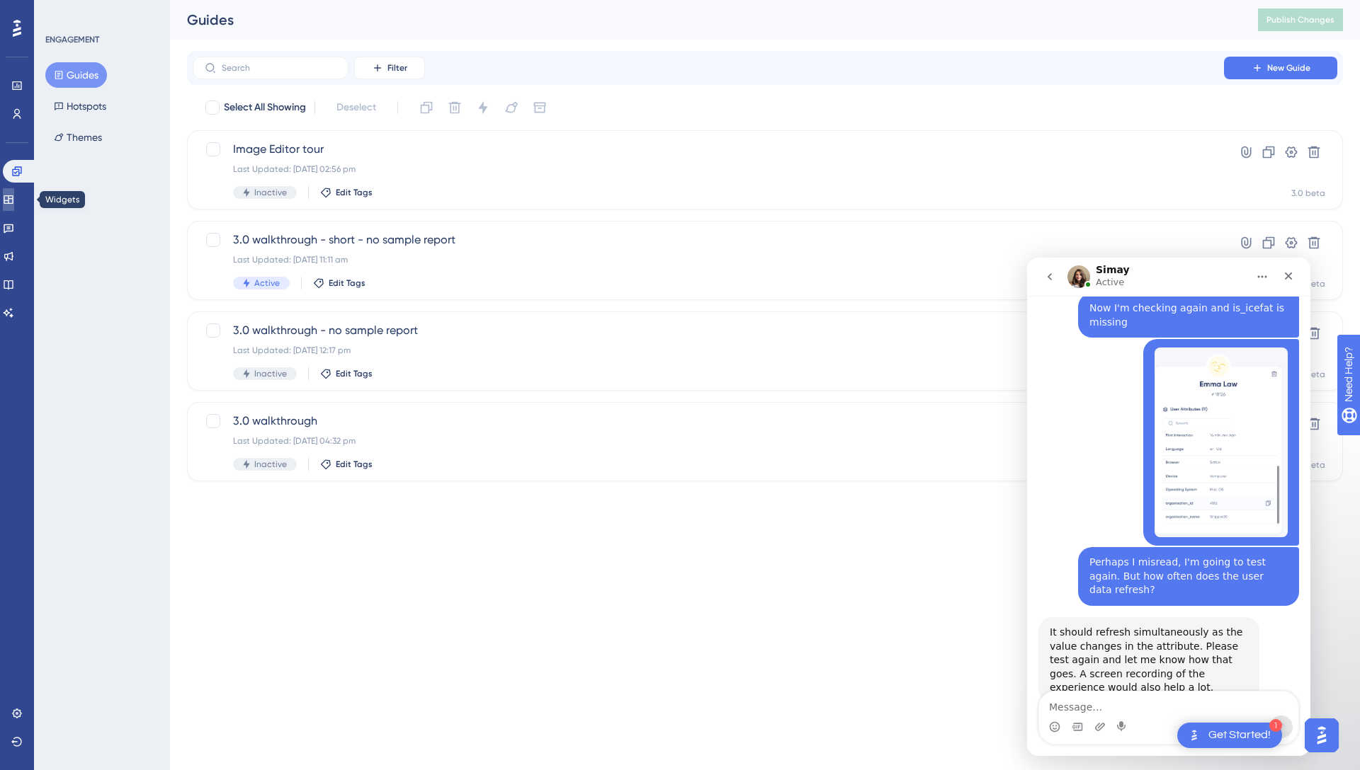
click at [14, 204] on icon at bounding box center [8, 199] width 11 height 11
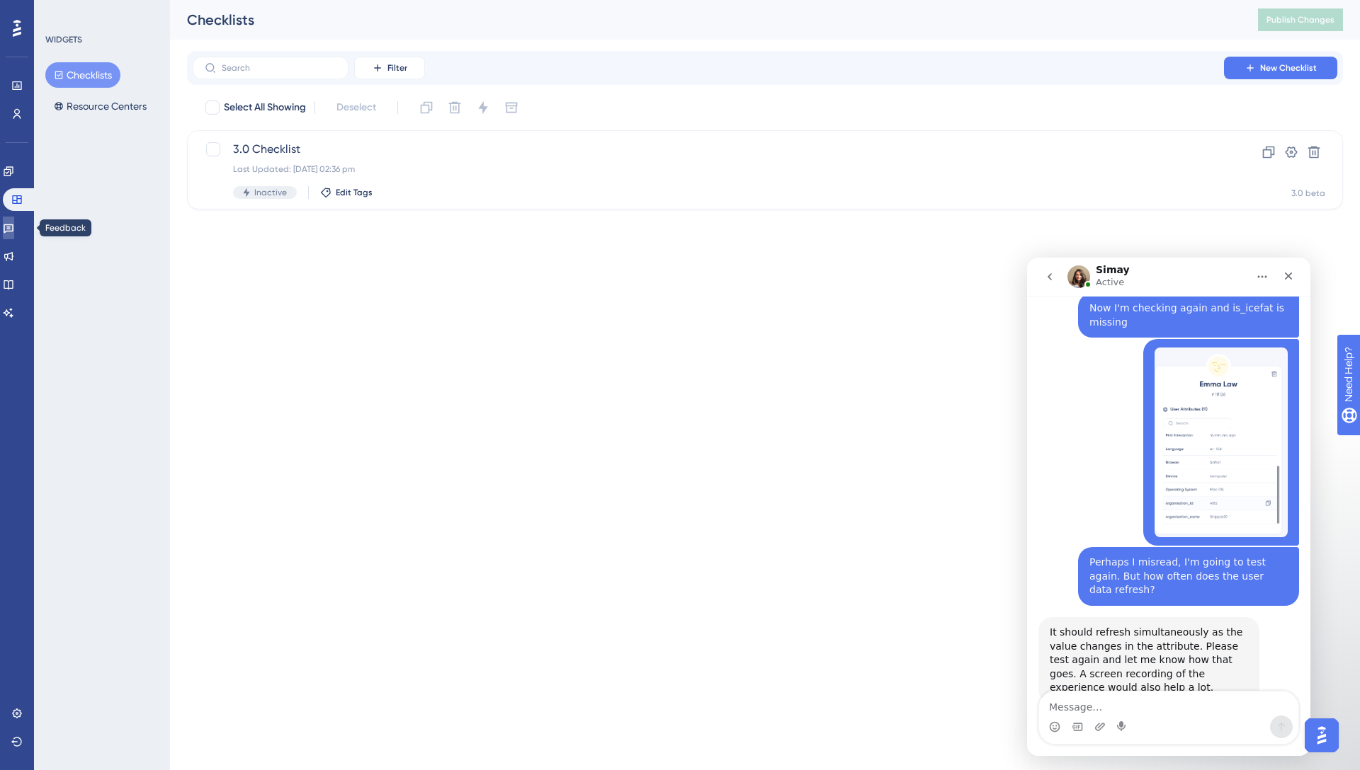
click at [9, 227] on link at bounding box center [8, 228] width 11 height 23
click at [96, 66] on button "Surveys" at bounding box center [77, 74] width 64 height 25
click at [433, 156] on span "3.0 Survey" at bounding box center [708, 149] width 950 height 17
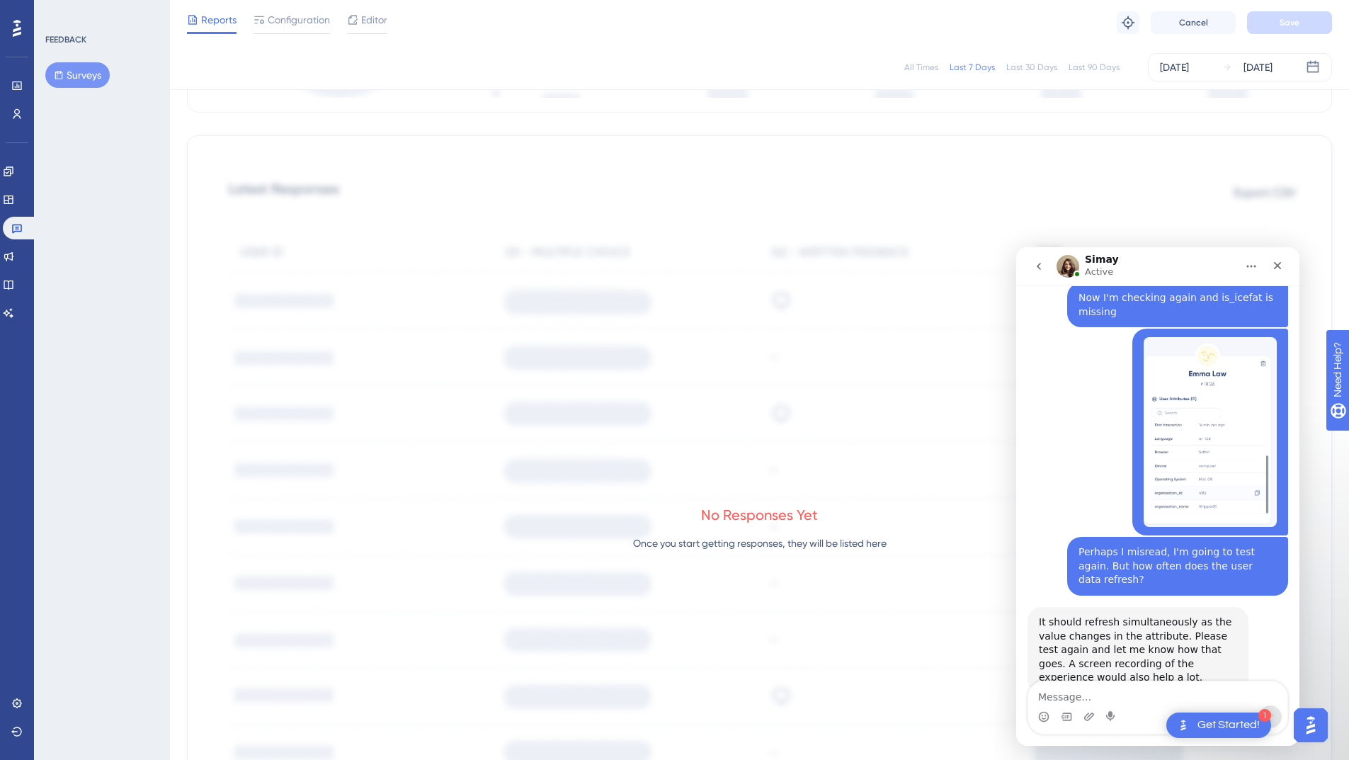
scroll to position [610, 0]
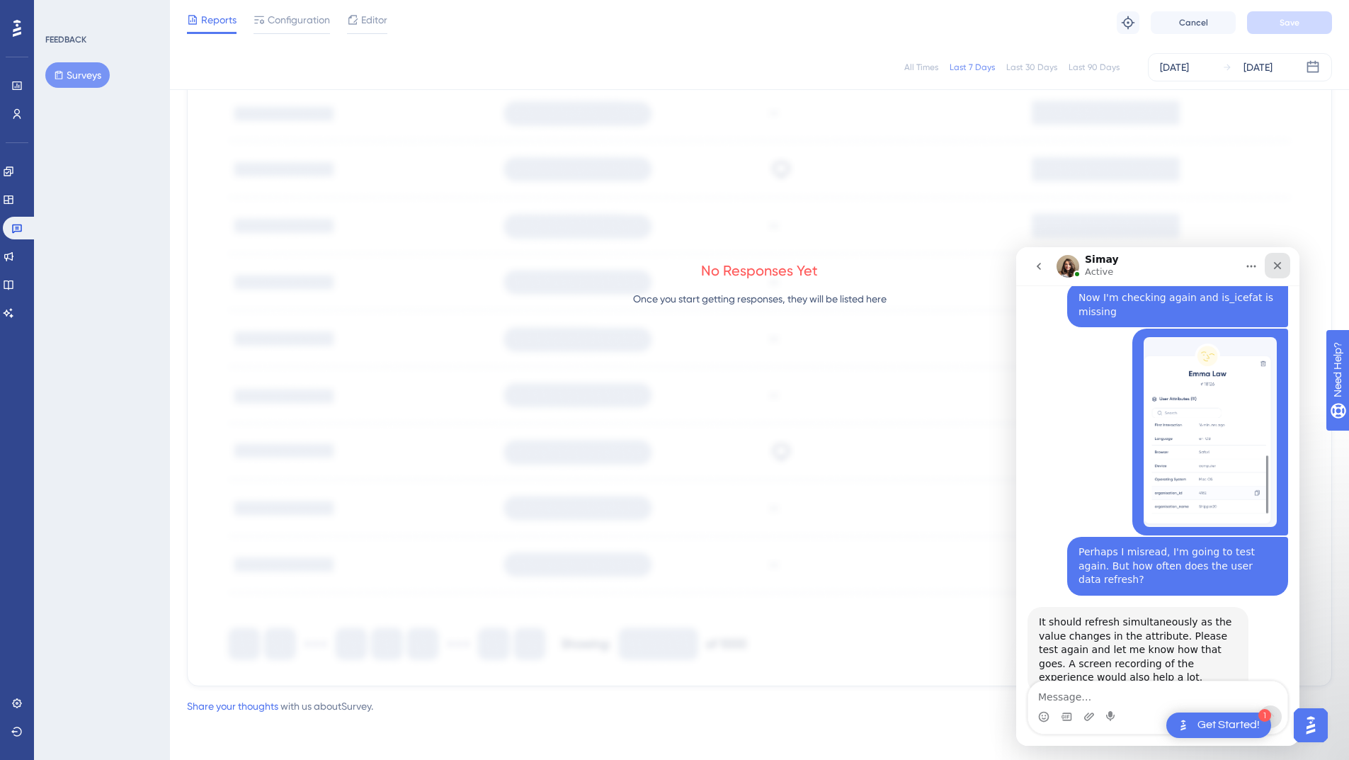
click at [1277, 266] on icon "Close" at bounding box center [1278, 266] width 8 height 8
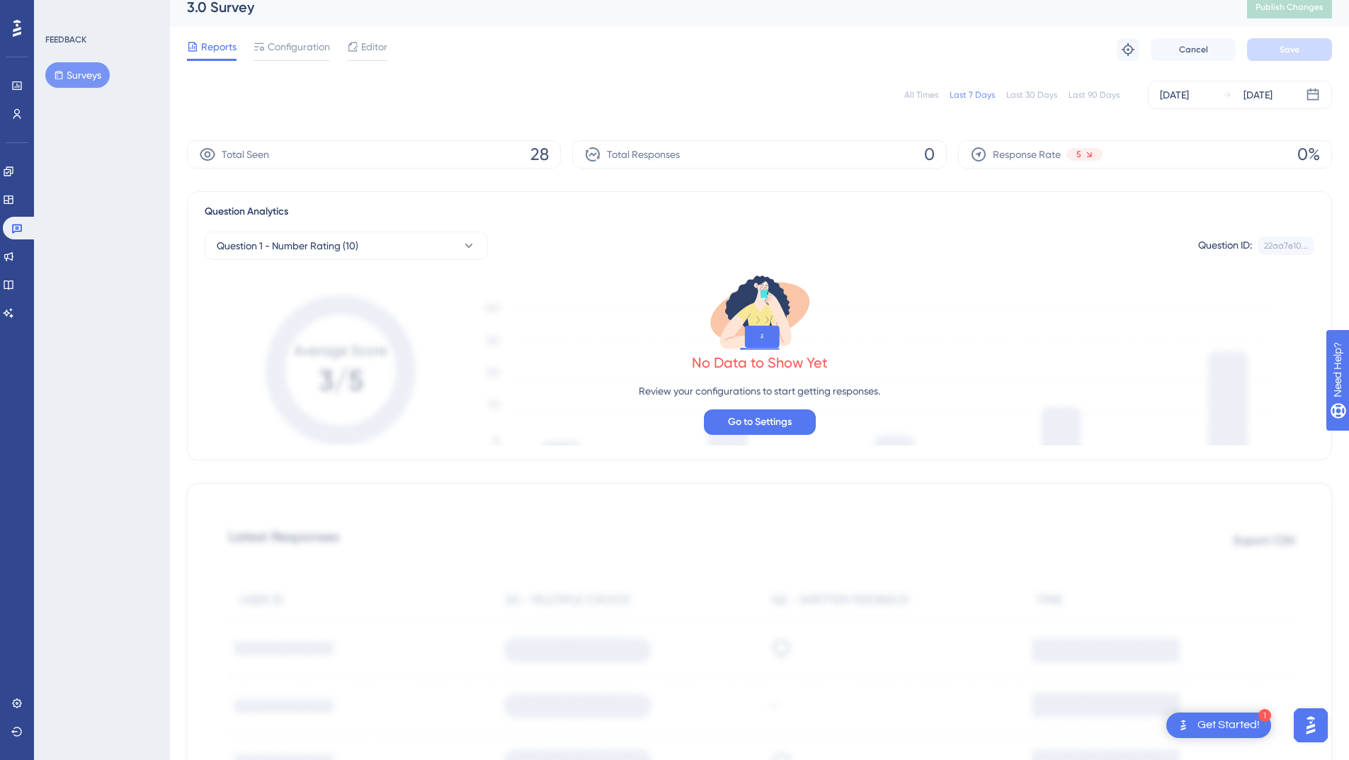
scroll to position [0, 0]
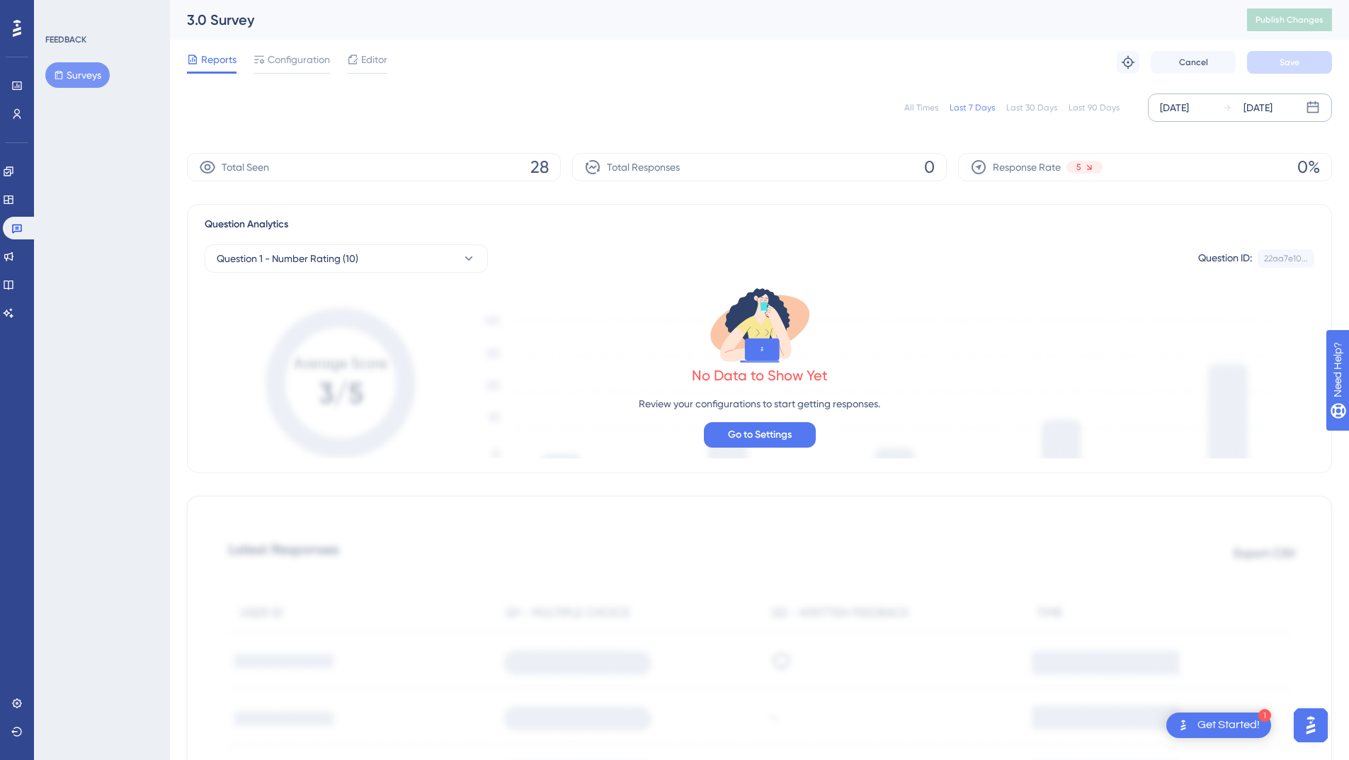
click at [1186, 114] on div "[DATE]" at bounding box center [1174, 107] width 29 height 17
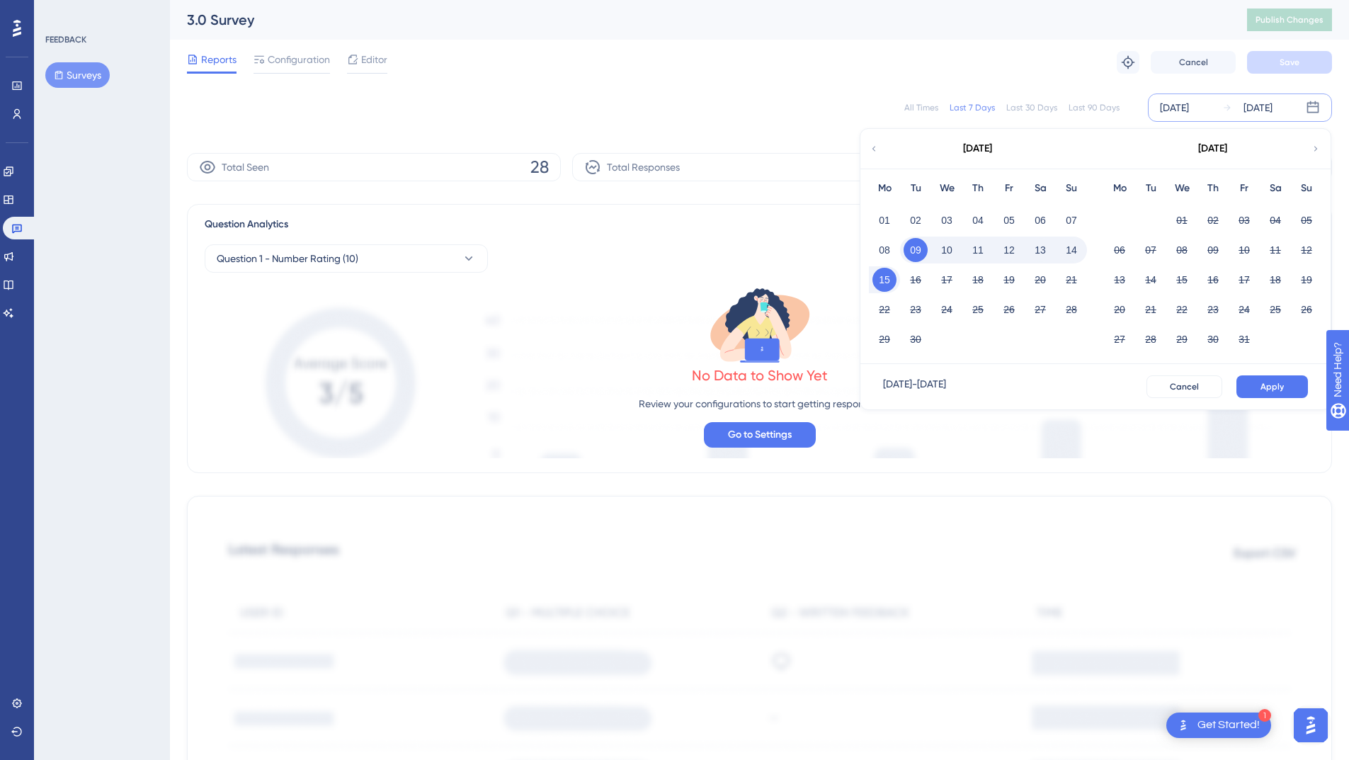
click at [879, 147] on div "September 2025" at bounding box center [977, 149] width 234 height 40
click at [873, 149] on icon at bounding box center [874, 148] width 10 height 13
click at [906, 215] on button "01" at bounding box center [916, 220] width 24 height 24
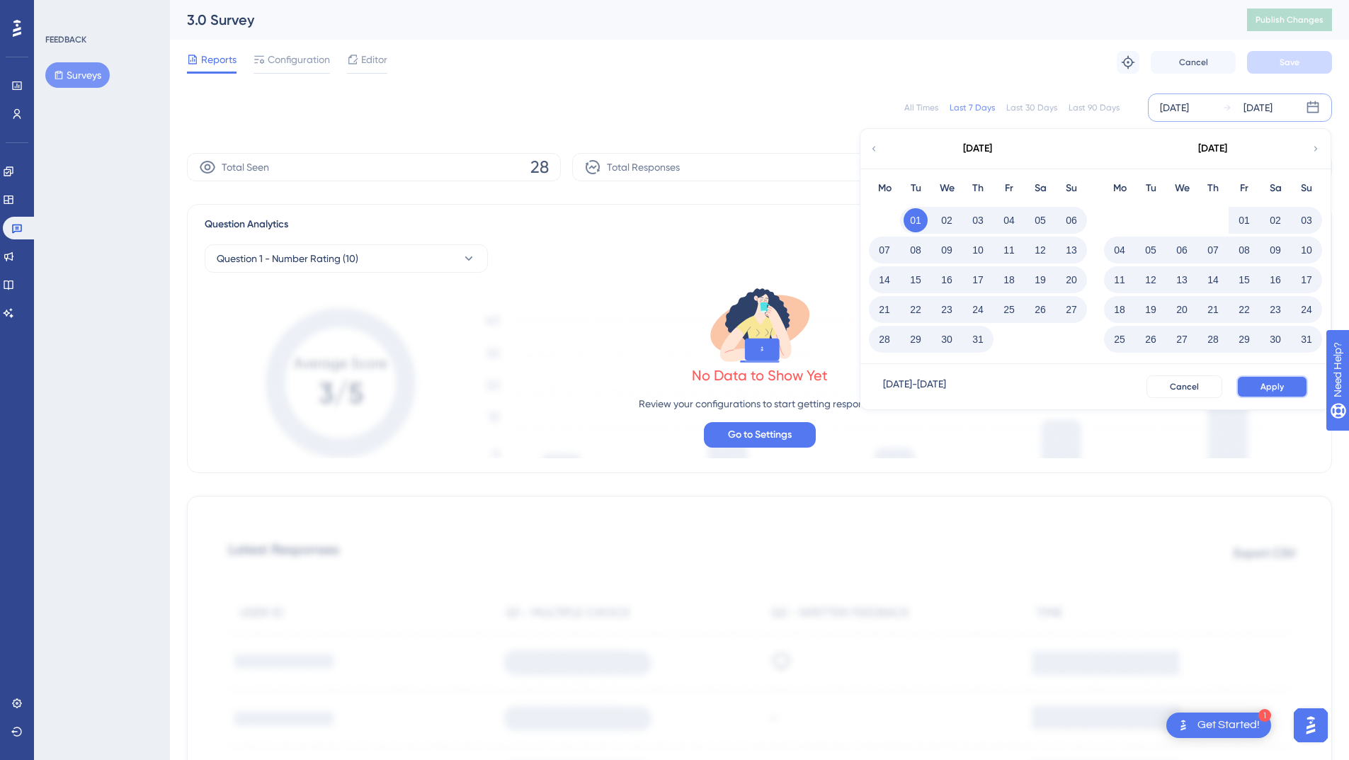
click at [1258, 394] on button "Apply" at bounding box center [1272, 386] width 72 height 23
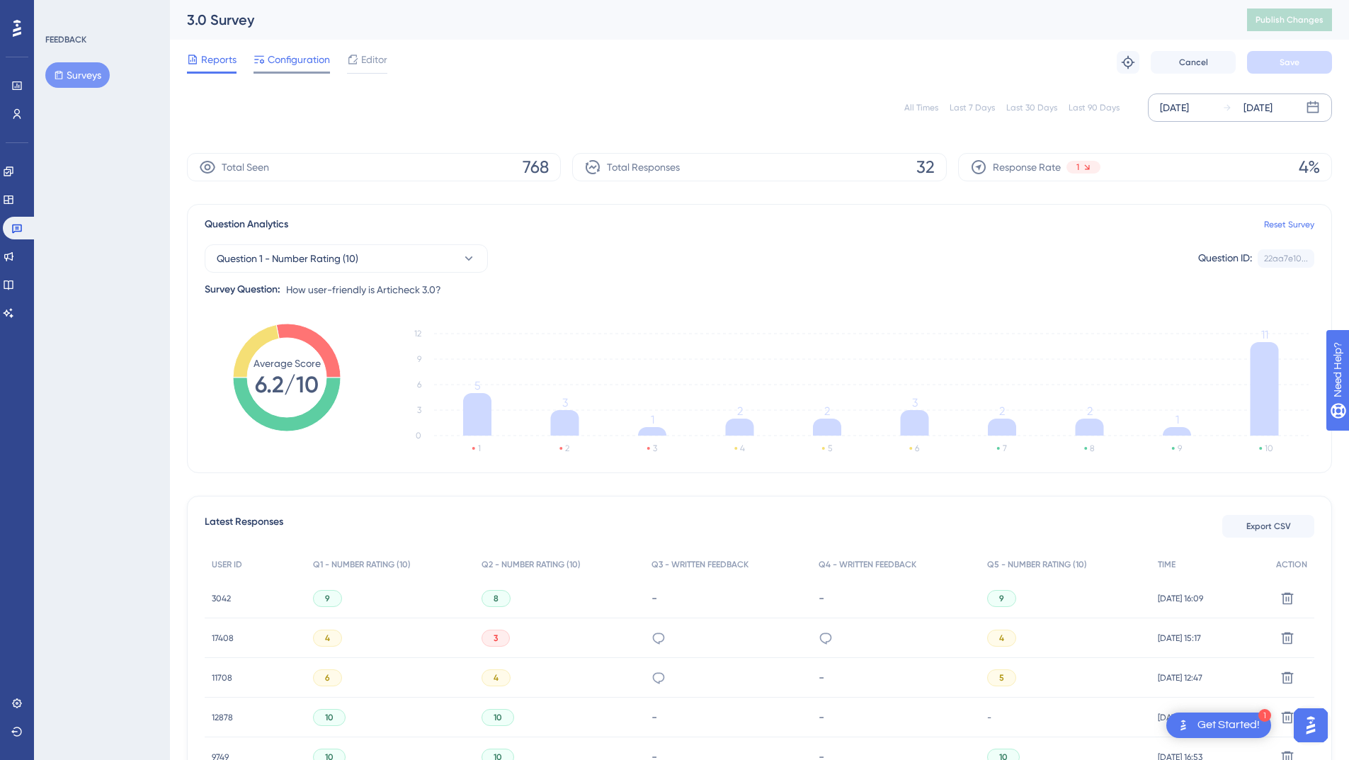
click at [285, 59] on span "Configuration" at bounding box center [299, 59] width 62 height 17
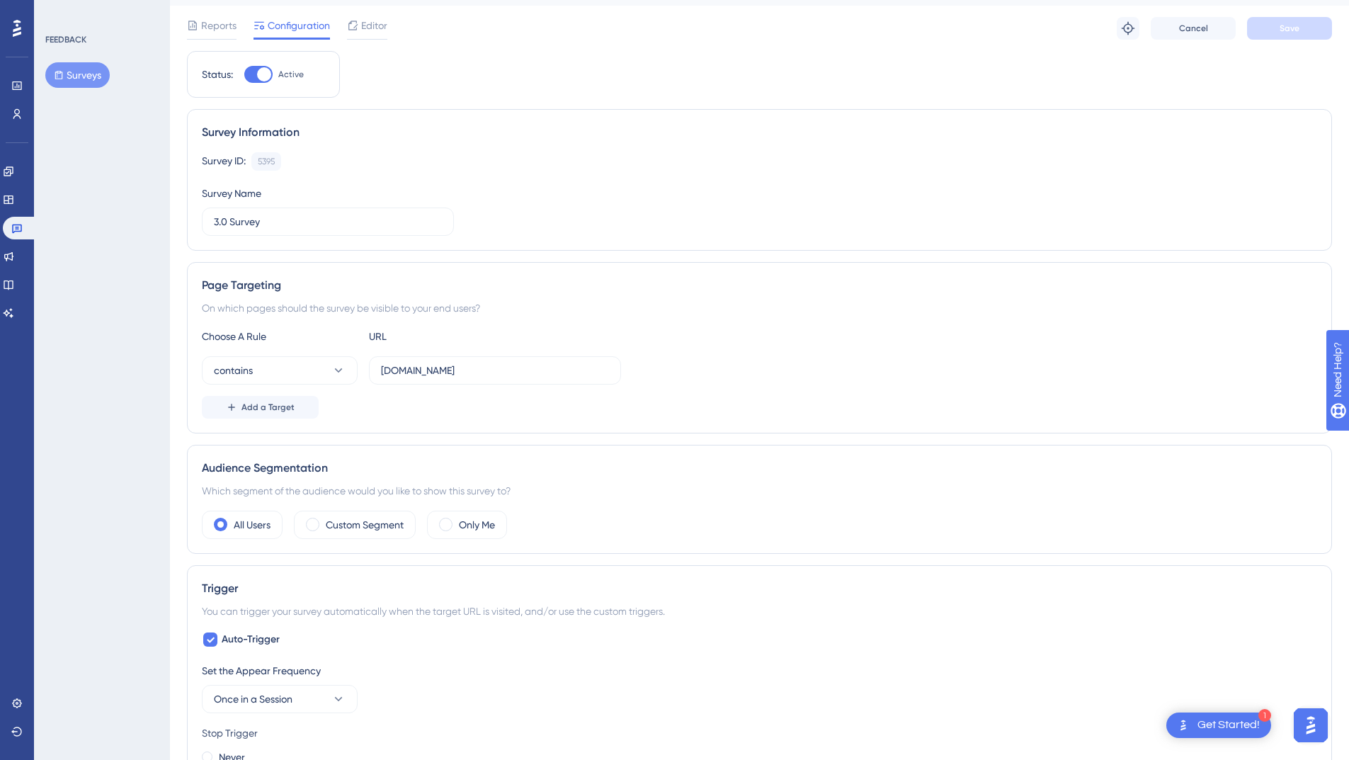
scroll to position [38, 0]
drag, startPoint x: 403, startPoint y: 371, endPoint x: 357, endPoint y: 371, distance: 46.0
click at [359, 371] on div "contains [DOMAIN_NAME]" at bounding box center [411, 367] width 419 height 28
type input "[DOMAIN_NAME]"
click at [676, 415] on div "Page Targeting On which pages should the survey be visible to your end users? C…" at bounding box center [759, 343] width 1145 height 171
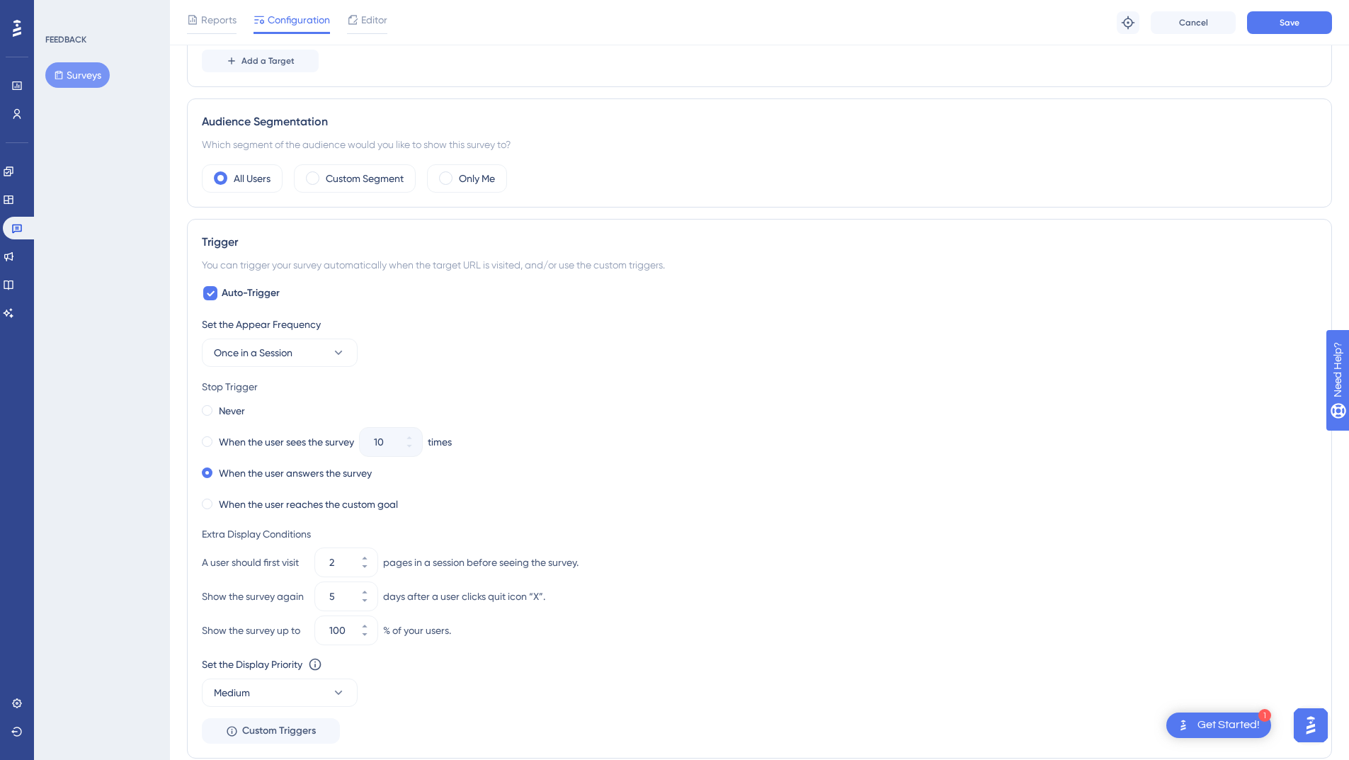
scroll to position [477, 0]
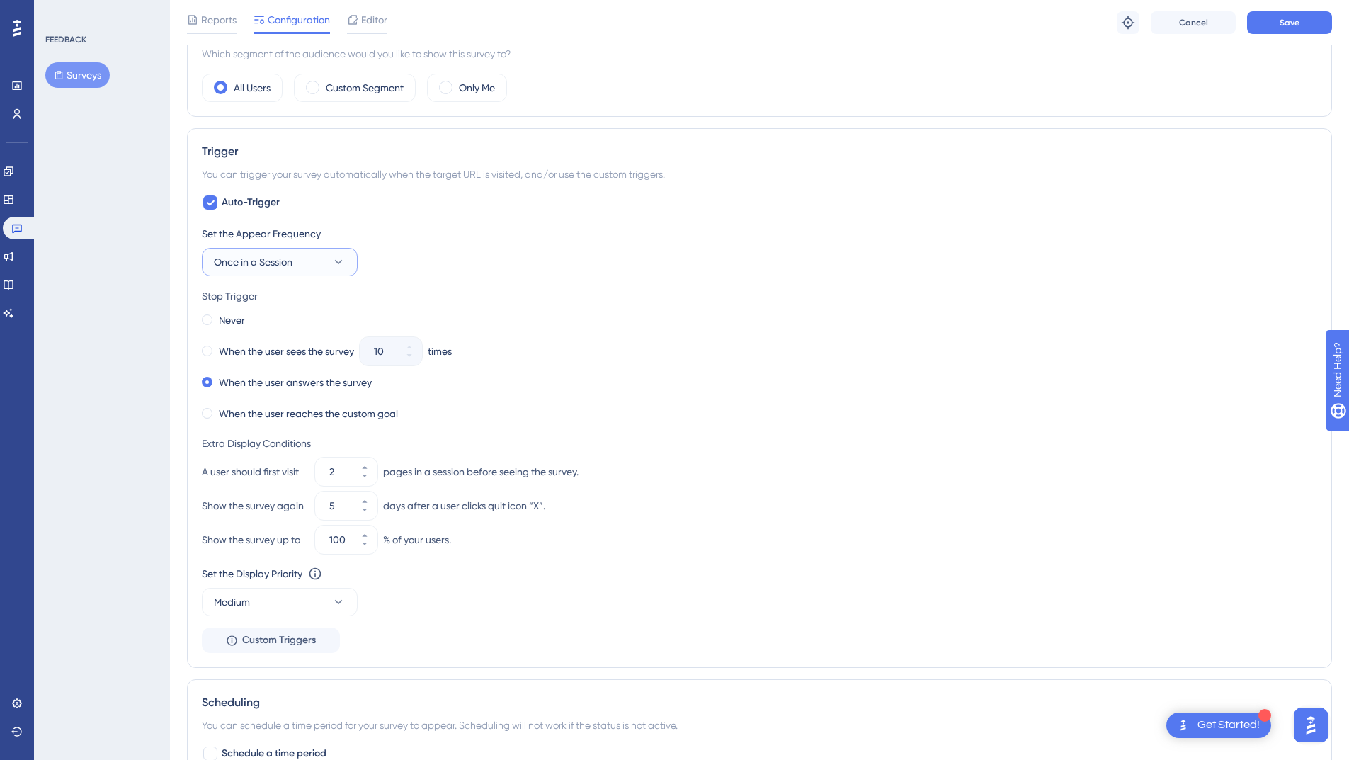
click at [346, 262] on button "Once in a Session" at bounding box center [280, 262] width 156 height 28
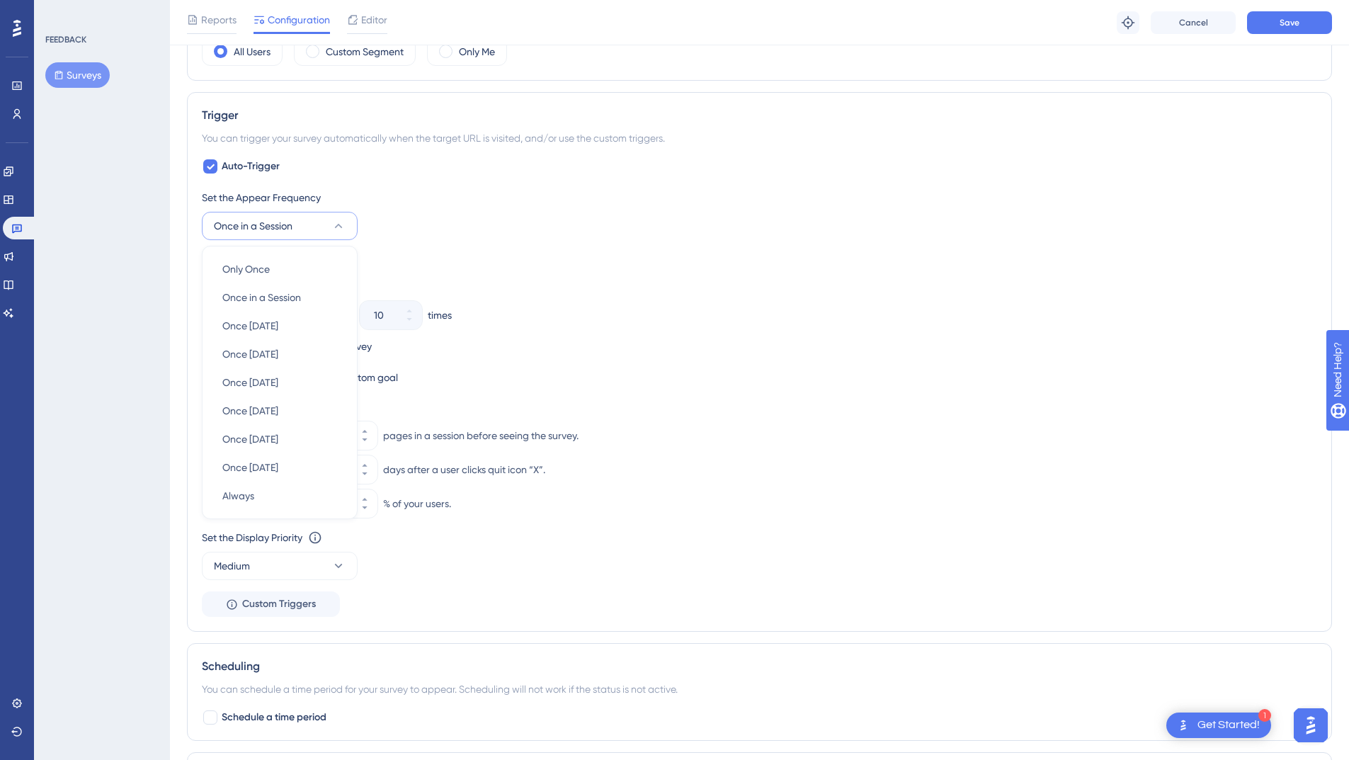
click at [536, 255] on div "Stop Trigger" at bounding box center [759, 259] width 1115 height 17
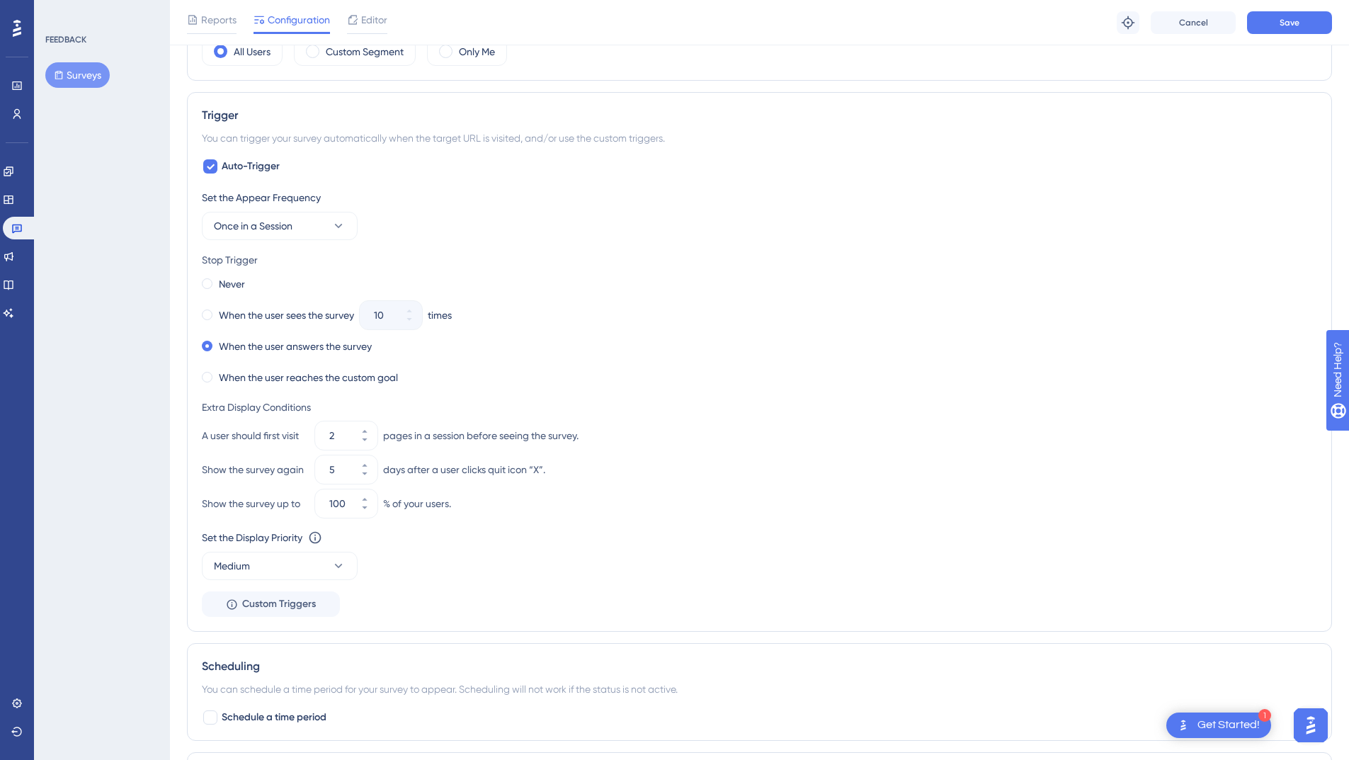
click at [534, 254] on div "Stop Trigger" at bounding box center [759, 259] width 1115 height 17
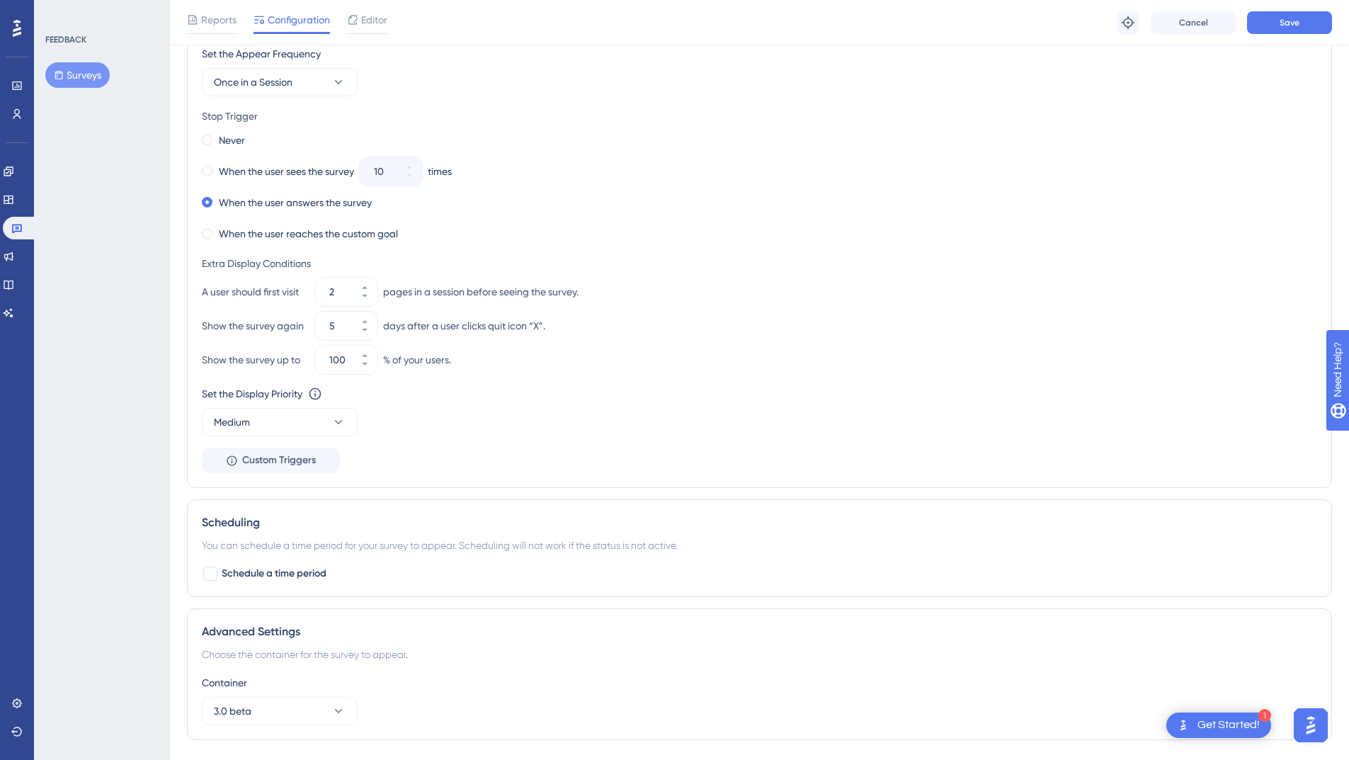
scroll to position [722, 0]
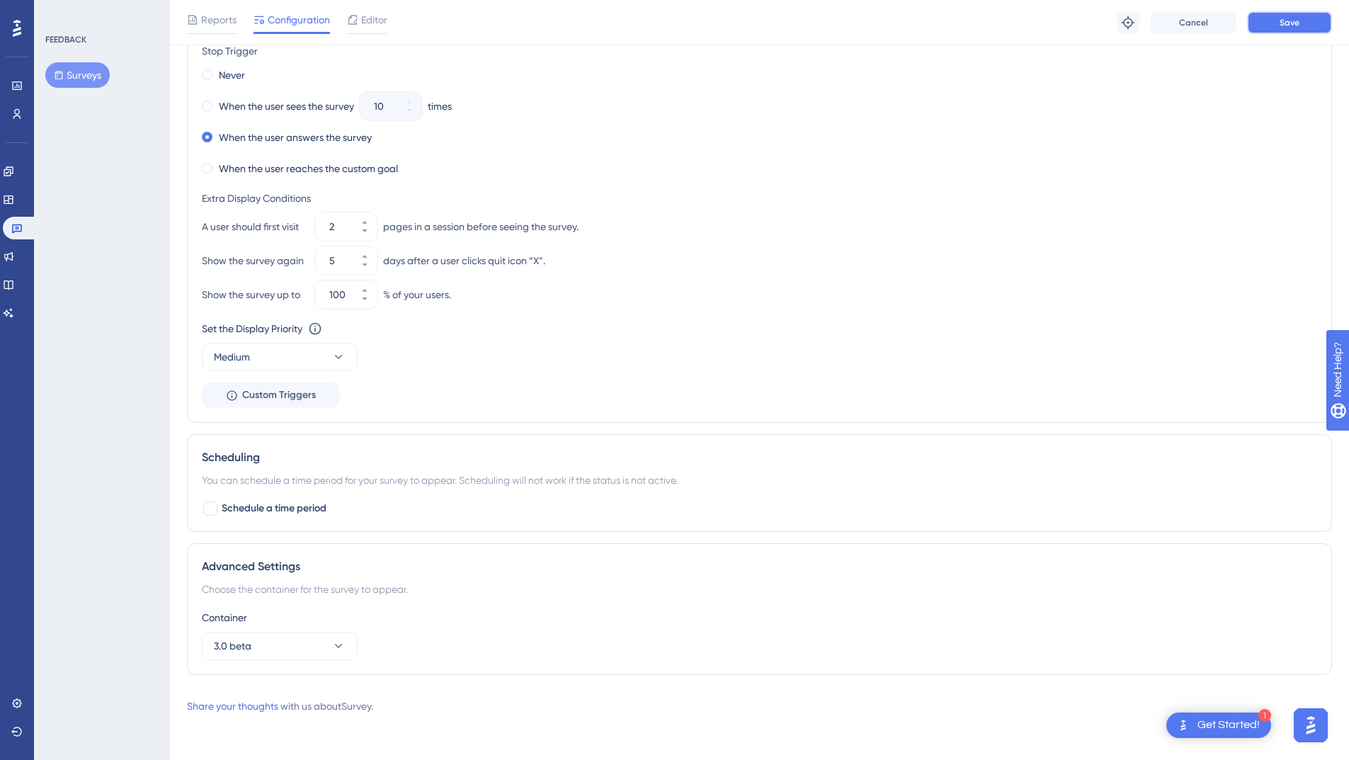
click at [1288, 19] on span "Save" at bounding box center [1290, 22] width 20 height 11
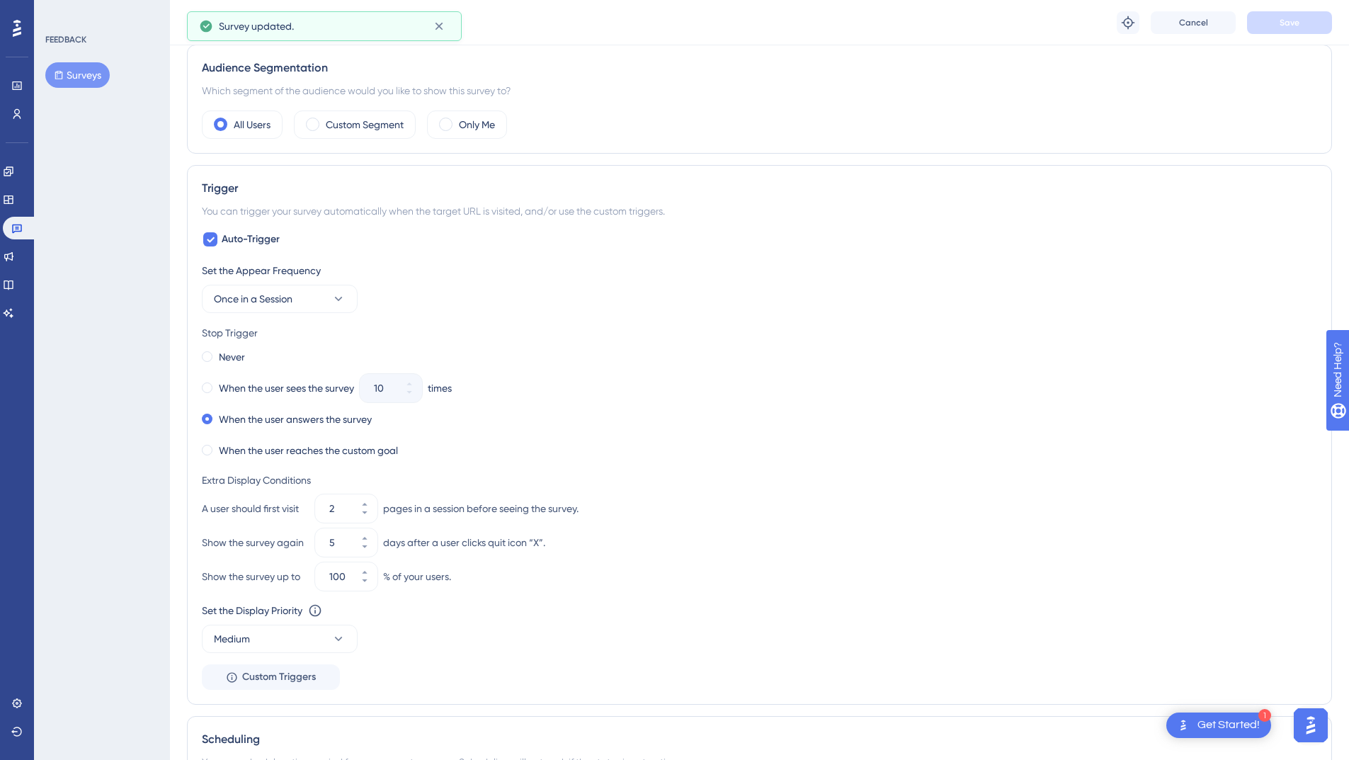
scroll to position [0, 0]
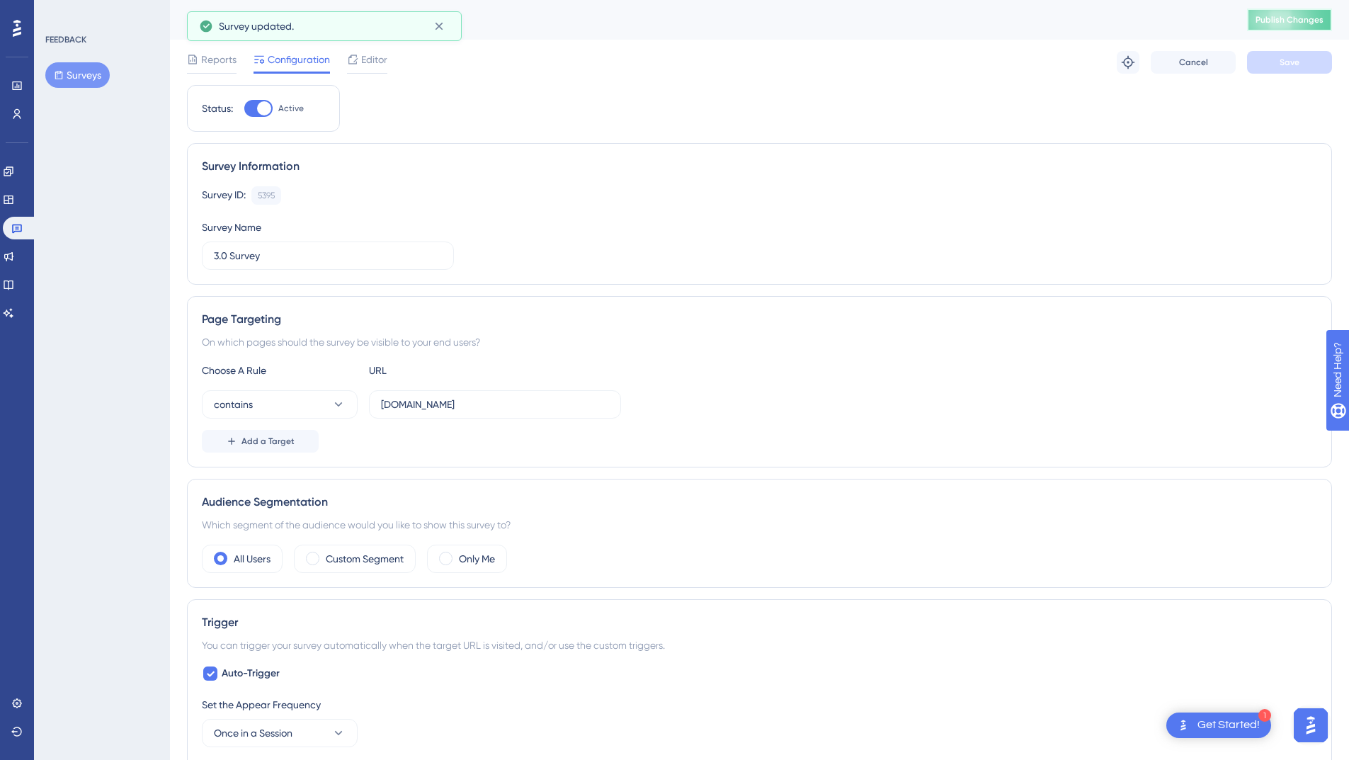
click at [1300, 17] on span "Publish Changes" at bounding box center [1289, 19] width 68 height 11
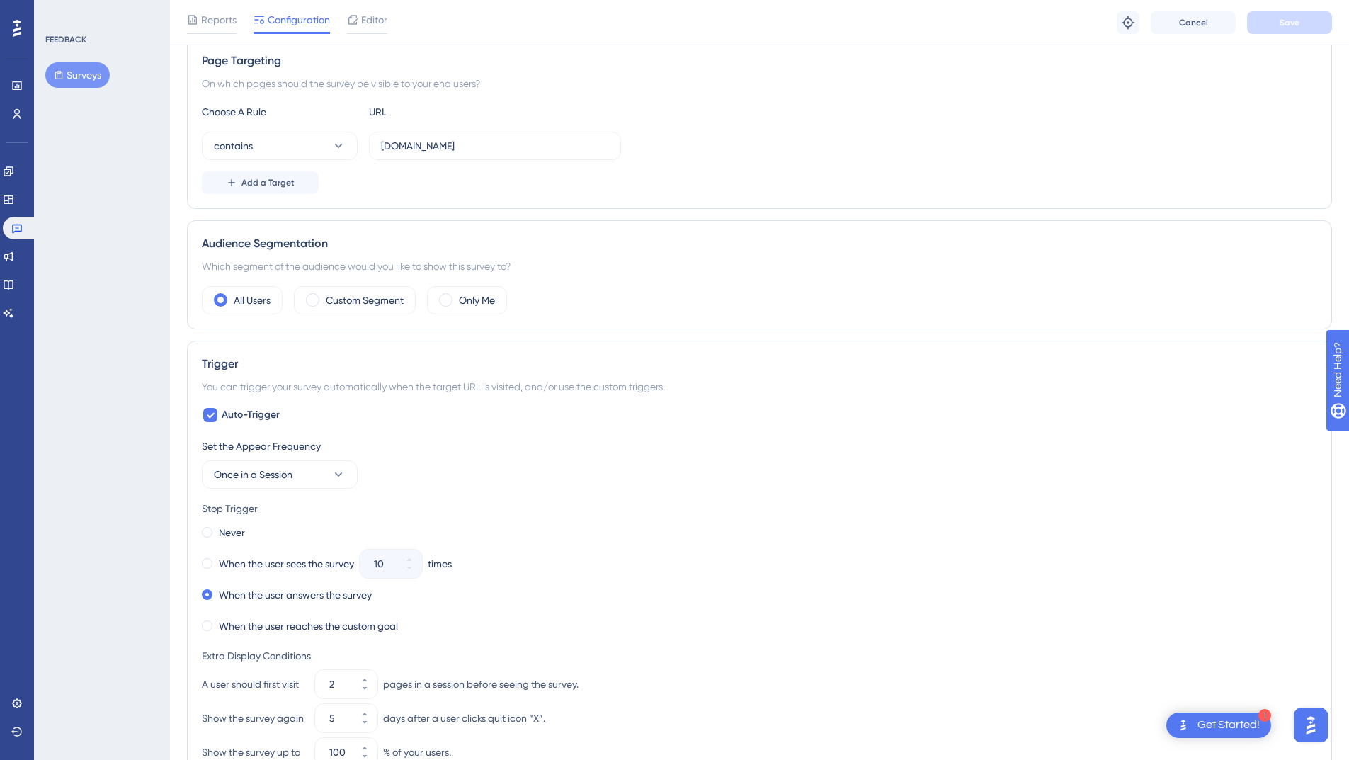
scroll to position [670, 0]
